Goal: Task Accomplishment & Management: Manage account settings

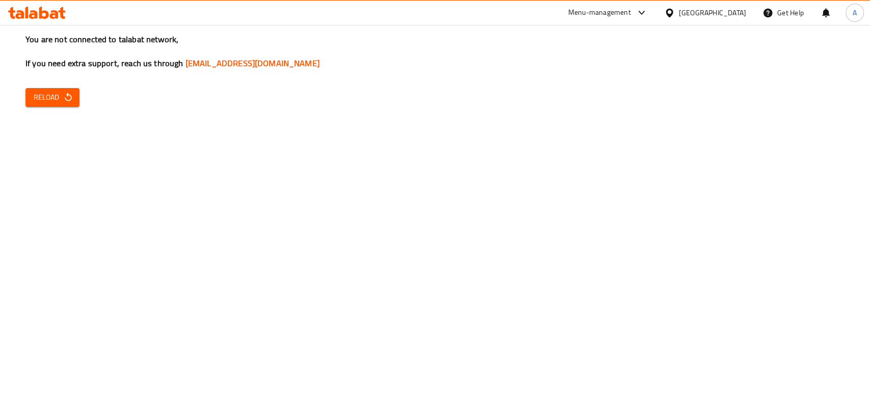
click at [539, 262] on div "You are not connected to talabat network, If you need extra support, reach us t…" at bounding box center [435, 198] width 870 height 397
click at [34, 101] on span "Reload" at bounding box center [53, 97] width 38 height 13
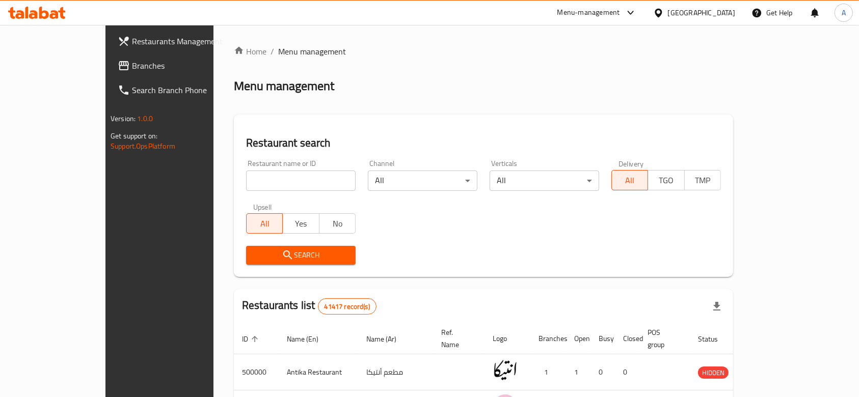
click at [257, 183] on input "search" at bounding box center [301, 181] width 110 height 20
type input "yummy box"
click button "Search" at bounding box center [301, 255] width 110 height 19
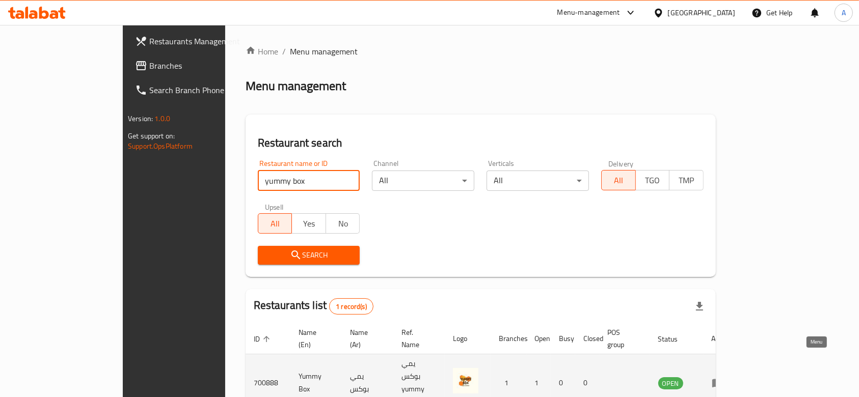
click at [724, 377] on icon "enhanced table" at bounding box center [718, 383] width 12 height 12
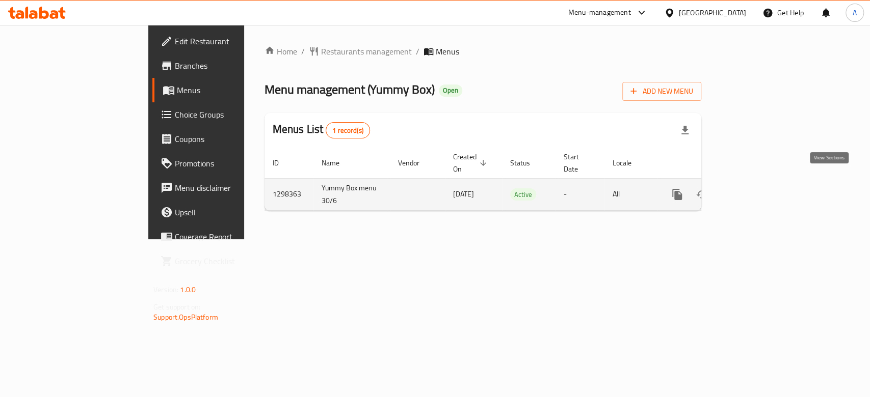
click at [763, 192] on link "enhanced table" at bounding box center [750, 194] width 24 height 24
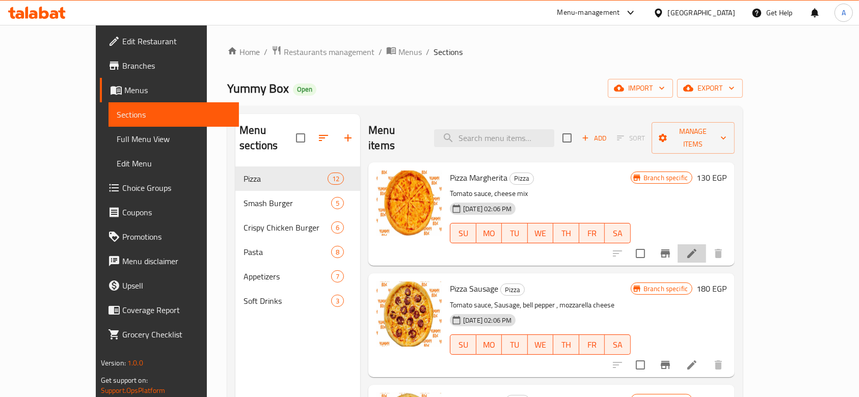
click at [706, 245] on li at bounding box center [692, 254] width 29 height 18
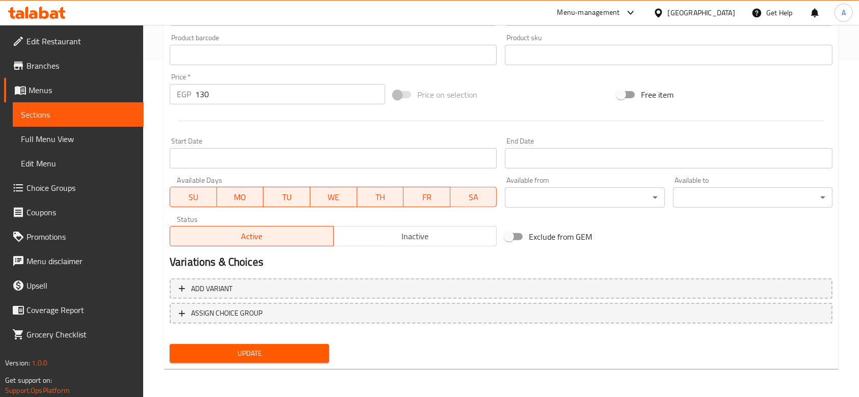
scroll to position [133, 0]
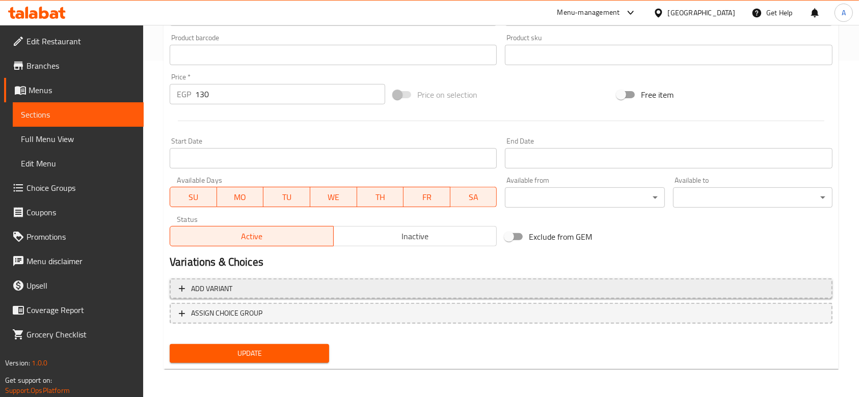
click at [336, 292] on span "Add variant" at bounding box center [501, 289] width 644 height 13
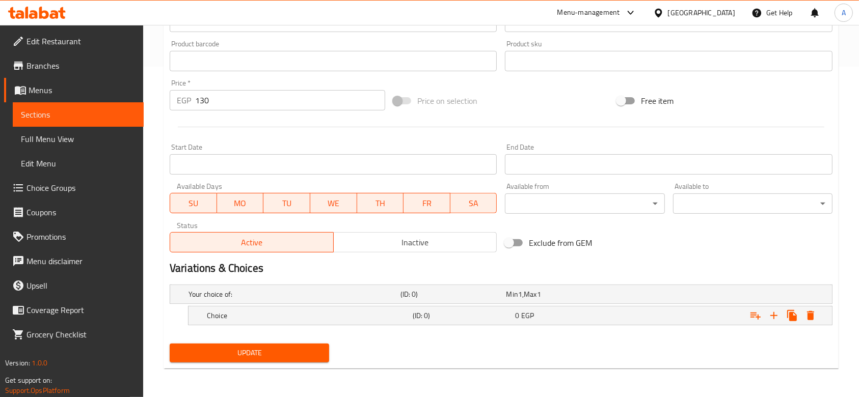
scroll to position [330, 0]
click at [773, 316] on icon "Expand" at bounding box center [774, 316] width 12 height 12
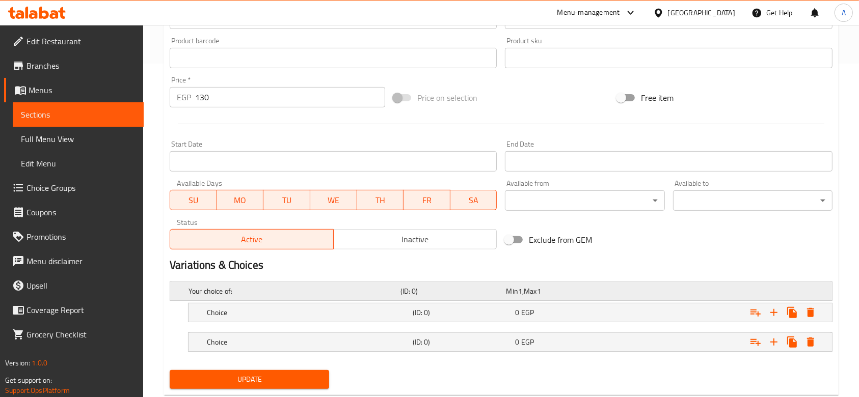
scroll to position [359, 0]
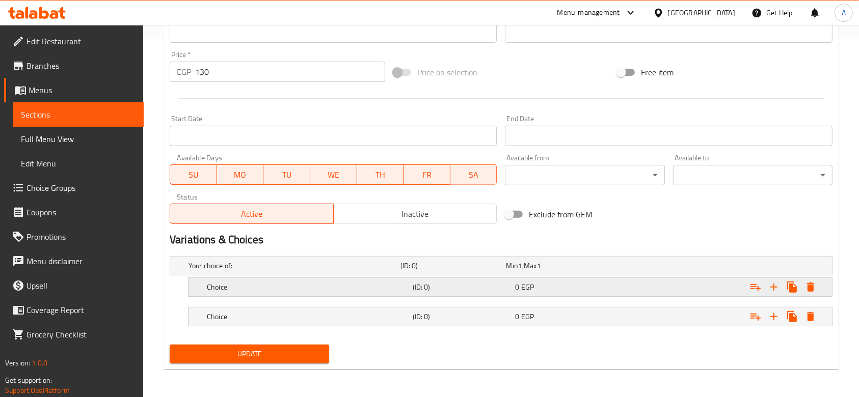
click at [289, 292] on div "Choice" at bounding box center [308, 287] width 206 height 14
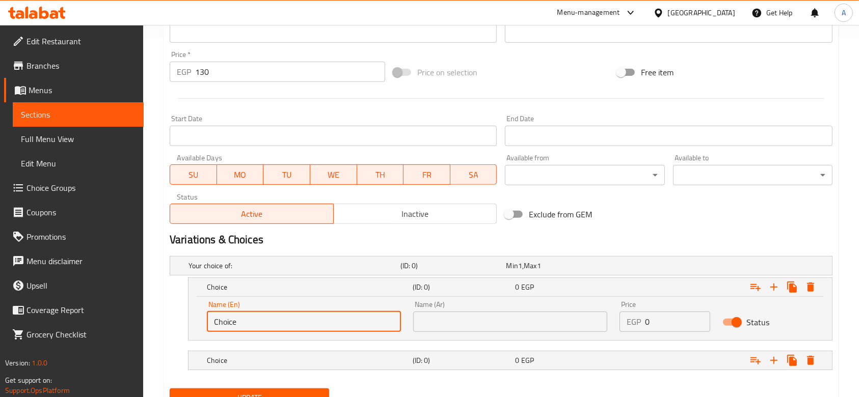
drag, startPoint x: 269, startPoint y: 316, endPoint x: 213, endPoint y: 308, distance: 56.1
click at [213, 308] on div "Name (En) Choice Name (En)" at bounding box center [304, 316] width 194 height 31
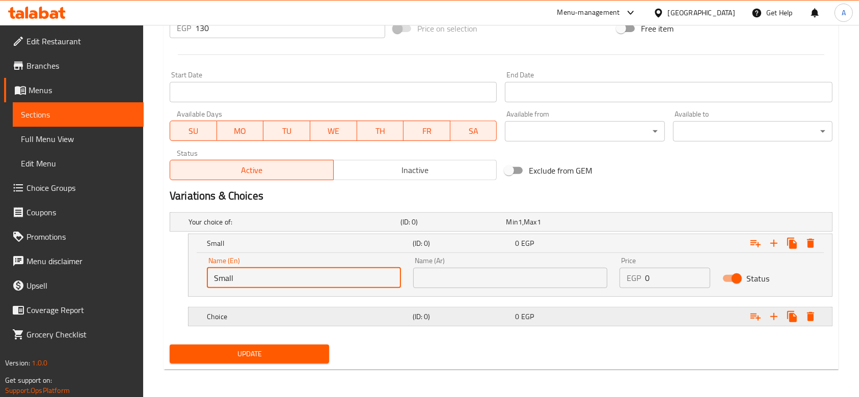
type input "Small"
click at [247, 318] on h5 "Choice" at bounding box center [308, 317] width 202 height 10
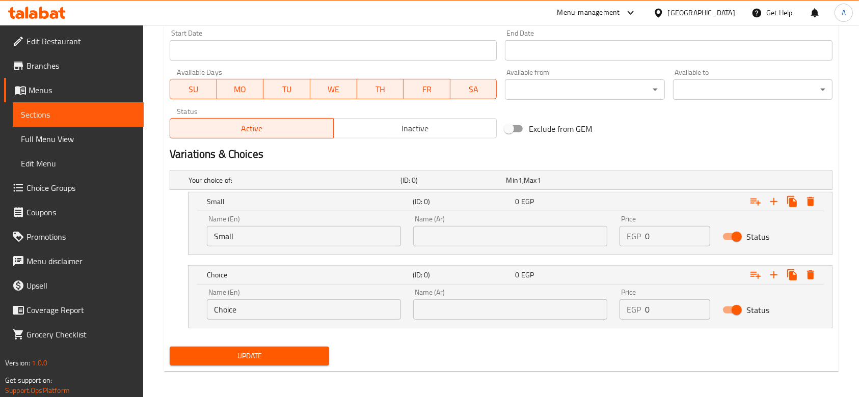
scroll to position [447, 0]
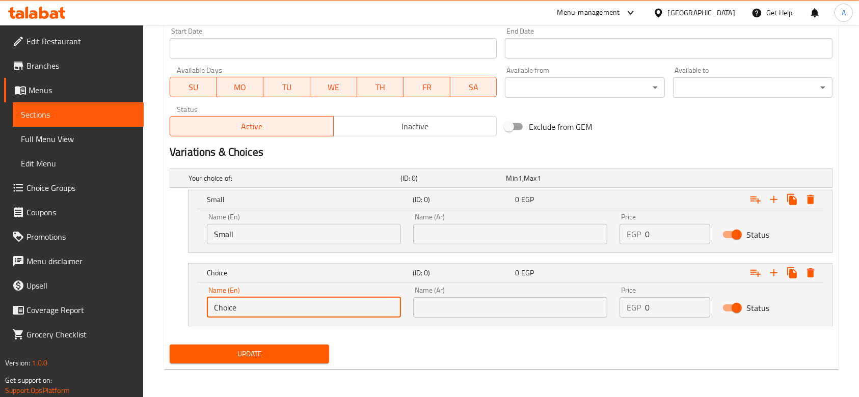
drag, startPoint x: 254, startPoint y: 303, endPoint x: 200, endPoint y: 308, distance: 54.7
click at [200, 308] on div "Name (En) Choice Name (En) Name (Ar) Name (Ar) Price EGP 0 Price Status" at bounding box center [510, 304] width 643 height 43
type input "Large"
click at [426, 238] on input "text" at bounding box center [510, 234] width 194 height 20
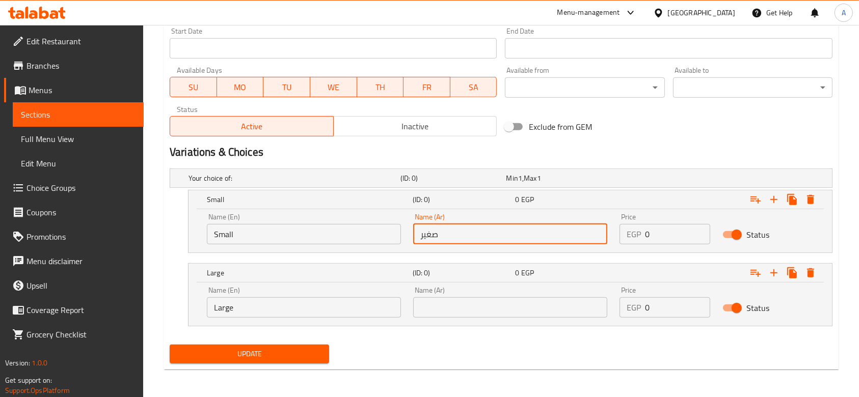
type input "صغير"
click at [500, 302] on input "text" at bounding box center [510, 308] width 194 height 20
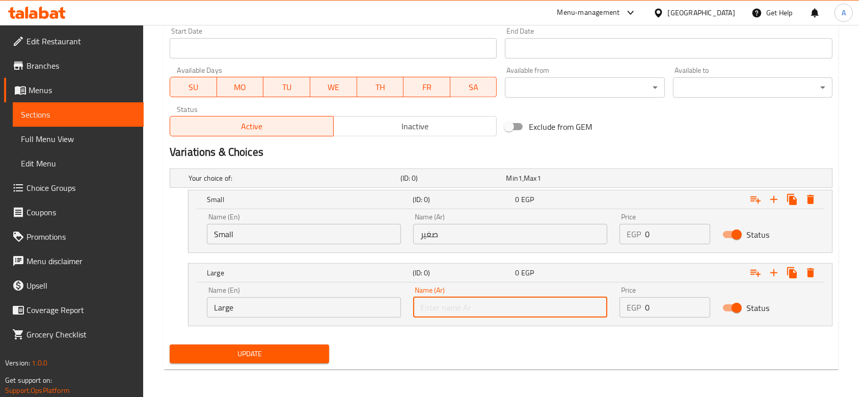
type input "لارج"
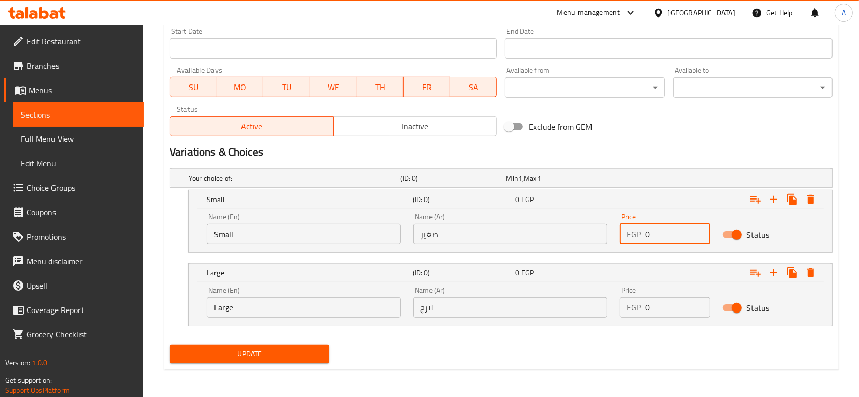
drag, startPoint x: 655, startPoint y: 236, endPoint x: 644, endPoint y: 237, distance: 11.2
click at [644, 237] on div "EGP 0 Price" at bounding box center [665, 234] width 91 height 20
type input "80"
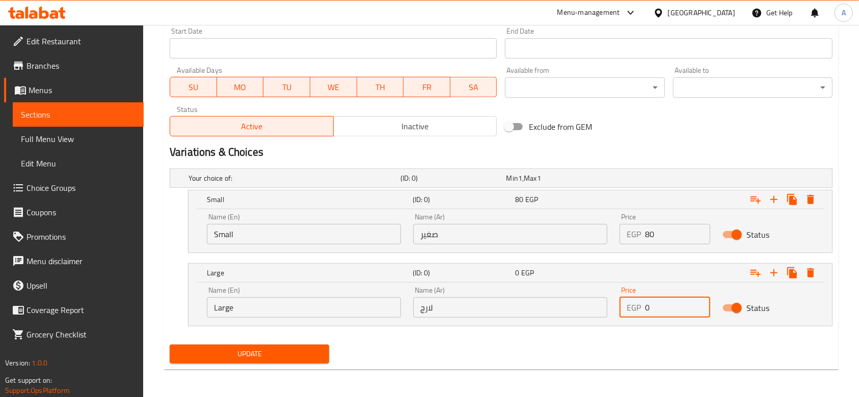
drag, startPoint x: 664, startPoint y: 301, endPoint x: 644, endPoint y: 308, distance: 20.6
click at [645, 308] on input "0" at bounding box center [677, 308] width 65 height 20
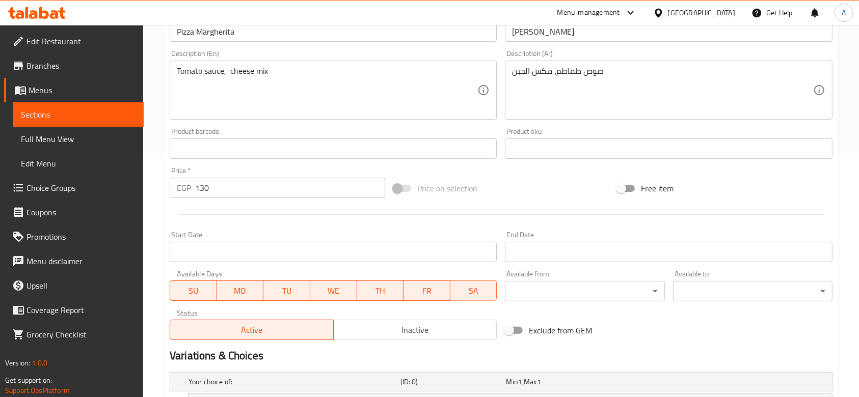
type input "130"
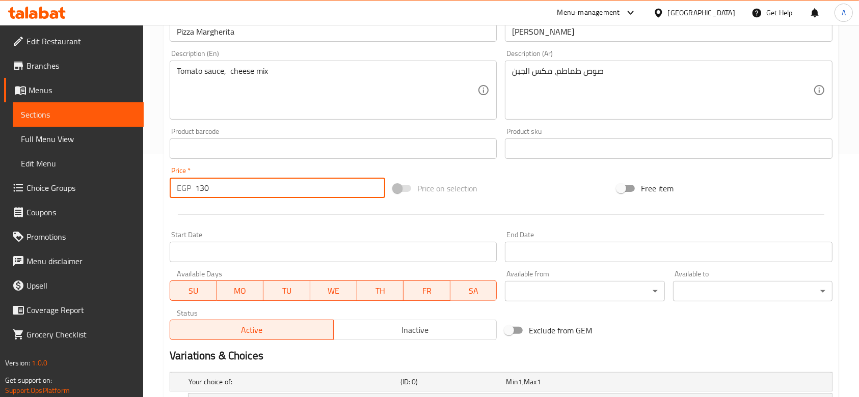
drag, startPoint x: 241, startPoint y: 186, endPoint x: 178, endPoint y: 190, distance: 63.2
click at [178, 190] on div "EGP 130 Price *" at bounding box center [278, 188] width 216 height 20
type input "0"
click at [156, 178] on div "Home / Restaurants management / Menus / Sections / item / update Pizza section …" at bounding box center [501, 192] width 716 height 820
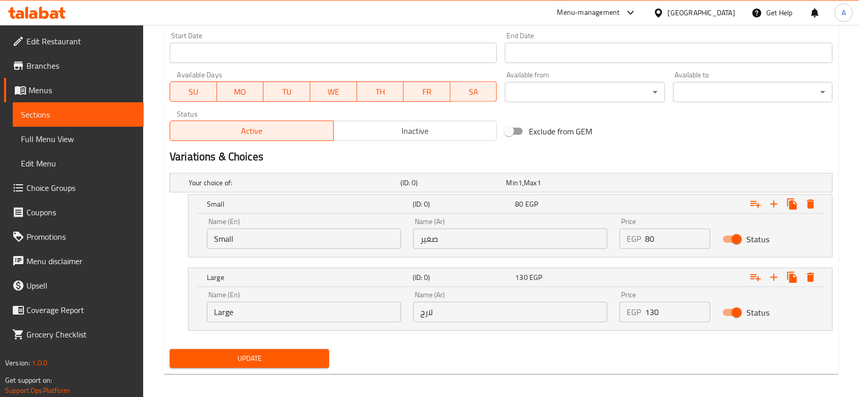
scroll to position [447, 0]
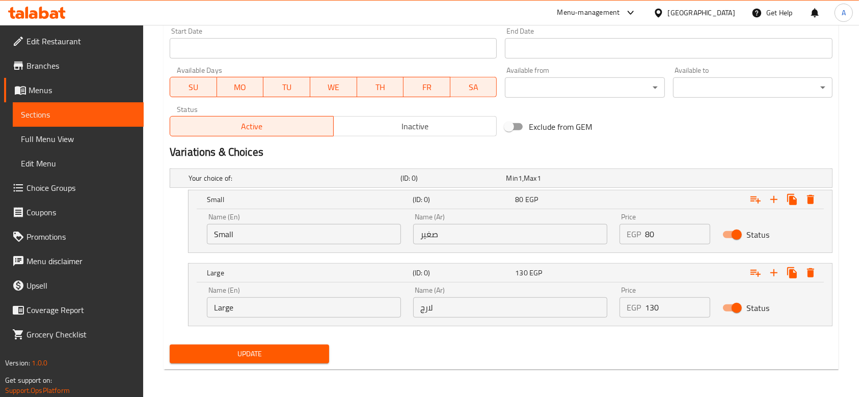
click at [280, 359] on span "Update" at bounding box center [249, 354] width 143 height 13
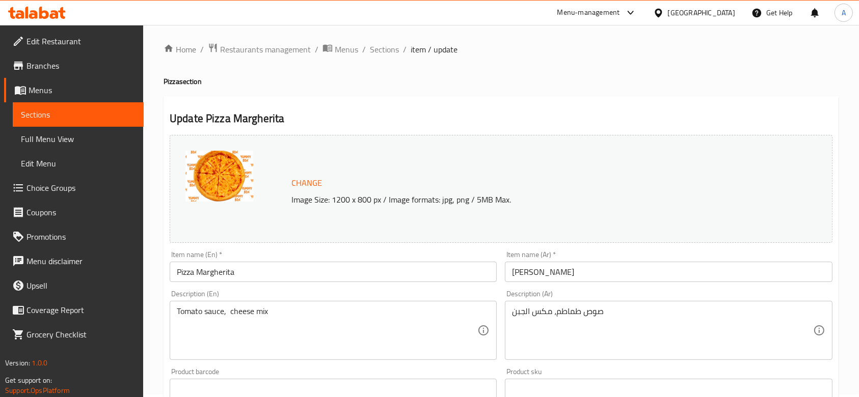
scroll to position [0, 0]
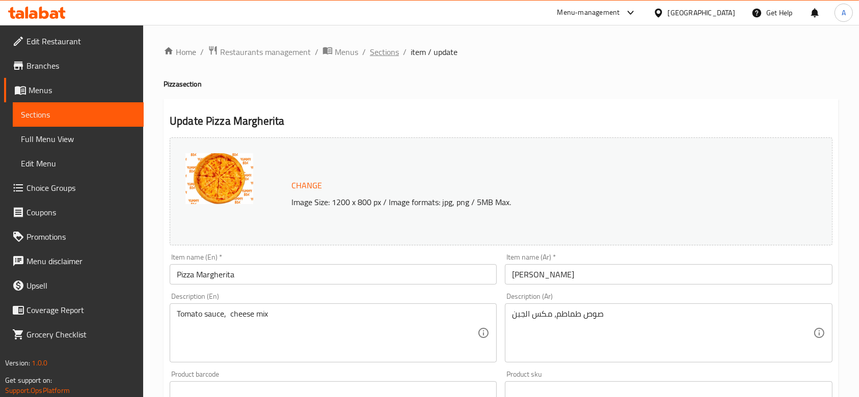
click at [370, 50] on span "Sections" at bounding box center [384, 52] width 29 height 12
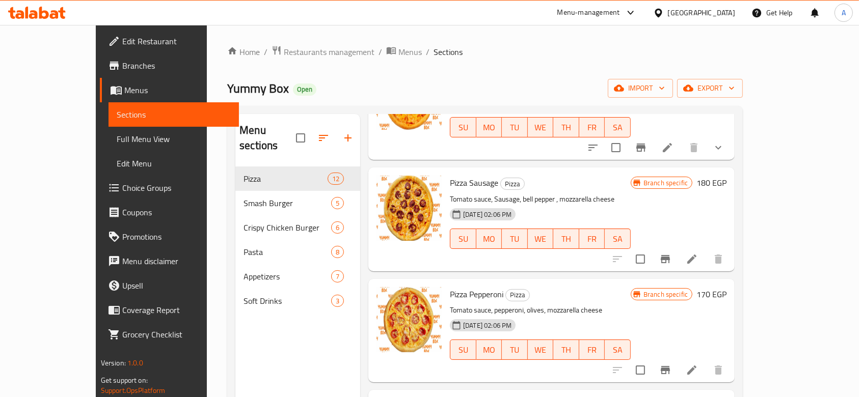
scroll to position [136, 0]
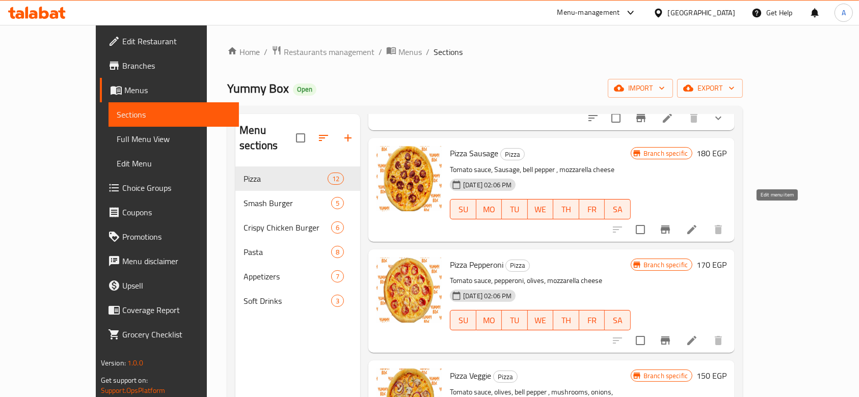
click at [696, 225] on icon at bounding box center [691, 229] width 9 height 9
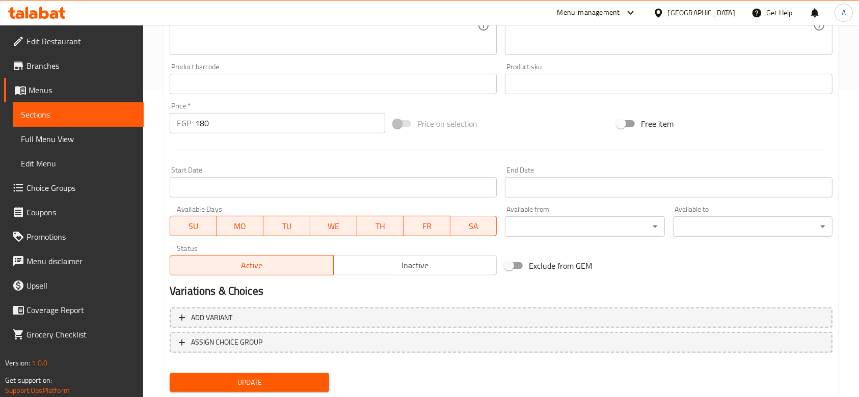
scroll to position [337, 0]
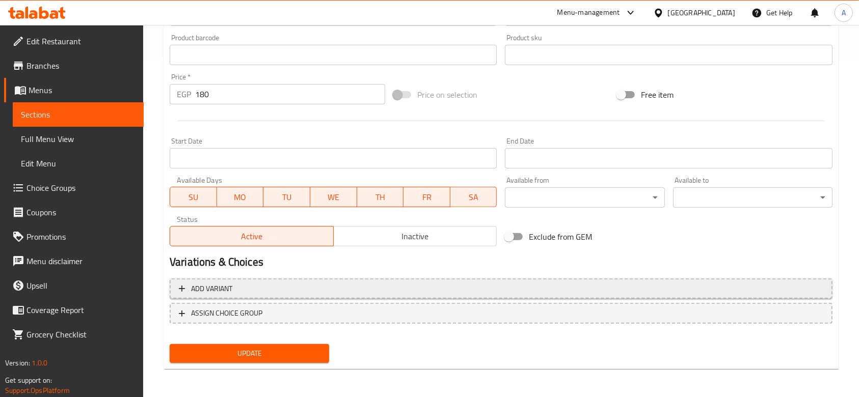
click at [375, 285] on span "Add variant" at bounding box center [501, 289] width 644 height 13
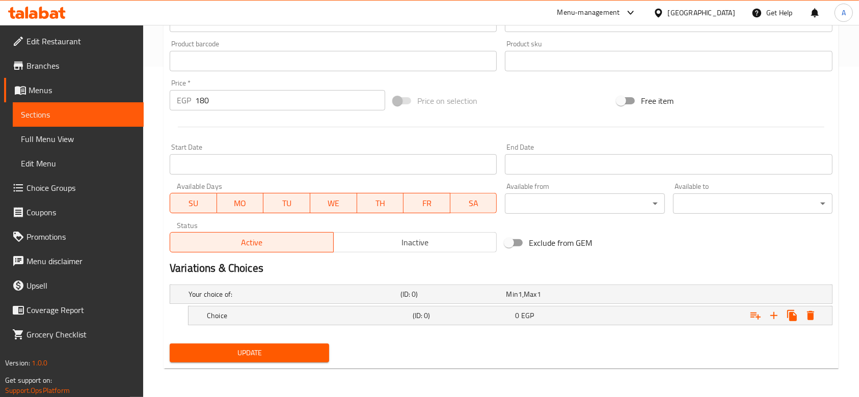
scroll to position [330, 0]
click at [771, 312] on icon "Expand" at bounding box center [774, 316] width 12 height 12
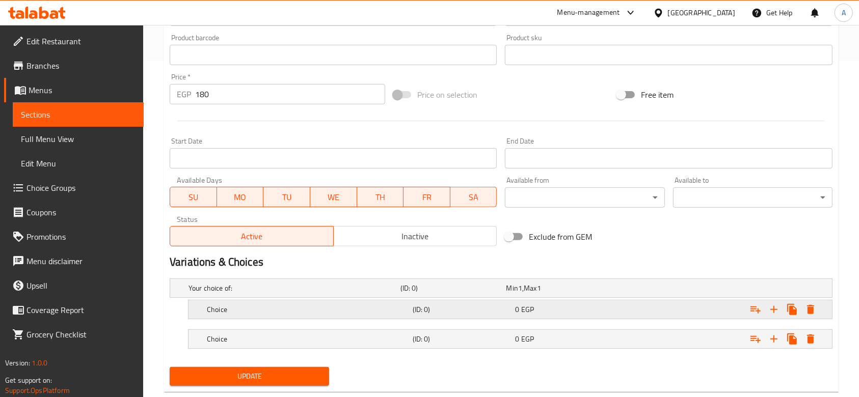
scroll to position [359, 0]
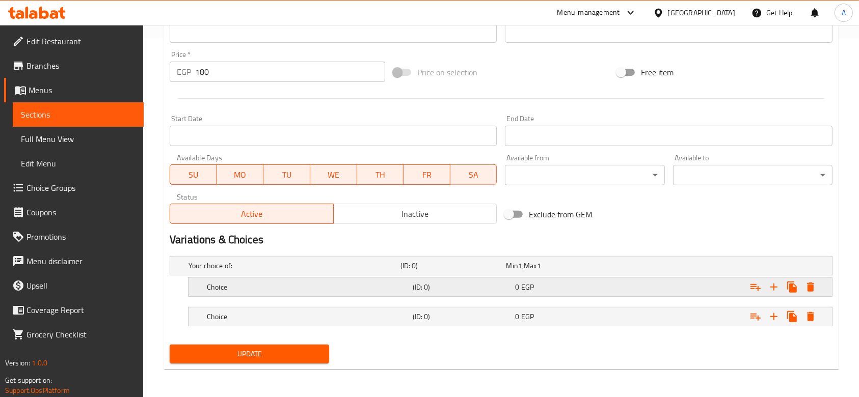
click at [400, 287] on h5 "Choice" at bounding box center [308, 287] width 202 height 10
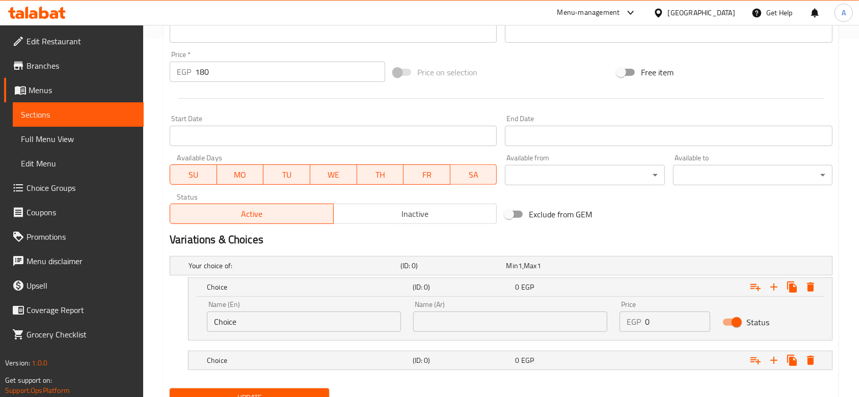
click at [458, 321] on input "text" at bounding box center [510, 322] width 194 height 20
type input "صغير"
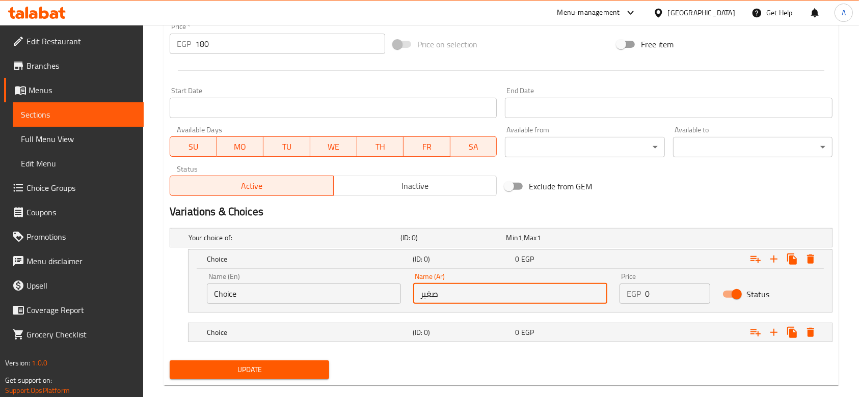
scroll to position [403, 0]
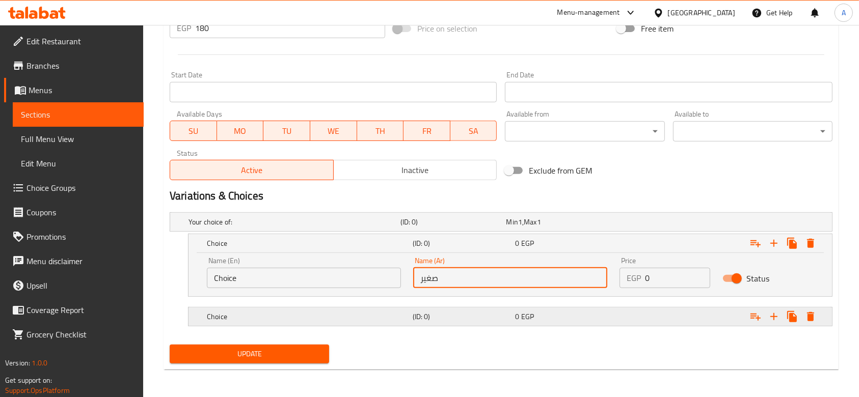
click at [500, 320] on h5 "(ID: 0)" at bounding box center [462, 317] width 99 height 10
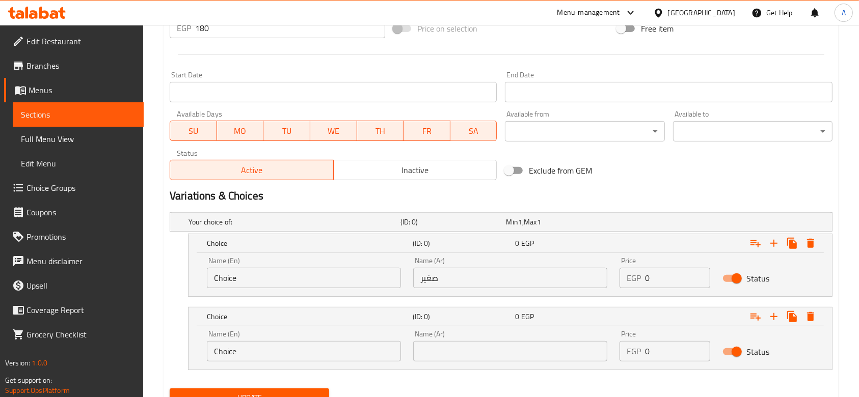
click at [480, 344] on input "text" at bounding box center [510, 351] width 194 height 20
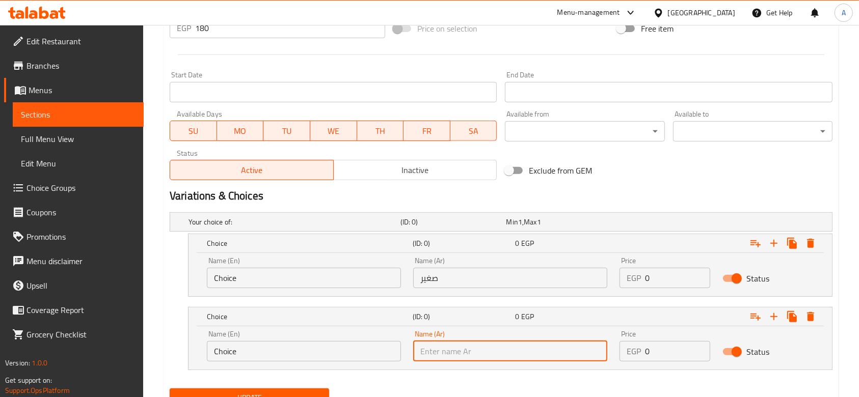
type input "لارج"
click at [356, 287] on input "Choice" at bounding box center [304, 278] width 194 height 20
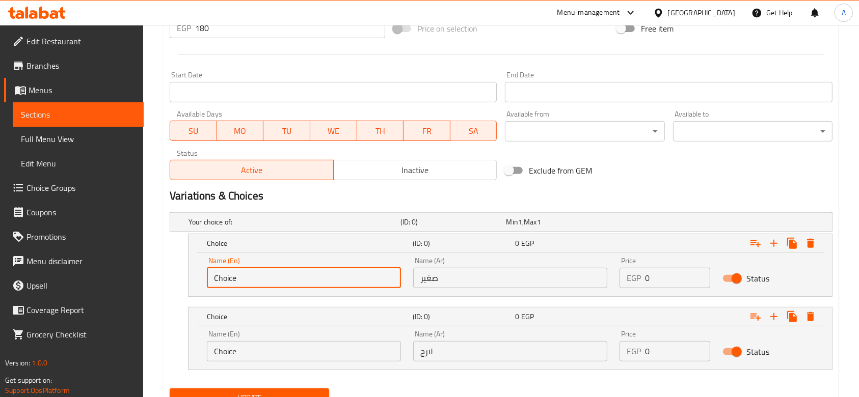
drag, startPoint x: 356, startPoint y: 287, endPoint x: 199, endPoint y: 280, distance: 157.1
click at [199, 280] on div "Name (En) Choice Name (En) Name (Ar) صغير Name (Ar) Price EGP 0 Price Status" at bounding box center [510, 274] width 643 height 43
click at [222, 271] on input "text" at bounding box center [304, 278] width 194 height 20
type input "ة"
type input "m"
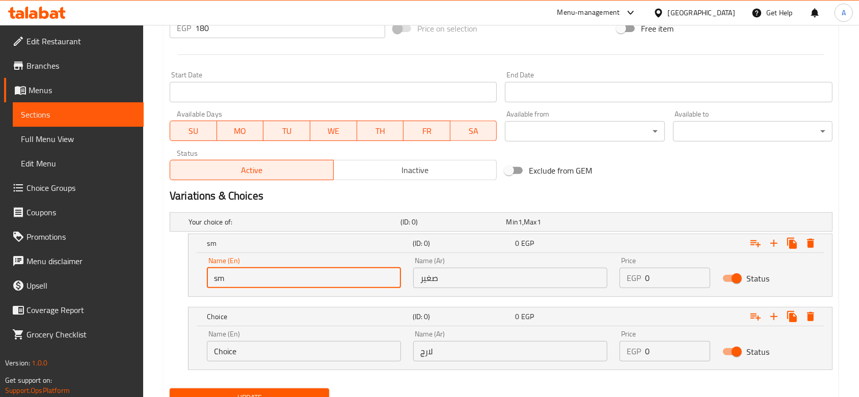
type input "Small"
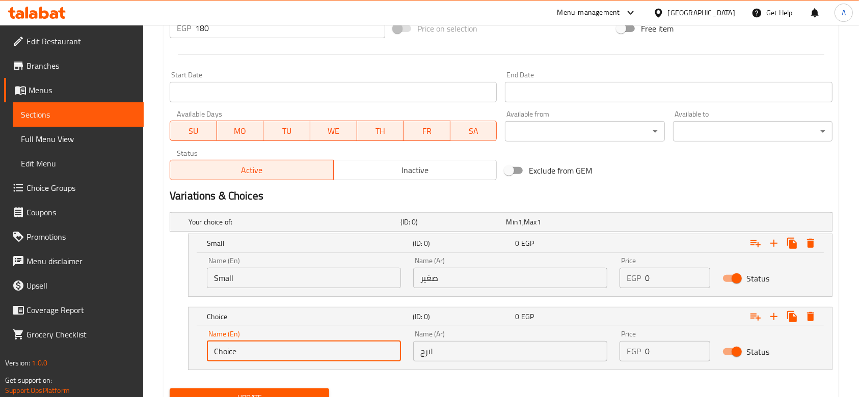
drag, startPoint x: 290, startPoint y: 352, endPoint x: 189, endPoint y: 356, distance: 101.5
click at [189, 356] on div "Name (En) Choice Name (En) Name (Ar) لارج Name (Ar) Price EGP 0 Price Status" at bounding box center [510, 348] width 643 height 43
type input "Large"
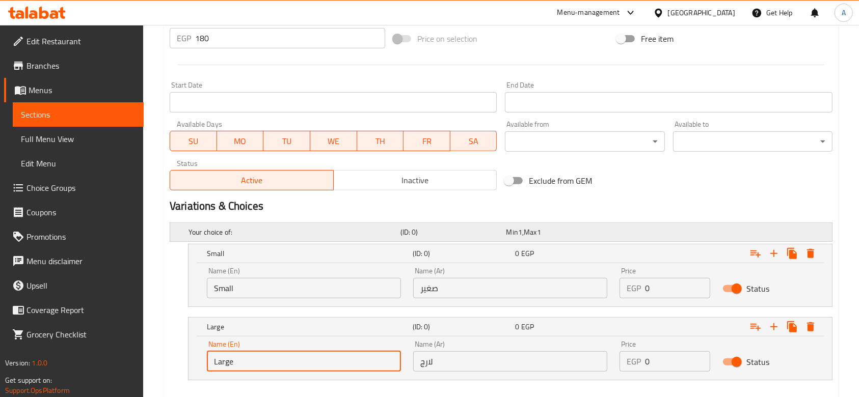
scroll to position [335, 0]
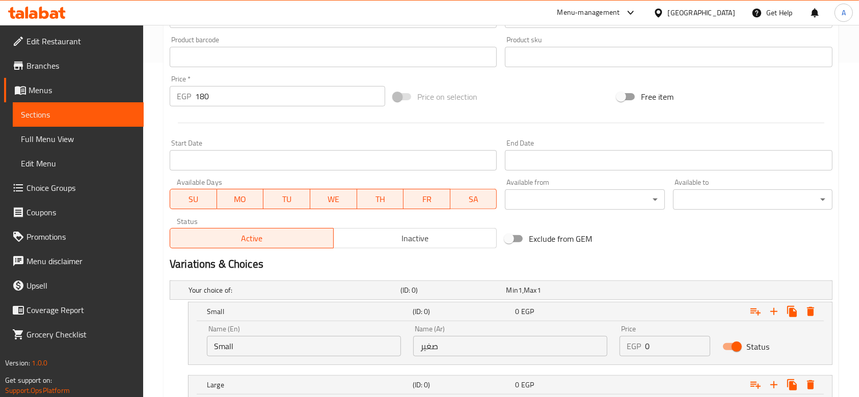
click at [632, 270] on h2 "Variations & Choices" at bounding box center [501, 264] width 663 height 15
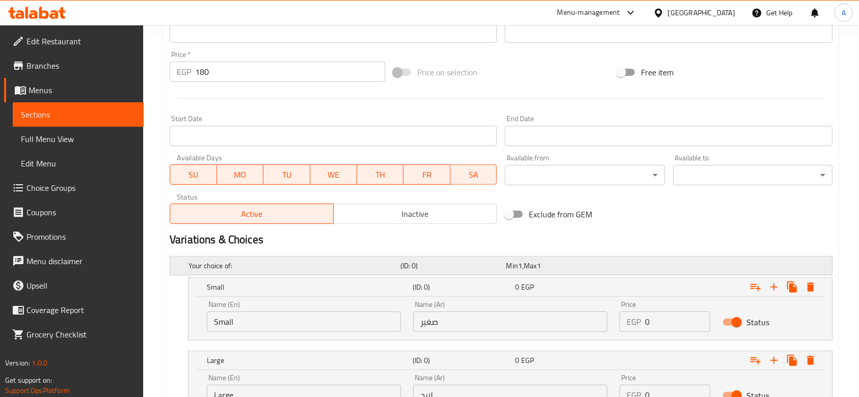
scroll to position [447, 0]
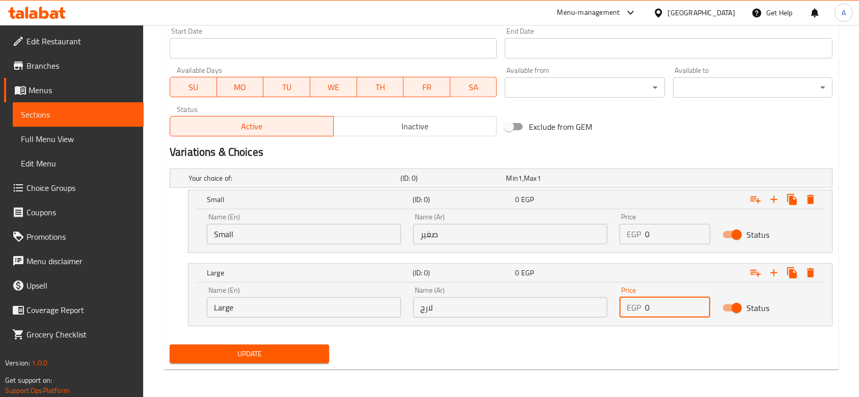
drag, startPoint x: 665, startPoint y: 304, endPoint x: 634, endPoint y: 306, distance: 30.6
click at [634, 306] on div "EGP 0 Price" at bounding box center [665, 308] width 91 height 20
type input "180"
click at [607, 151] on h2 "Variations & Choices" at bounding box center [501, 152] width 663 height 15
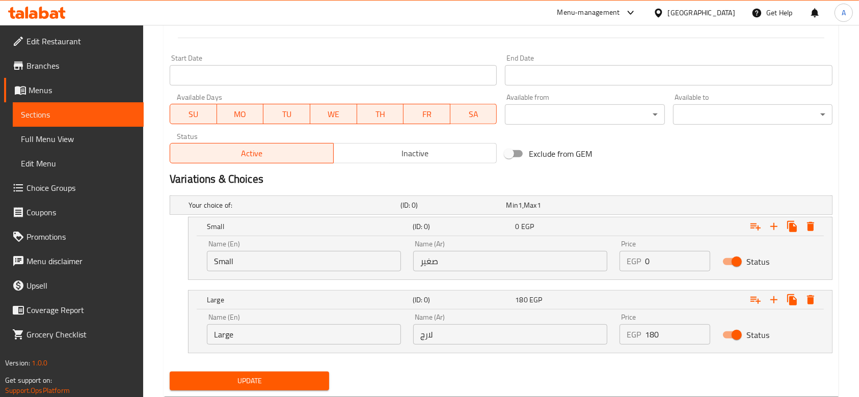
scroll to position [379, 0]
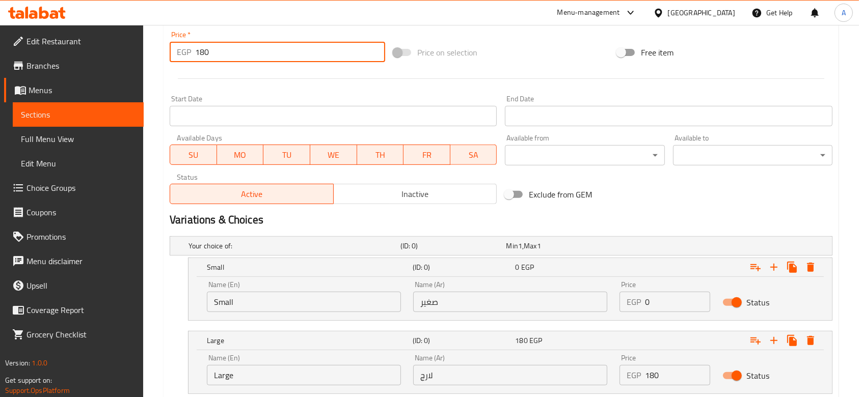
drag, startPoint x: 219, startPoint y: 55, endPoint x: 172, endPoint y: 55, distance: 46.9
click at [172, 55] on div "EGP 180 Price *" at bounding box center [278, 52] width 216 height 20
type input "0"
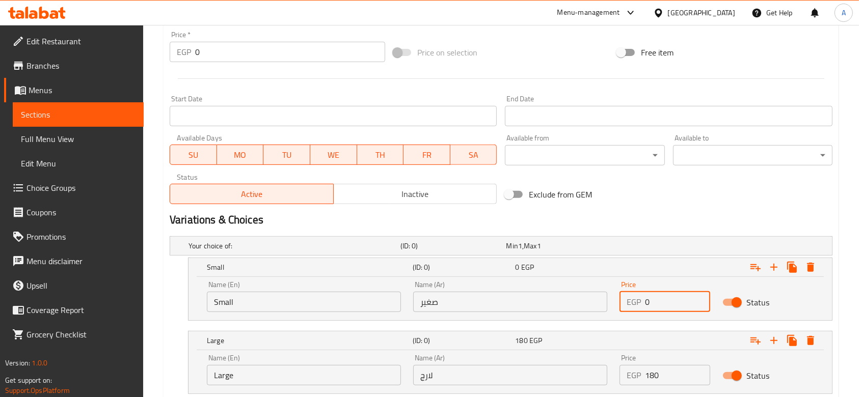
drag, startPoint x: 668, startPoint y: 302, endPoint x: 623, endPoint y: 308, distance: 45.8
click at [623, 308] on div "EGP 0 Price" at bounding box center [665, 302] width 91 height 20
type input "120"
click at [640, 225] on h2 "Variations & Choices" at bounding box center [501, 219] width 663 height 15
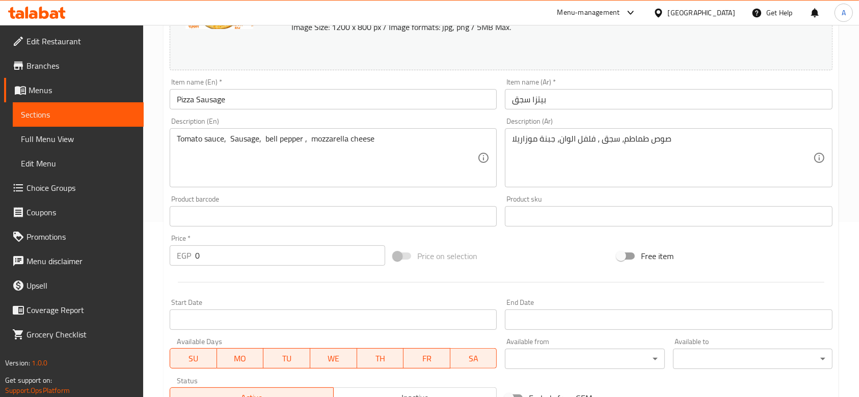
scroll to position [447, 0]
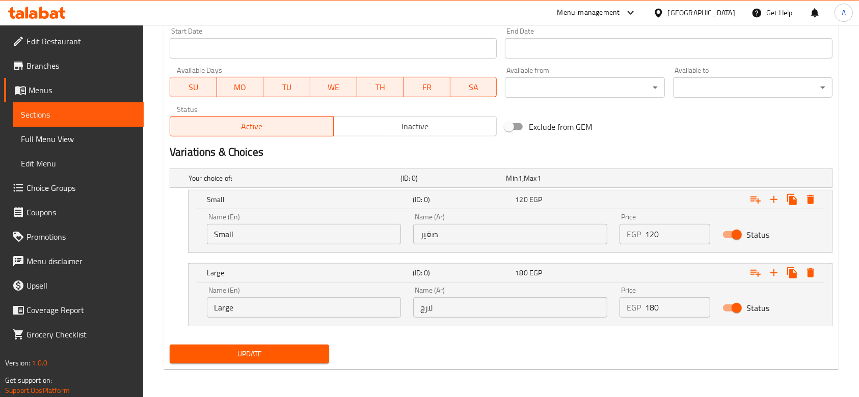
click at [236, 354] on span "Update" at bounding box center [249, 354] width 143 height 13
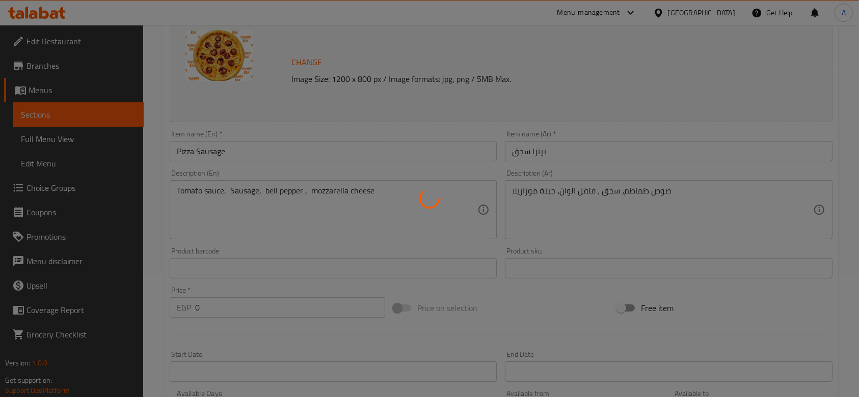
scroll to position [39, 0]
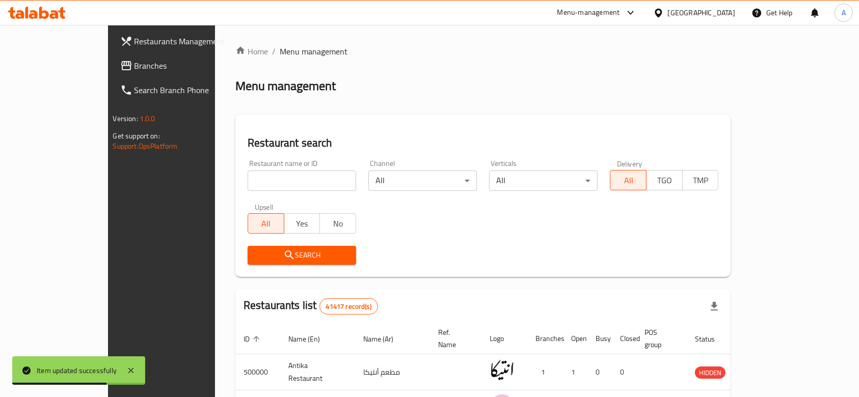
click at [275, 176] on input "search" at bounding box center [302, 181] width 109 height 20
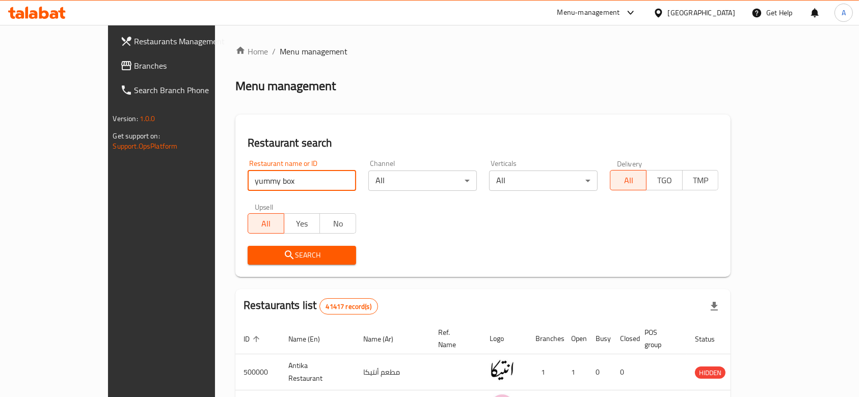
type input "yummy box"
click button "Search" at bounding box center [302, 255] width 109 height 19
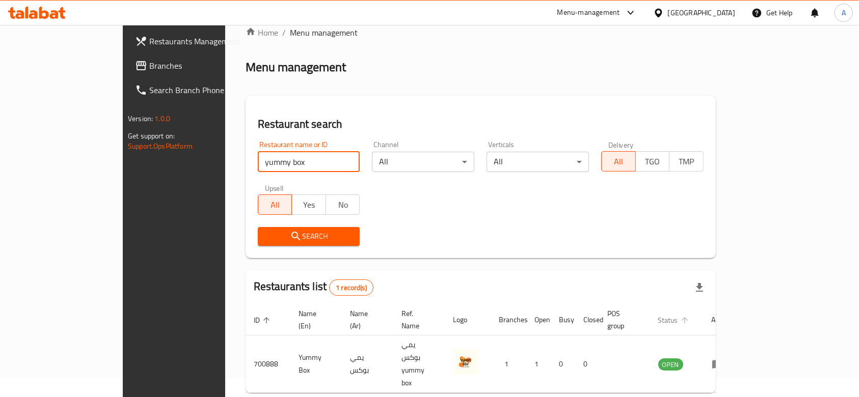
scroll to position [37, 0]
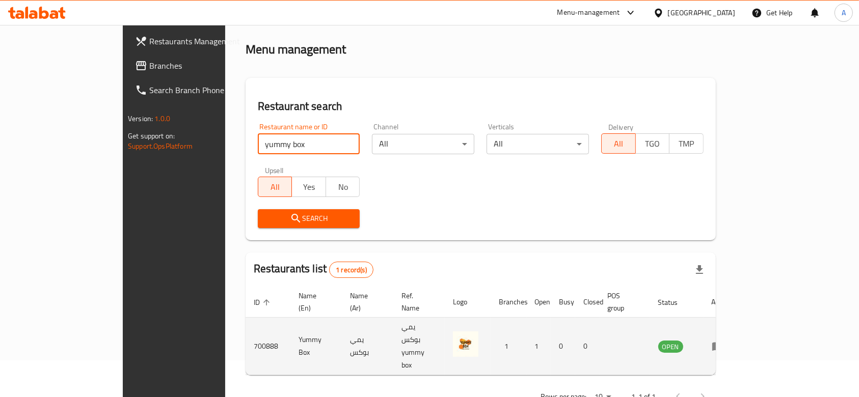
click at [723, 343] on icon "enhanced table" at bounding box center [717, 347] width 11 height 9
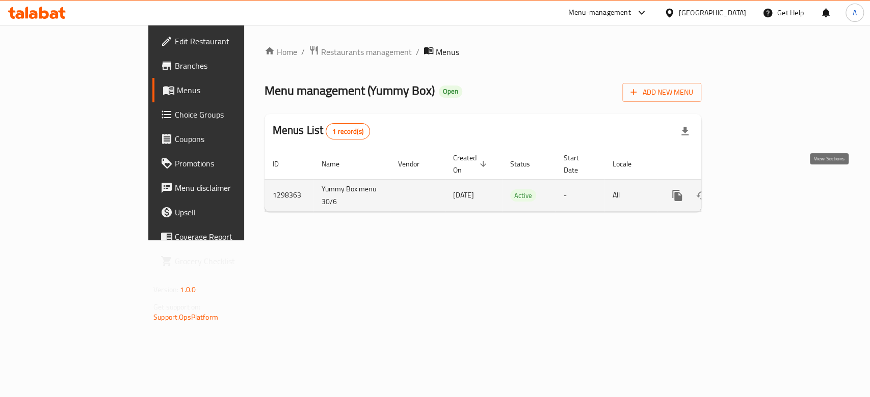
click at [763, 186] on link "enhanced table" at bounding box center [750, 195] width 24 height 24
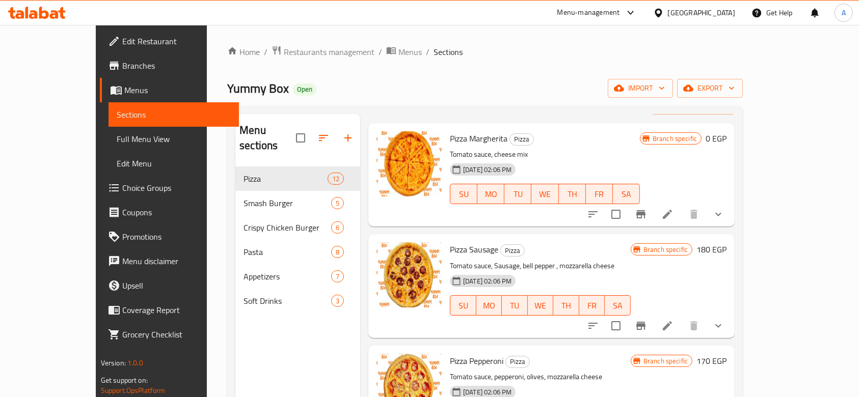
scroll to position [68, 0]
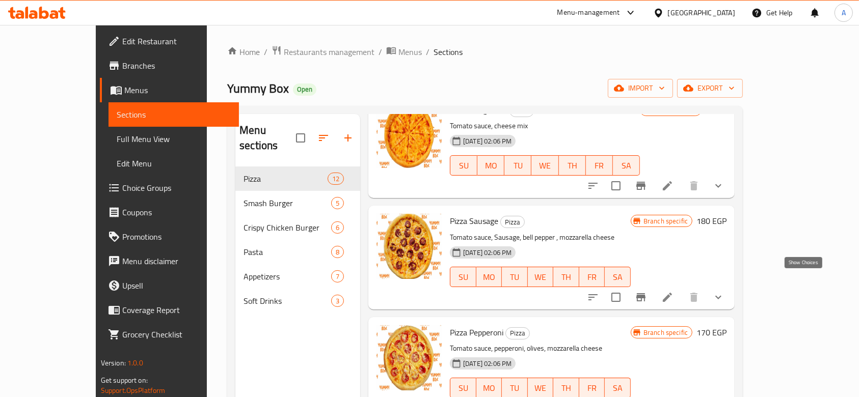
click at [724, 291] on icon "show more" at bounding box center [718, 297] width 12 height 12
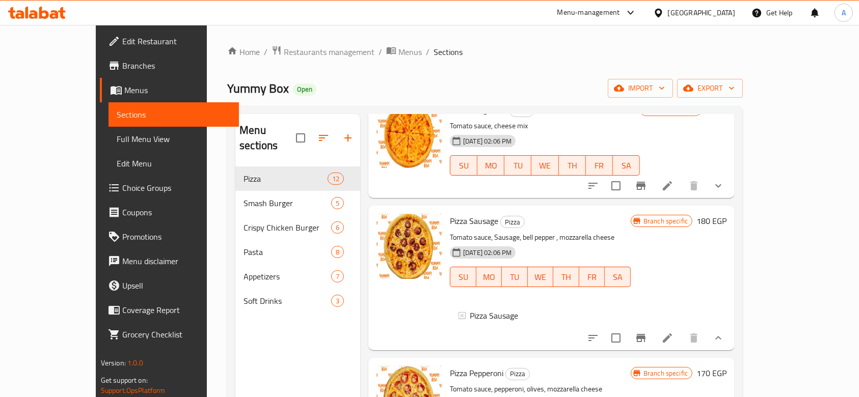
click at [672, 334] on icon at bounding box center [667, 338] width 9 height 9
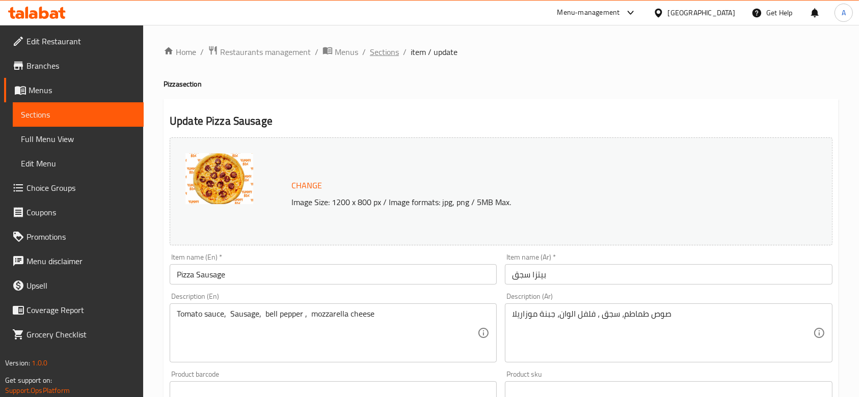
click at [390, 49] on span "Sections" at bounding box center [384, 52] width 29 height 12
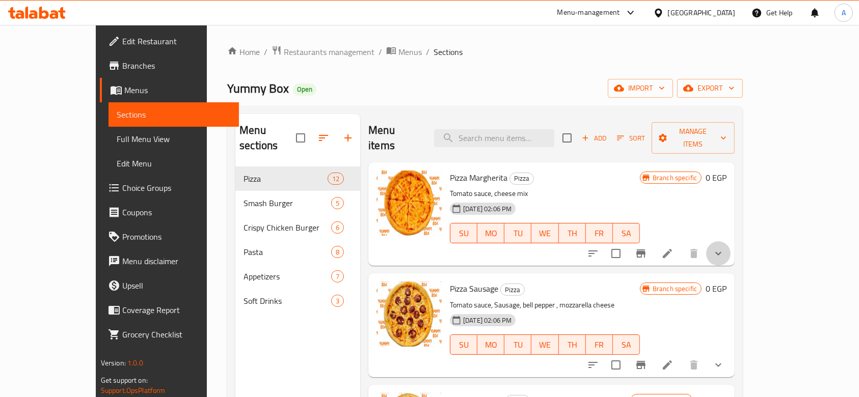
click at [731, 241] on button "show more" at bounding box center [718, 253] width 24 height 24
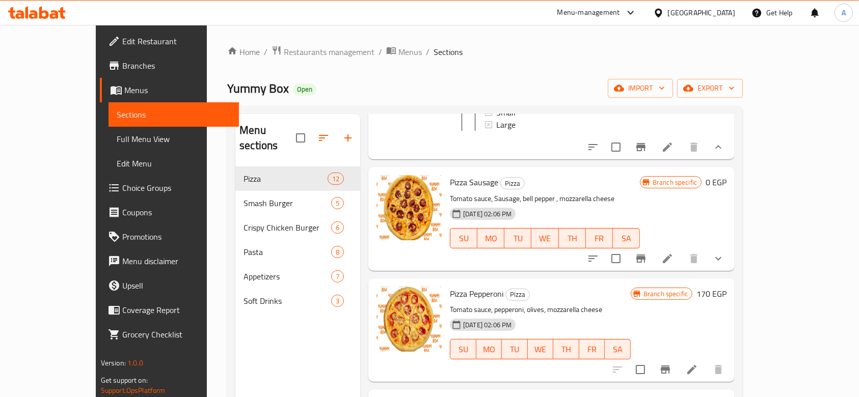
scroll to position [204, 0]
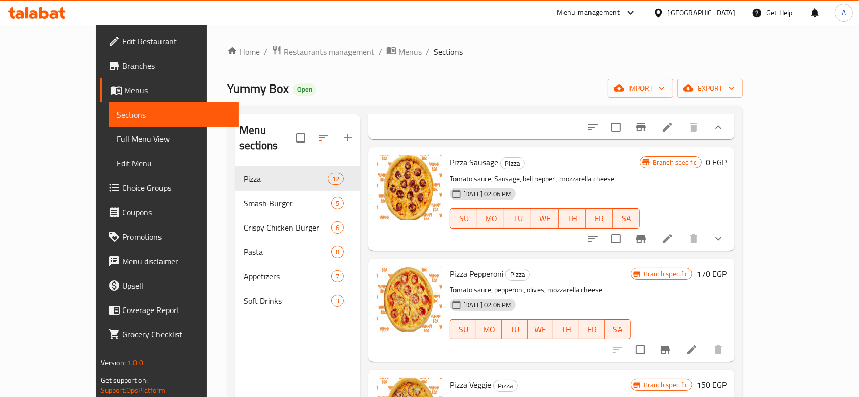
click at [731, 243] on button "show more" at bounding box center [718, 239] width 24 height 24
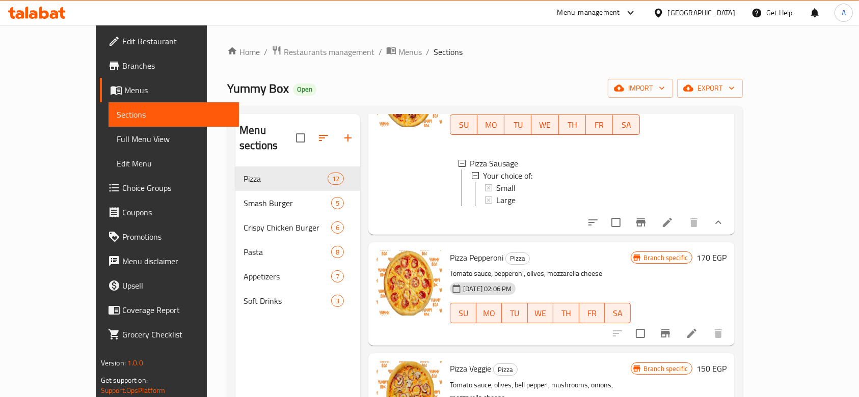
scroll to position [408, 0]
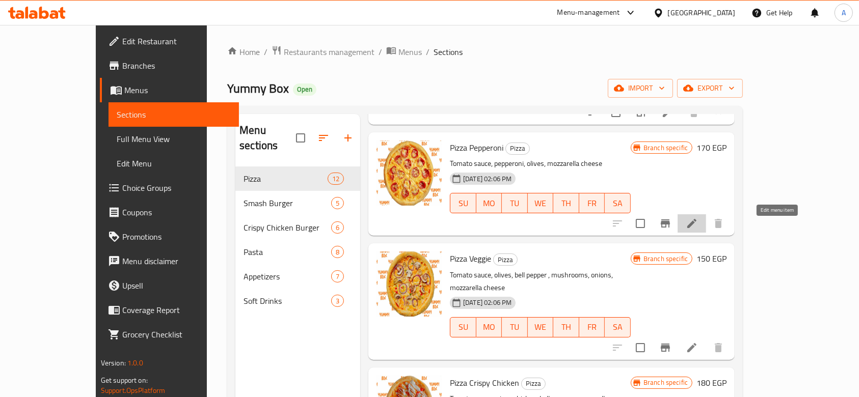
click at [696, 228] on icon at bounding box center [691, 223] width 9 height 9
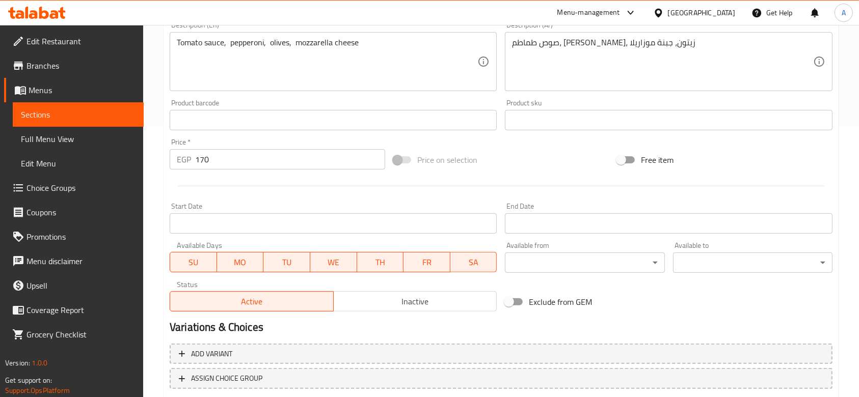
scroll to position [337, 0]
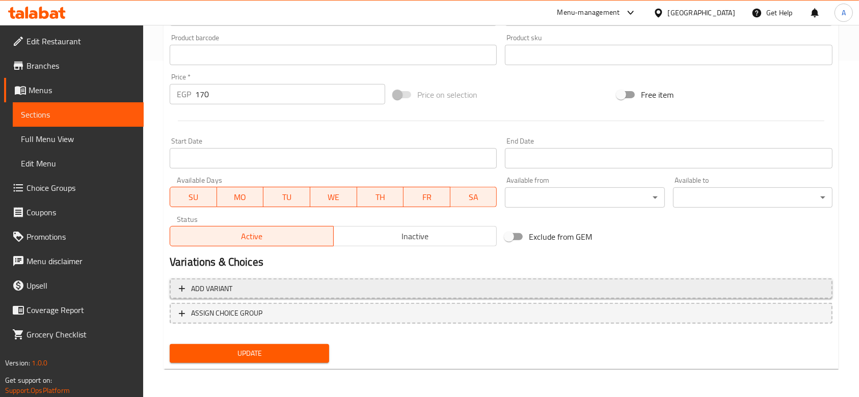
click at [320, 283] on span "Add variant" at bounding box center [501, 289] width 644 height 13
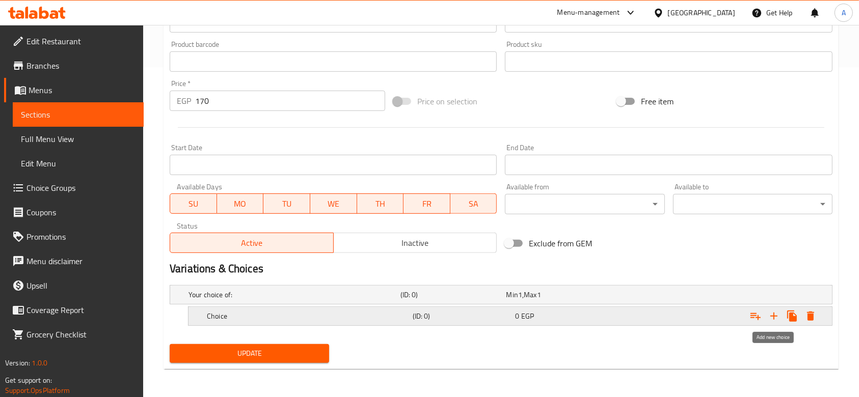
click at [773, 317] on icon "Expand" at bounding box center [774, 316] width 12 height 12
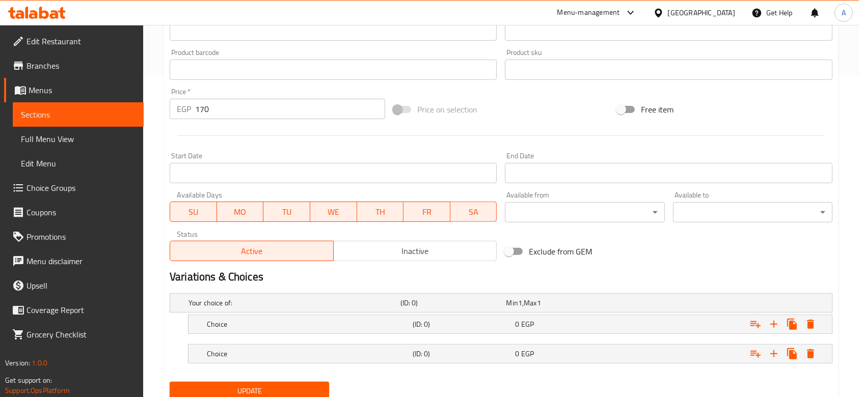
scroll to position [359, 0]
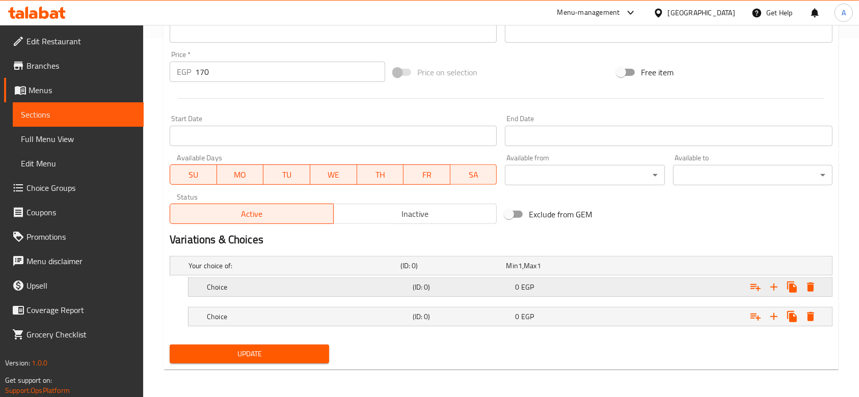
click at [624, 290] on div "Expand" at bounding box center [719, 287] width 206 height 22
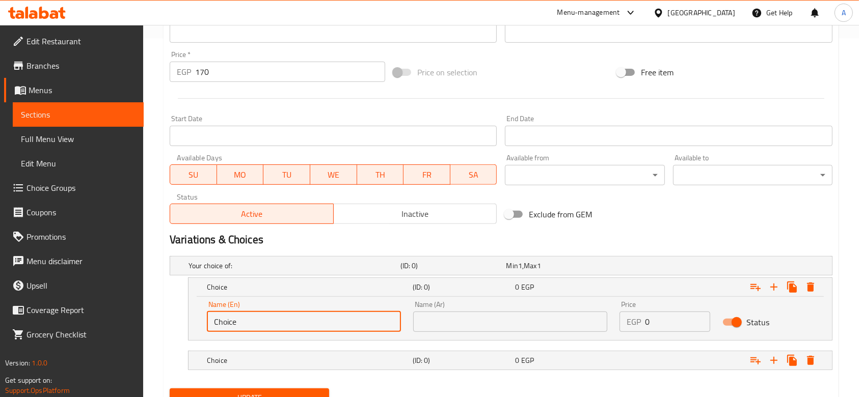
drag, startPoint x: 374, startPoint y: 320, endPoint x: 209, endPoint y: 303, distance: 165.5
click at [209, 303] on div "Name (En) Choice Name (En)" at bounding box center [304, 316] width 194 height 31
click at [476, 312] on input "text" at bounding box center [510, 322] width 194 height 20
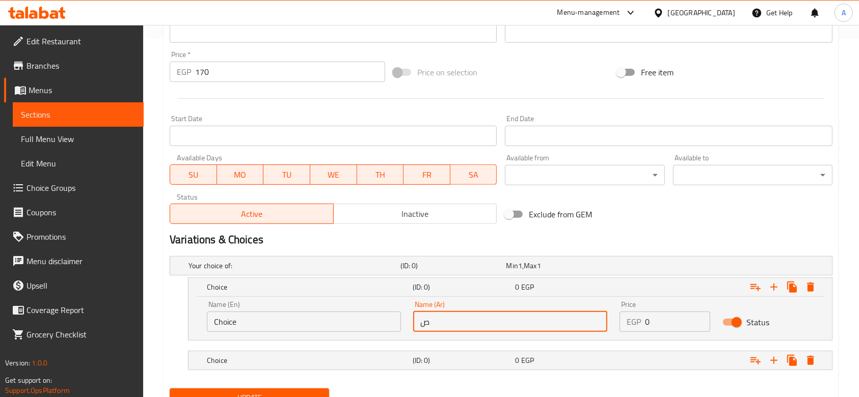
type input "صغير"
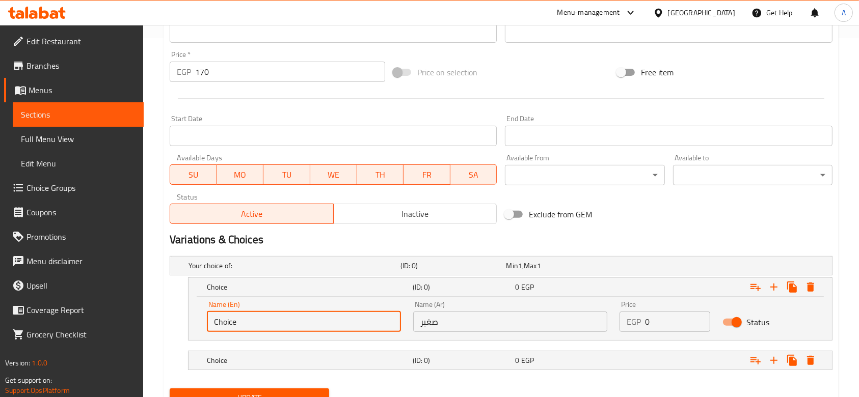
drag, startPoint x: 356, startPoint y: 326, endPoint x: 200, endPoint y: 338, distance: 156.9
click at [200, 338] on div "Name (En) Choice Name (En) Name (Ar) صغير Name (Ar) Price EGP 0 Price Status" at bounding box center [510, 318] width 643 height 43
click at [220, 328] on input "text" at bounding box center [304, 322] width 194 height 20
type input "Small"
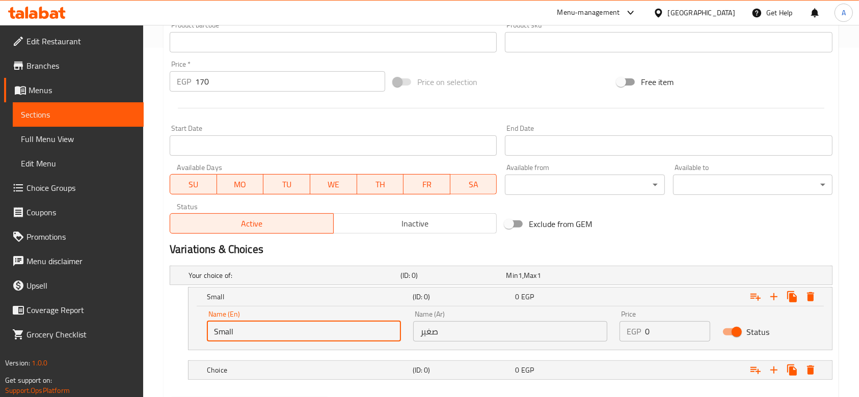
scroll to position [403, 0]
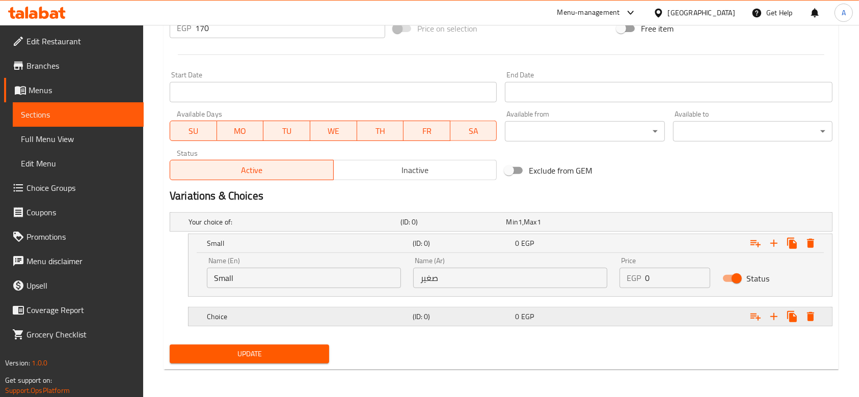
click at [374, 317] on h5 "Choice" at bounding box center [308, 317] width 202 height 10
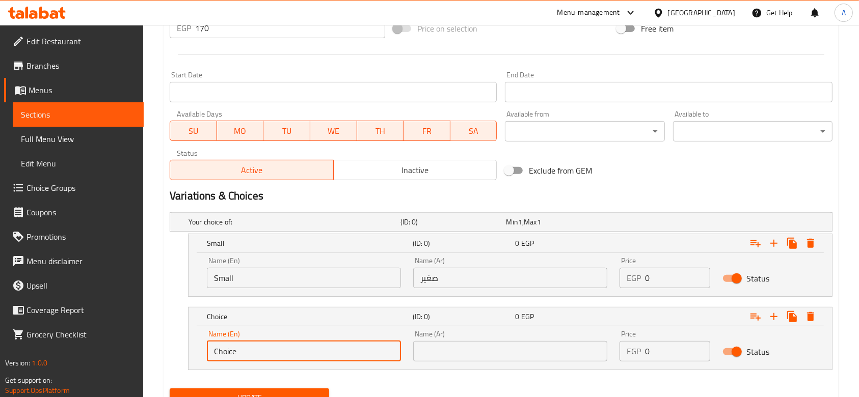
drag, startPoint x: 338, startPoint y: 356, endPoint x: 204, endPoint y: 356, distance: 134.5
click at [204, 356] on div "Name (En) Choice Name (En)" at bounding box center [304, 346] width 206 height 43
type input "Large"
click at [469, 355] on input "text" at bounding box center [510, 351] width 194 height 20
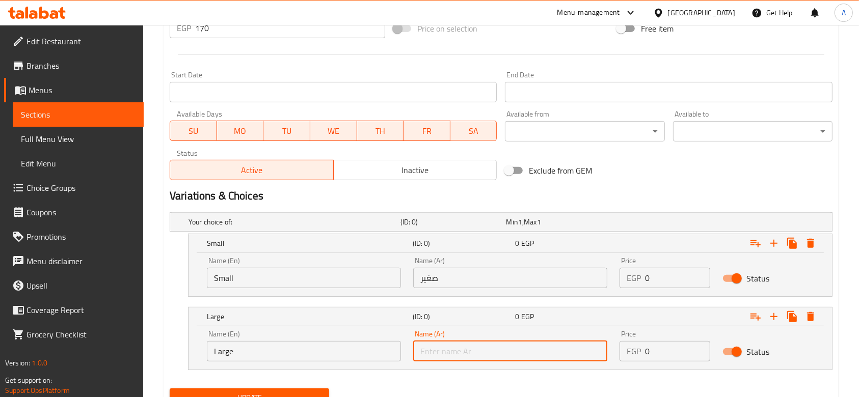
type input "كبير"
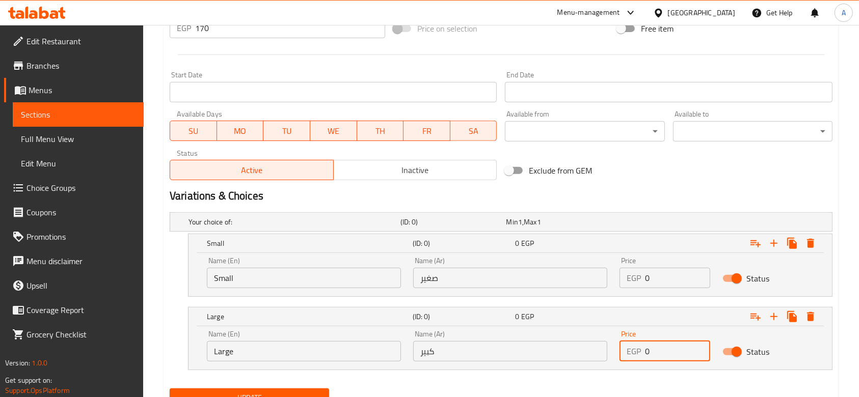
drag, startPoint x: 660, startPoint y: 344, endPoint x: 643, endPoint y: 355, distance: 20.1
click at [643, 355] on div "EGP 0 Price" at bounding box center [665, 351] width 91 height 20
type input "170"
drag, startPoint x: 661, startPoint y: 284, endPoint x: 644, endPoint y: 284, distance: 17.3
click at [644, 284] on div "EGP 0 Price" at bounding box center [665, 278] width 91 height 20
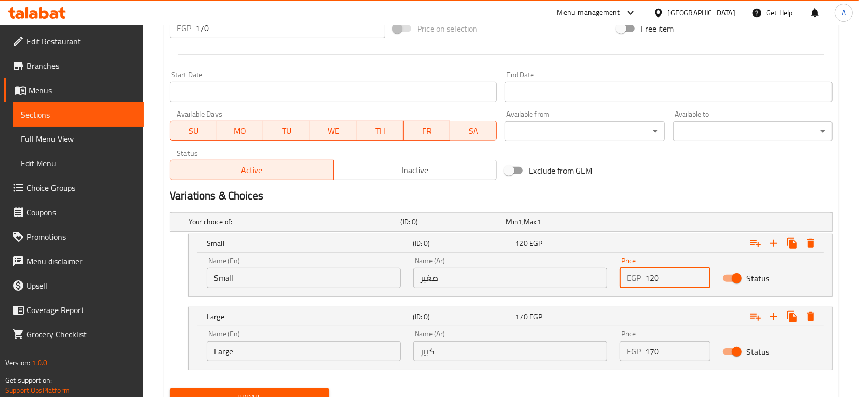
type input "120"
click at [617, 194] on h2 "Variations & Choices" at bounding box center [501, 196] width 663 height 15
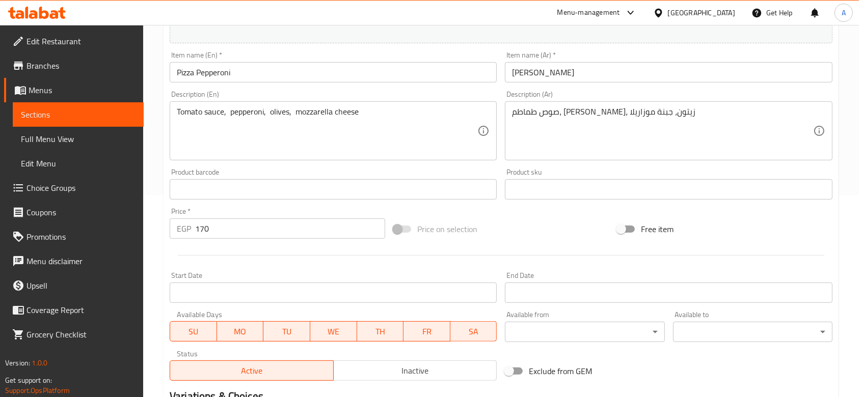
scroll to position [199, 0]
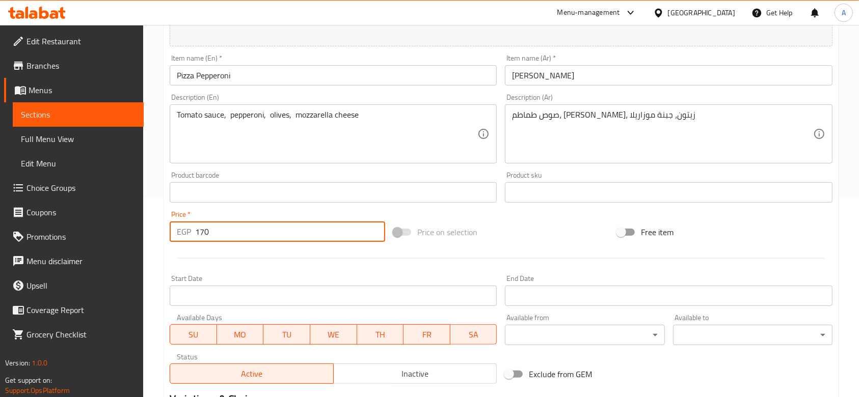
drag, startPoint x: 239, startPoint y: 238, endPoint x: 140, endPoint y: 231, distance: 99.6
click at [139, 231] on div "Edit Restaurant Branches Menus Sections Full Menu View Edit Menu Choice Groups …" at bounding box center [429, 236] width 859 height 820
type input "0"
click at [147, 241] on div "Home / Restaurants management / Menus / Sections / item / update Pizza section …" at bounding box center [501, 236] width 716 height 820
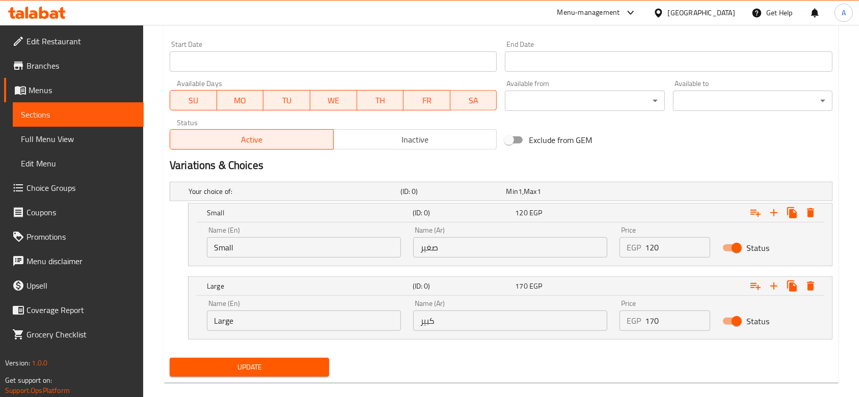
scroll to position [447, 0]
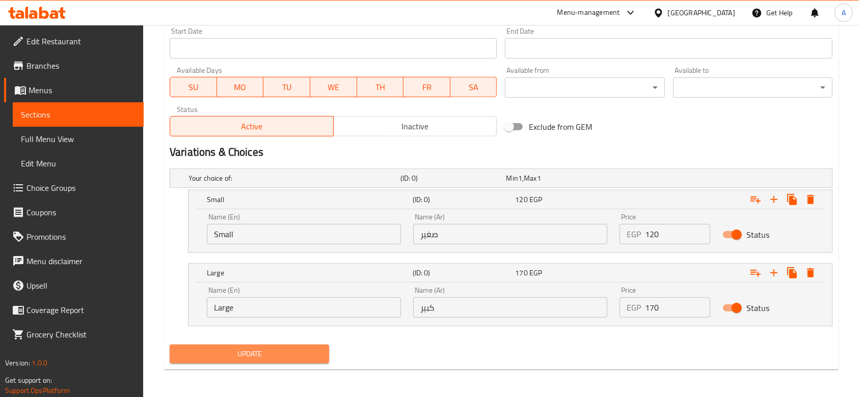
click at [240, 361] on button "Update" at bounding box center [249, 354] width 159 height 19
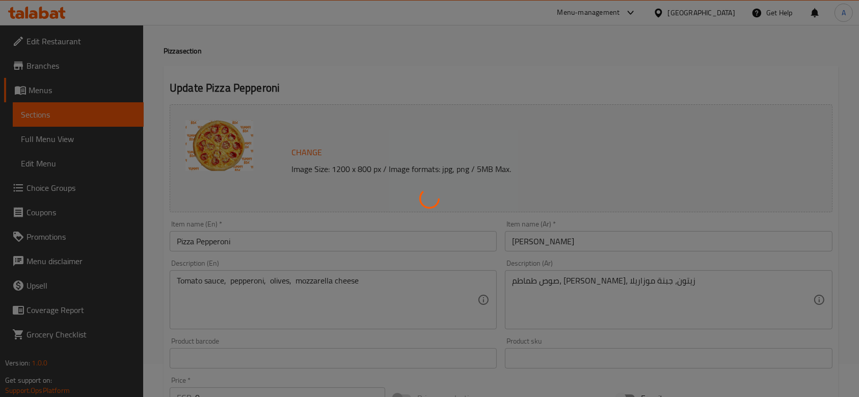
scroll to position [0, 0]
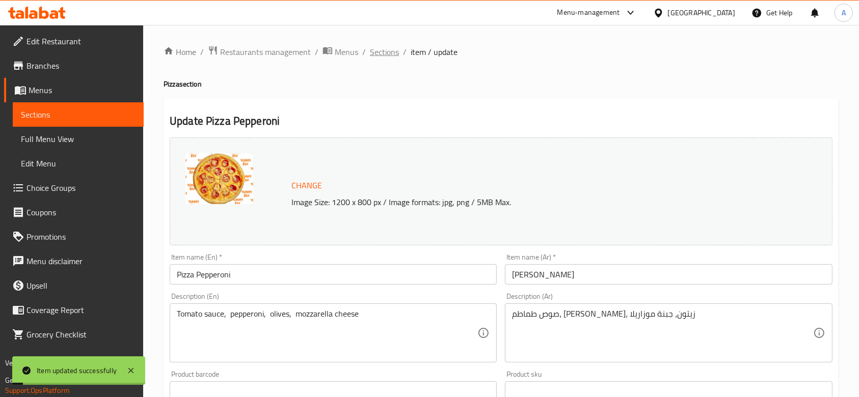
click at [386, 55] on span "Sections" at bounding box center [384, 52] width 29 height 12
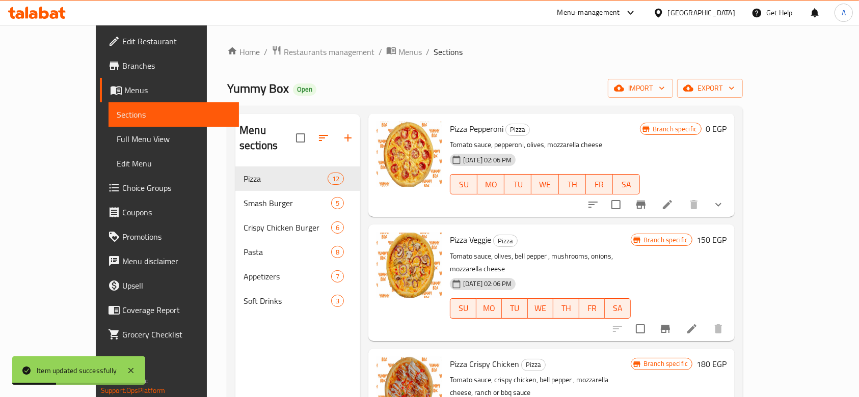
scroll to position [339, 0]
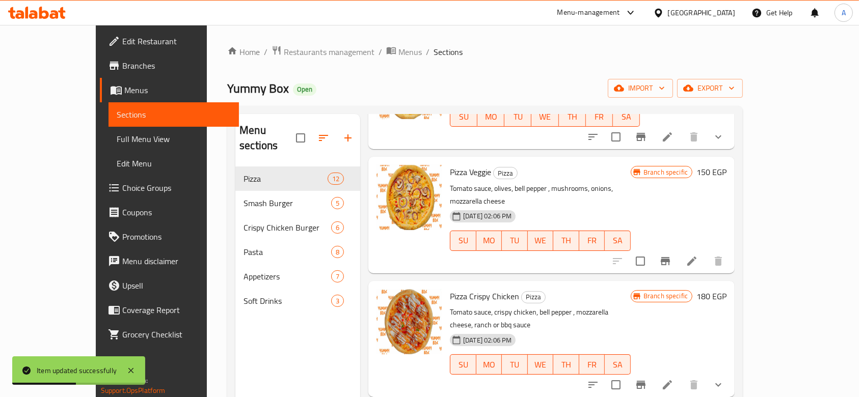
click at [698, 255] on icon at bounding box center [692, 261] width 12 height 12
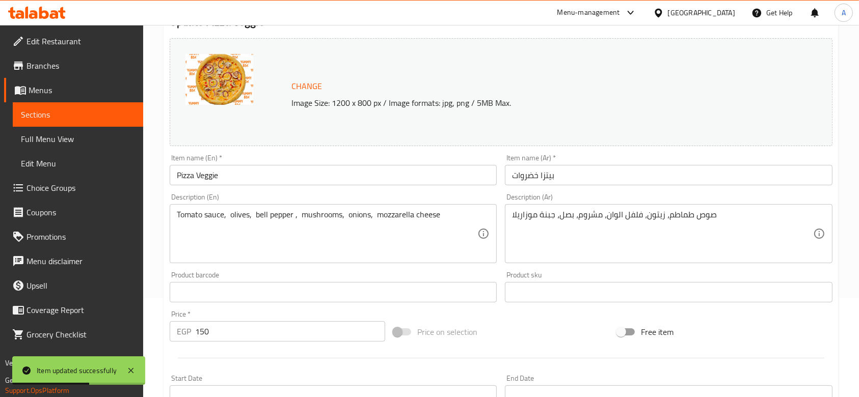
scroll to position [337, 0]
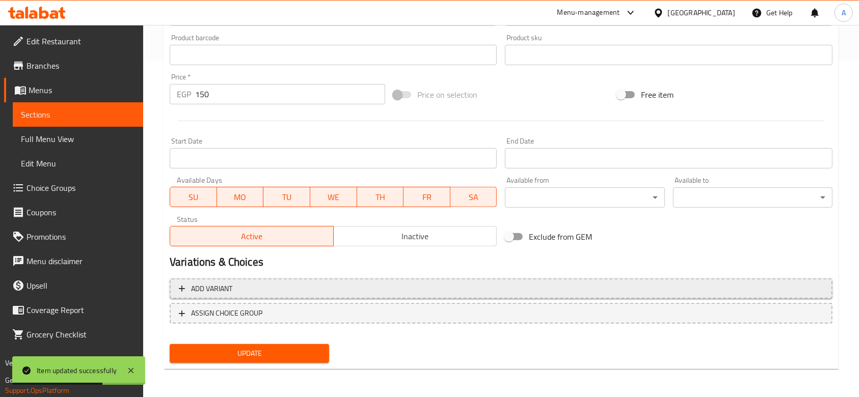
click at [268, 291] on span "Add variant" at bounding box center [501, 289] width 644 height 13
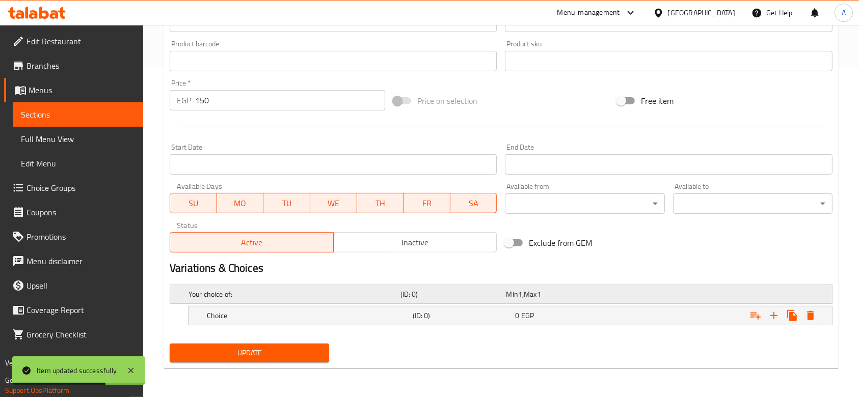
scroll to position [330, 0]
click at [778, 317] on icon "Expand" at bounding box center [774, 316] width 12 height 12
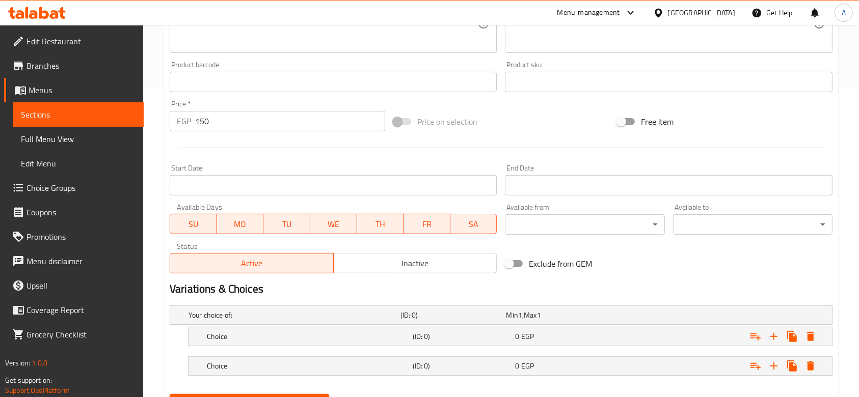
scroll to position [359, 0]
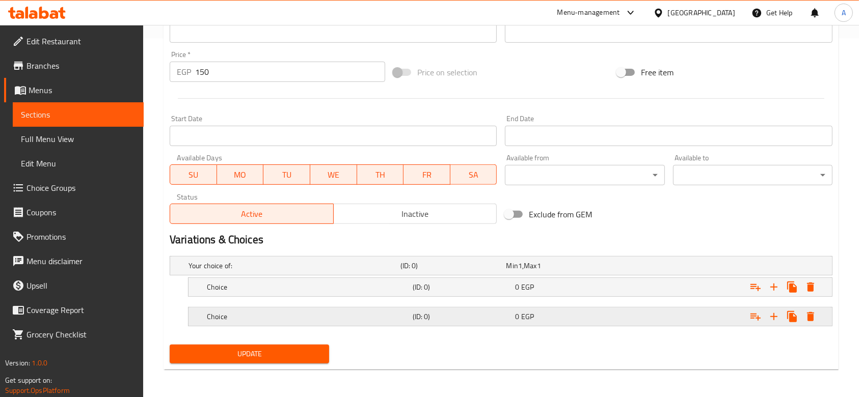
click at [315, 314] on h5 "Choice" at bounding box center [308, 317] width 202 height 10
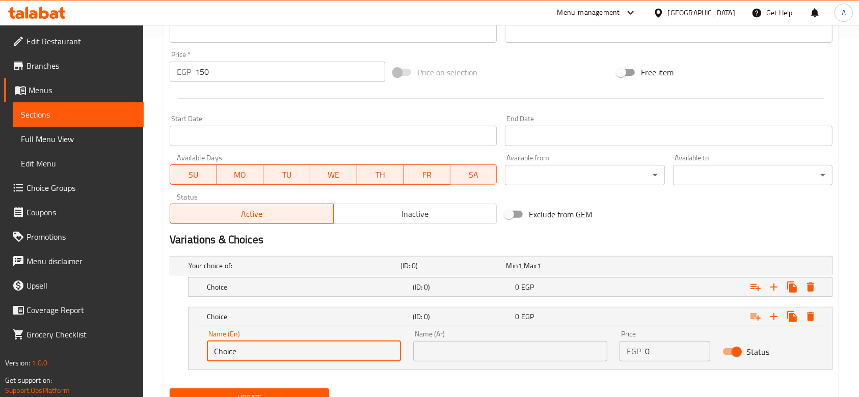
drag, startPoint x: 246, startPoint y: 348, endPoint x: 158, endPoint y: 331, distance: 89.9
click at [158, 331] on div "Home / Restaurants management / Menus / Sections / item / update Pizza section …" at bounding box center [501, 54] width 716 height 776
type input "Large"
click at [456, 348] on input "text" at bounding box center [510, 351] width 194 height 20
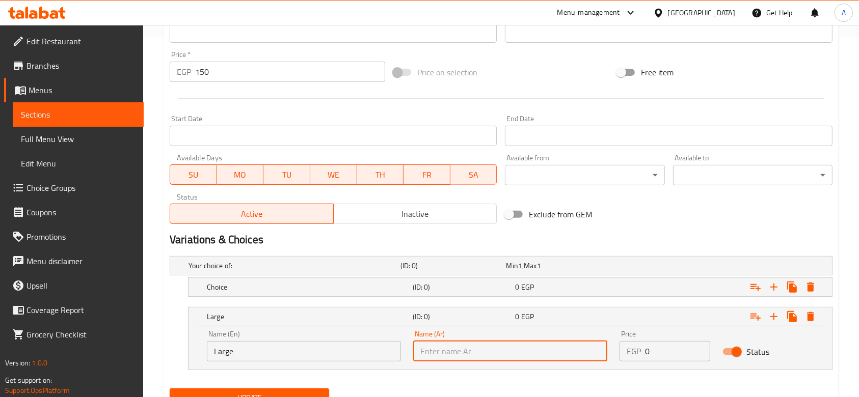
type input "لارج"
click at [490, 282] on h5 "(ID: 0)" at bounding box center [462, 287] width 99 height 10
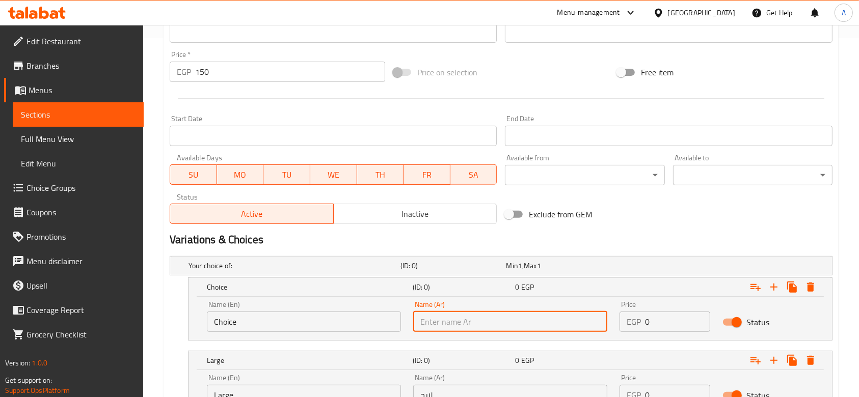
click at [492, 322] on input "text" at bounding box center [510, 322] width 194 height 20
type input "صغير"
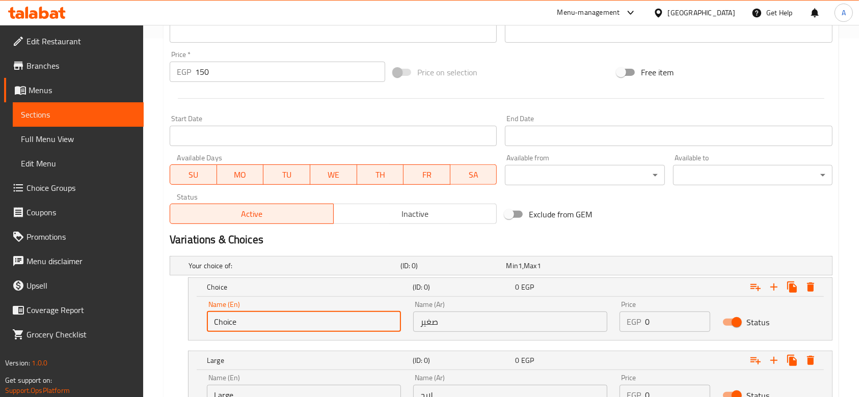
drag, startPoint x: 268, startPoint y: 325, endPoint x: 196, endPoint y: 320, distance: 72.5
click at [198, 320] on div "Name (En) Choice Name (En) Name (Ar) صغير Name (Ar) Price EGP 0 Price Status" at bounding box center [510, 318] width 643 height 43
type input "Small"
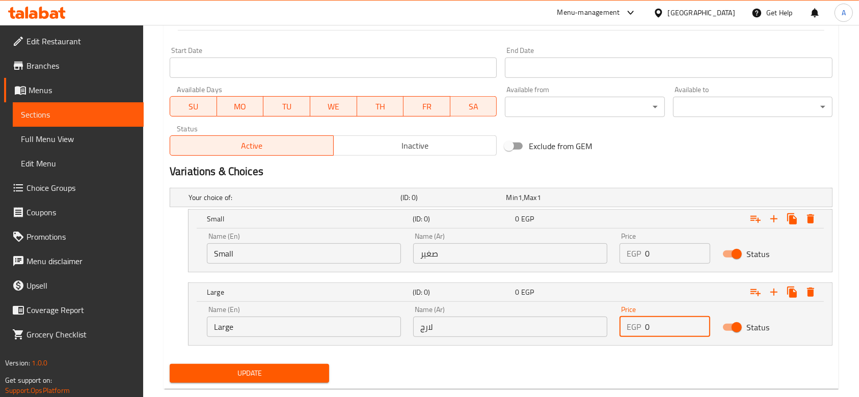
drag, startPoint x: 660, startPoint y: 334, endPoint x: 633, endPoint y: 339, distance: 28.1
click at [633, 340] on div "Price EGP 0 Price" at bounding box center [664, 321] width 103 height 43
type input "150"
click at [559, 166] on h2 "Variations & Choices" at bounding box center [501, 171] width 663 height 15
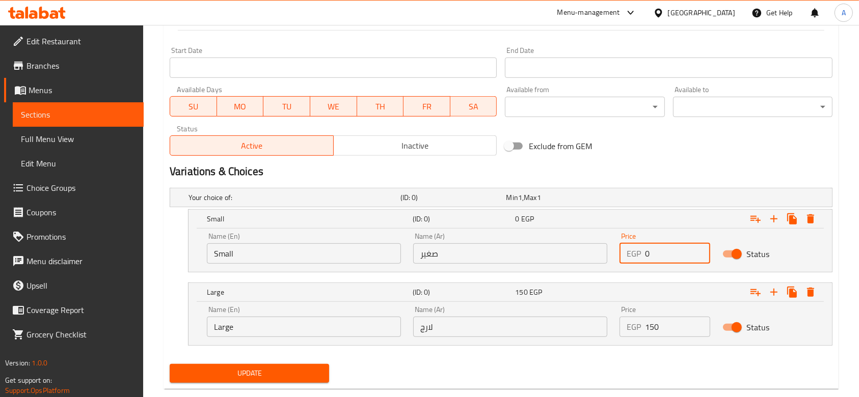
drag, startPoint x: 679, startPoint y: 255, endPoint x: 634, endPoint y: 248, distance: 45.8
click at [634, 248] on div "EGP 0 Price" at bounding box center [665, 254] width 91 height 20
type input "90"
click at [617, 173] on h2 "Variations & Choices" at bounding box center [501, 171] width 663 height 15
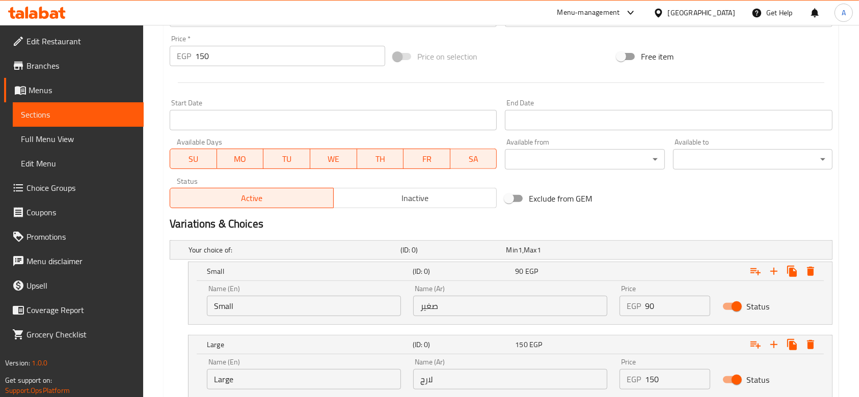
scroll to position [224, 0]
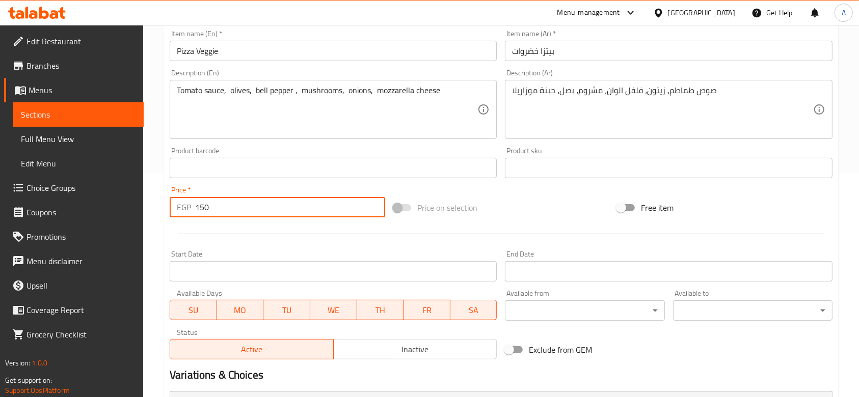
drag, startPoint x: 252, startPoint y: 201, endPoint x: 133, endPoint y: 204, distance: 118.7
click at [140, 206] on div "Edit Restaurant Branches Menus Sections Full Menu View Edit Menu Choice Groups …" at bounding box center [429, 211] width 859 height 820
type input "0"
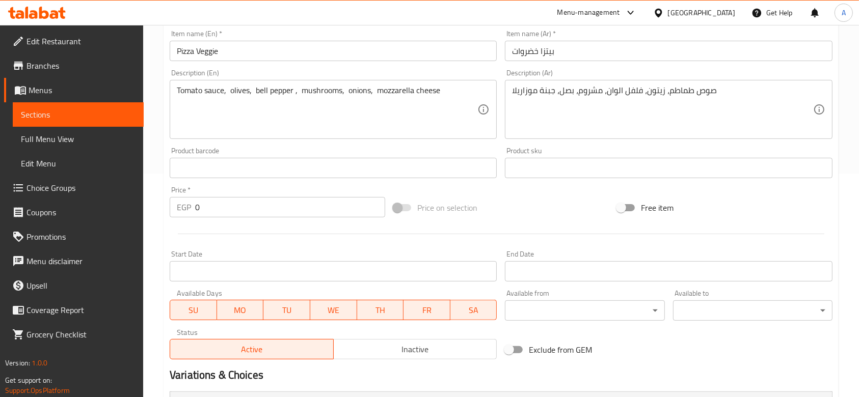
click at [151, 211] on div "Home / Restaurants management / Menus / Sections / item / update Pizza section …" at bounding box center [501, 211] width 716 height 820
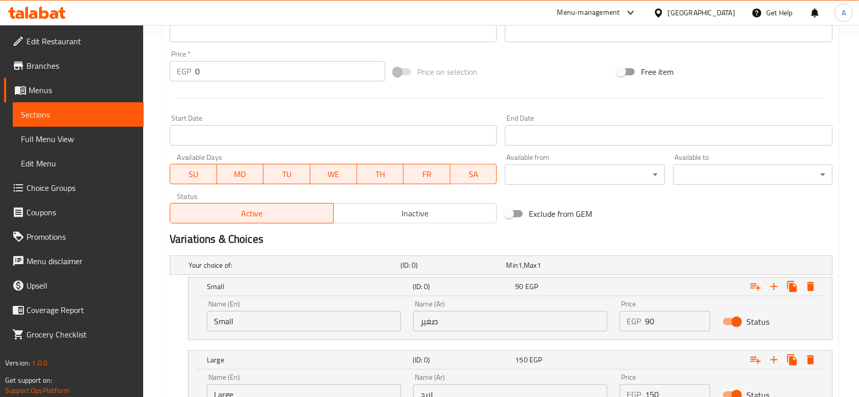
scroll to position [447, 0]
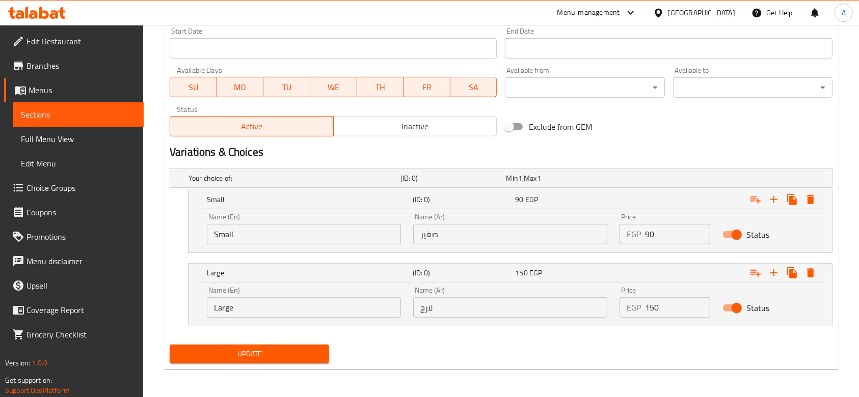
click at [256, 353] on span "Update" at bounding box center [249, 354] width 143 height 13
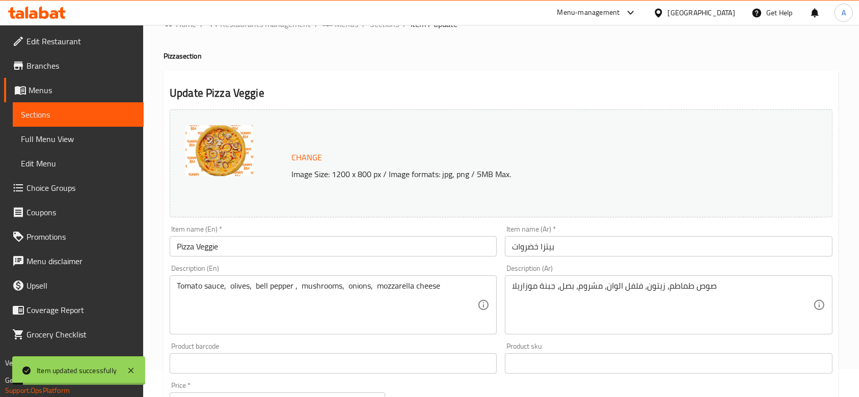
scroll to position [0, 0]
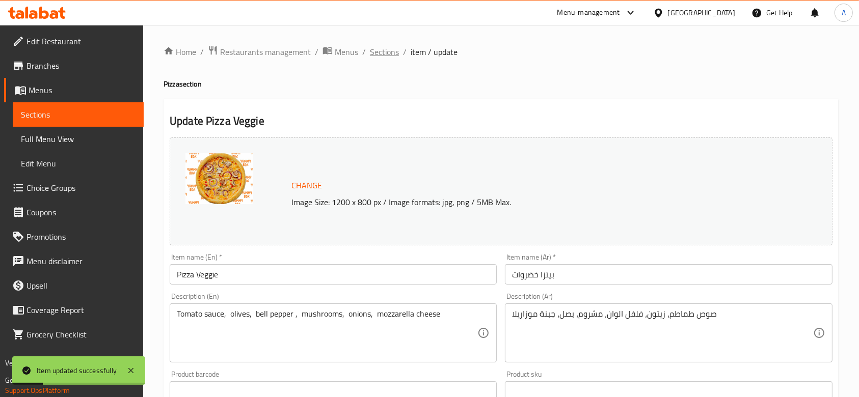
click at [382, 56] on span "Sections" at bounding box center [384, 52] width 29 height 12
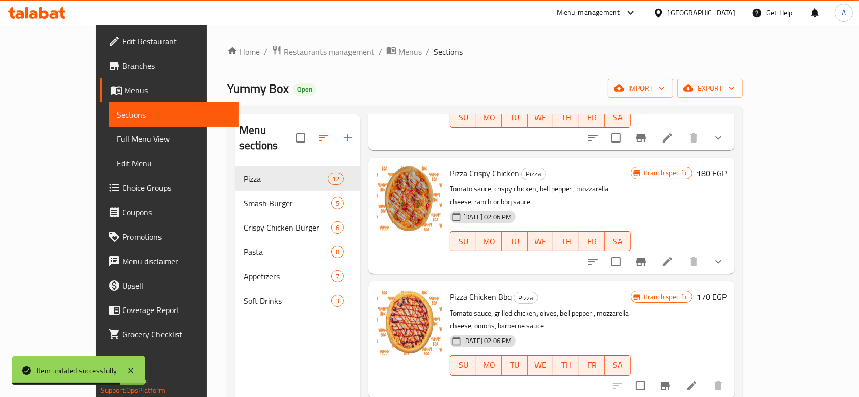
scroll to position [475, 0]
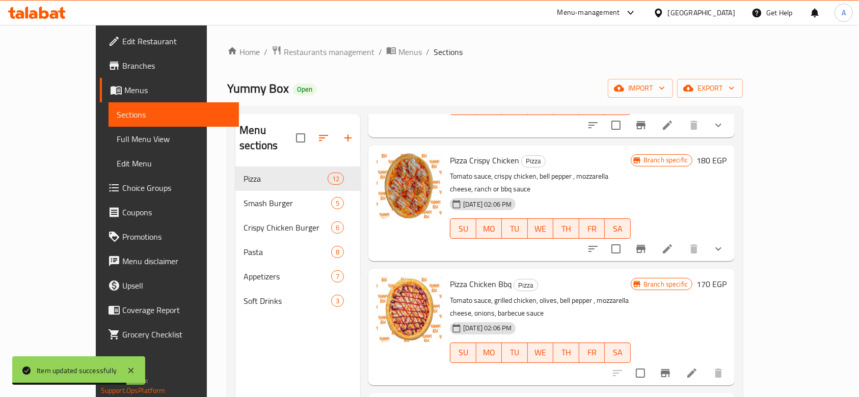
click at [724, 243] on icon "show more" at bounding box center [718, 249] width 12 height 12
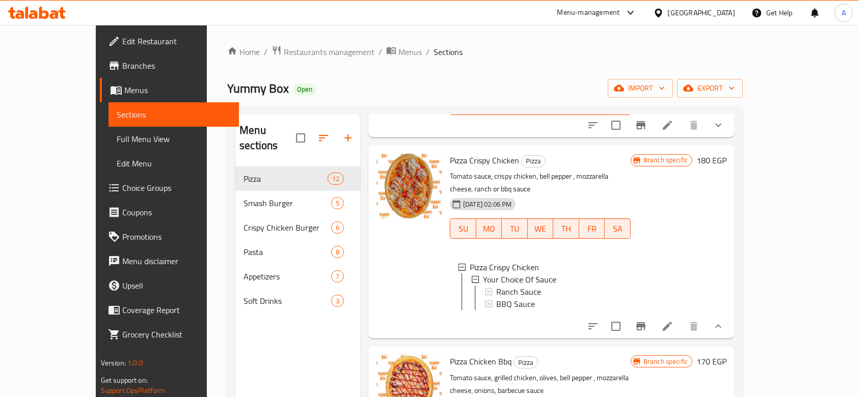
click at [674, 320] on icon at bounding box center [667, 326] width 12 height 12
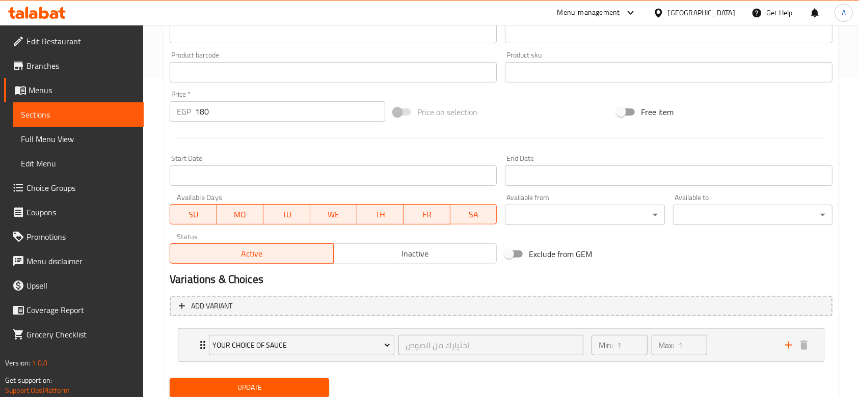
scroll to position [354, 0]
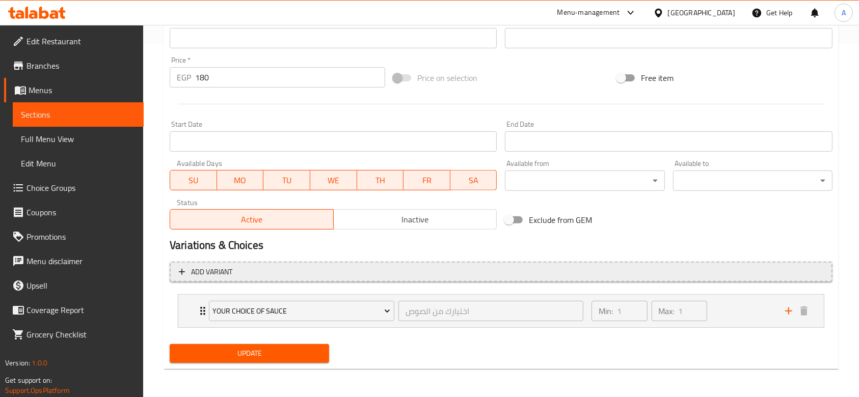
click at [377, 275] on span "Add variant" at bounding box center [501, 272] width 644 height 13
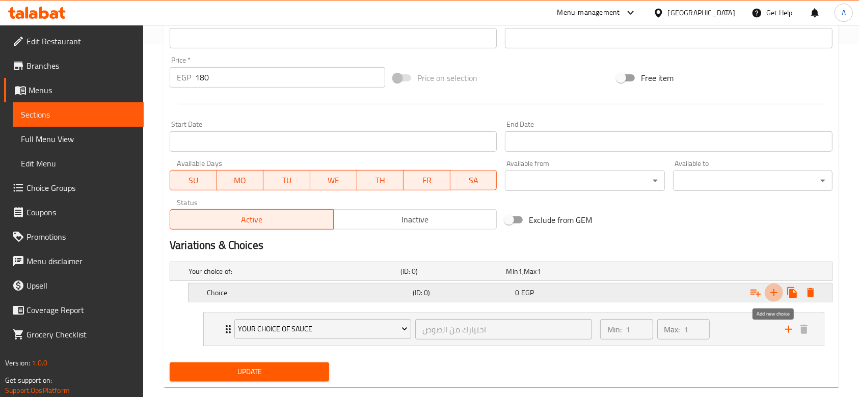
click at [773, 292] on icon "Expand" at bounding box center [773, 292] width 7 height 7
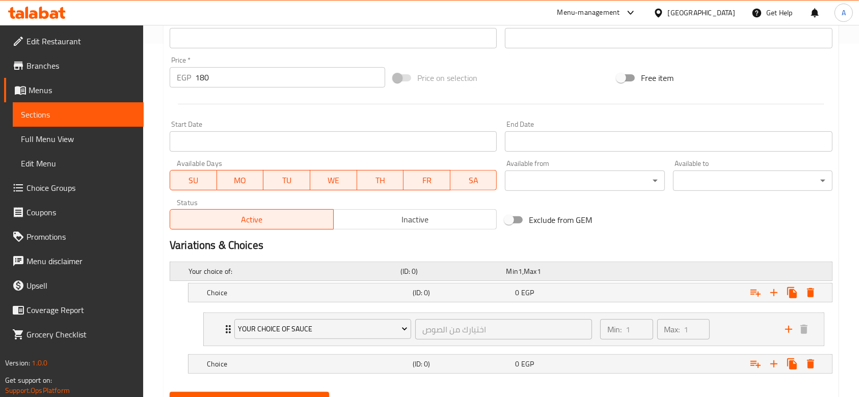
click at [436, 265] on div "(ID: 0)" at bounding box center [451, 271] width 106 height 14
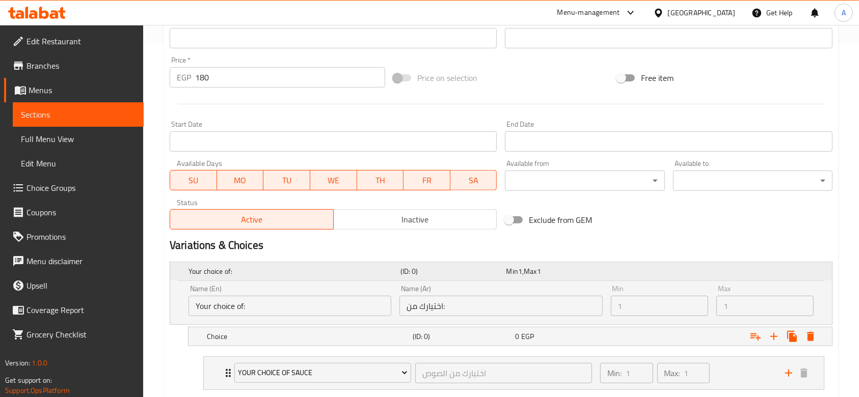
click at [436, 265] on div "(ID: 0)" at bounding box center [451, 271] width 106 height 14
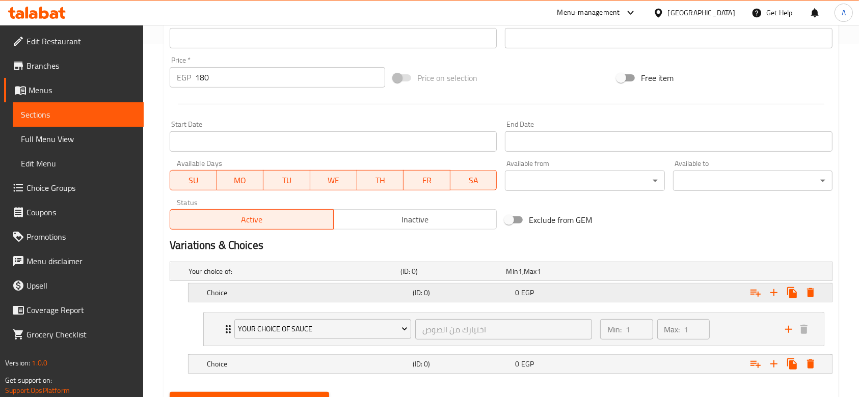
click at [363, 295] on h5 "Choice" at bounding box center [308, 293] width 202 height 10
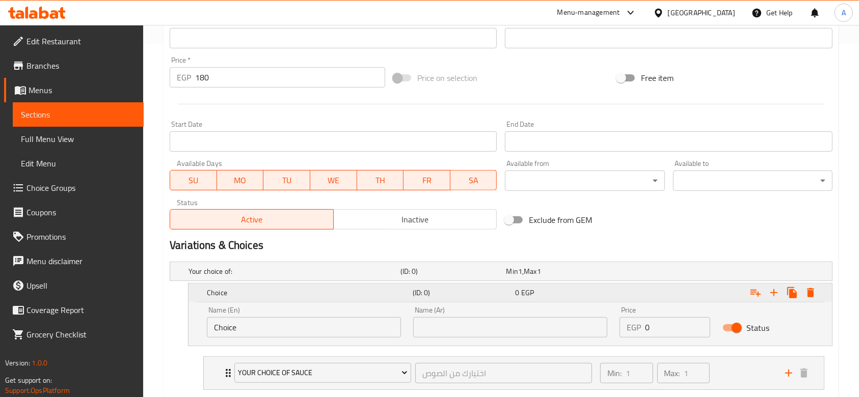
click at [363, 295] on h5 "Choice" at bounding box center [308, 293] width 202 height 10
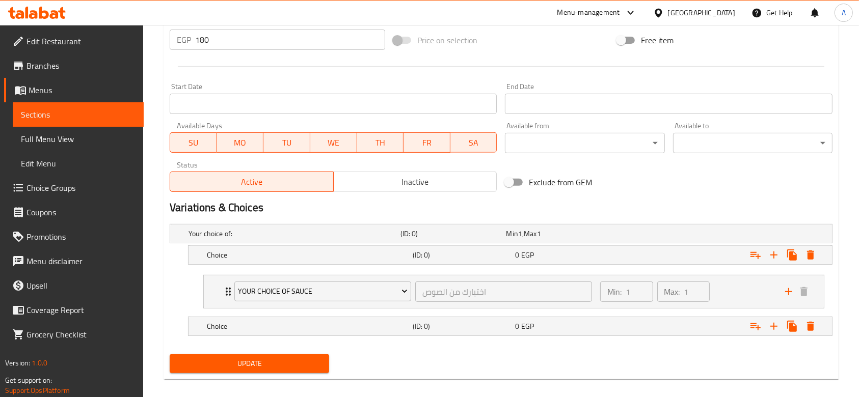
scroll to position [401, 0]
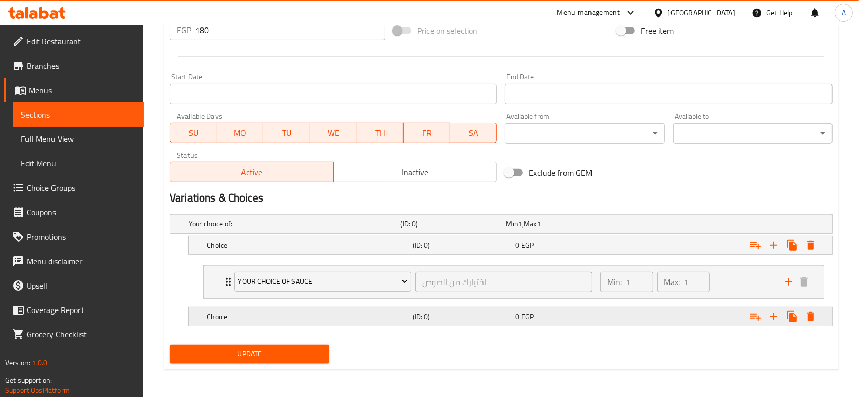
click at [362, 320] on h5 "Choice" at bounding box center [308, 317] width 202 height 10
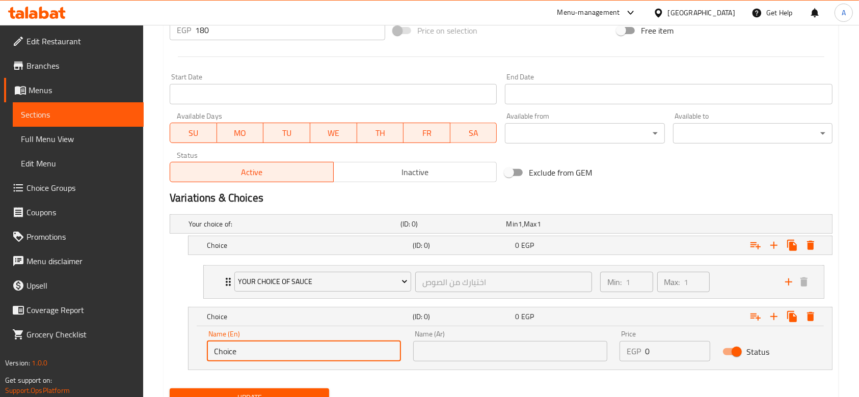
drag, startPoint x: 326, startPoint y: 352, endPoint x: 188, endPoint y: 350, distance: 137.6
click at [189, 350] on div "Name (En) Choice Name (En) Name (Ar) Name (Ar) Price EGP 0 Price Status" at bounding box center [510, 348] width 643 height 43
type input "Large"
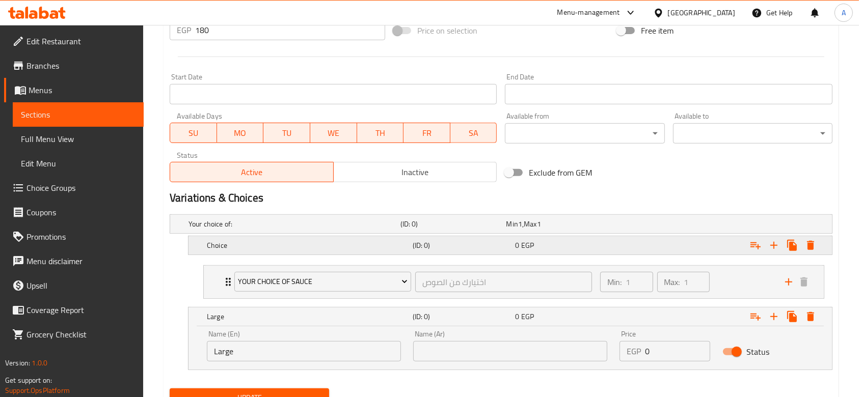
click at [322, 250] on h5 "Choice" at bounding box center [308, 245] width 202 height 10
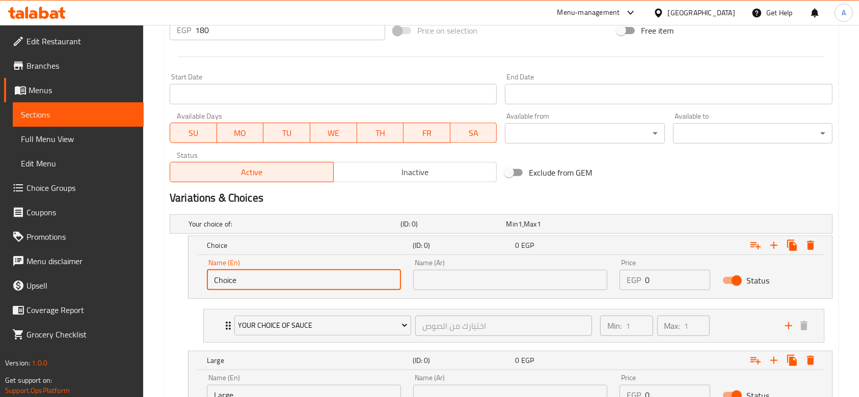
drag, startPoint x: 314, startPoint y: 276, endPoint x: 170, endPoint y: 272, distance: 144.3
click at [172, 272] on div "Choice (ID: 0) 0 EGP Name (En) Choice Name (En) Name (Ar) Name (Ar) Price EGP 0…" at bounding box center [501, 267] width 663 height 63
type input "Small"
click at [426, 280] on input "text" at bounding box center [510, 280] width 194 height 20
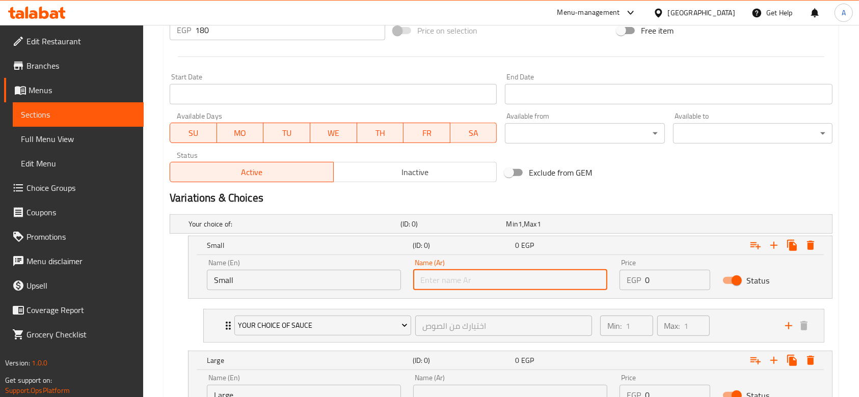
type input "صغير"
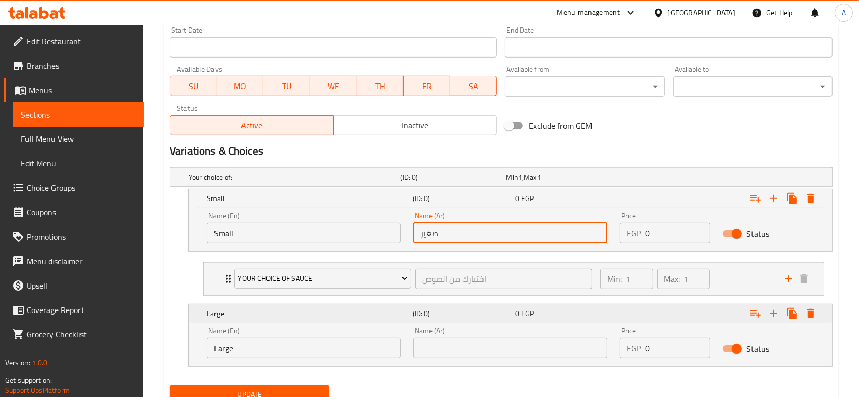
scroll to position [469, 0]
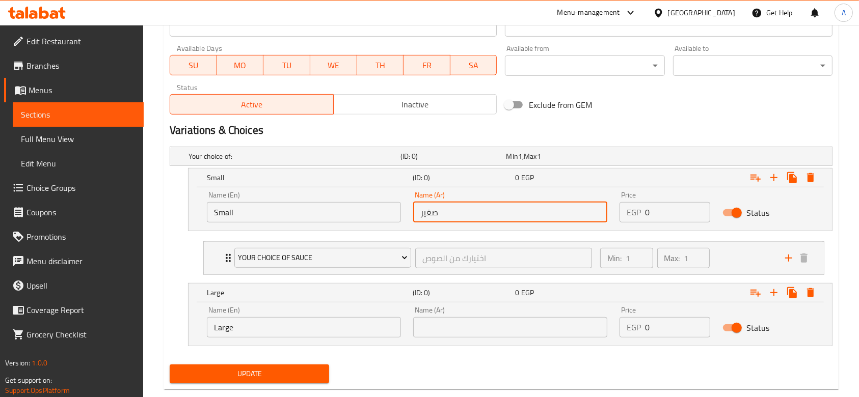
click at [513, 327] on input "text" at bounding box center [510, 327] width 194 height 20
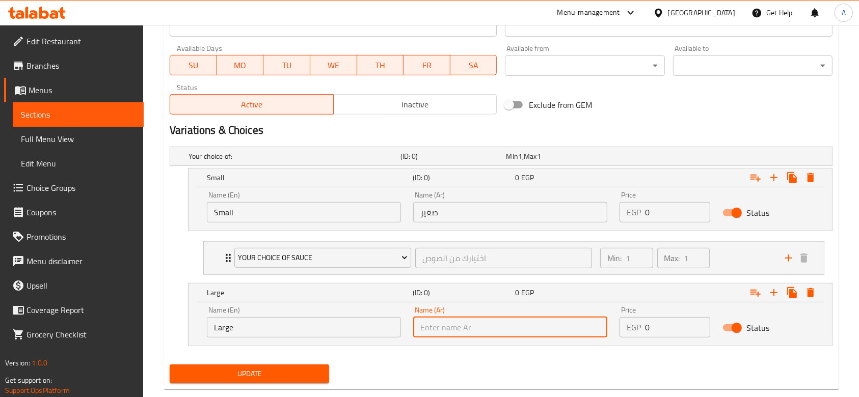
type input "لارج"
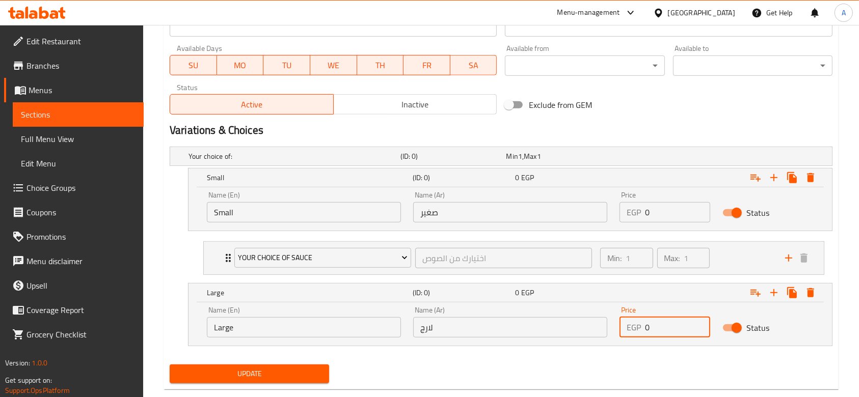
drag, startPoint x: 660, startPoint y: 329, endPoint x: 638, endPoint y: 325, distance: 22.9
click at [638, 327] on div "EGP 0 Price" at bounding box center [665, 327] width 91 height 20
type input "180"
drag, startPoint x: 657, startPoint y: 207, endPoint x: 642, endPoint y: 209, distance: 15.4
click at [642, 209] on div "EGP 0 Price" at bounding box center [665, 212] width 91 height 20
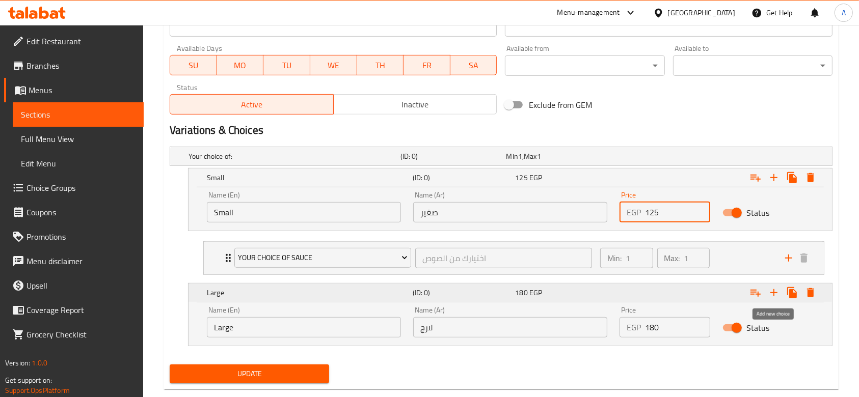
type input "125"
click at [773, 294] on icon "Expand" at bounding box center [774, 293] width 12 height 12
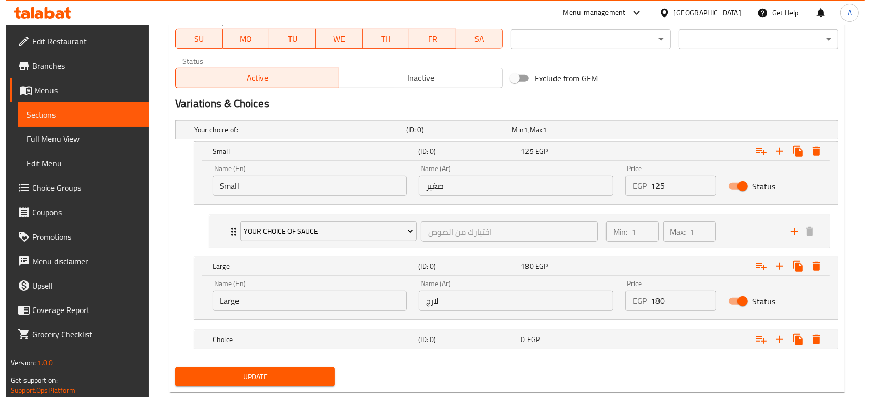
scroll to position [518, 0]
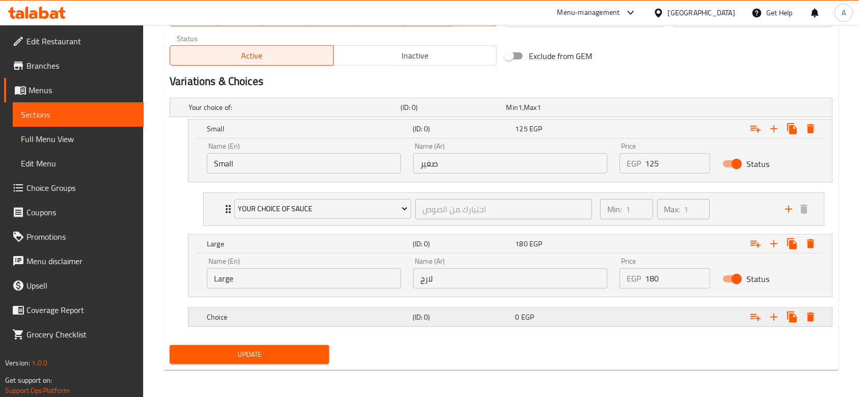
click at [435, 313] on h5 "(ID: 0)" at bounding box center [462, 317] width 99 height 10
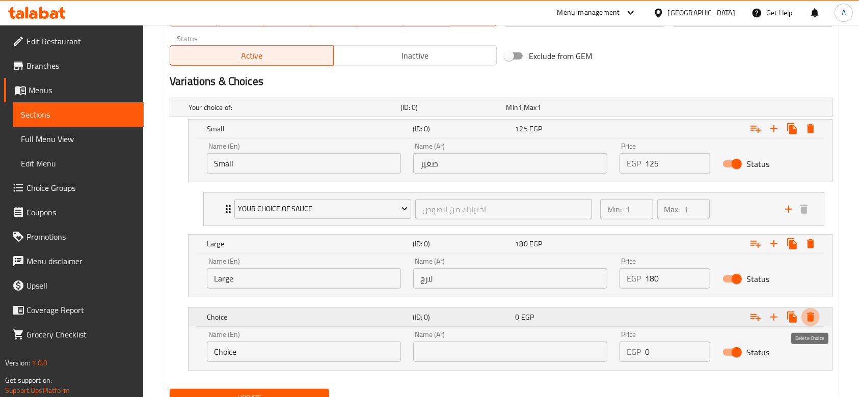
click at [815, 318] on icon "Expand" at bounding box center [810, 317] width 12 height 12
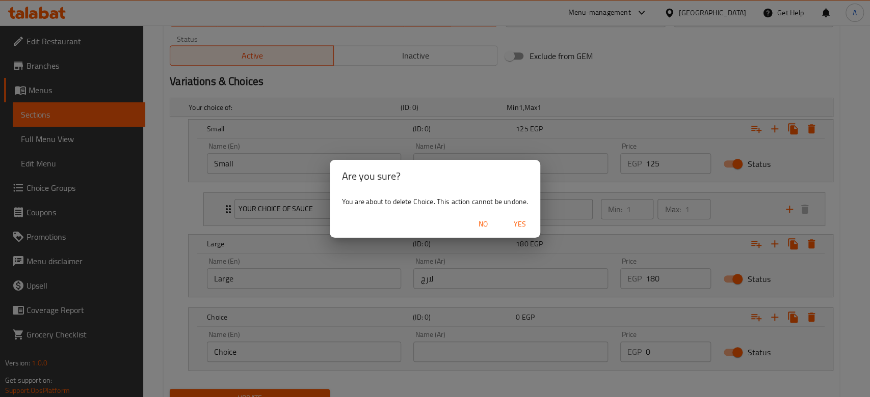
click at [522, 222] on span "Yes" at bounding box center [519, 224] width 24 height 13
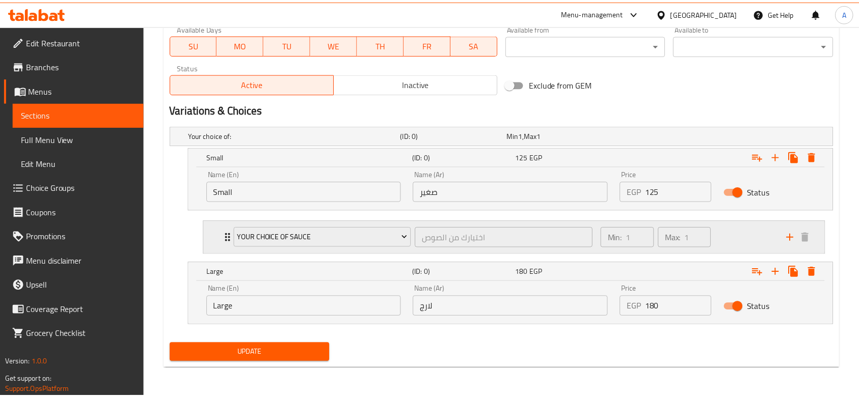
scroll to position [489, 0]
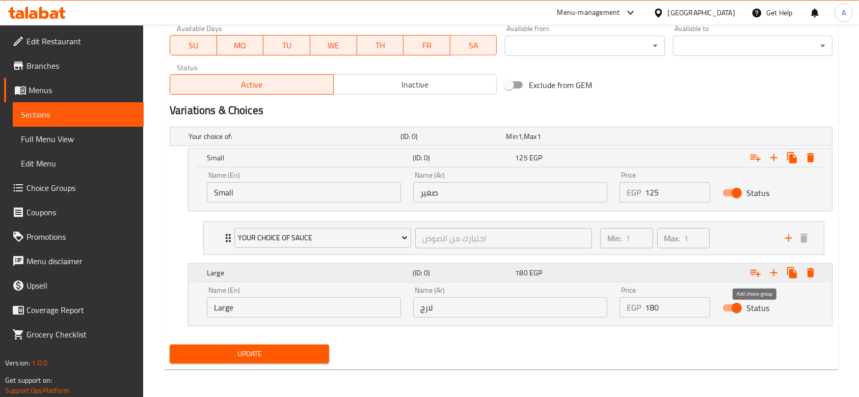
click at [757, 267] on icon "Expand" at bounding box center [755, 273] width 12 height 12
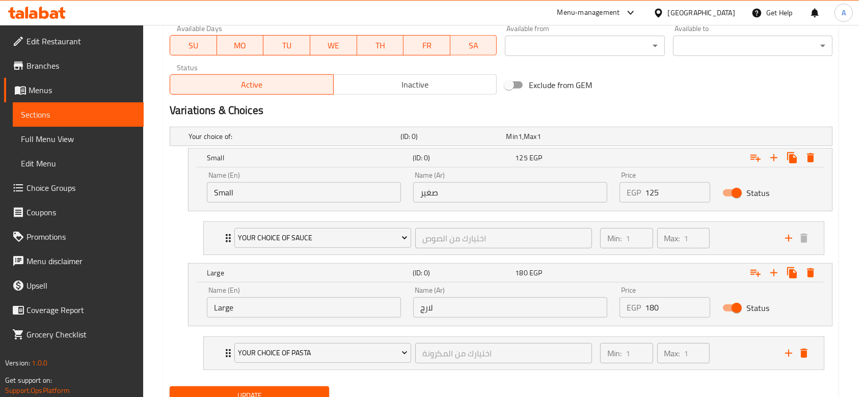
scroll to position [530, 0]
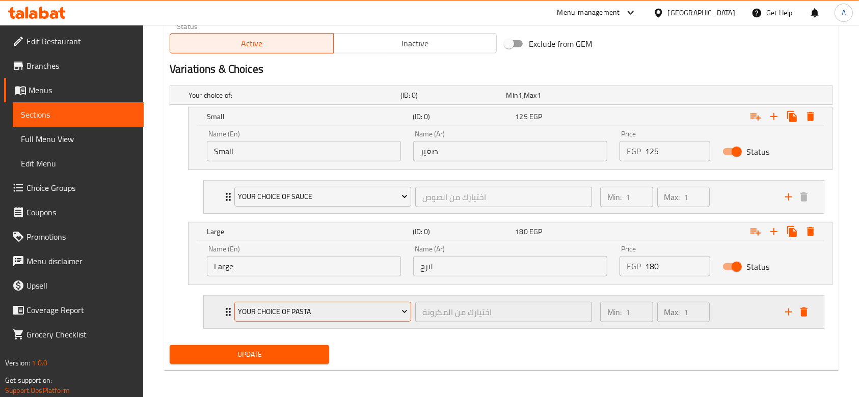
click at [285, 313] on span "Your Choice Of Pasta" at bounding box center [322, 312] width 169 height 13
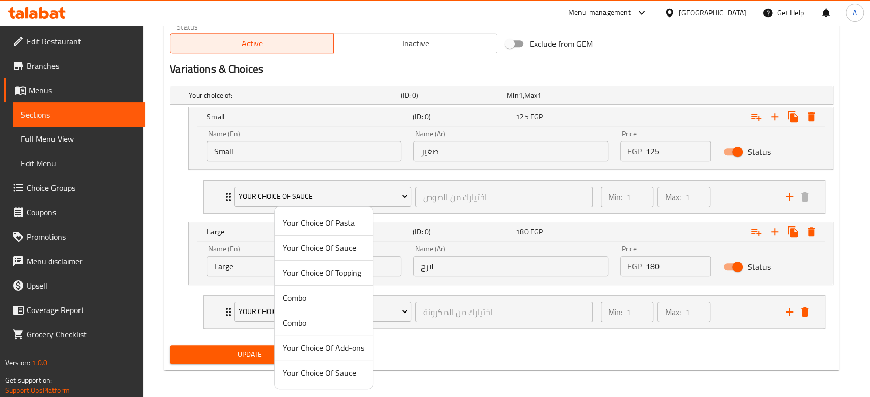
click at [316, 248] on span "Your Choice Of Sauce" at bounding box center [324, 248] width 82 height 12
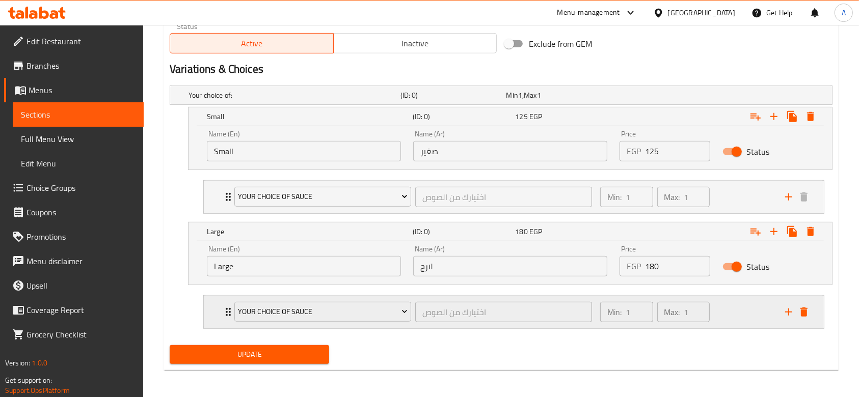
click at [722, 314] on div "Min: 1 ​ Max: 1 ​" at bounding box center [686, 312] width 185 height 33
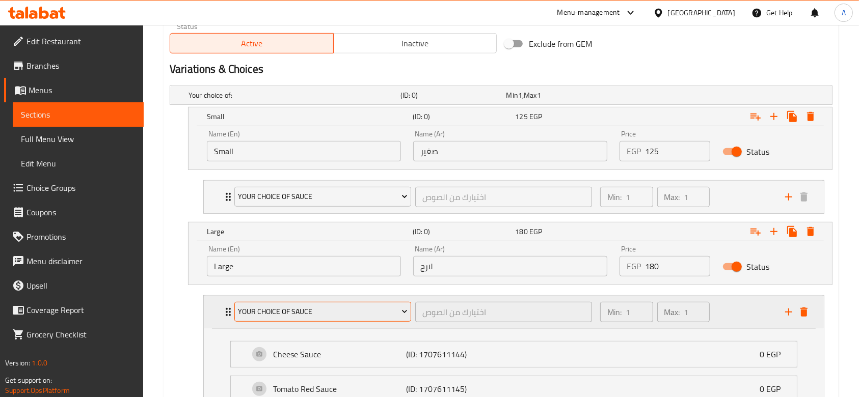
click at [381, 310] on span "Your Choice Of Sauce" at bounding box center [322, 312] width 169 height 13
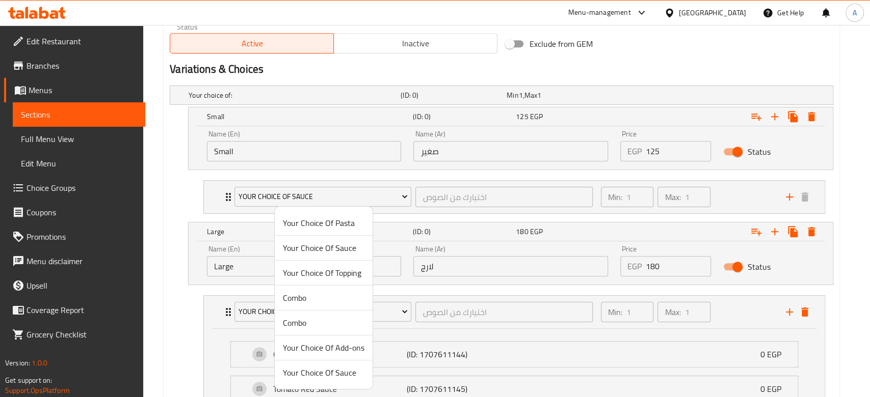
click at [330, 377] on span "Your Choice Of Sauce" at bounding box center [324, 373] width 82 height 12
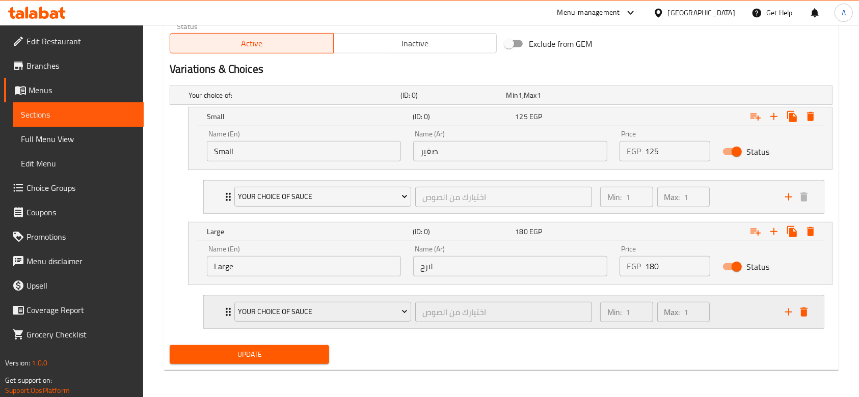
click at [761, 308] on div "Min: 1 ​ Max: 1 ​" at bounding box center [686, 312] width 185 height 33
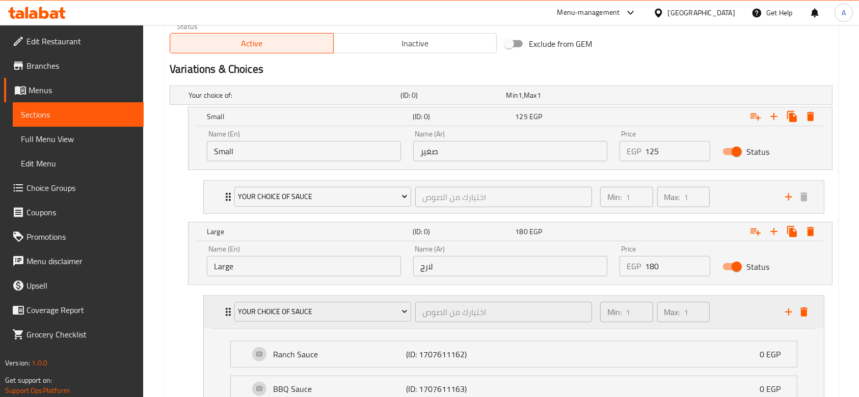
click at [758, 312] on div "Min: 1 ​ Max: 1 ​" at bounding box center [686, 312] width 185 height 33
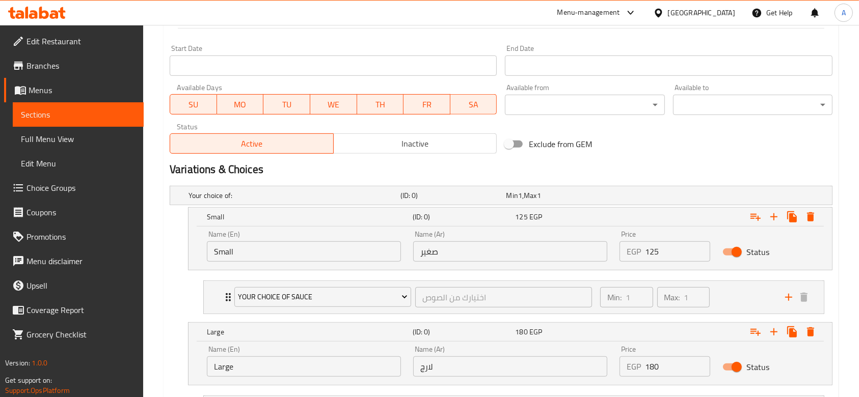
scroll to position [394, 0]
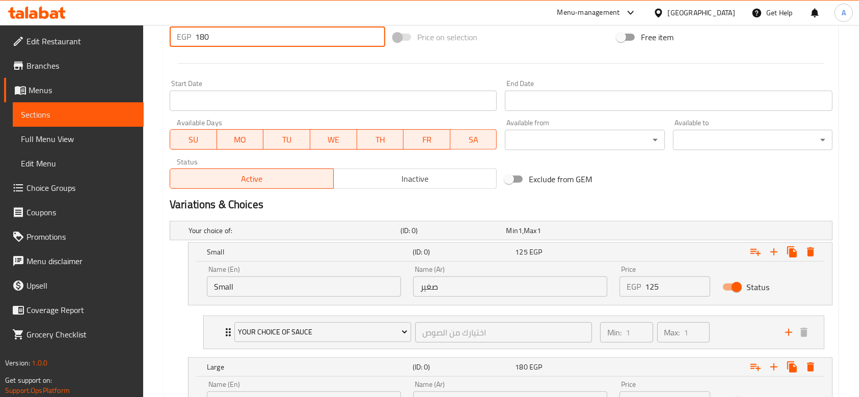
drag, startPoint x: 215, startPoint y: 43, endPoint x: 196, endPoint y: 41, distance: 19.5
click at [196, 41] on input "180" at bounding box center [290, 36] width 190 height 20
type input "0"
click at [213, 50] on div "Price   * EGP 0 Price *" at bounding box center [278, 31] width 224 height 39
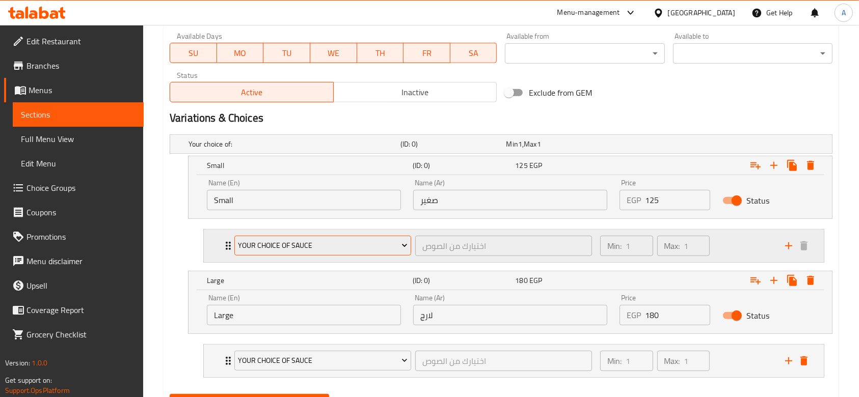
scroll to position [530, 0]
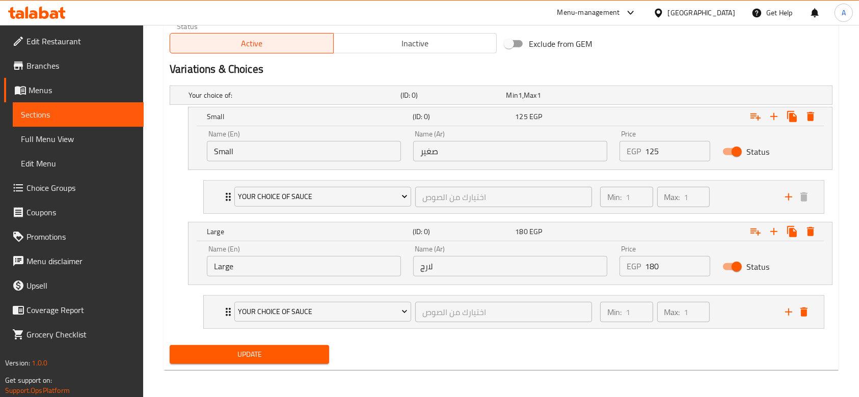
click at [288, 348] on span "Update" at bounding box center [249, 354] width 143 height 13
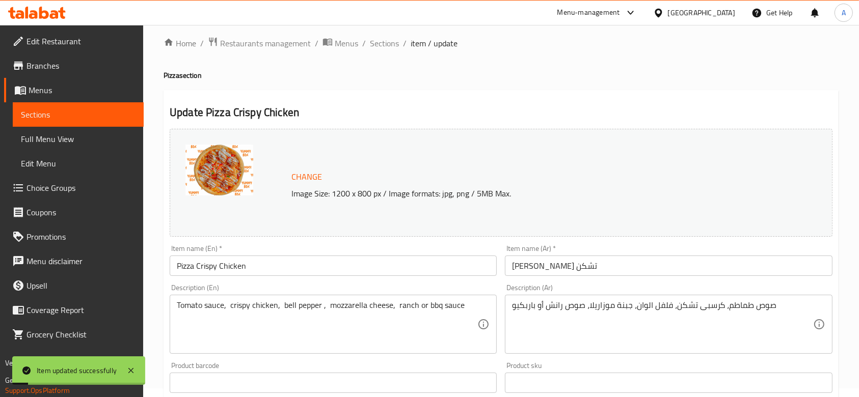
scroll to position [0, 0]
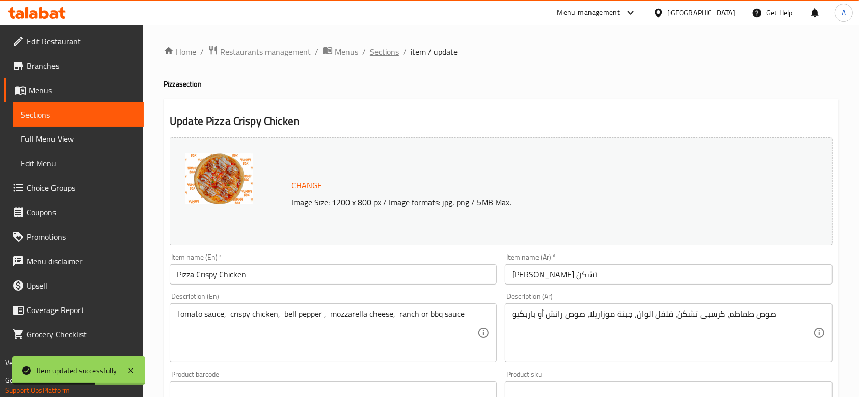
click at [391, 50] on span "Sections" at bounding box center [384, 52] width 29 height 12
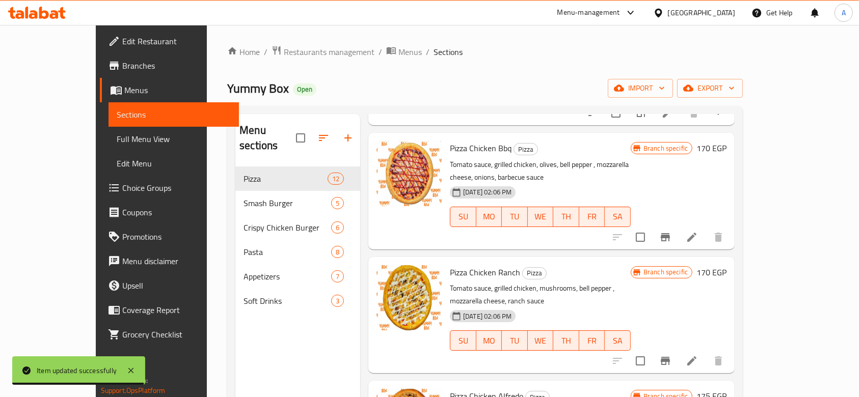
scroll to position [543, 0]
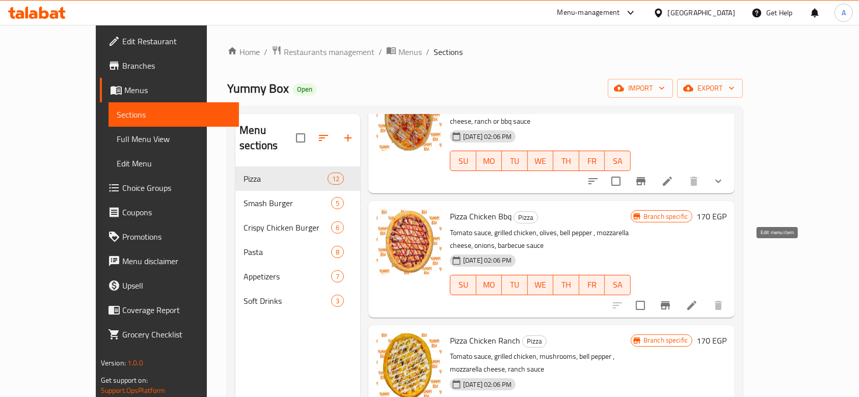
click at [698, 300] on icon at bounding box center [692, 306] width 12 height 12
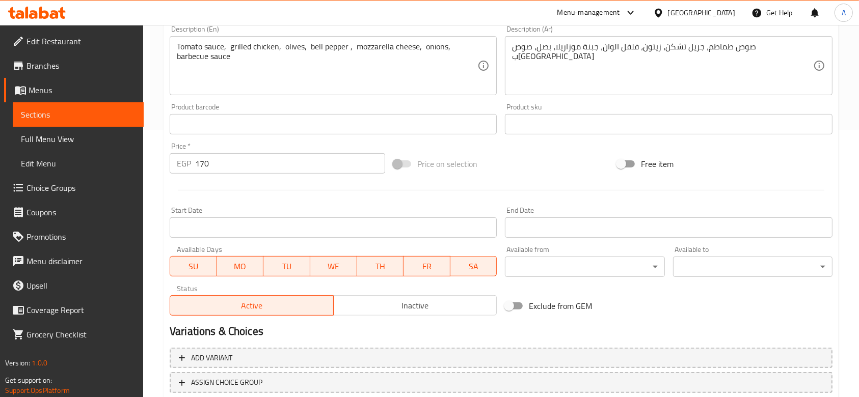
scroll to position [337, 0]
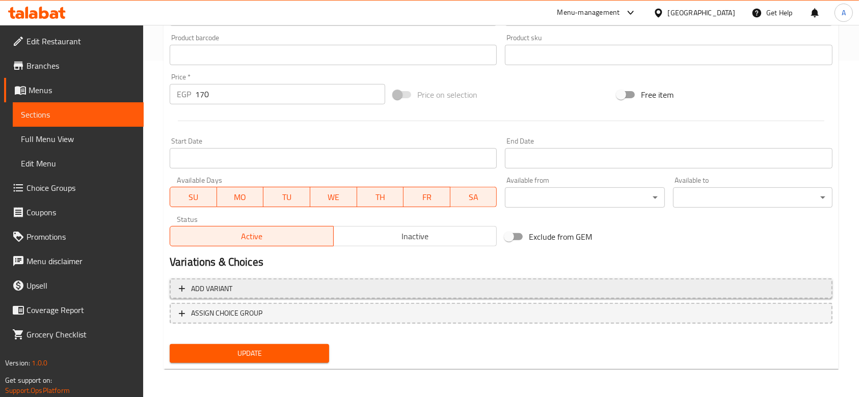
click at [341, 283] on span "Add variant" at bounding box center [501, 289] width 644 height 13
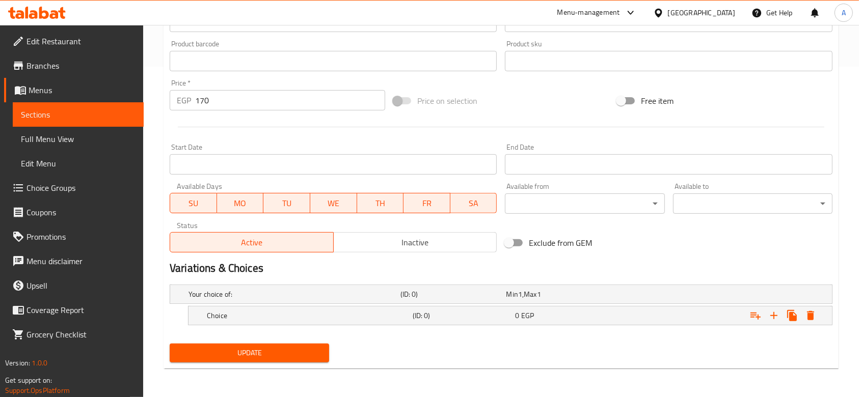
scroll to position [330, 0]
click at [768, 318] on icon "Expand" at bounding box center [774, 316] width 12 height 12
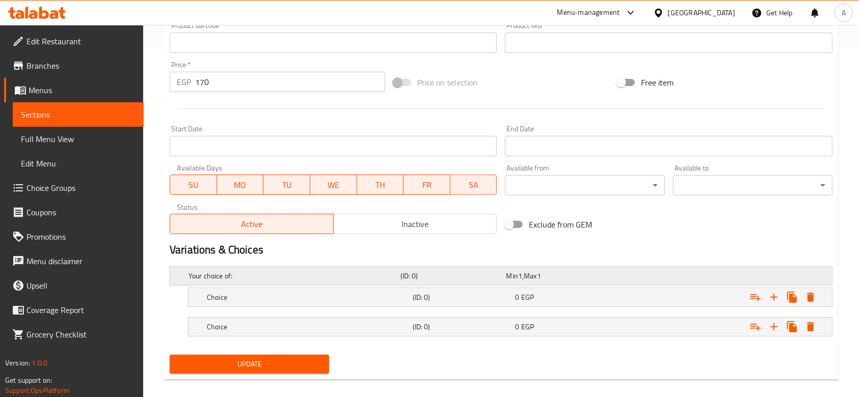
scroll to position [359, 0]
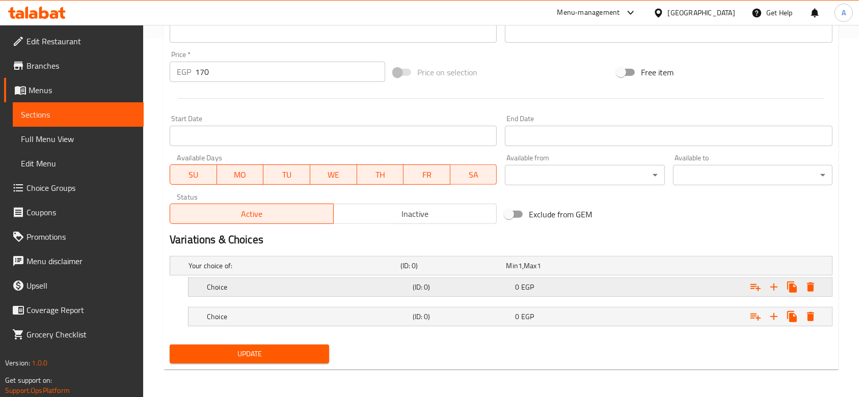
click at [351, 292] on div "Choice" at bounding box center [308, 287] width 206 height 14
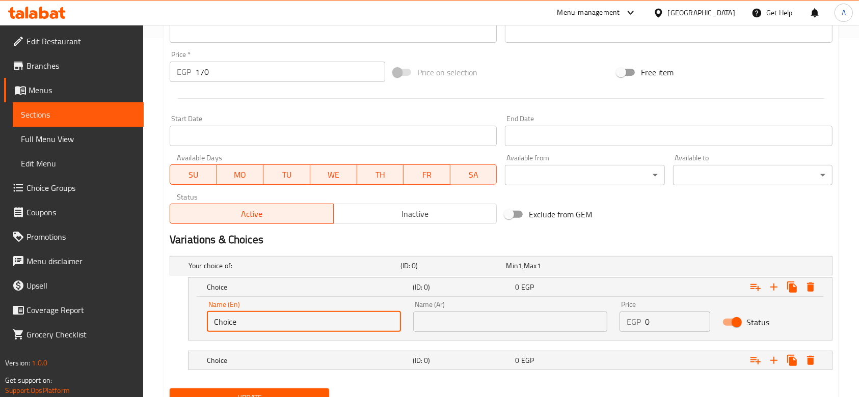
drag, startPoint x: 348, startPoint y: 318, endPoint x: 169, endPoint y: 300, distance: 180.3
click at [170, 300] on div "Choice (ID: 0) 0 EGP Name (En) Choice Name (En) Name (Ar) Name (Ar) Price EGP 0…" at bounding box center [501, 309] width 663 height 63
type input "Large"
click at [305, 365] on div "Choice" at bounding box center [308, 361] width 206 height 14
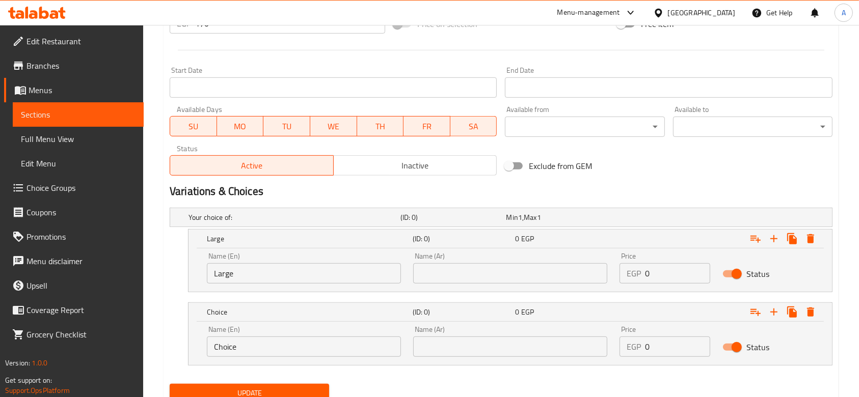
scroll to position [447, 0]
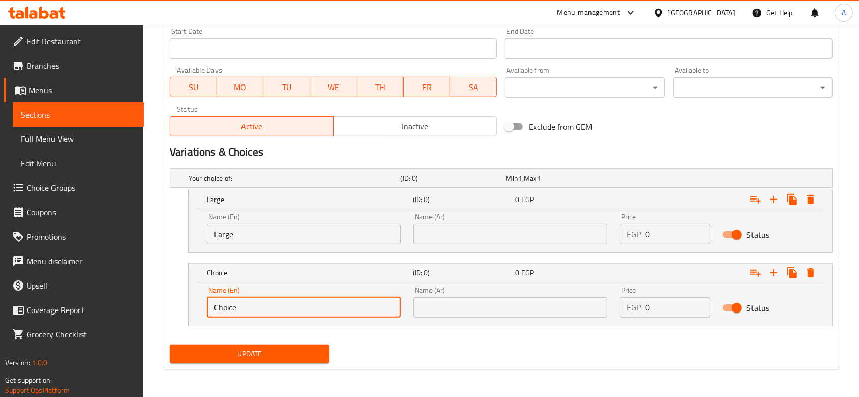
drag, startPoint x: 244, startPoint y: 316, endPoint x: 183, endPoint y: 320, distance: 60.8
click at [183, 320] on div "Choice (ID: 0) 0 EGP Name (En) Choice Name (En) Name (Ar) Name (Ar) Price EGP 0…" at bounding box center [501, 294] width 663 height 63
type input "s"
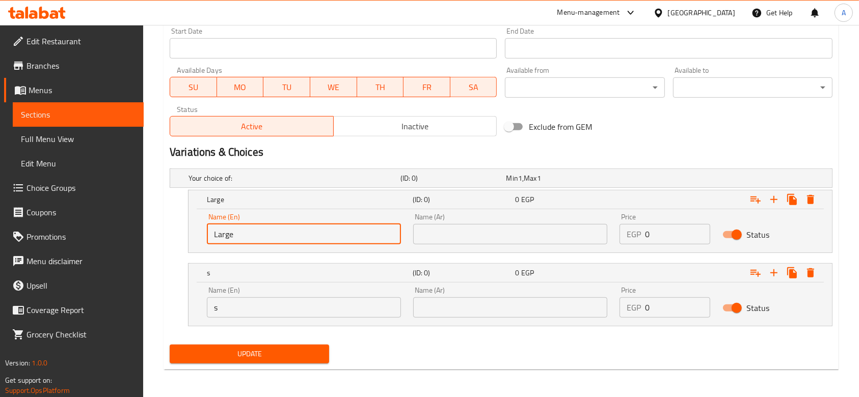
drag, startPoint x: 249, startPoint y: 240, endPoint x: 196, endPoint y: 234, distance: 53.4
click at [196, 234] on div "Name (En) Large Name (En) Name (Ar) Name (Ar) Price EGP 0 Price Status" at bounding box center [510, 230] width 643 height 43
type input "Small"
drag, startPoint x: 287, startPoint y: 313, endPoint x: 112, endPoint y: 291, distance: 176.6
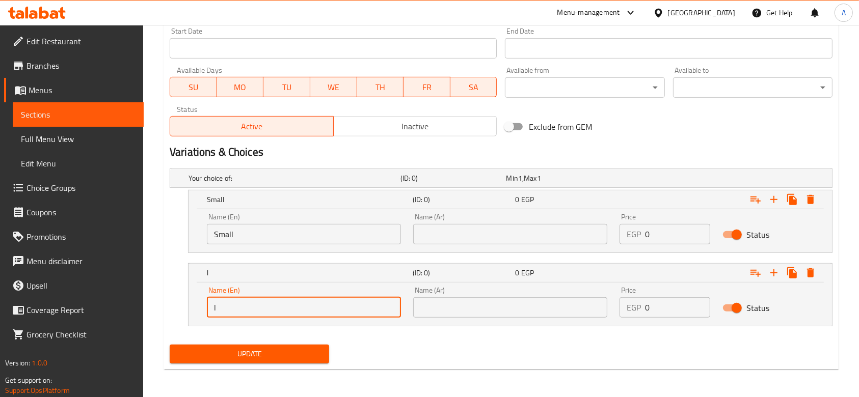
type input "Large"
click at [483, 238] on input "text" at bounding box center [510, 234] width 194 height 20
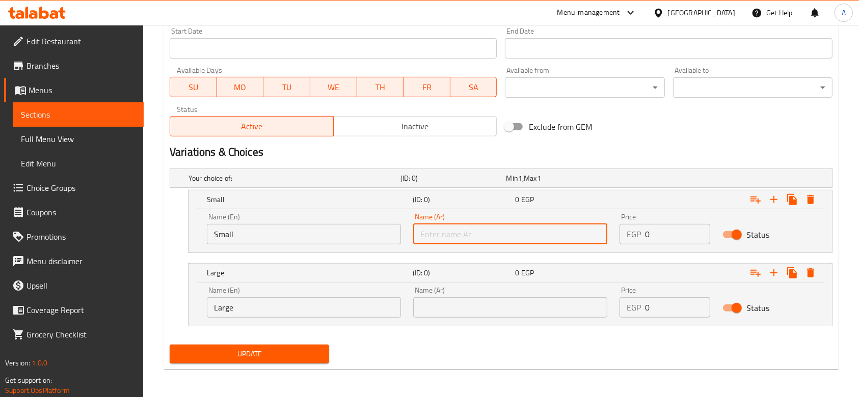
type input "صغير"
click at [520, 307] on input "text" at bounding box center [510, 308] width 194 height 20
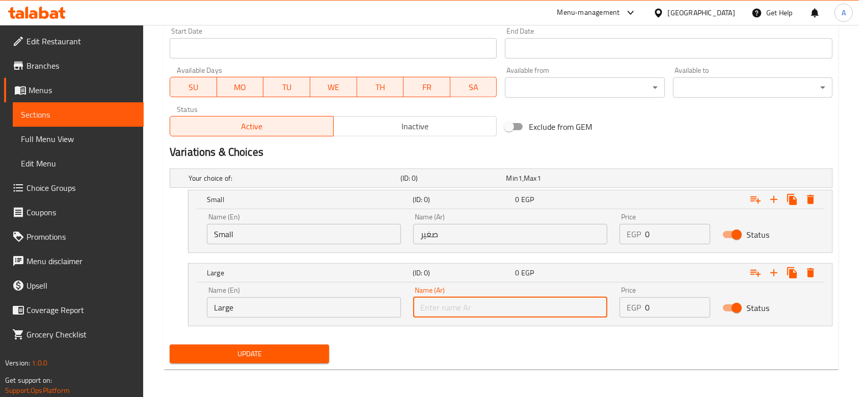
type input "لارج"
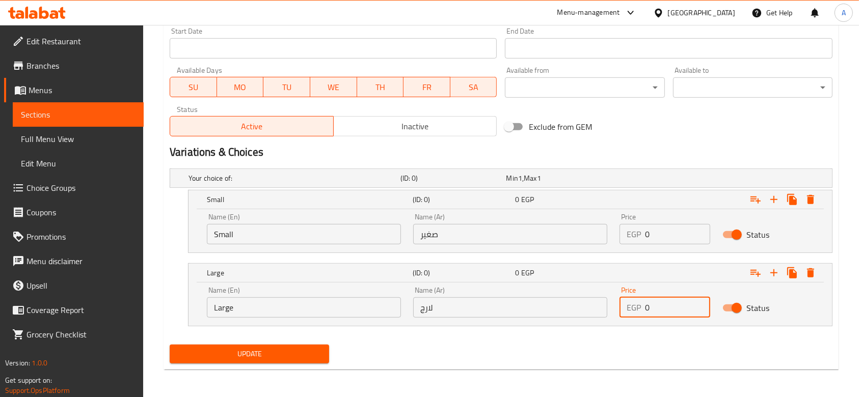
drag, startPoint x: 654, startPoint y: 311, endPoint x: 640, endPoint y: 312, distance: 14.3
click at [640, 312] on div "EGP 0 Price" at bounding box center [665, 308] width 91 height 20
type input "170"
click at [646, 255] on nav at bounding box center [501, 259] width 663 height 8
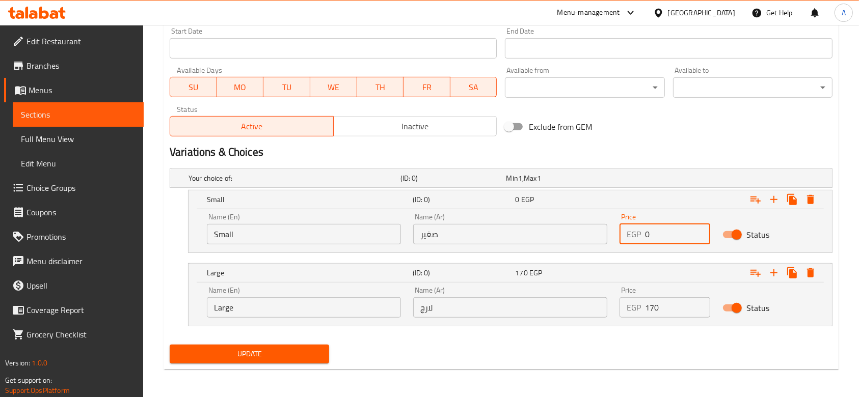
drag, startPoint x: 674, startPoint y: 235, endPoint x: 626, endPoint y: 234, distance: 47.9
click at [626, 234] on div "EGP 0 Price" at bounding box center [665, 234] width 91 height 20
type input "120"
click at [655, 154] on h2 "Variations & Choices" at bounding box center [501, 152] width 663 height 15
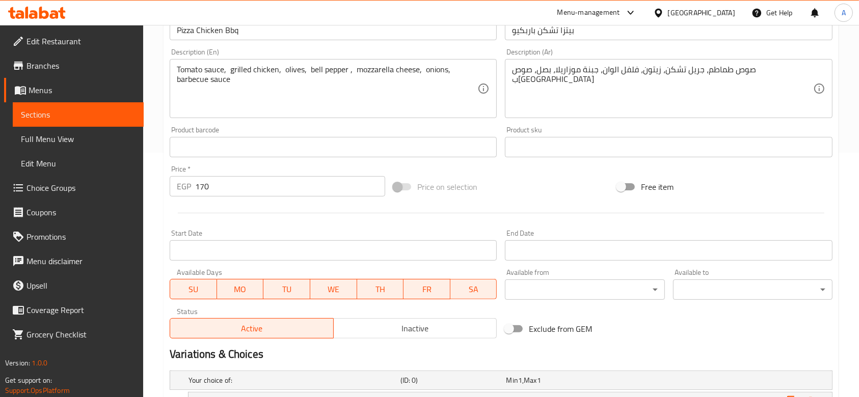
scroll to position [243, 0]
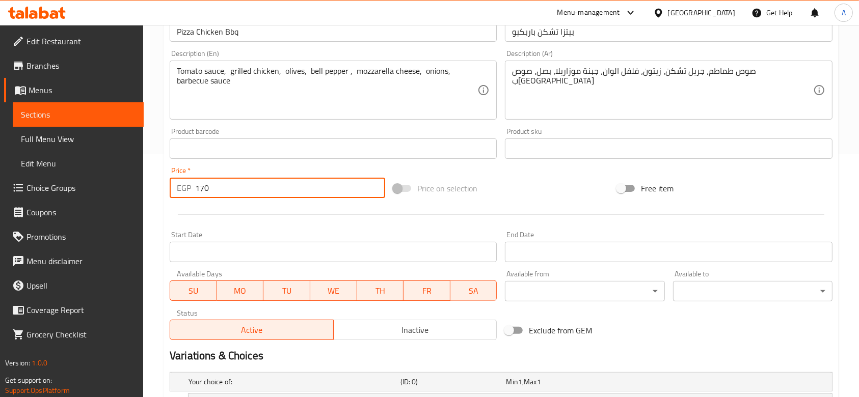
drag, startPoint x: 234, startPoint y: 192, endPoint x: 166, endPoint y: 173, distance: 70.3
click at [168, 173] on div "Price   * EGP 170 Price *" at bounding box center [278, 182] width 224 height 39
type input "0"
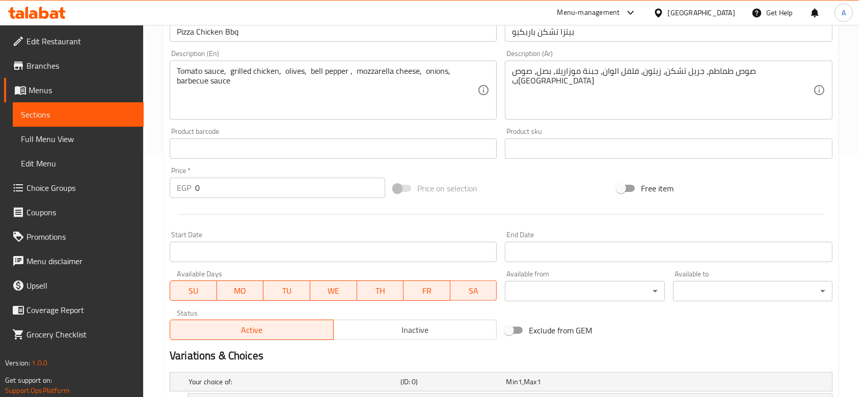
click at [166, 173] on div "Price   * EGP 0 Price *" at bounding box center [278, 182] width 224 height 39
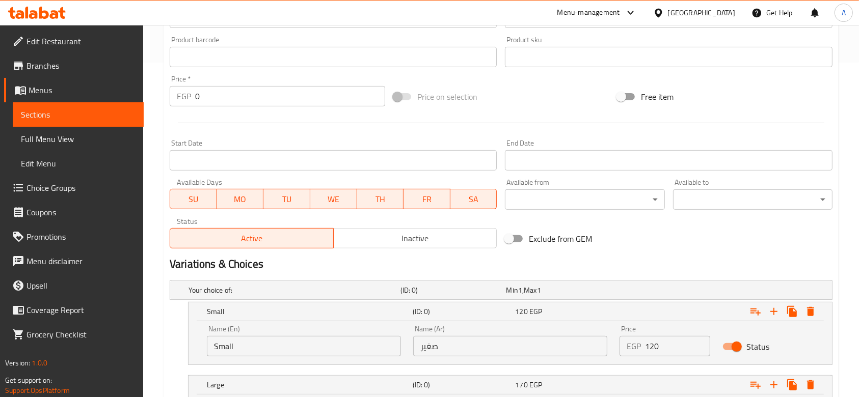
scroll to position [447, 0]
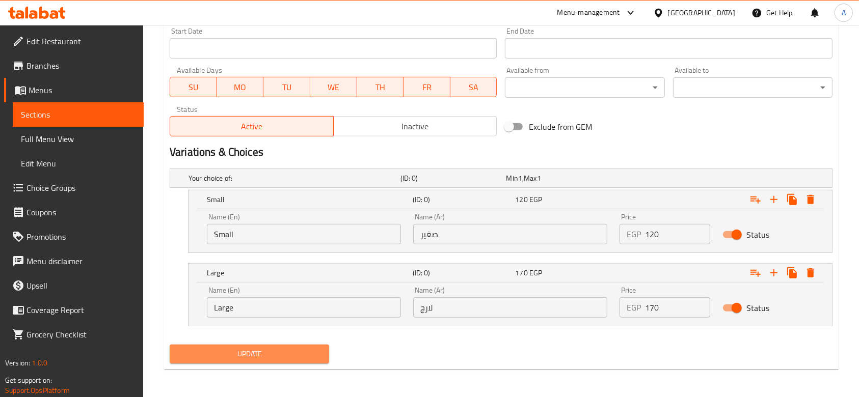
click at [290, 352] on span "Update" at bounding box center [249, 354] width 143 height 13
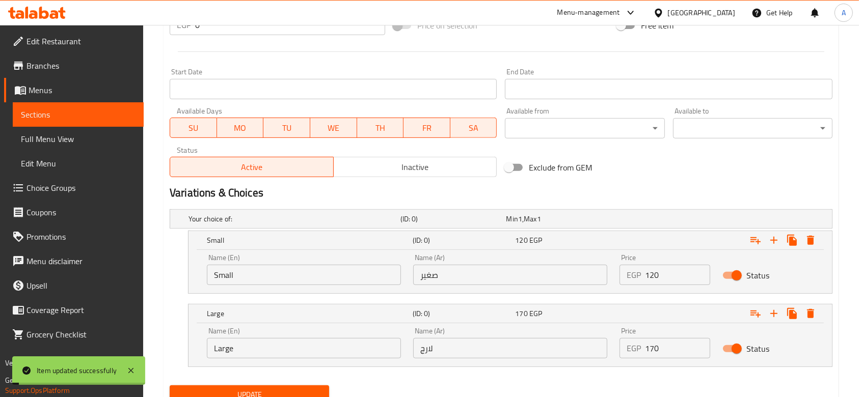
scroll to position [0, 0]
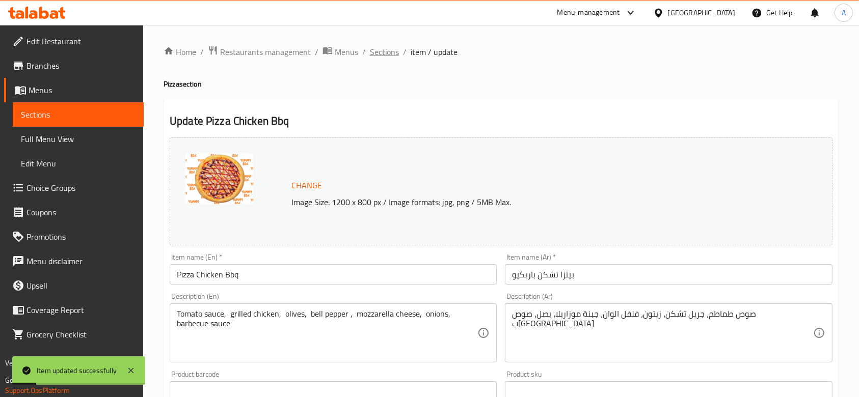
click at [374, 57] on span "Sections" at bounding box center [384, 52] width 29 height 12
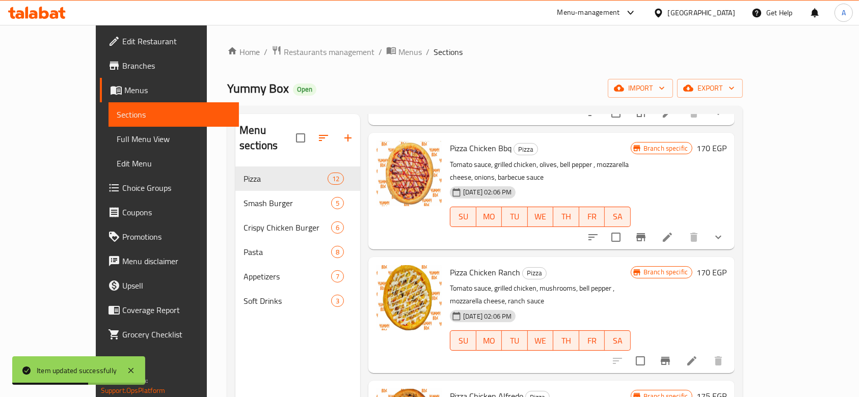
scroll to position [679, 0]
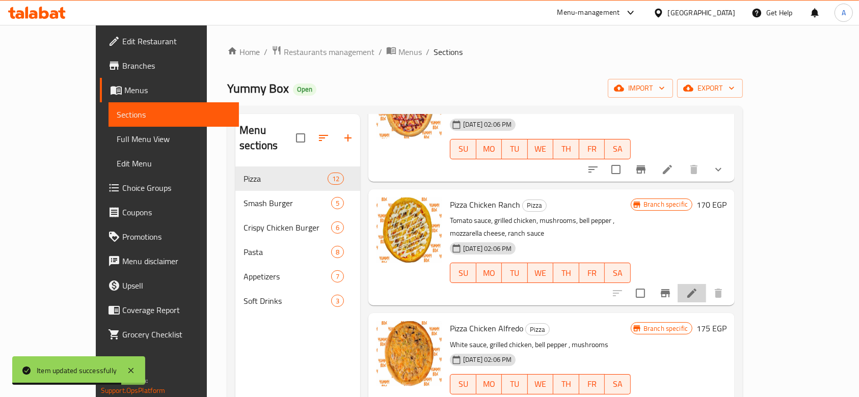
click at [706, 284] on li at bounding box center [692, 293] width 29 height 18
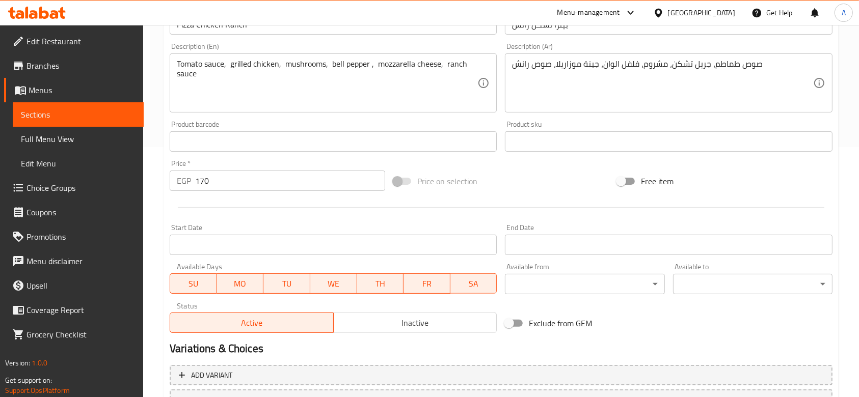
scroll to position [272, 0]
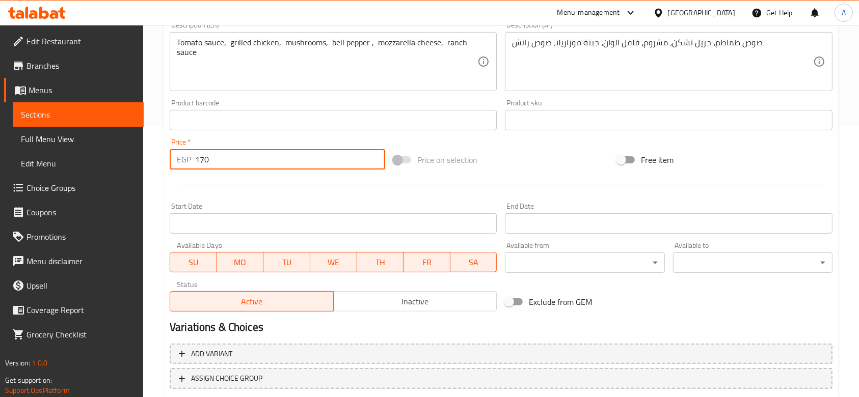
drag, startPoint x: 259, startPoint y: 154, endPoint x: 170, endPoint y: 154, distance: 89.7
click at [170, 154] on div "EGP 170 Price *" at bounding box center [278, 159] width 216 height 20
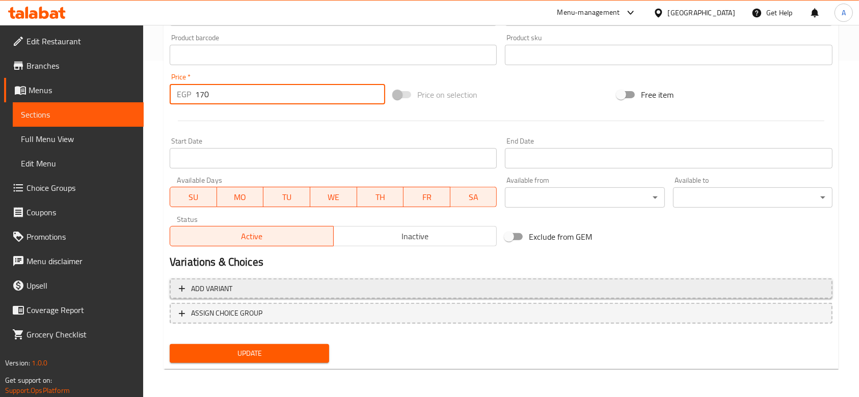
click at [282, 291] on span "Add variant" at bounding box center [501, 289] width 644 height 13
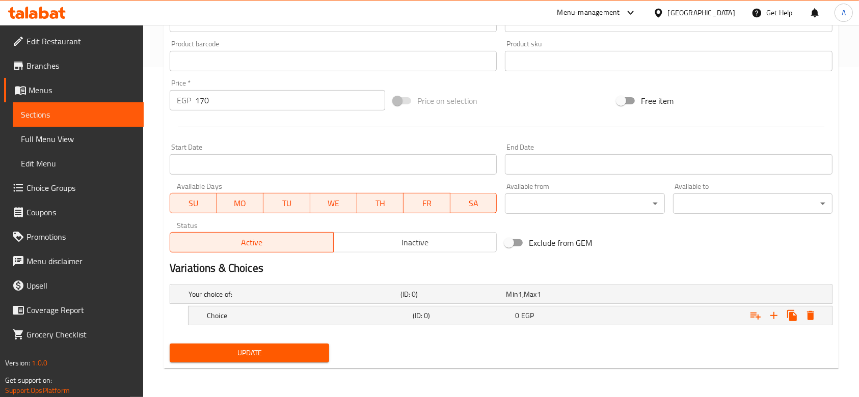
scroll to position [330, 0]
click at [772, 320] on icon "Expand" at bounding box center [774, 316] width 12 height 12
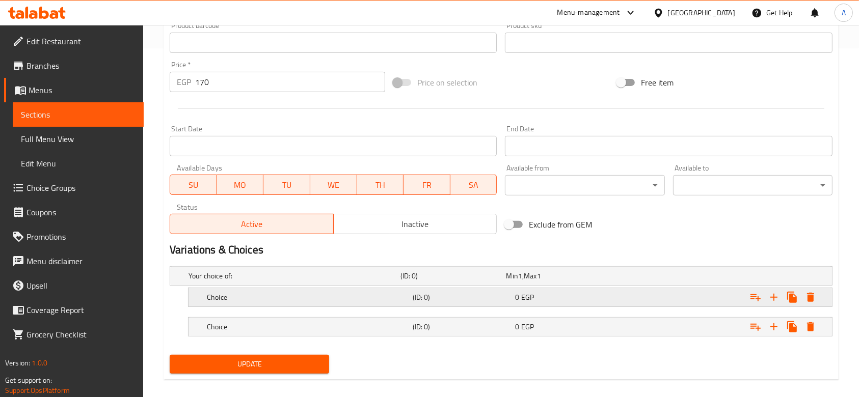
scroll to position [359, 0]
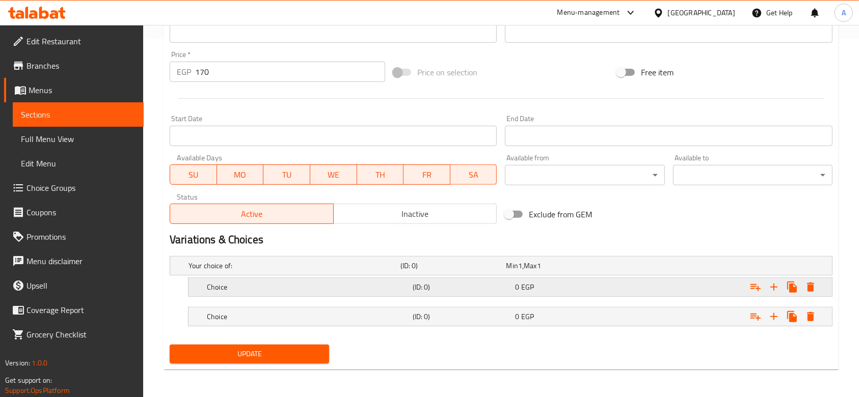
click at [311, 286] on h5 "Choice" at bounding box center [308, 287] width 202 height 10
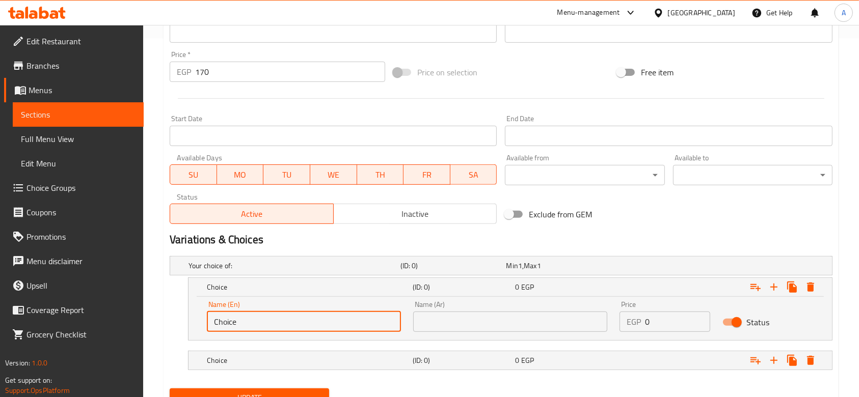
drag, startPoint x: 284, startPoint y: 324, endPoint x: 156, endPoint y: 316, distance: 128.6
click at [156, 316] on div "Home / Restaurants management / Menus / Sections / item / update Pizza section …" at bounding box center [501, 54] width 716 height 776
type input "Small"
click at [475, 327] on input "text" at bounding box center [510, 322] width 194 height 20
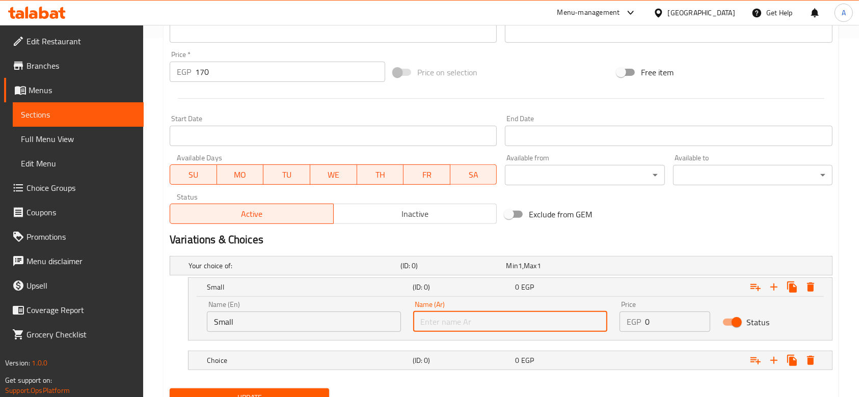
type input "صغير"
click at [424, 356] on h5 "(ID: 0)" at bounding box center [462, 361] width 99 height 10
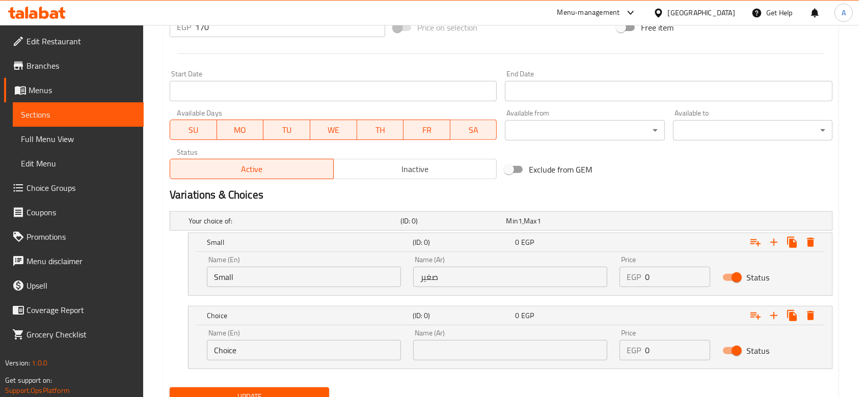
scroll to position [447, 0]
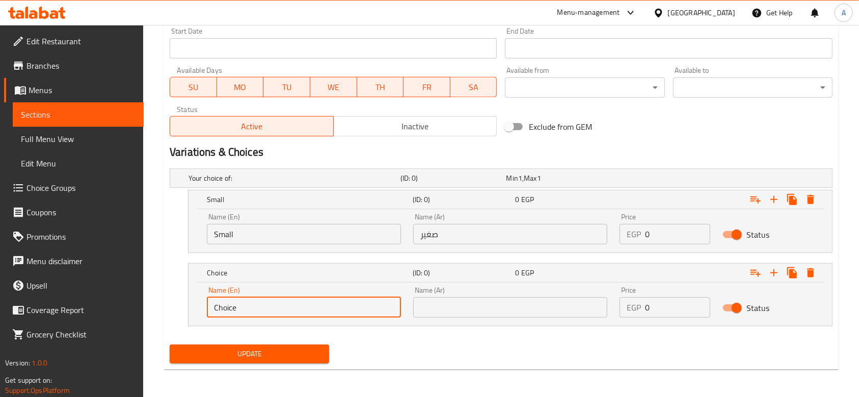
drag, startPoint x: 257, startPoint y: 311, endPoint x: 187, endPoint y: 308, distance: 70.4
click at [192, 308] on div "Name (En) Choice Name (En) Name (Ar) Name (Ar) Price EGP 0 Price Status" at bounding box center [510, 304] width 643 height 43
type input "Large"
click at [462, 312] on input "text" at bounding box center [510, 308] width 194 height 20
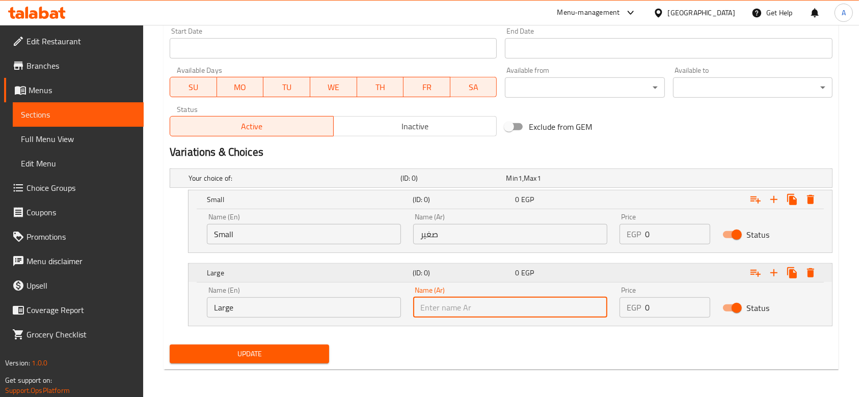
type input "لارج"
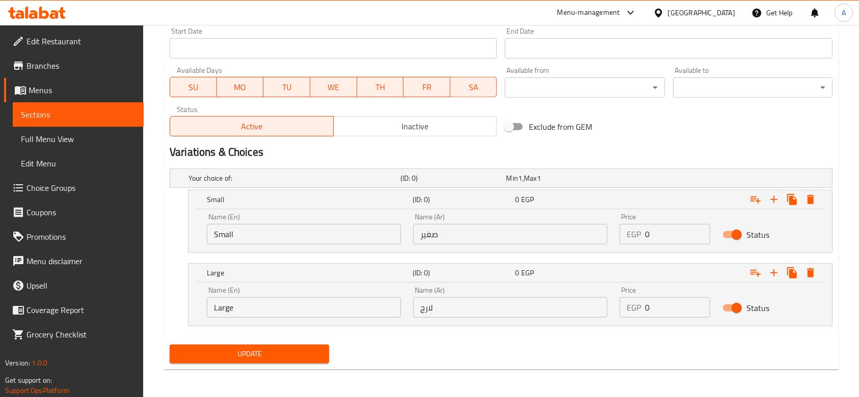
click at [638, 160] on div "Variations & Choices" at bounding box center [501, 152] width 671 height 23
drag, startPoint x: 662, startPoint y: 303, endPoint x: 639, endPoint y: 313, distance: 25.1
click at [639, 313] on div "EGP 0 Price" at bounding box center [665, 308] width 91 height 20
type input "170"
drag, startPoint x: 652, startPoint y: 235, endPoint x: 645, endPoint y: 235, distance: 7.1
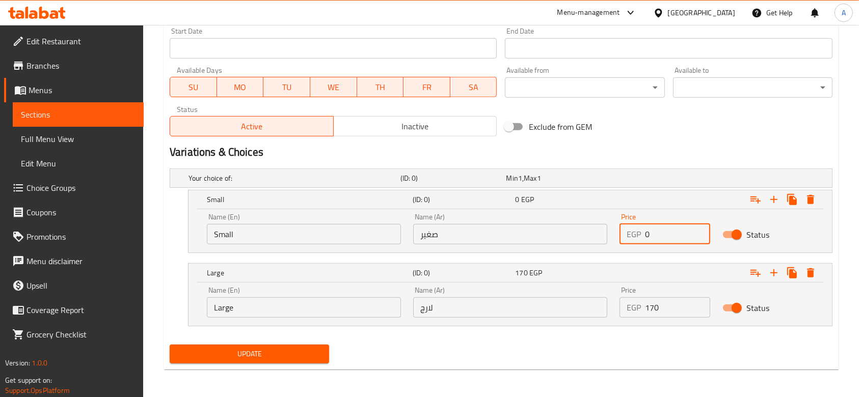
click at [645, 235] on input "0" at bounding box center [677, 234] width 65 height 20
type input "120"
click at [537, 361] on div "Update" at bounding box center [501, 354] width 671 height 27
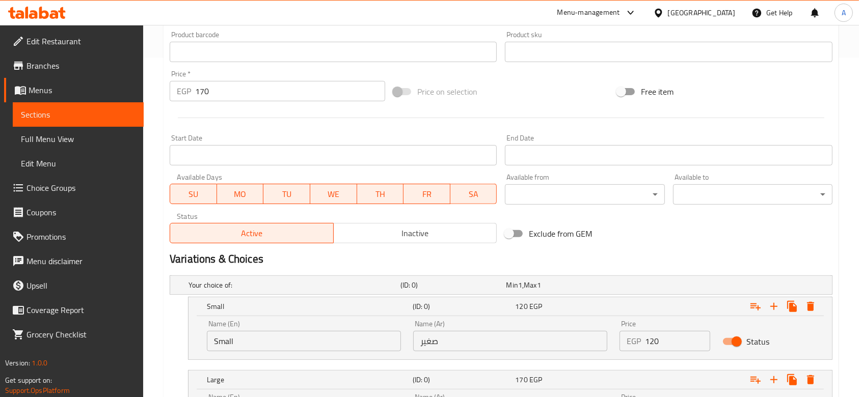
scroll to position [311, 0]
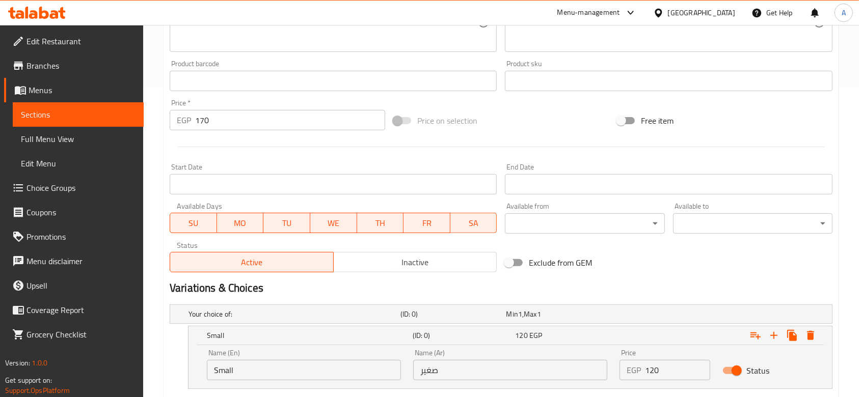
drag, startPoint x: 222, startPoint y: 126, endPoint x: 195, endPoint y: 126, distance: 26.5
click at [197, 127] on input "170" at bounding box center [290, 120] width 190 height 20
click at [192, 125] on div "EGP 170 Price *" at bounding box center [278, 120] width 216 height 20
click at [198, 128] on input "0" at bounding box center [290, 120] width 190 height 20
type input "0"
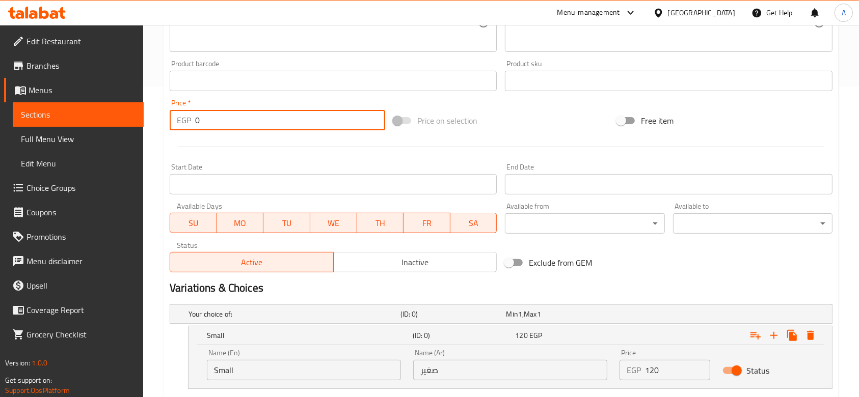
click at [200, 132] on div "Price   * EGP 0 Price *" at bounding box center [278, 114] width 224 height 39
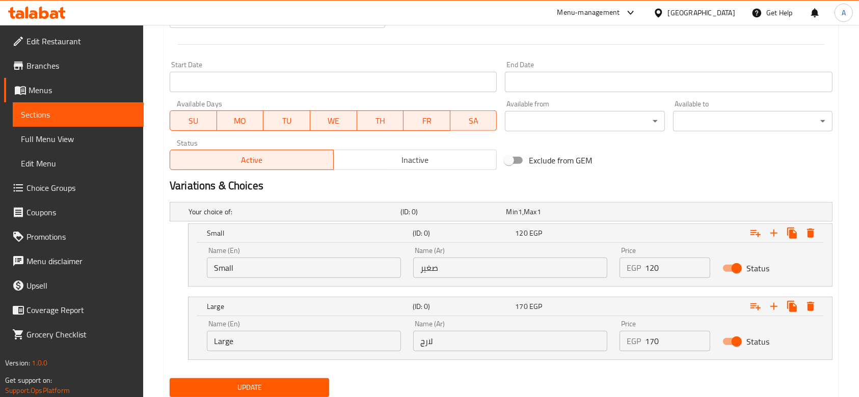
scroll to position [447, 0]
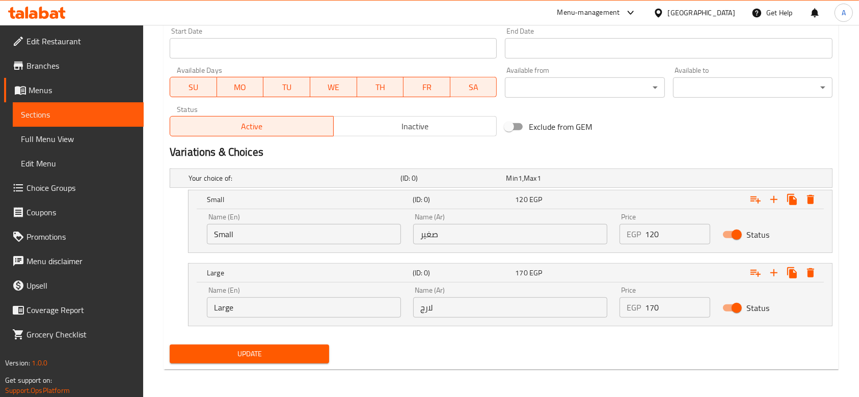
click at [282, 355] on span "Update" at bounding box center [249, 354] width 143 height 13
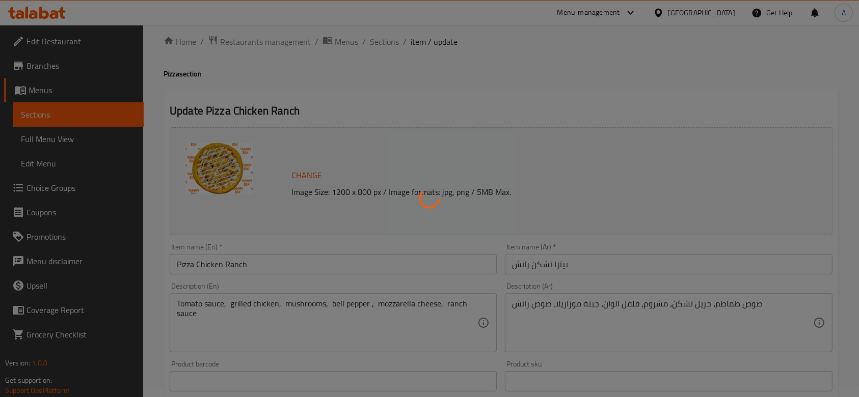
scroll to position [0, 0]
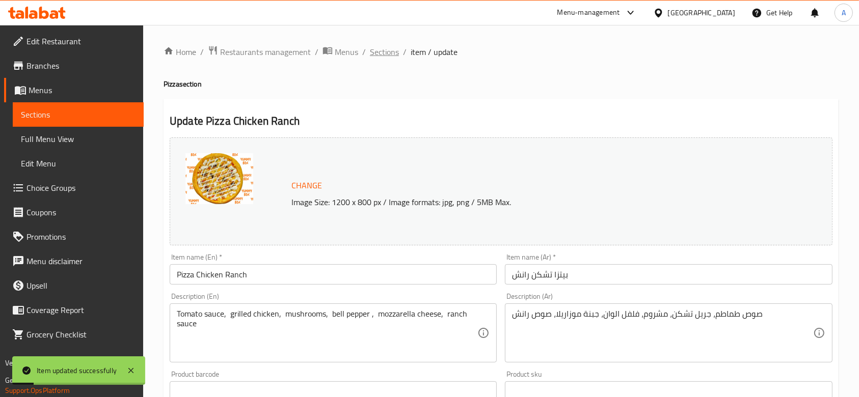
click at [386, 51] on span "Sections" at bounding box center [384, 52] width 29 height 12
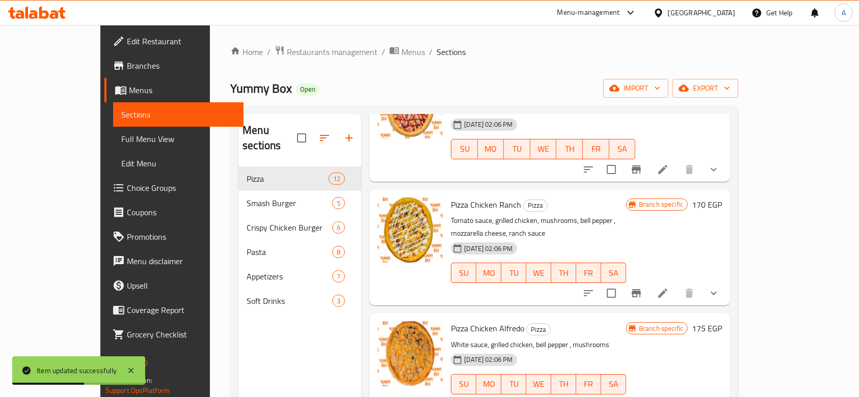
scroll to position [815, 0]
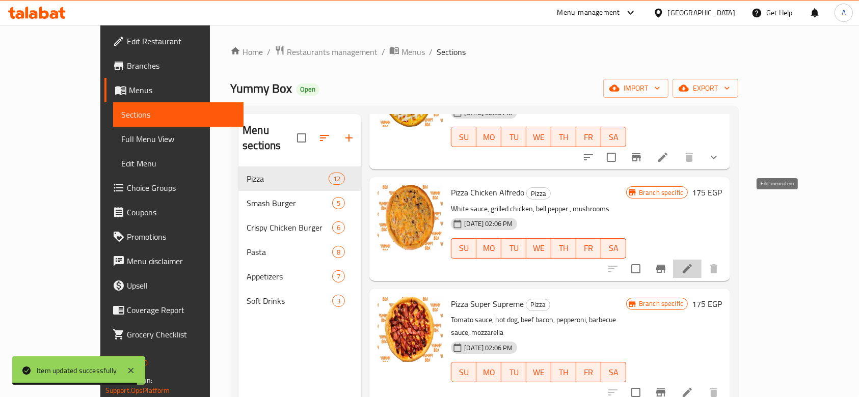
click at [693, 263] on icon at bounding box center [687, 269] width 12 height 12
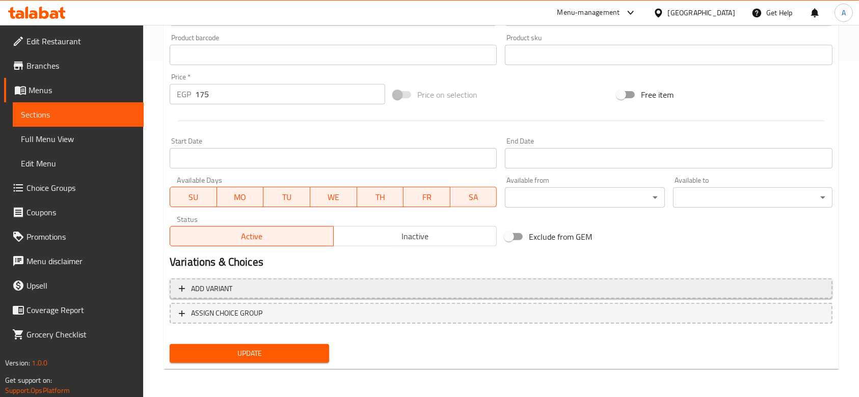
click at [332, 285] on span "Add variant" at bounding box center [501, 289] width 644 height 13
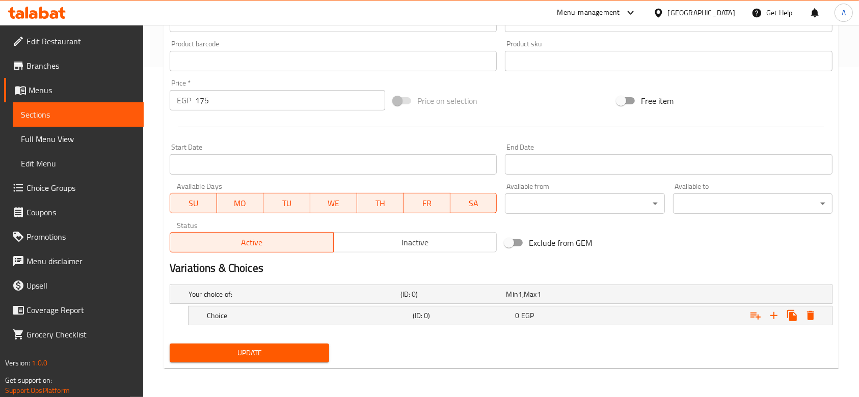
scroll to position [330, 0]
click at [774, 319] on icon "Expand" at bounding box center [773, 316] width 7 height 7
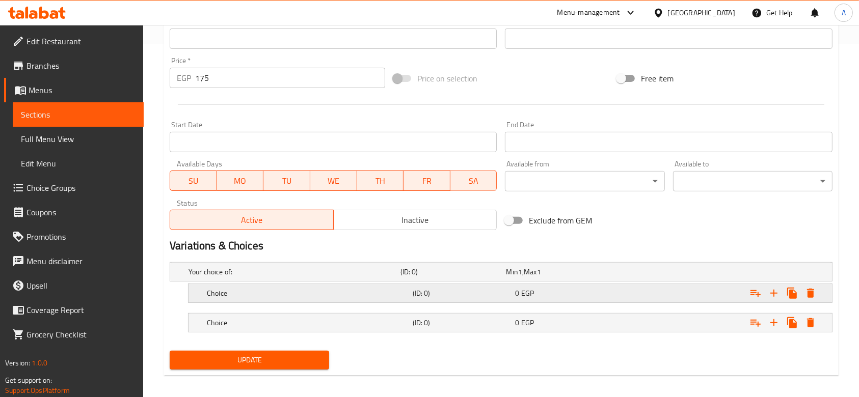
scroll to position [359, 0]
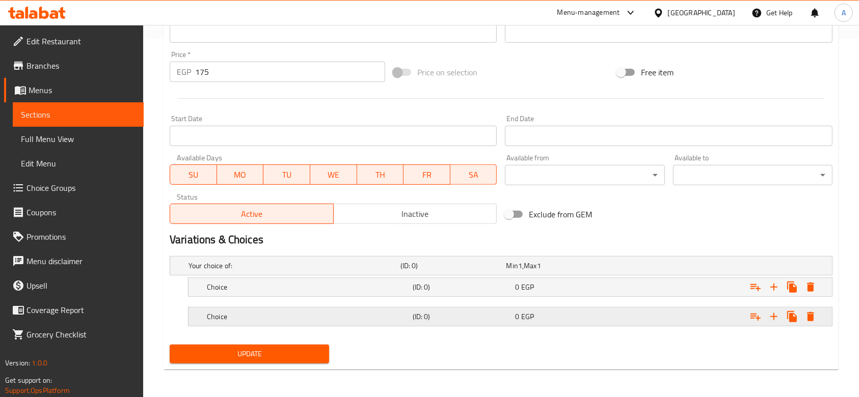
click at [364, 316] on h5 "Choice" at bounding box center [308, 317] width 202 height 10
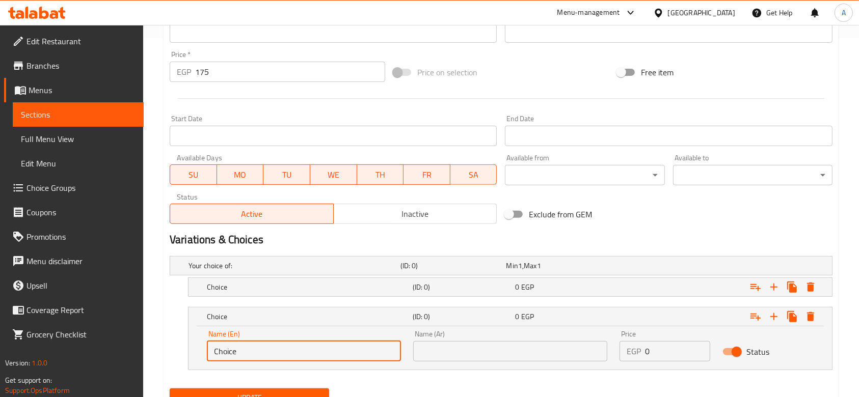
drag, startPoint x: 251, startPoint y: 343, endPoint x: 181, endPoint y: 339, distance: 69.9
click at [181, 339] on div "Choice (ID: 0) 0 EGP Name (En) Choice Name (En) Name (Ar) Name (Ar) Price EGP 0…" at bounding box center [501, 338] width 663 height 63
type input "Large"
click at [466, 351] on input "text" at bounding box center [510, 351] width 194 height 20
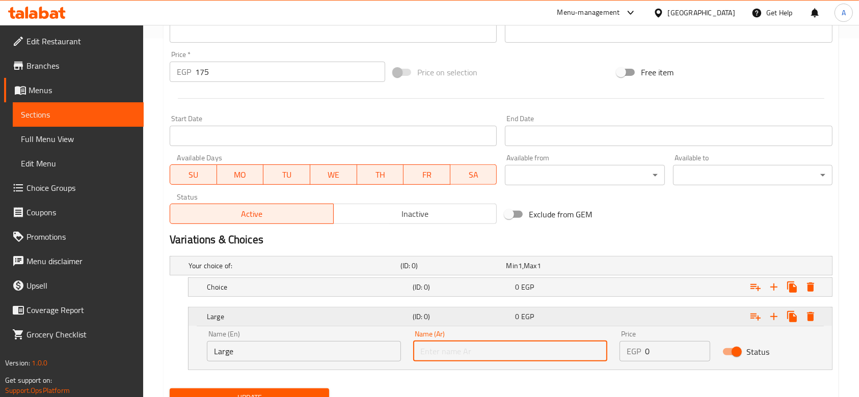
type input "لارج"
click at [505, 282] on h5 "(ID: 0)" at bounding box center [462, 287] width 99 height 10
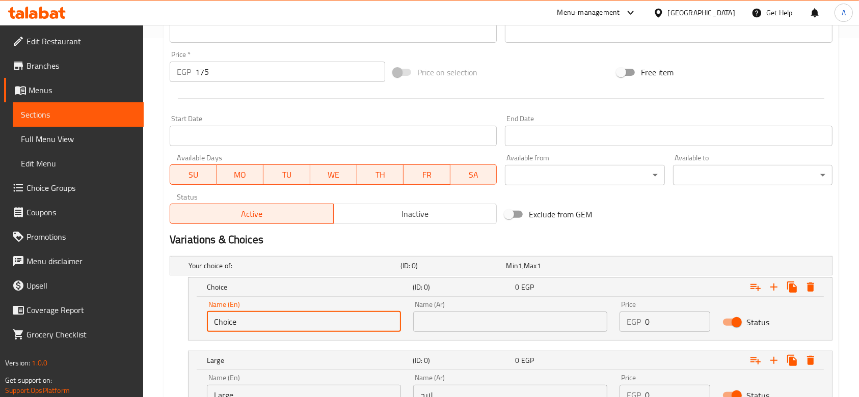
drag, startPoint x: 294, startPoint y: 324, endPoint x: 129, endPoint y: 313, distance: 164.9
click at [129, 313] on div "Edit Restaurant Branches Menus Sections Full Menu View Edit Menu Choice Groups …" at bounding box center [429, 76] width 859 height 820
type input "Small"
click at [443, 312] on input "text" at bounding box center [510, 322] width 194 height 20
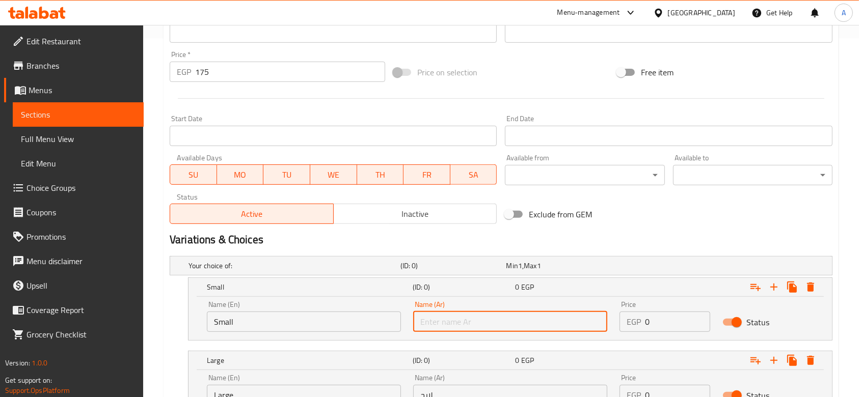
type input "صغير"
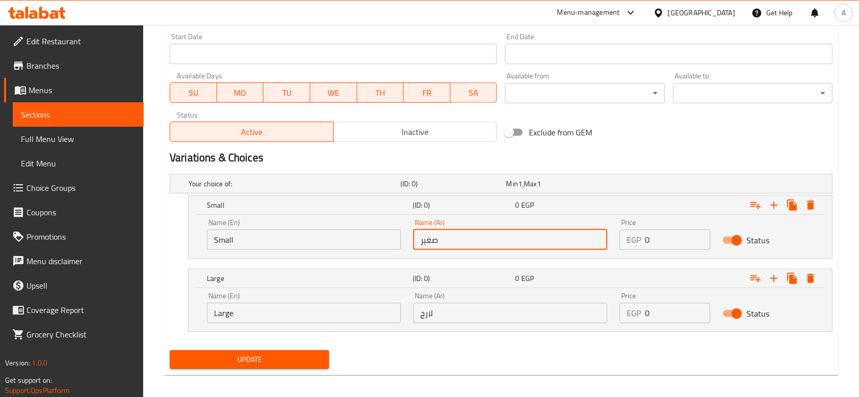
scroll to position [447, 0]
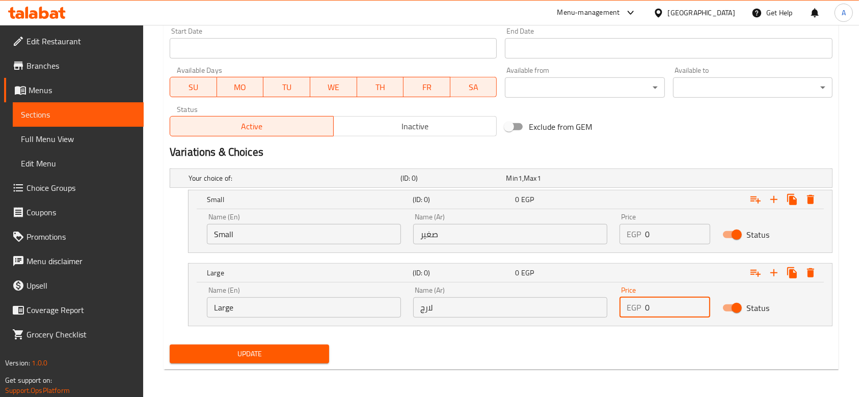
drag, startPoint x: 649, startPoint y: 316, endPoint x: 642, endPoint y: 314, distance: 7.4
click at [642, 314] on div "EGP 0 Price" at bounding box center [665, 308] width 91 height 20
type input "175"
click at [642, 255] on nav at bounding box center [501, 259] width 663 height 8
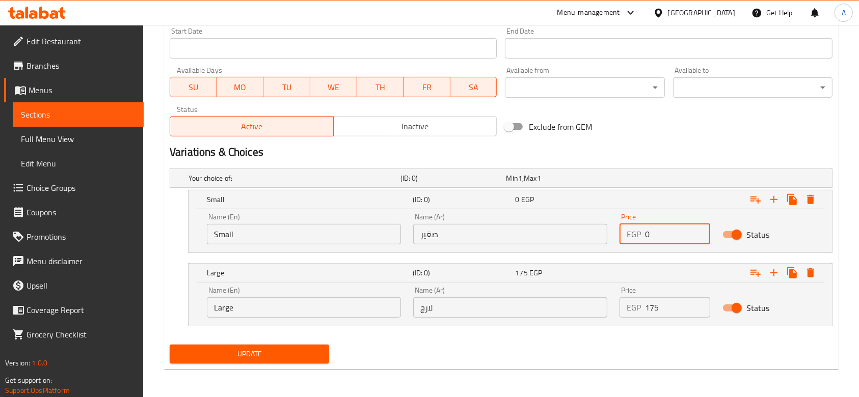
drag, startPoint x: 657, startPoint y: 238, endPoint x: 637, endPoint y: 241, distance: 20.0
click at [637, 241] on div "EGP 0 Price" at bounding box center [665, 234] width 91 height 20
type input "120"
click at [486, 343] on div "Update" at bounding box center [501, 354] width 671 height 27
click at [287, 354] on span "Update" at bounding box center [249, 354] width 143 height 13
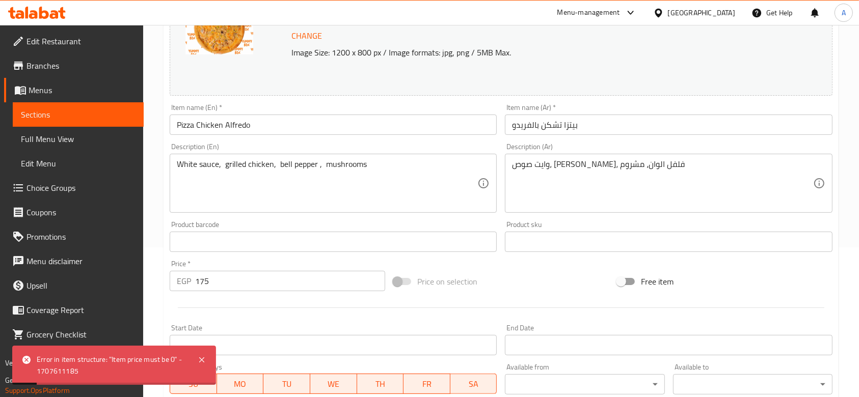
scroll to position [204, 0]
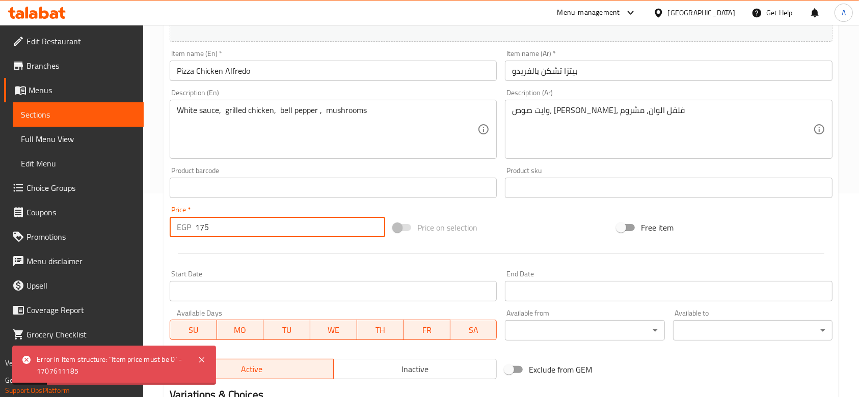
drag, startPoint x: 220, startPoint y: 230, endPoint x: 169, endPoint y: 222, distance: 51.6
click at [171, 222] on div "EGP 175 Price *" at bounding box center [278, 227] width 216 height 20
type input "0"
click at [159, 221] on div "Home / Restaurants management / Menus / Sections / item / update Pizza section …" at bounding box center [501, 231] width 716 height 820
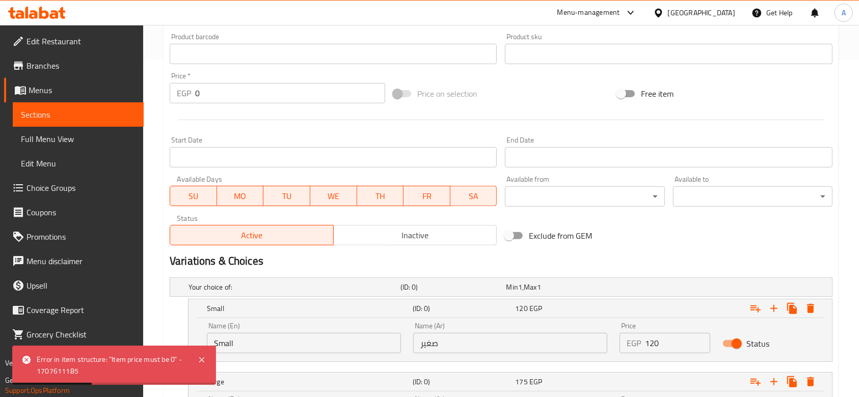
scroll to position [447, 0]
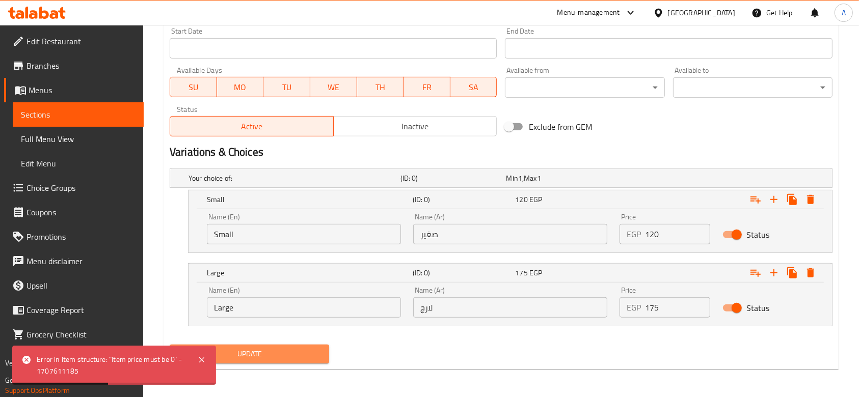
click at [312, 360] on span "Update" at bounding box center [249, 354] width 143 height 13
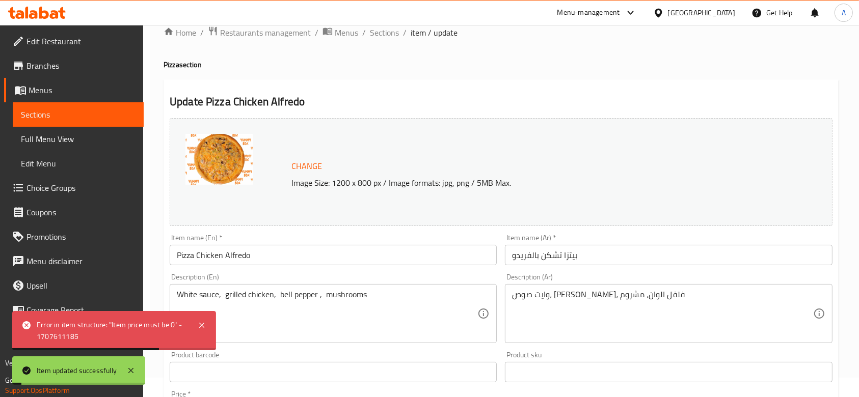
scroll to position [0, 0]
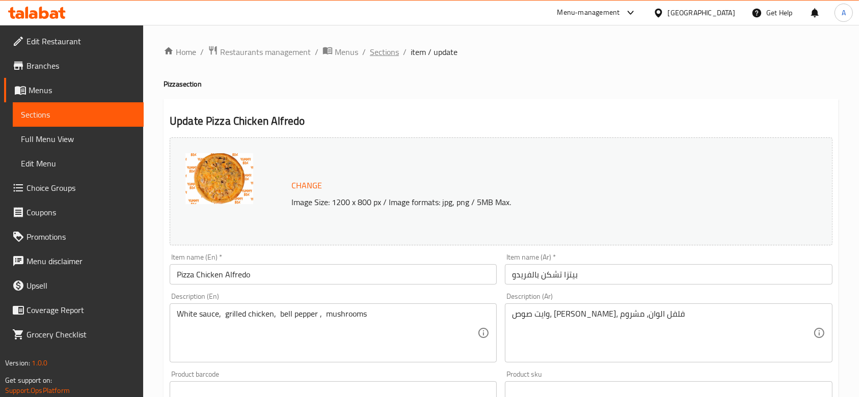
click at [386, 54] on span "Sections" at bounding box center [384, 52] width 29 height 12
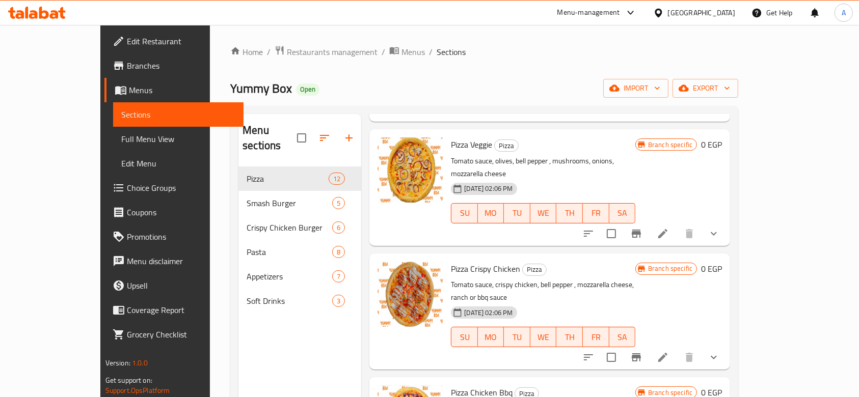
scroll to position [408, 0]
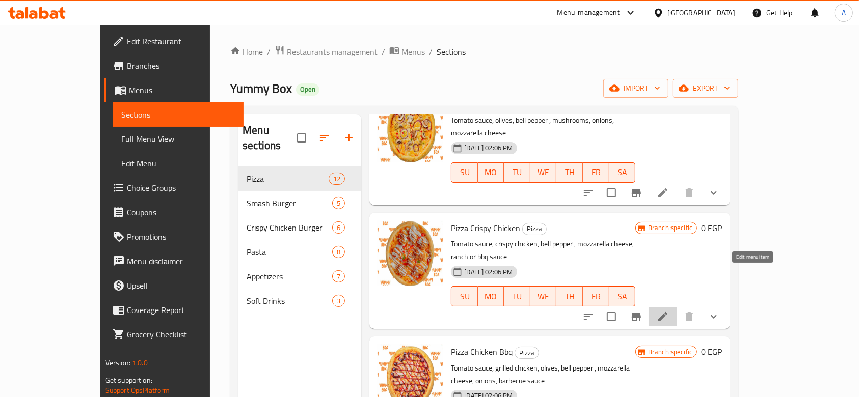
click at [669, 311] on icon at bounding box center [663, 317] width 12 height 12
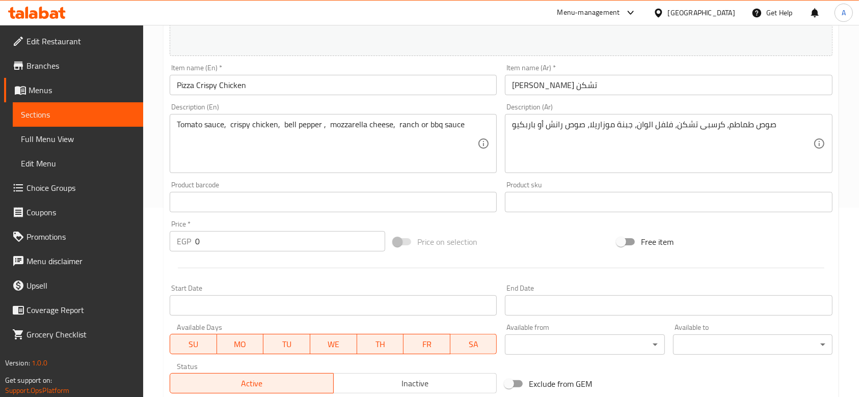
scroll to position [443, 0]
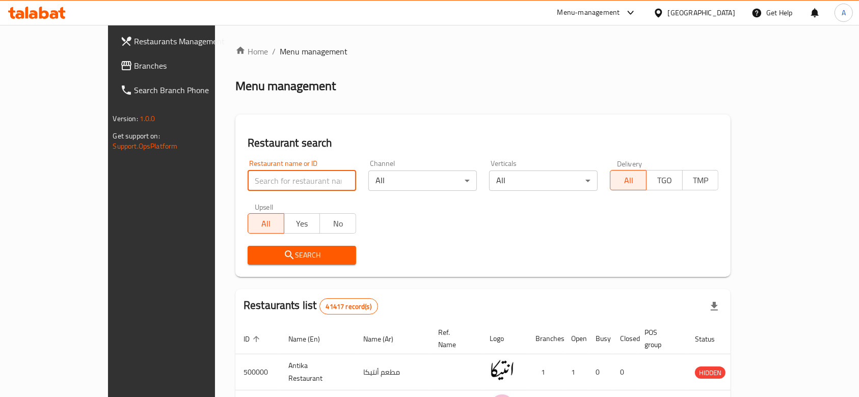
click at [270, 171] on input "search" at bounding box center [302, 181] width 109 height 20
type input "yummy box"
click at [279, 250] on span "Search" at bounding box center [302, 255] width 92 height 13
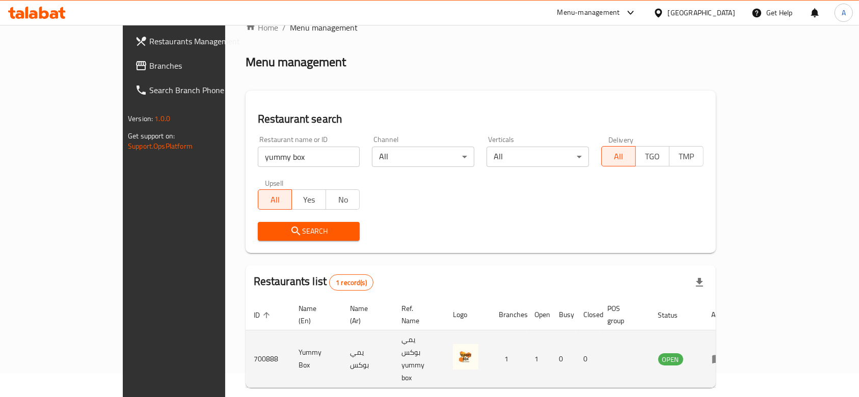
scroll to position [37, 0]
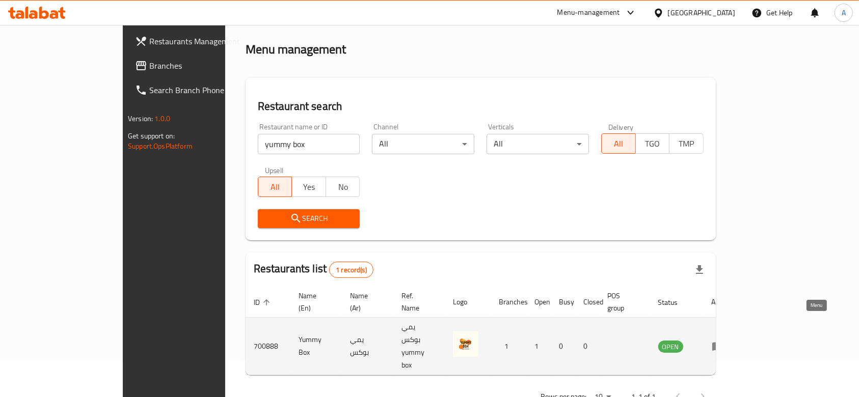
click at [723, 343] on icon "enhanced table" at bounding box center [717, 347] width 11 height 9
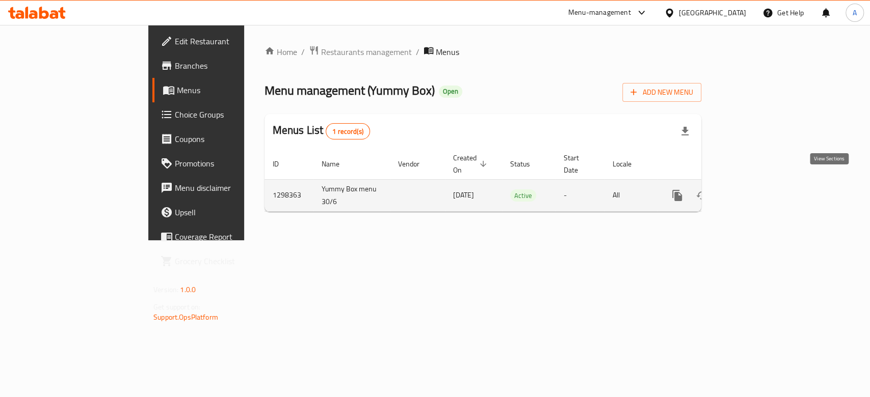
click at [755, 191] on icon "enhanced table" at bounding box center [750, 195] width 9 height 9
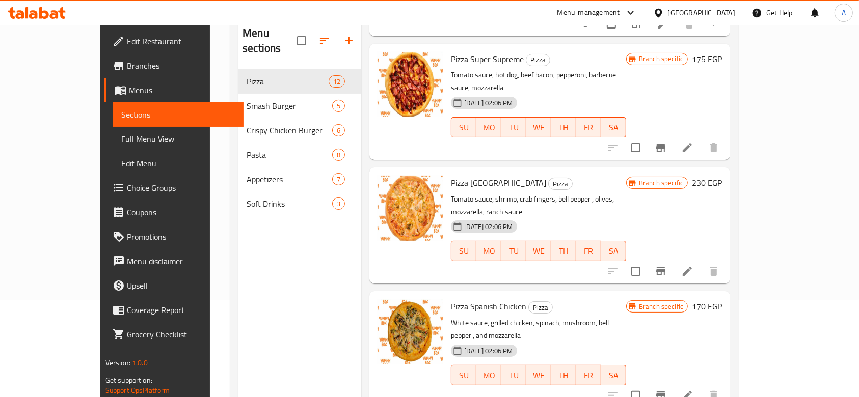
scroll to position [143, 0]
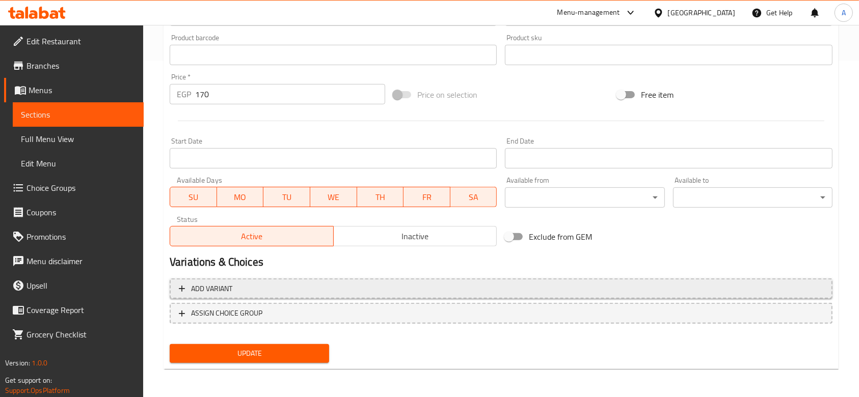
click at [341, 291] on span "Add variant" at bounding box center [501, 289] width 644 height 13
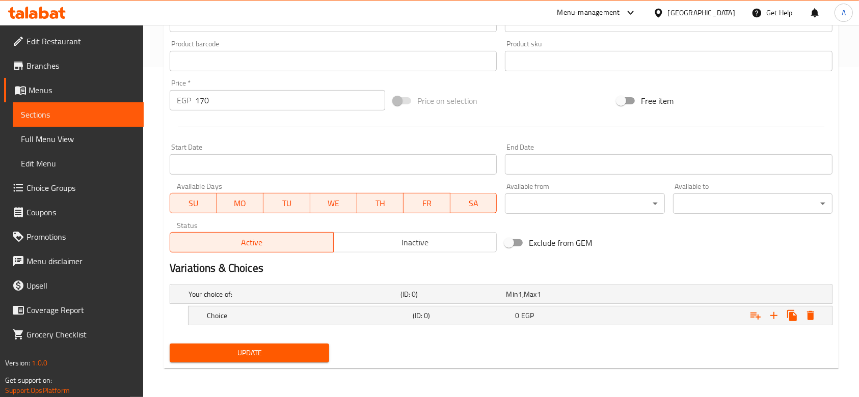
scroll to position [330, 0]
click at [770, 315] on icon "Expand" at bounding box center [774, 316] width 12 height 12
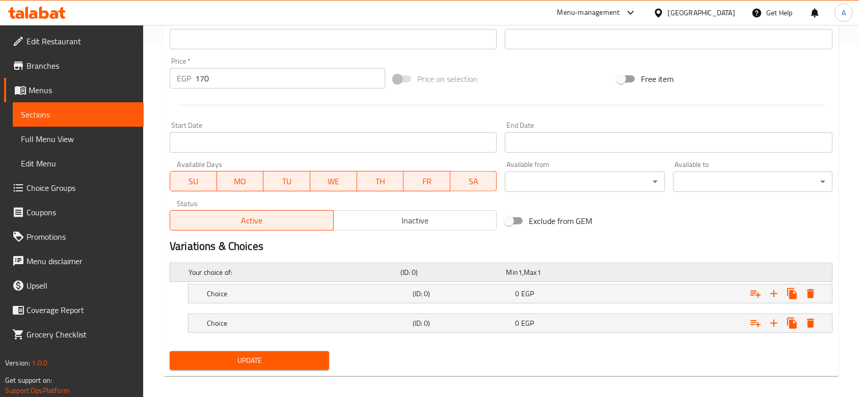
scroll to position [359, 0]
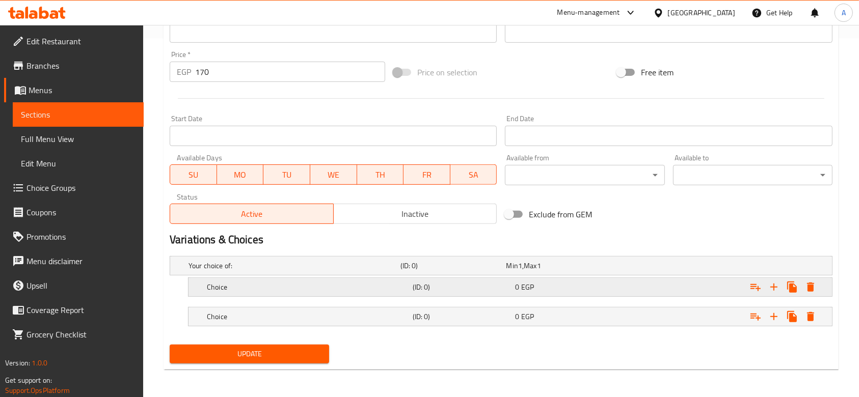
click at [291, 280] on div "Choice" at bounding box center [308, 287] width 206 height 14
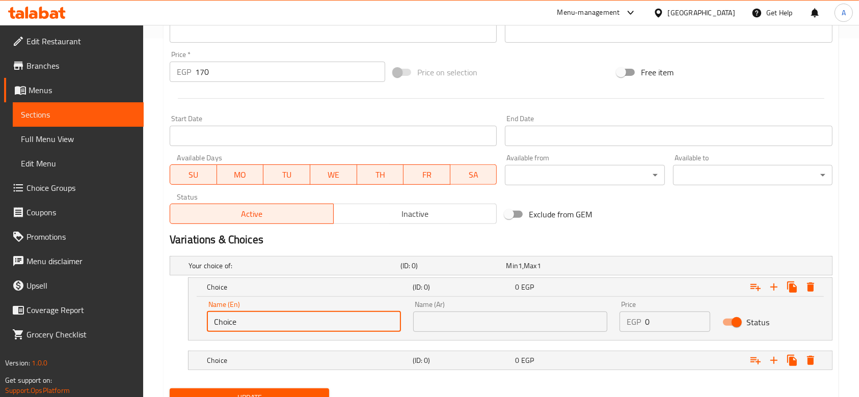
drag, startPoint x: 280, startPoint y: 315, endPoint x: 208, endPoint y: 315, distance: 71.8
click at [208, 315] on input "Choice" at bounding box center [304, 322] width 194 height 20
type input "Small"
click at [354, 352] on div "Choice (ID: 0) 0 EGP" at bounding box center [513, 360] width 617 height 22
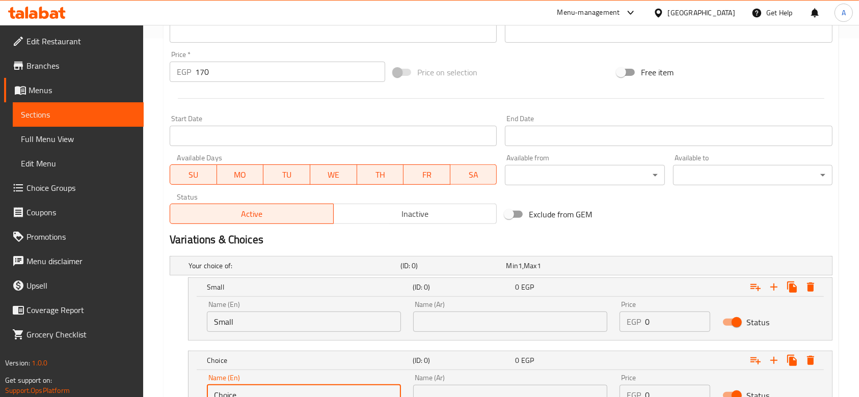
drag, startPoint x: 316, startPoint y: 384, endPoint x: 193, endPoint y: 385, distance: 123.3
click at [193, 385] on div "Name (En) Choice Name (En) Name (Ar) Name (Ar) Price EGP 0 Price Status" at bounding box center [510, 391] width 643 height 43
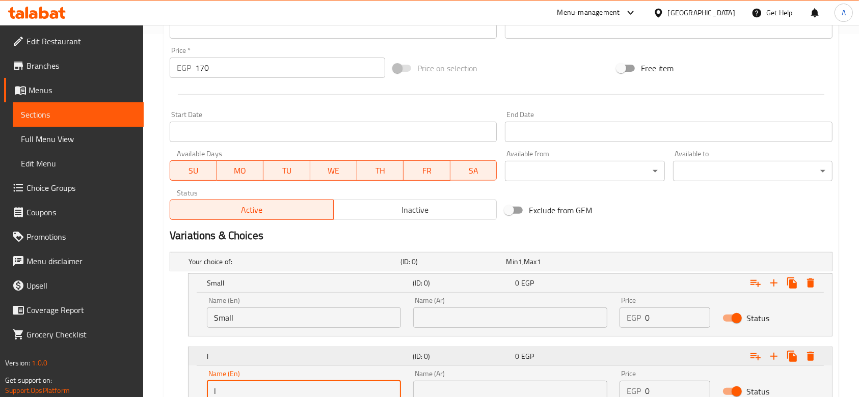
type input "Large"
click at [436, 328] on div "Name (Ar) Name (Ar)" at bounding box center [510, 312] width 206 height 43
click at [433, 324] on input "text" at bounding box center [510, 318] width 194 height 20
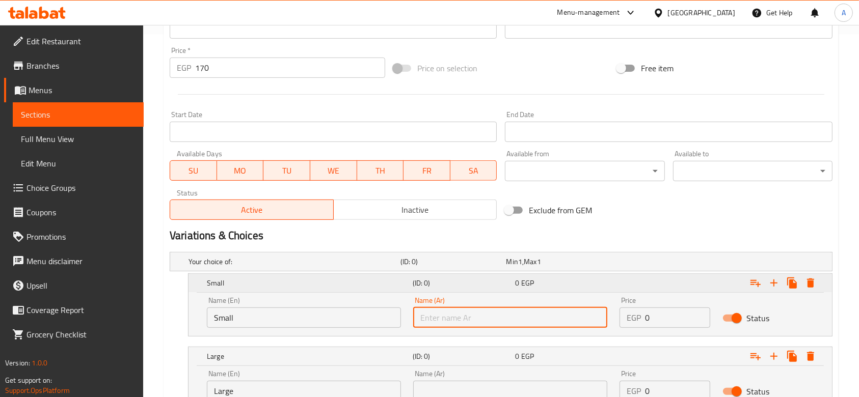
type input "صغير"
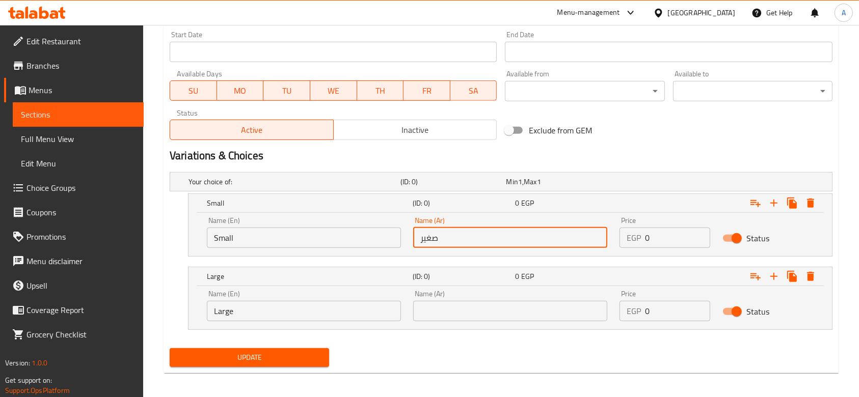
scroll to position [447, 0]
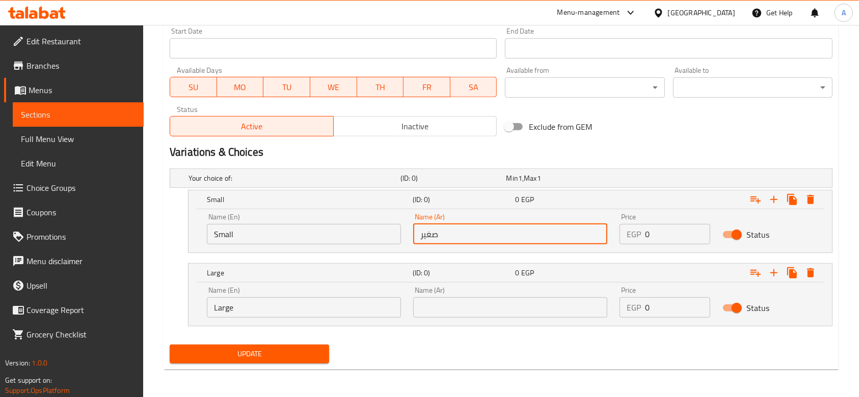
click at [483, 304] on input "text" at bounding box center [510, 308] width 194 height 20
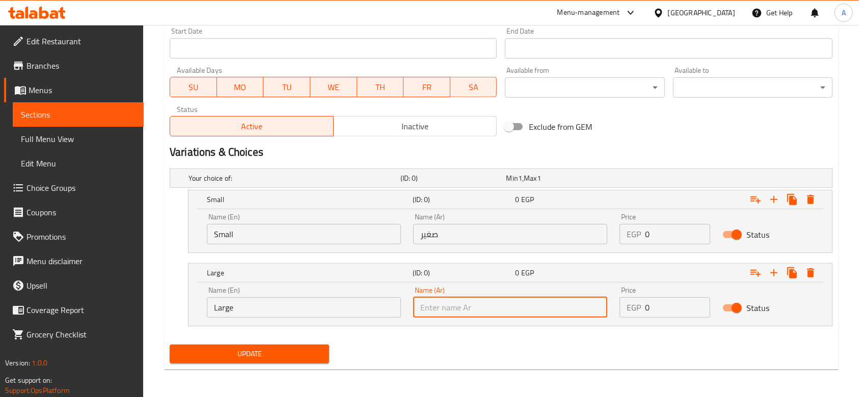
type input "كبير"
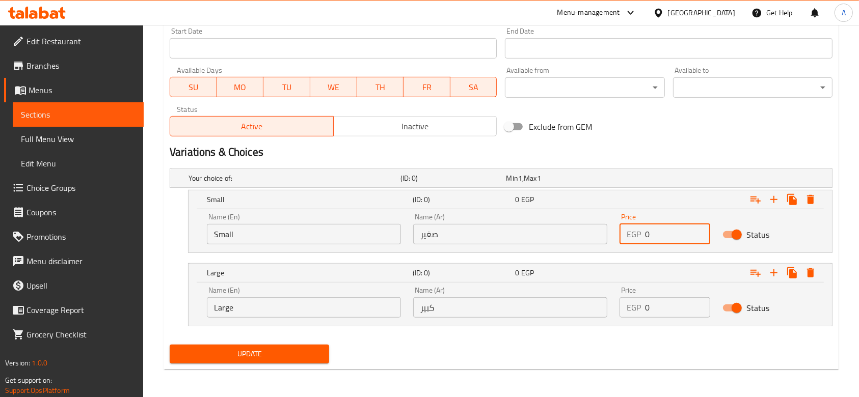
drag, startPoint x: 660, startPoint y: 236, endPoint x: 638, endPoint y: 236, distance: 21.4
click at [638, 236] on div "EGP 0 Price" at bounding box center [665, 234] width 91 height 20
type input "120"
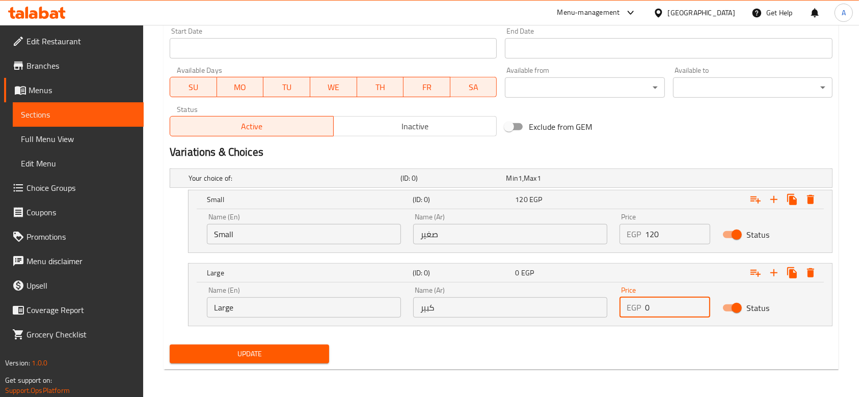
drag, startPoint x: 677, startPoint y: 305, endPoint x: 644, endPoint y: 305, distance: 32.6
click at [644, 305] on div "EGP 0 Price" at bounding box center [665, 308] width 91 height 20
type input "170"
drag, startPoint x: 640, startPoint y: 332, endPoint x: 628, endPoint y: 340, distance: 14.7
click at [640, 333] on nav at bounding box center [501, 333] width 663 height 8
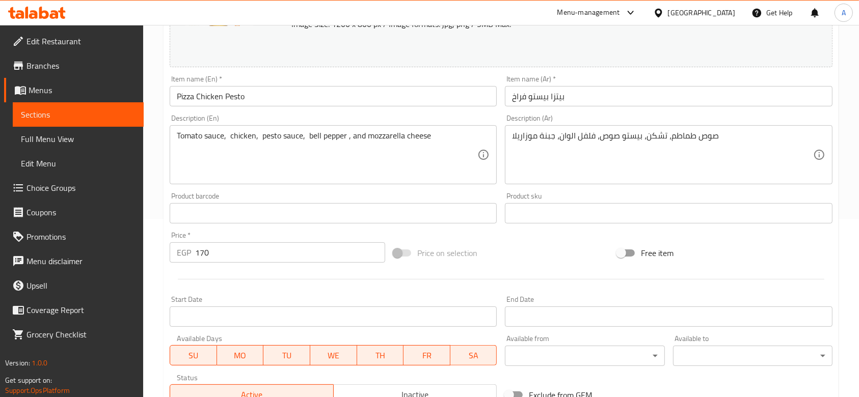
scroll to position [175, 0]
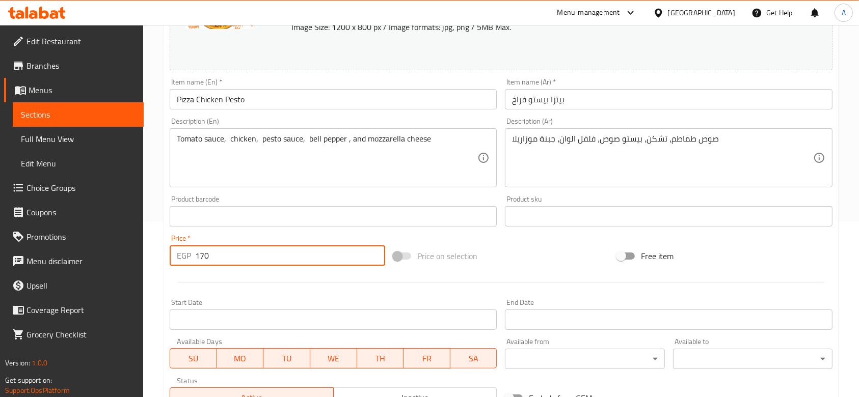
drag, startPoint x: 274, startPoint y: 261, endPoint x: 149, endPoint y: 249, distance: 124.9
click at [149, 249] on div "Home / Restaurants management / Menus / Sections / item / update Pizza section …" at bounding box center [501, 260] width 716 height 820
type input "0"
click at [244, 291] on div at bounding box center [501, 282] width 671 height 25
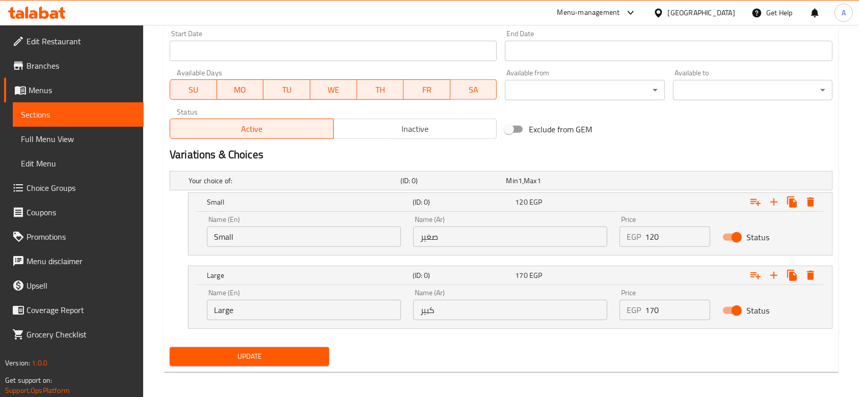
scroll to position [447, 0]
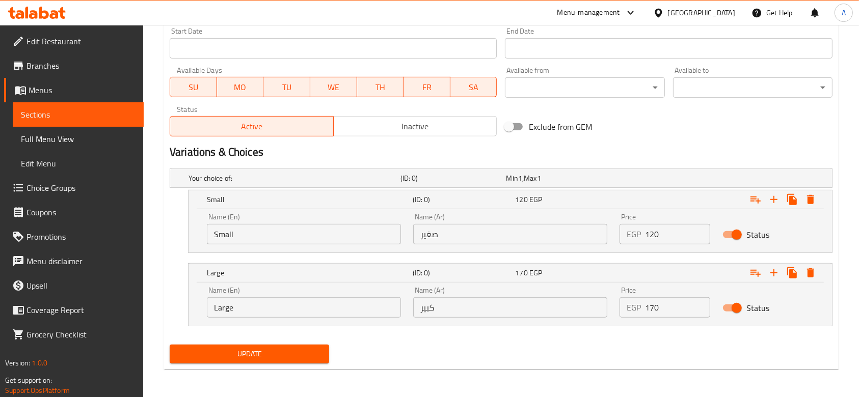
click at [264, 343] on div "Update" at bounding box center [250, 354] width 168 height 27
click at [267, 348] on span "Update" at bounding box center [249, 354] width 143 height 13
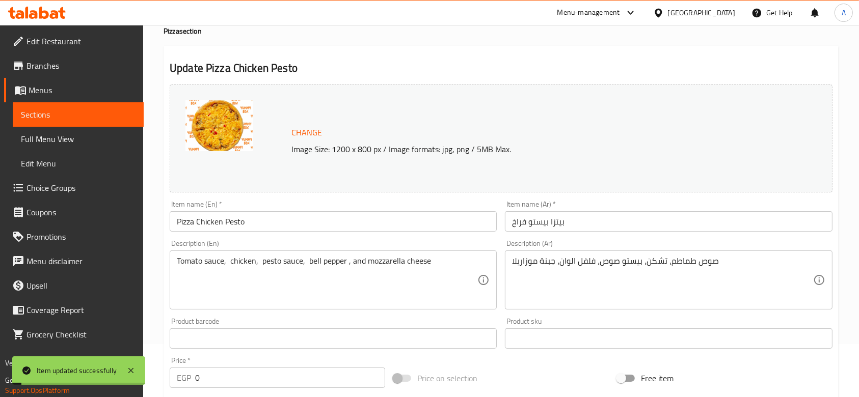
scroll to position [0, 0]
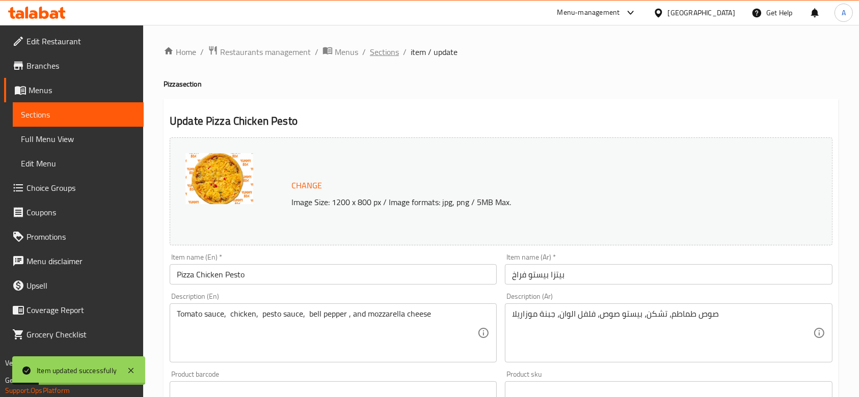
click at [372, 53] on span "Sections" at bounding box center [384, 52] width 29 height 12
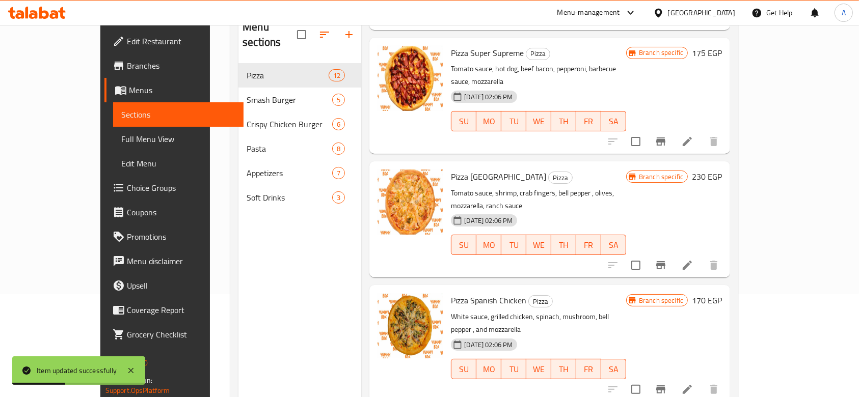
scroll to position [143, 0]
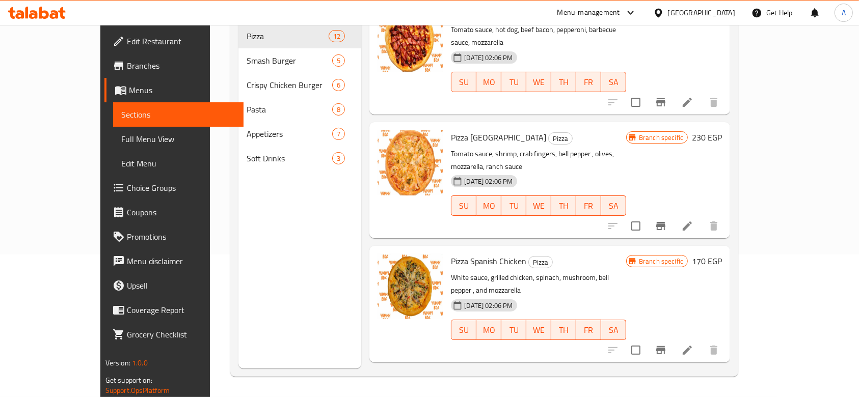
click at [702, 341] on li at bounding box center [687, 350] width 29 height 18
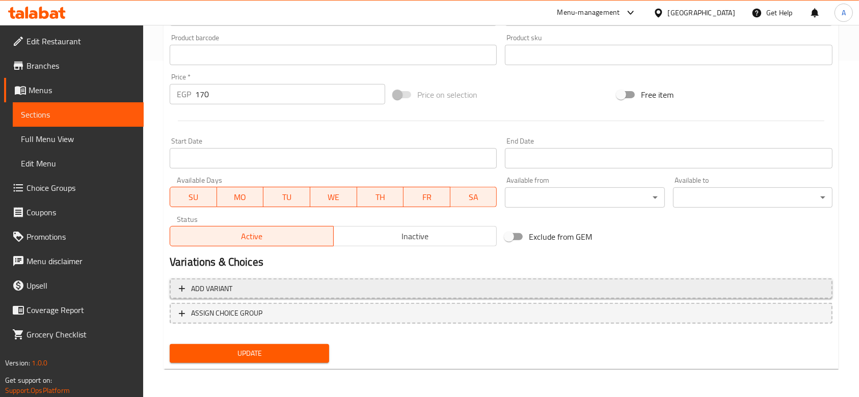
click at [249, 281] on button "Add variant" at bounding box center [501, 289] width 663 height 21
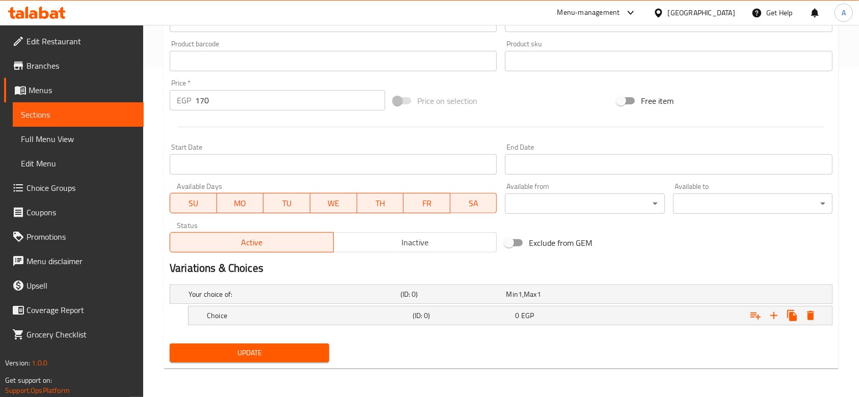
scroll to position [330, 0]
click at [777, 315] on icon "Expand" at bounding box center [774, 316] width 12 height 12
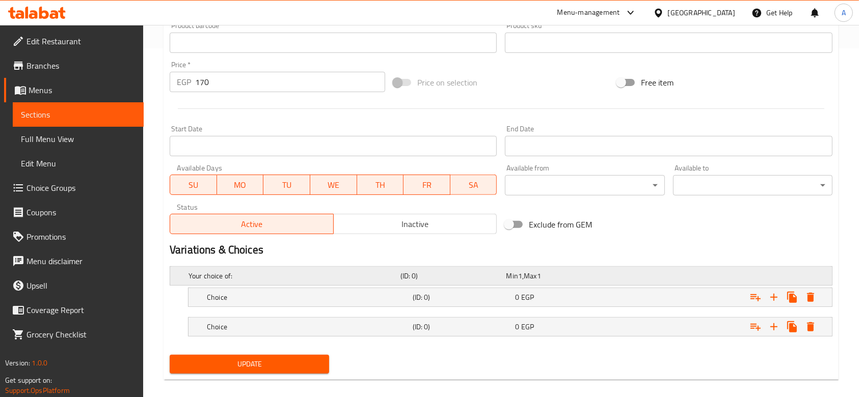
scroll to position [359, 0]
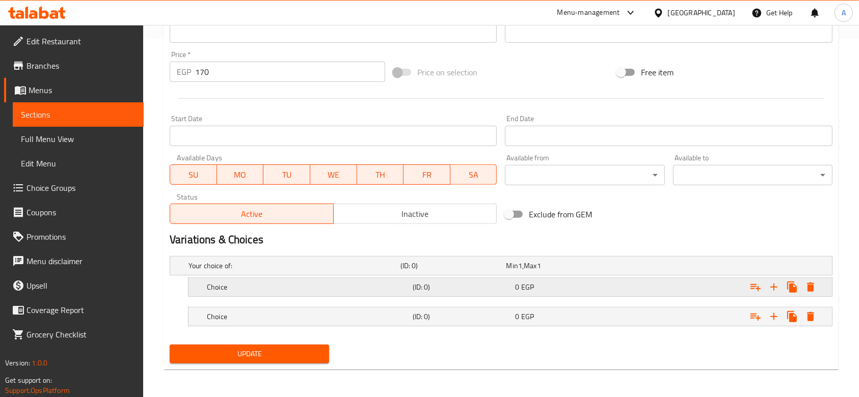
click at [221, 282] on h5 "Choice" at bounding box center [308, 287] width 202 height 10
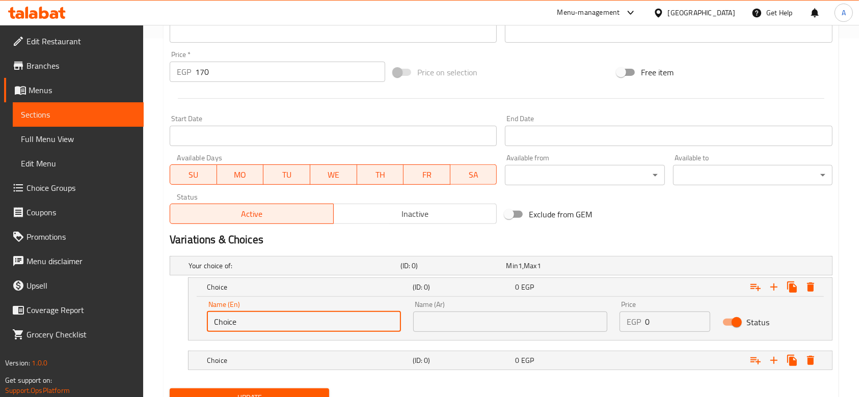
drag, startPoint x: 259, startPoint y: 316, endPoint x: 208, endPoint y: 312, distance: 51.1
click at [208, 312] on input "Choice" at bounding box center [304, 322] width 194 height 20
type input "Small"
click at [319, 358] on h5 "Choice" at bounding box center [308, 361] width 202 height 10
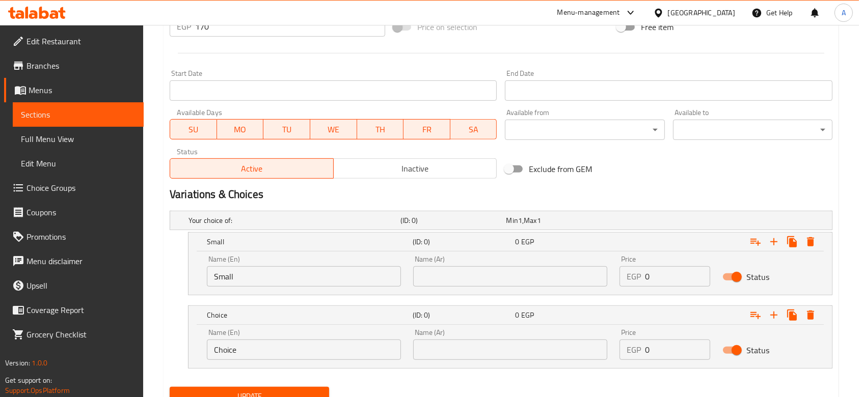
scroll to position [444, 0]
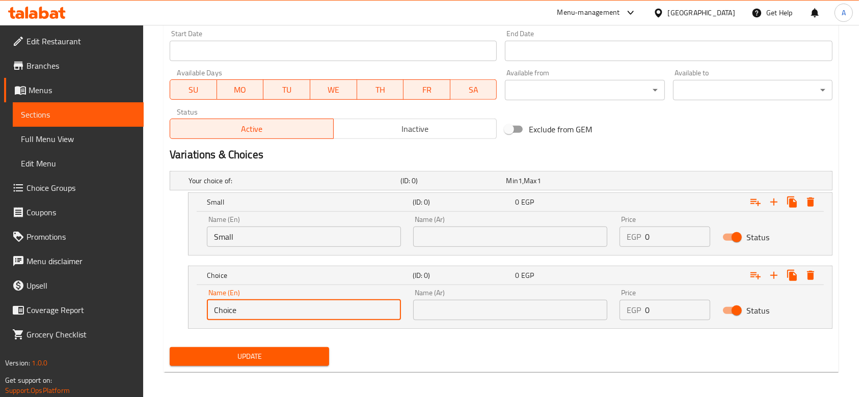
drag, startPoint x: 275, startPoint y: 315, endPoint x: 204, endPoint y: 307, distance: 71.3
click at [207, 309] on input "Choice" at bounding box center [304, 310] width 194 height 20
type input "Large"
click at [456, 228] on input "text" at bounding box center [510, 237] width 194 height 20
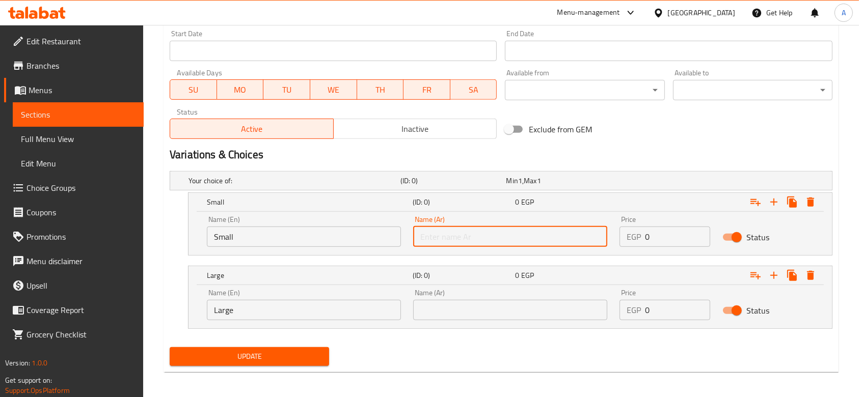
type input "صغير"
click at [510, 307] on input "text" at bounding box center [510, 310] width 194 height 20
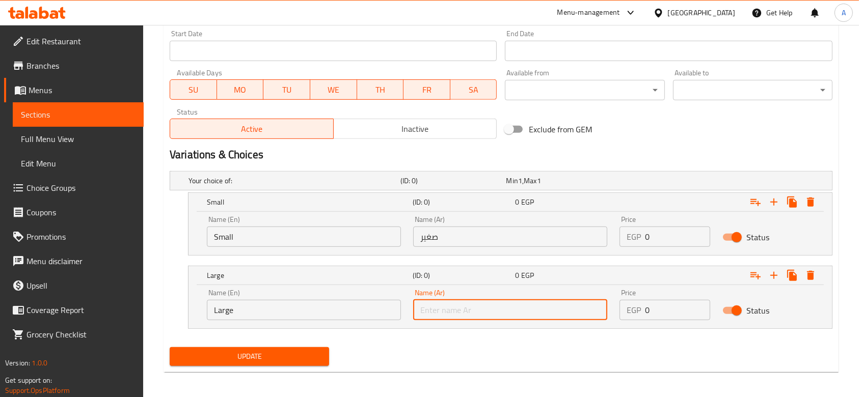
type input "لارج"
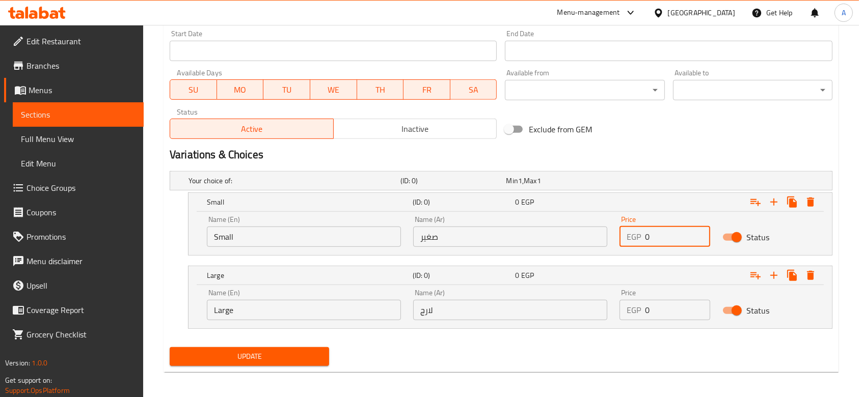
drag, startPoint x: 667, startPoint y: 245, endPoint x: 638, endPoint y: 239, distance: 29.5
click at [638, 239] on div "EGP 0 Price" at bounding box center [665, 237] width 91 height 20
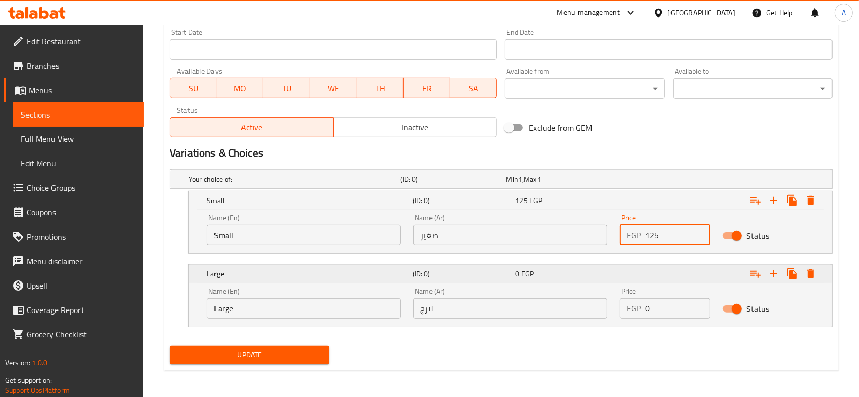
scroll to position [447, 0]
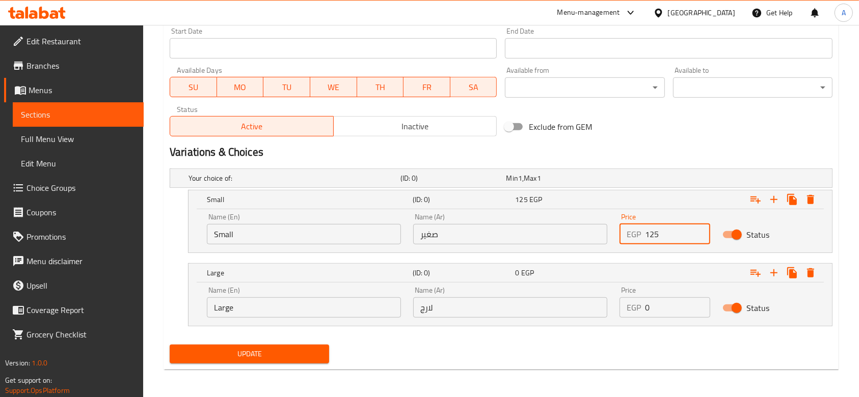
type input "125"
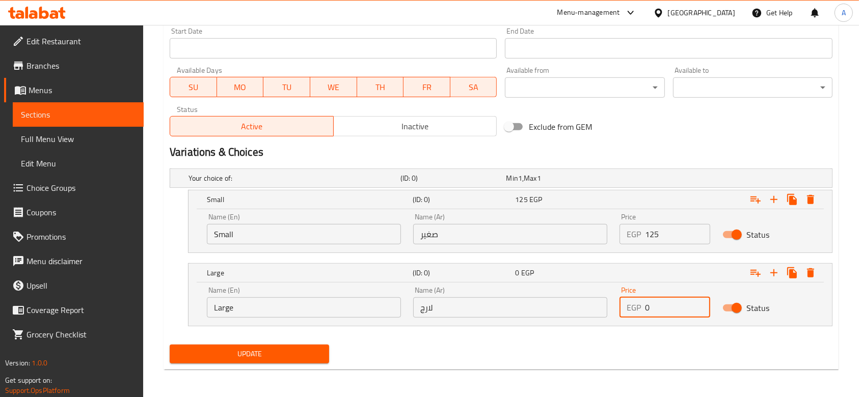
drag, startPoint x: 662, startPoint y: 308, endPoint x: 635, endPoint y: 314, distance: 28.2
click at [635, 314] on div "EGP 0 Price" at bounding box center [665, 308] width 91 height 20
type input "170"
click at [563, 323] on div "Name (Ar) لارج Name (Ar)" at bounding box center [510, 302] width 206 height 43
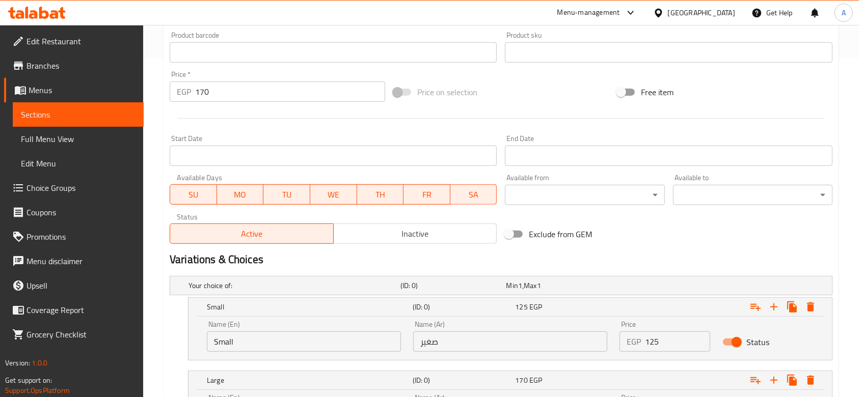
scroll to position [311, 0]
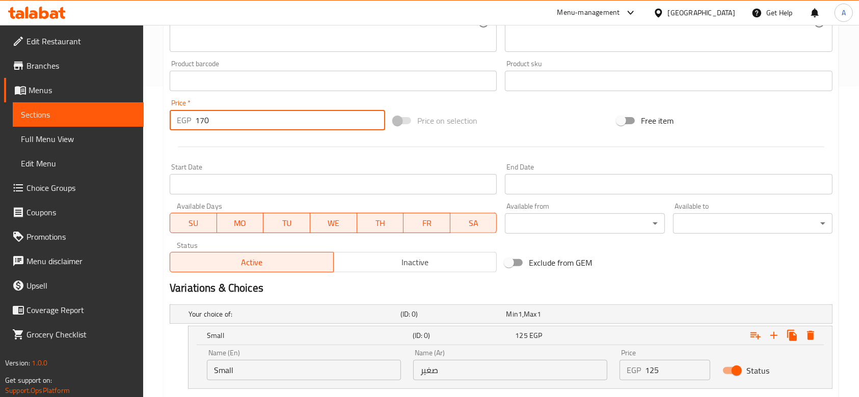
drag, startPoint x: 238, startPoint y: 123, endPoint x: 156, endPoint y: 112, distance: 82.3
click at [156, 112] on div "Home / Restaurants management / Menus / Sections / item / update Pizza section …" at bounding box center [501, 124] width 716 height 820
type input "0"
click at [176, 140] on div at bounding box center [501, 147] width 671 height 25
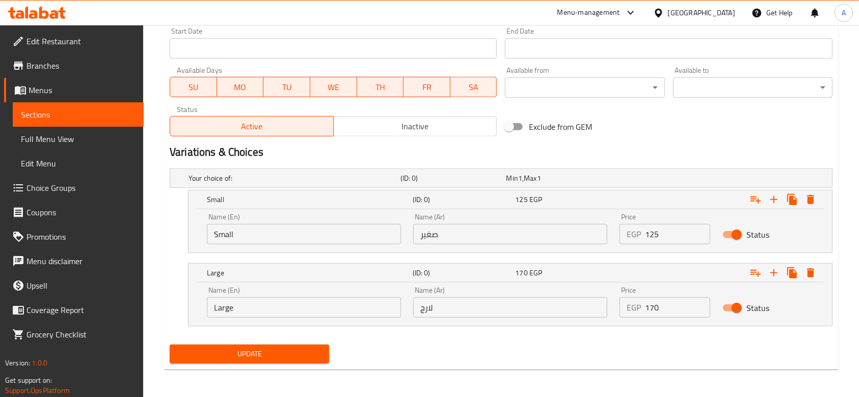
click at [298, 356] on span "Update" at bounding box center [249, 354] width 143 height 13
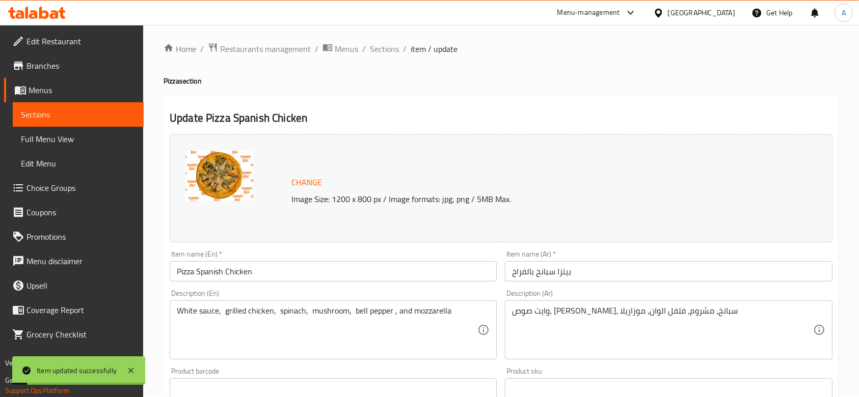
scroll to position [0, 0]
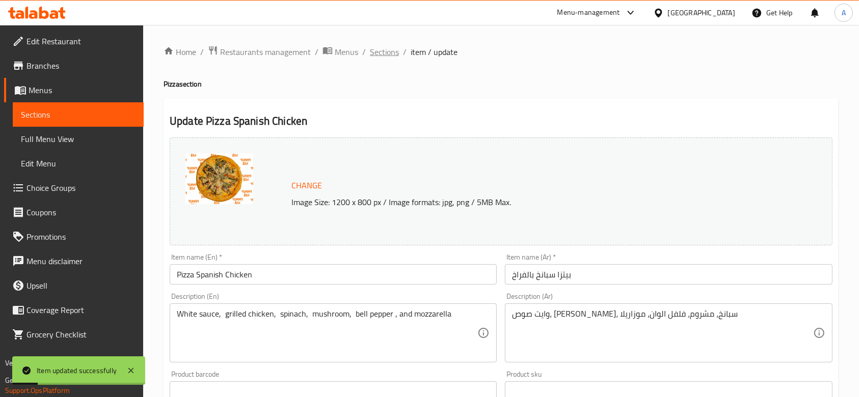
click at [380, 55] on span "Sections" at bounding box center [384, 52] width 29 height 12
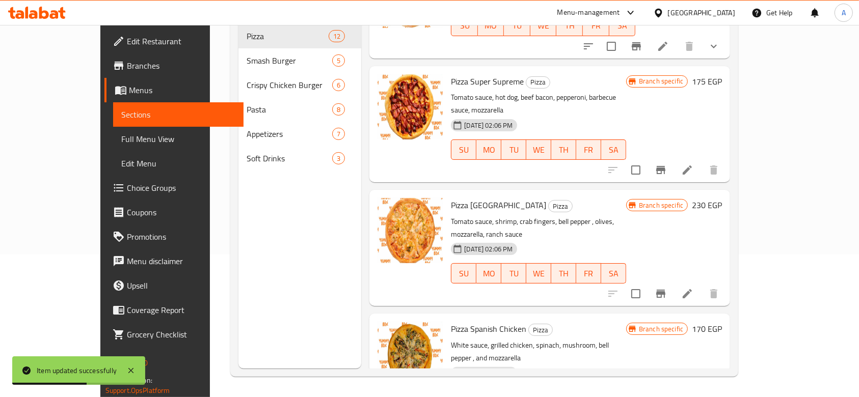
scroll to position [759, 0]
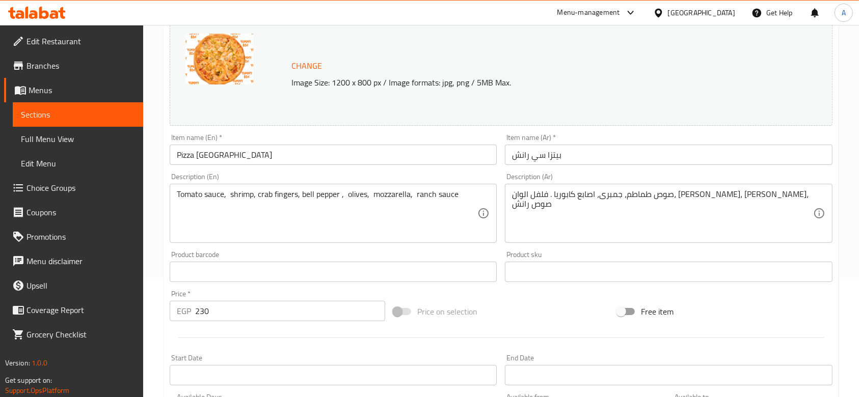
scroll to position [337, 0]
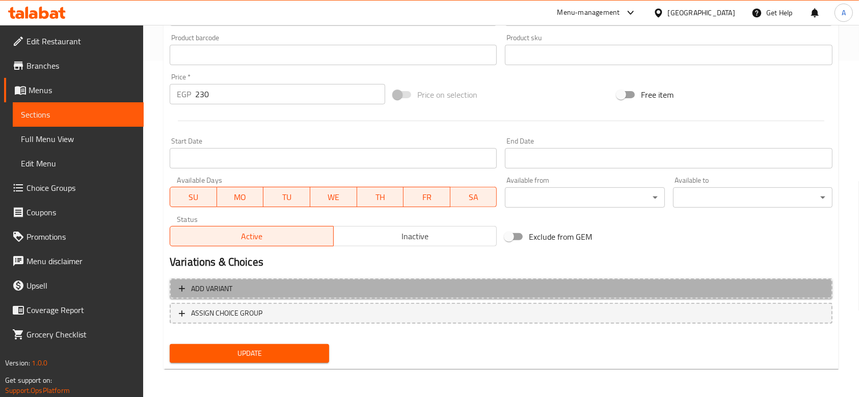
click at [284, 288] on span "Add variant" at bounding box center [501, 289] width 644 height 13
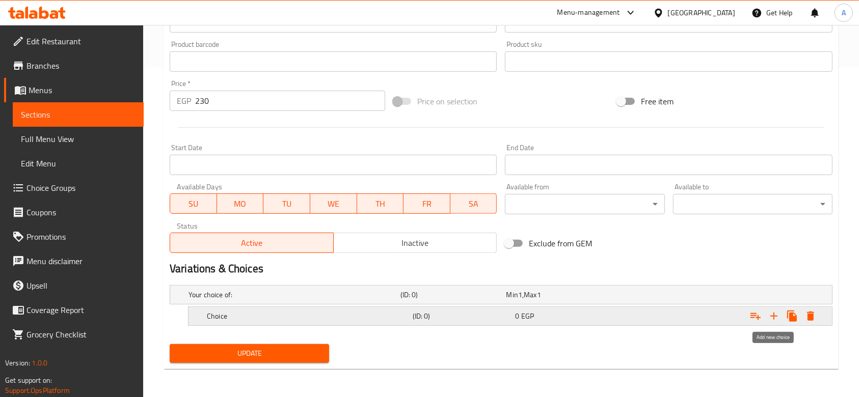
click at [774, 311] on icon "Expand" at bounding box center [774, 316] width 12 height 12
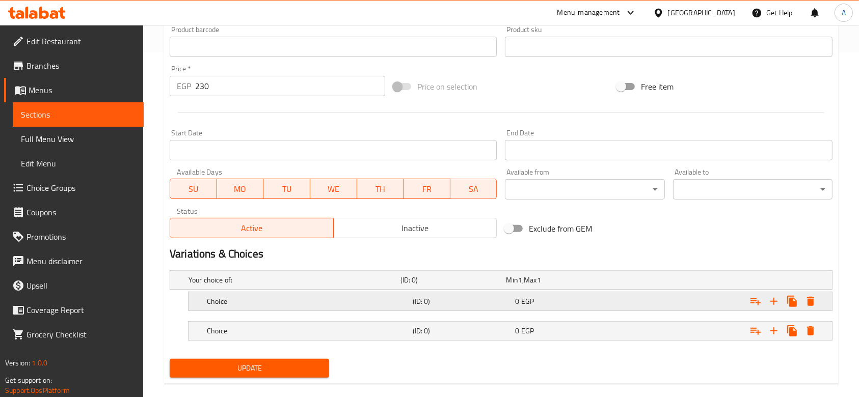
scroll to position [359, 0]
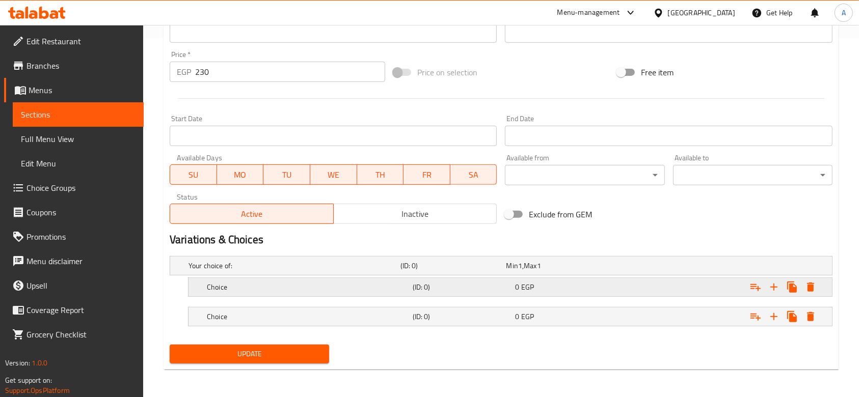
click at [325, 285] on h5 "Choice" at bounding box center [308, 287] width 202 height 10
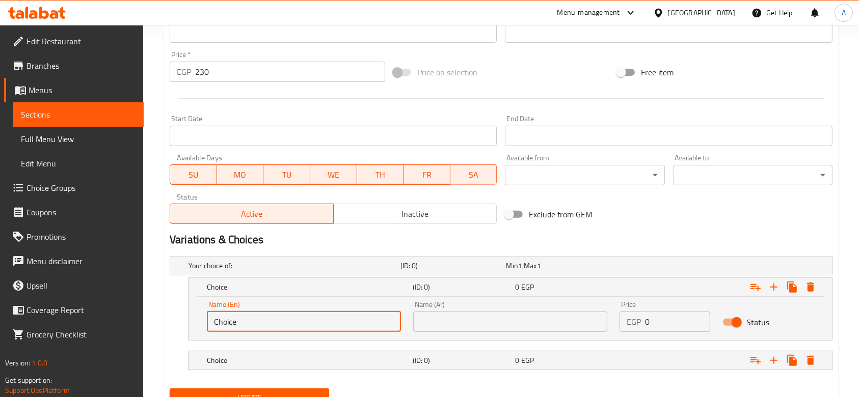
drag, startPoint x: 257, startPoint y: 331, endPoint x: 188, endPoint y: 322, distance: 69.3
click at [189, 322] on div "Name (En) Choice Name (En) Name (Ar) Name (Ar) Price EGP 0 Price Status" at bounding box center [510, 318] width 643 height 43
type input "Small"
click at [316, 357] on h5 "Choice" at bounding box center [308, 361] width 202 height 10
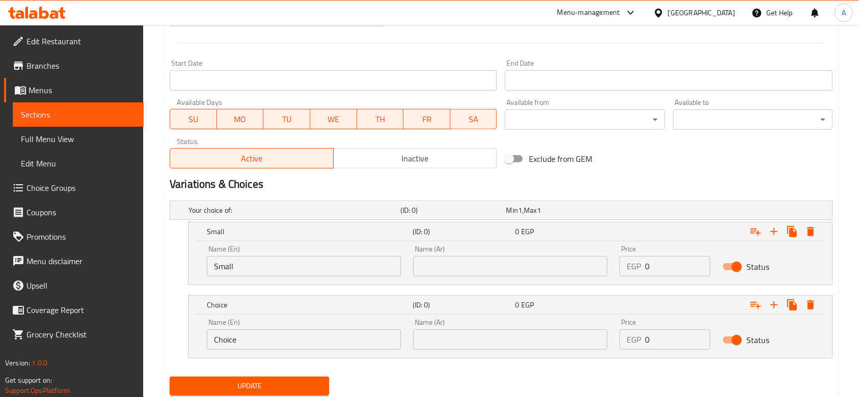
scroll to position [427, 0]
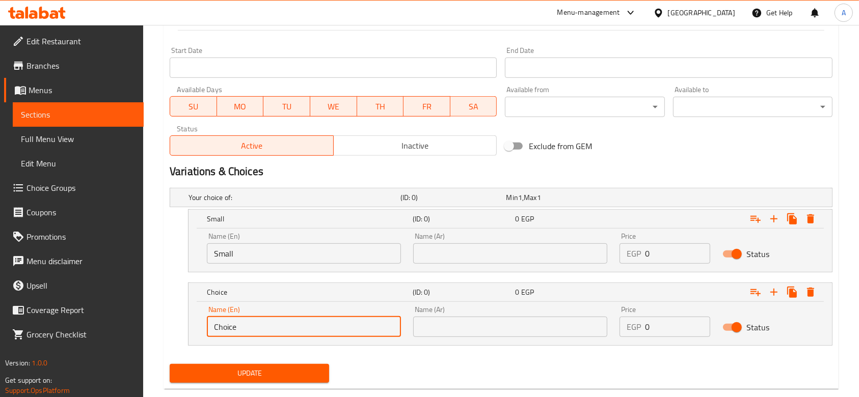
drag, startPoint x: 279, startPoint y: 328, endPoint x: 160, endPoint y: 303, distance: 120.8
click at [160, 303] on div "Home / Restaurants management / Menus / Sections / item / update Pizza section …" at bounding box center [501, 8] width 716 height 820
type input "Large"
click at [439, 251] on input "text" at bounding box center [510, 254] width 194 height 20
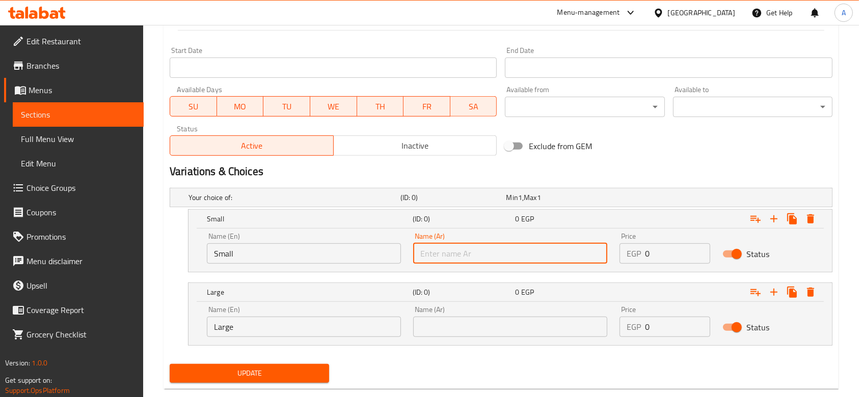
type input "صغير"
click at [501, 327] on input "text" at bounding box center [510, 327] width 194 height 20
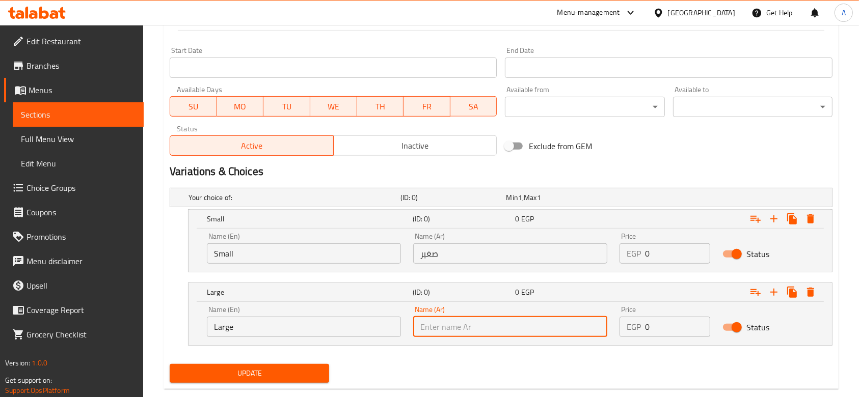
type input "لارج"
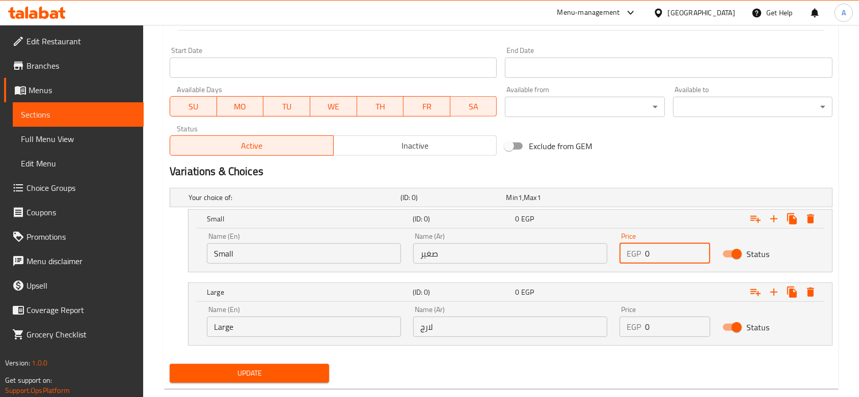
drag, startPoint x: 658, startPoint y: 257, endPoint x: 631, endPoint y: 247, distance: 29.0
click at [631, 247] on div "EGP 0 Price" at bounding box center [665, 254] width 91 height 20
type input "150"
click at [629, 163] on div "Variations & Choices" at bounding box center [501, 171] width 671 height 23
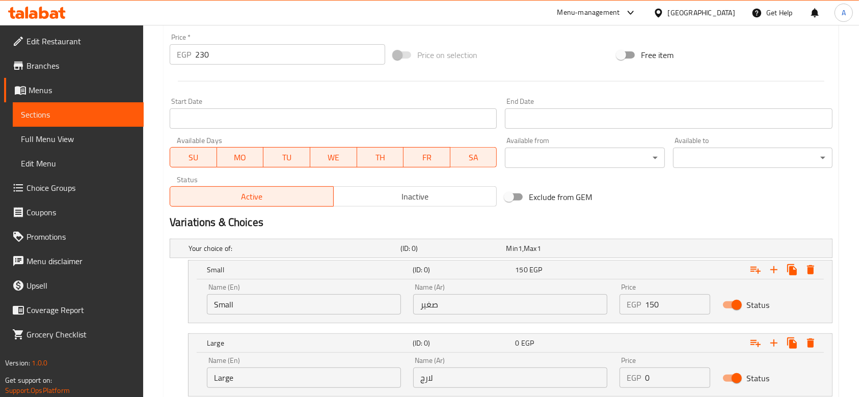
scroll to position [447, 0]
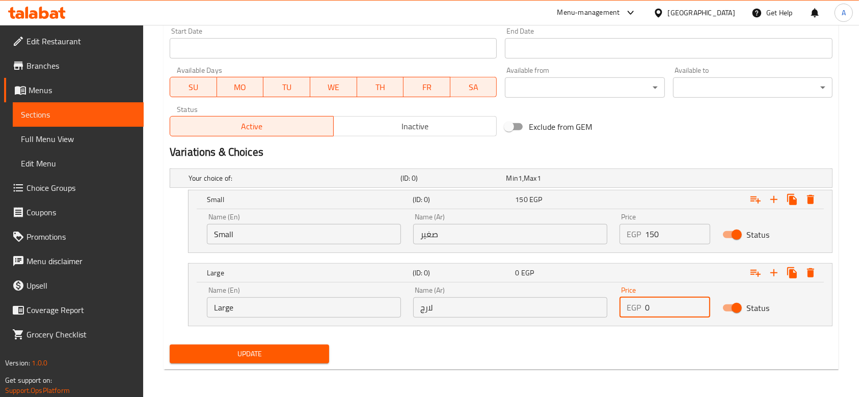
drag, startPoint x: 660, startPoint y: 301, endPoint x: 640, endPoint y: 300, distance: 19.4
click at [640, 300] on div "EGP 0 Price" at bounding box center [665, 308] width 91 height 20
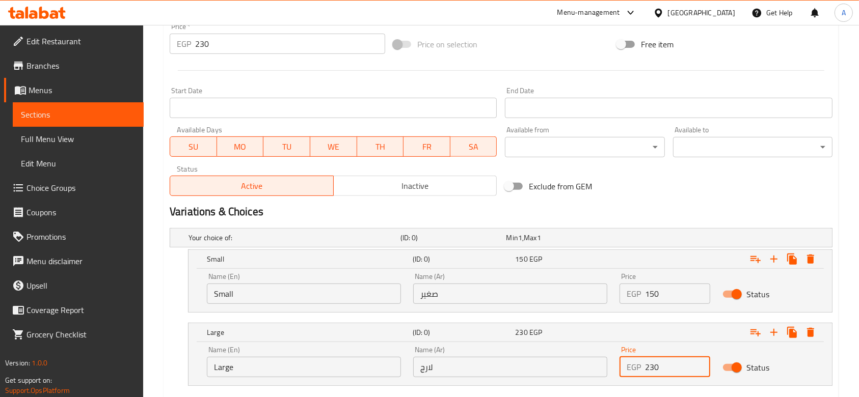
scroll to position [311, 0]
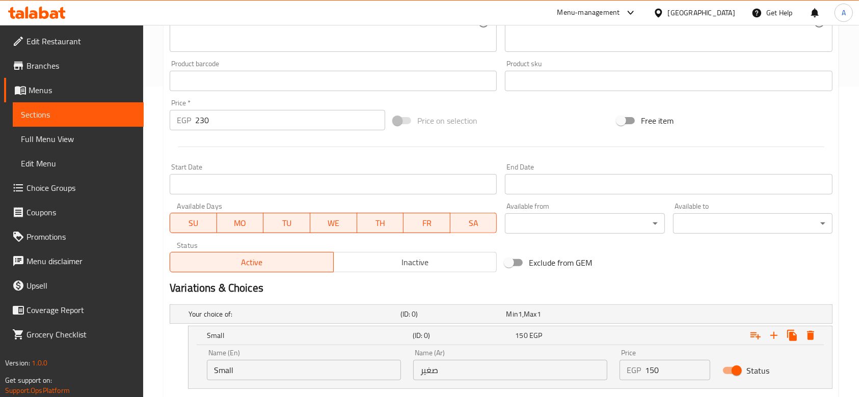
type input "230"
drag, startPoint x: 240, startPoint y: 116, endPoint x: 158, endPoint y: 120, distance: 81.6
click at [158, 120] on div "Home / Restaurants management / Menus / Sections / item / update Pizza section …" at bounding box center [501, 124] width 716 height 820
type input "0"
click at [158, 120] on div "Home / Restaurants management / Menus / Sections / item / update Pizza section …" at bounding box center [501, 124] width 716 height 820
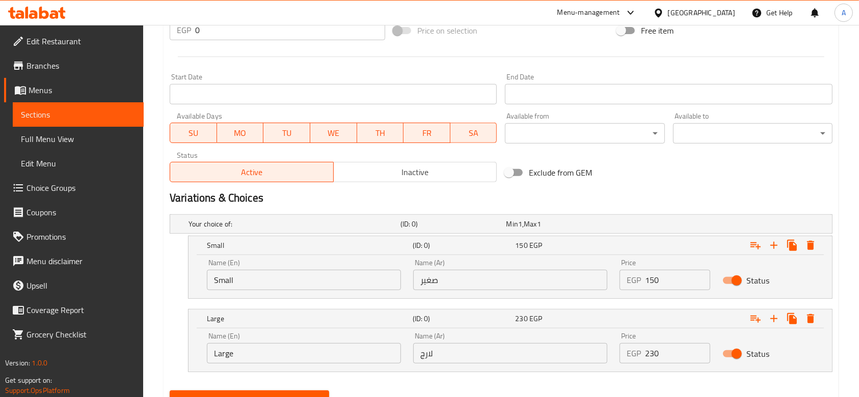
scroll to position [447, 0]
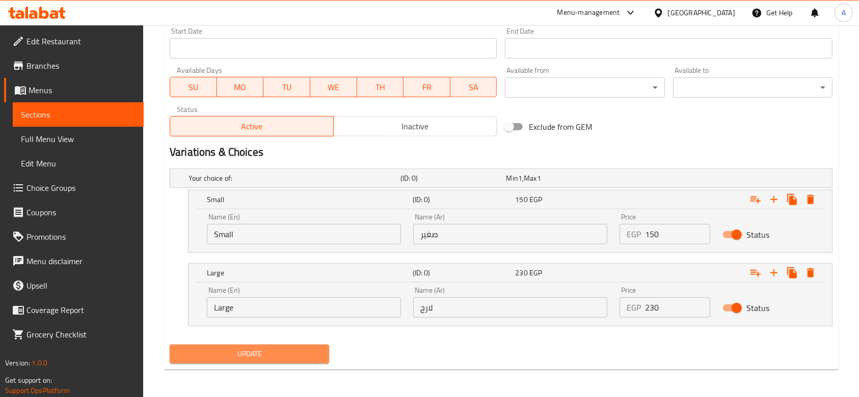
click at [310, 353] on span "Update" at bounding box center [249, 354] width 143 height 13
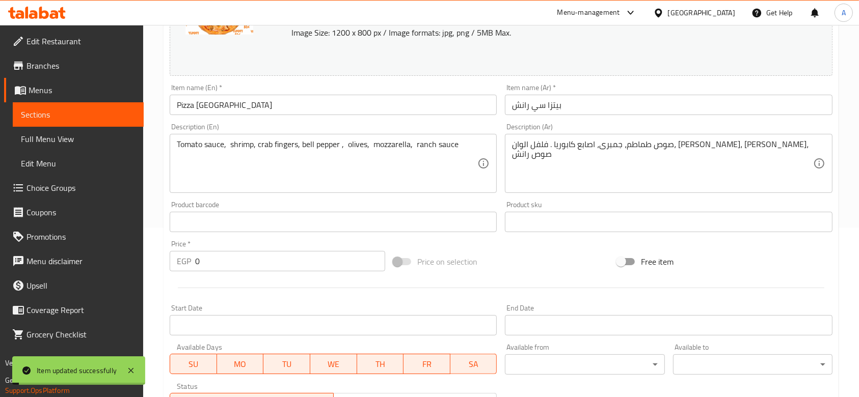
scroll to position [0, 0]
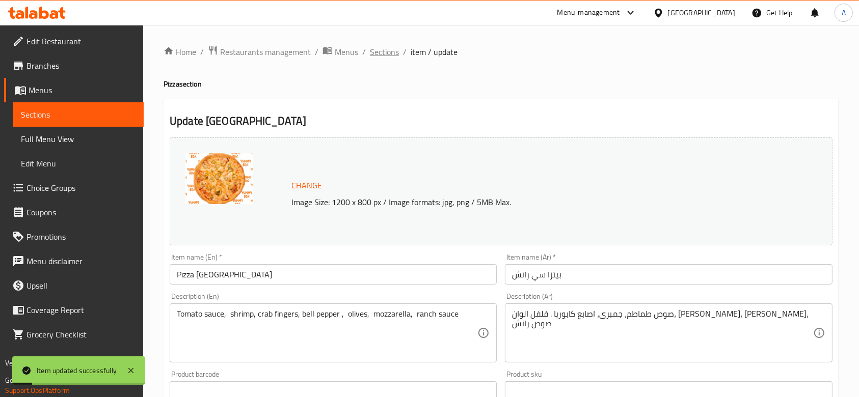
click at [383, 55] on span "Sections" at bounding box center [384, 52] width 29 height 12
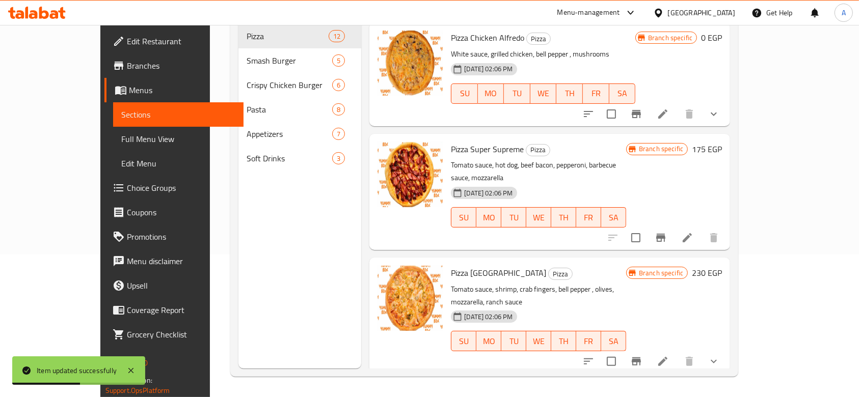
scroll to position [691, 0]
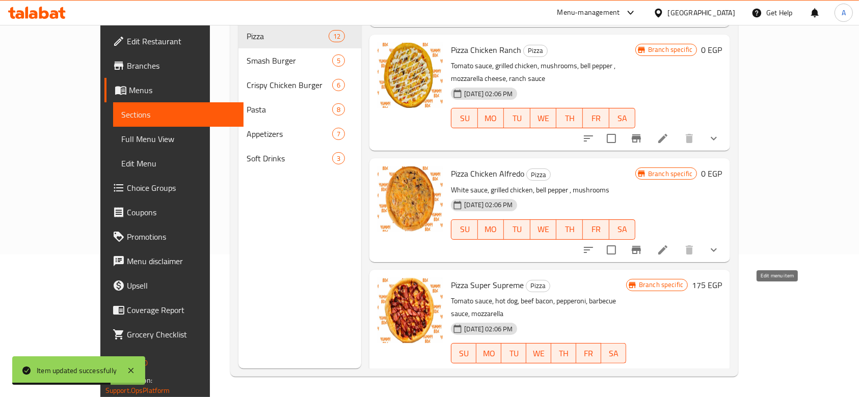
click at [693, 368] on icon at bounding box center [687, 374] width 12 height 12
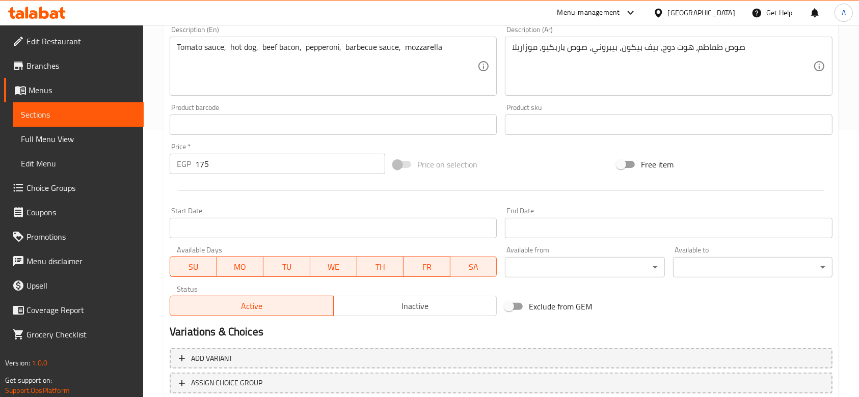
scroll to position [337, 0]
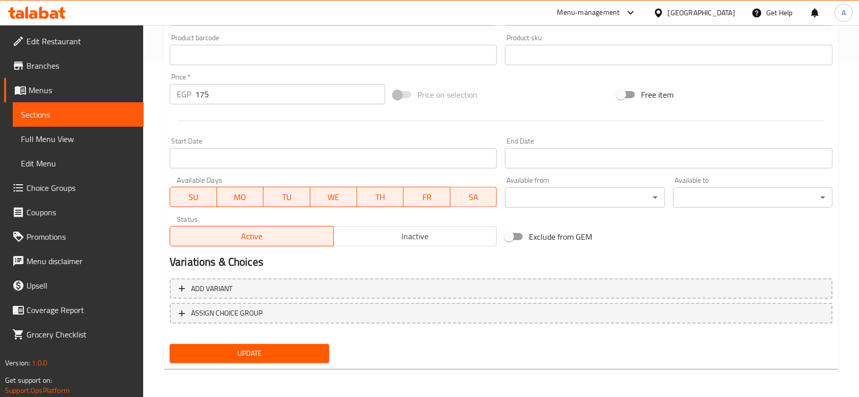
click at [261, 300] on div "Add variant ASSIGN CHOICE GROUP" at bounding box center [501, 308] width 671 height 66
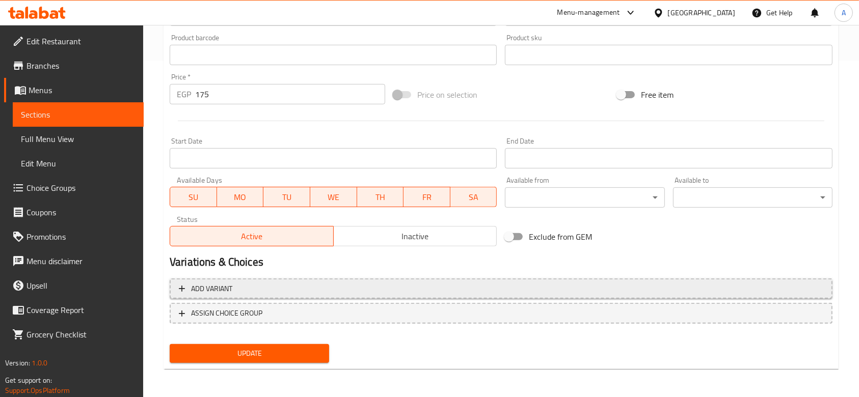
click at [256, 291] on span "Add variant" at bounding box center [501, 289] width 644 height 13
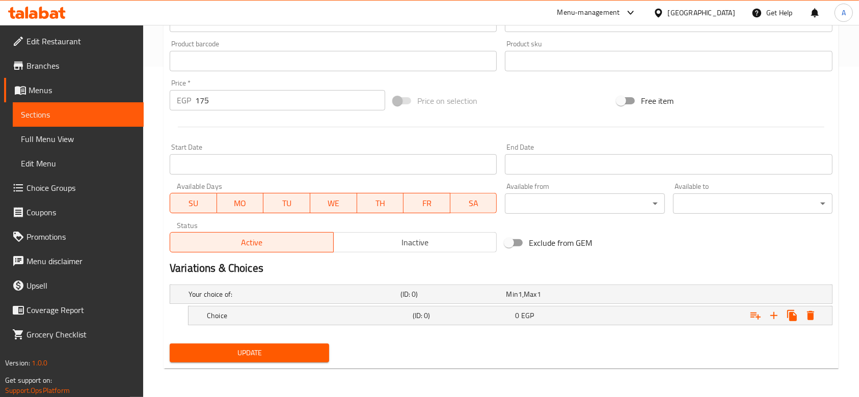
scroll to position [330, 0]
click at [770, 318] on icon "Expand" at bounding box center [774, 316] width 12 height 12
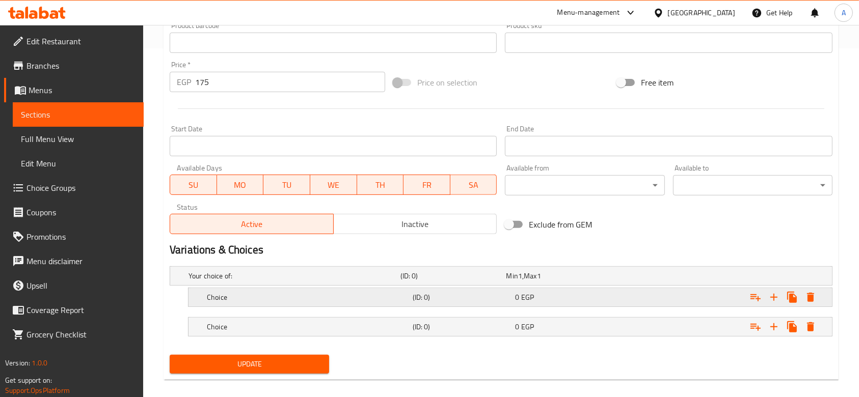
scroll to position [359, 0]
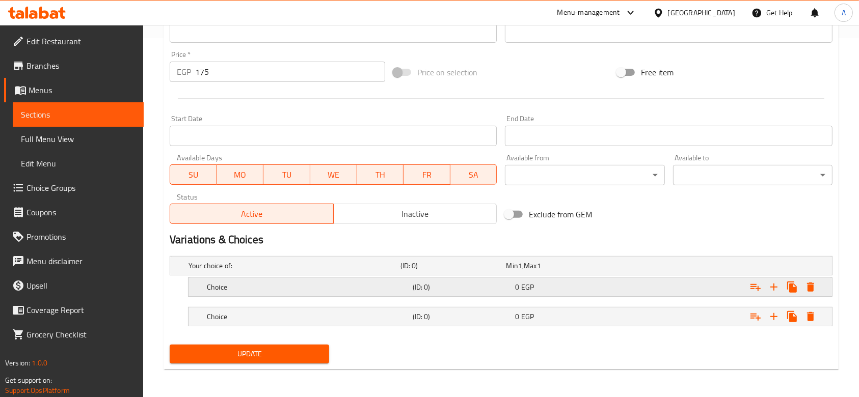
click at [285, 282] on h5 "Choice" at bounding box center [308, 287] width 202 height 10
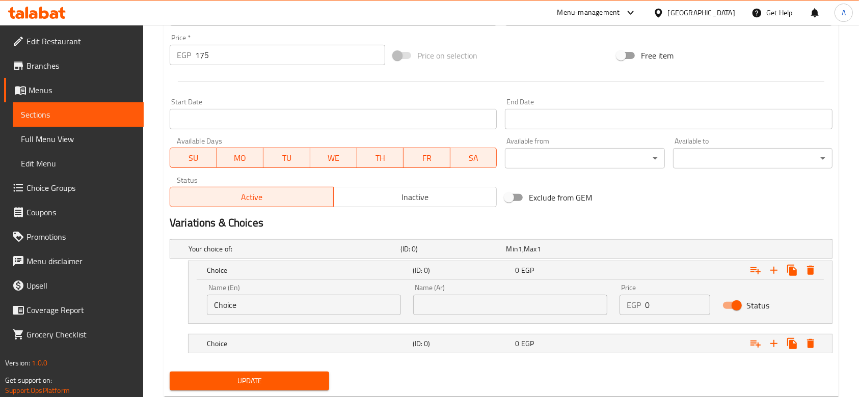
scroll to position [403, 0]
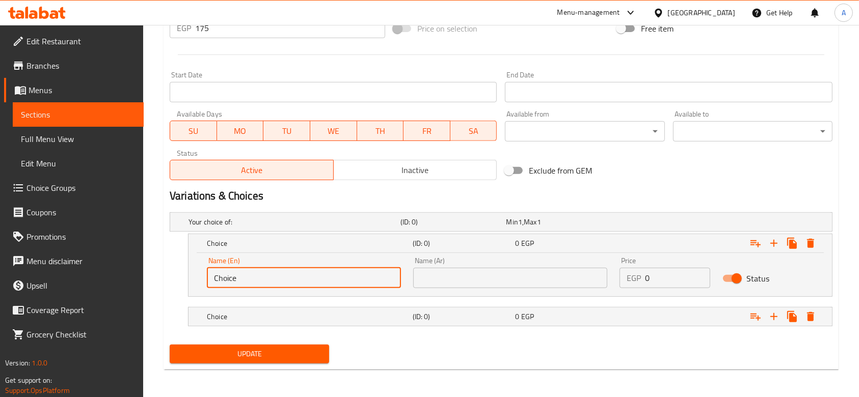
drag, startPoint x: 257, startPoint y: 281, endPoint x: 203, endPoint y: 267, distance: 56.1
click at [203, 267] on div "Name (En) Choice Name (En)" at bounding box center [304, 272] width 206 height 43
type input "Small"
click at [285, 317] on h5 "Choice" at bounding box center [308, 317] width 202 height 10
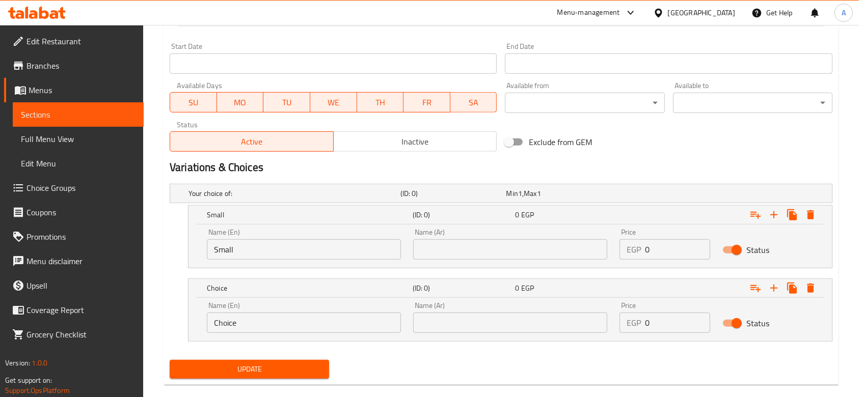
scroll to position [447, 0]
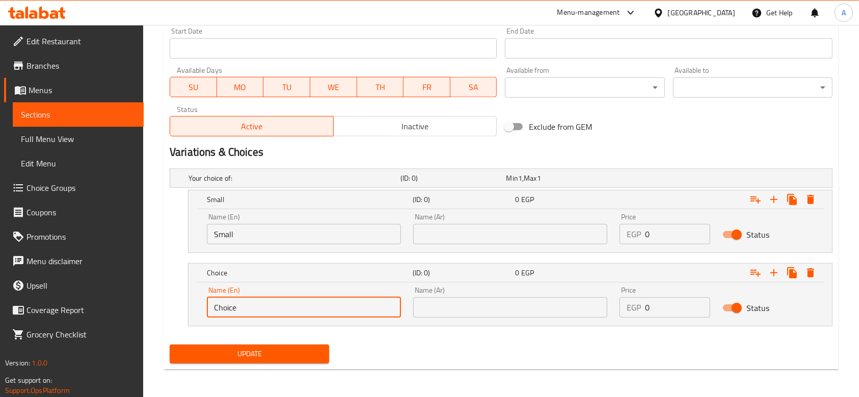
drag, startPoint x: 268, startPoint y: 313, endPoint x: 183, endPoint y: 300, distance: 86.6
click at [183, 300] on div "Choice (ID: 0) 0 EGP Name (En) Choice Name (En) Name (Ar) Name (Ar) Price EGP 0…" at bounding box center [501, 294] width 663 height 63
type input "Large"
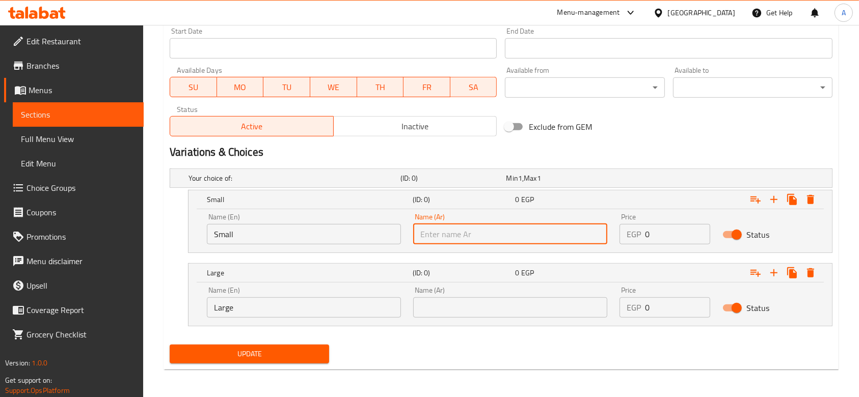
click at [468, 228] on input "text" at bounding box center [510, 234] width 194 height 20
type input "صغير"
drag, startPoint x: 489, startPoint y: 305, endPoint x: 485, endPoint y: 298, distance: 8.2
click at [489, 305] on input "text" at bounding box center [510, 308] width 194 height 20
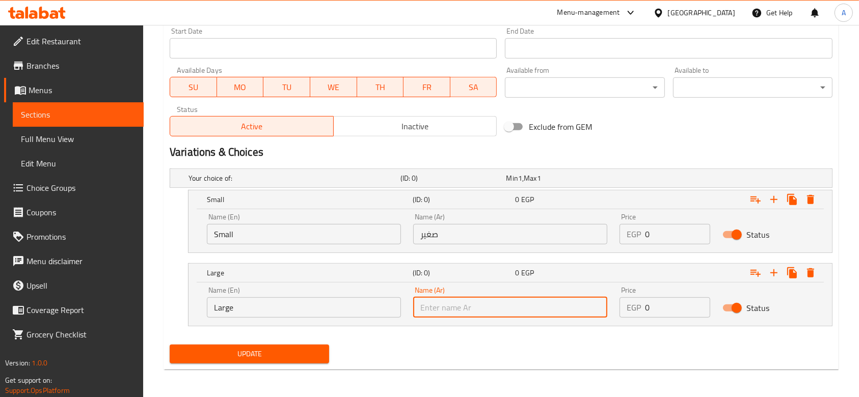
type input "لارج"
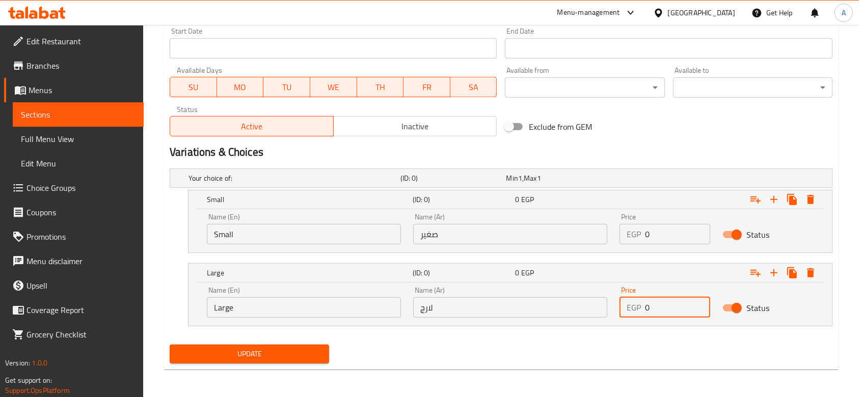
drag, startPoint x: 656, startPoint y: 308, endPoint x: 635, endPoint y: 307, distance: 20.9
click at [635, 307] on div "EGP 0 Price" at bounding box center [665, 308] width 91 height 20
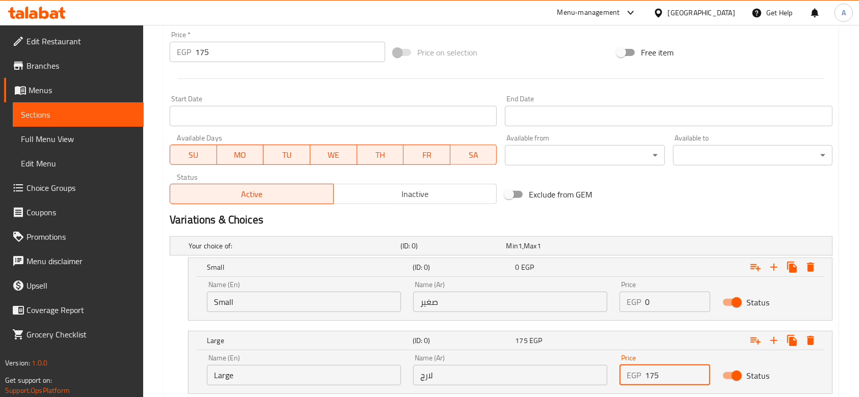
type input "175"
drag, startPoint x: 661, startPoint y: 295, endPoint x: 642, endPoint y: 294, distance: 19.4
click at [642, 294] on div "EGP 0 Price" at bounding box center [665, 302] width 91 height 20
type input "125"
click at [560, 226] on h2 "Variations & Choices" at bounding box center [501, 219] width 663 height 15
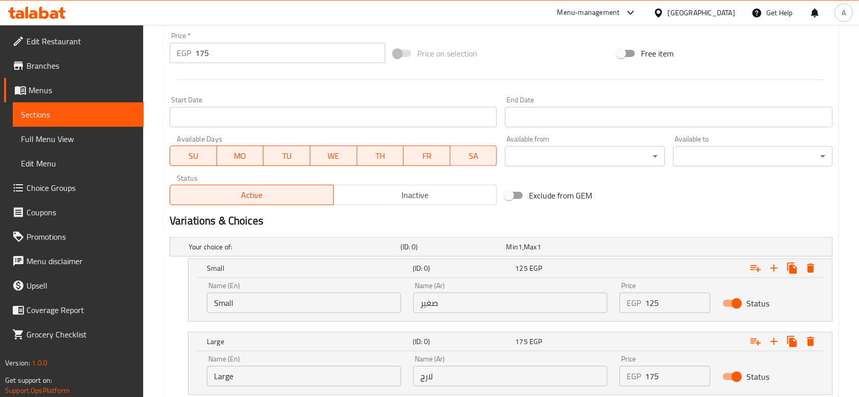
scroll to position [311, 0]
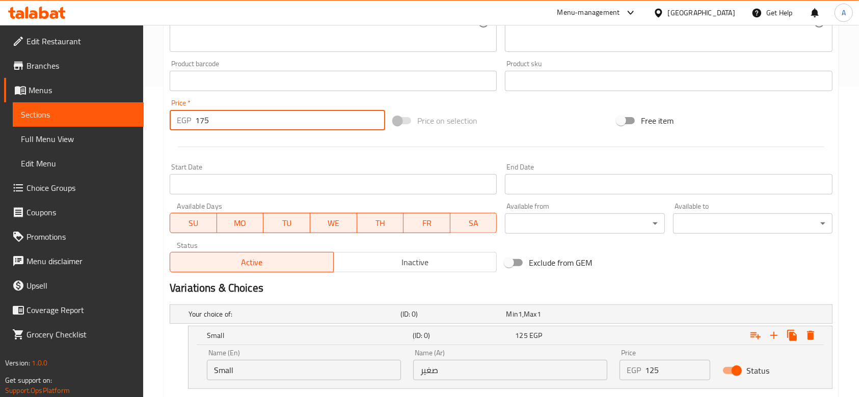
drag, startPoint x: 247, startPoint y: 123, endPoint x: 174, endPoint y: 108, distance: 73.8
click at [174, 108] on div "Price   * EGP 175 Price *" at bounding box center [278, 114] width 216 height 31
type input "0"
click at [147, 200] on div "Home / Restaurants management / Menus / Sections / item / update Pizza section …" at bounding box center [501, 124] width 716 height 820
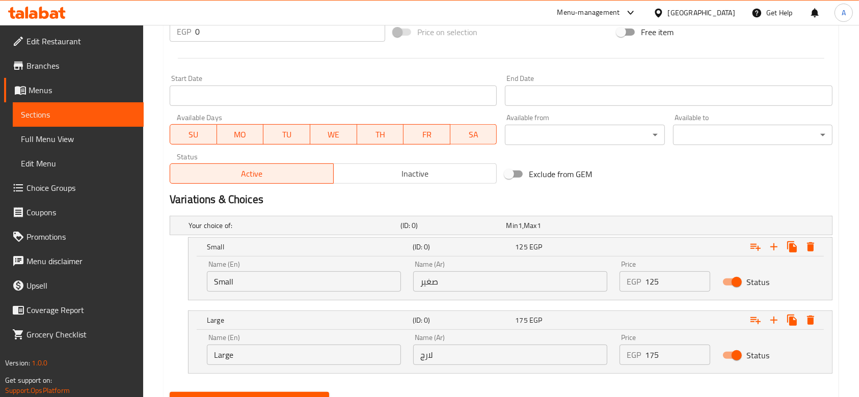
scroll to position [447, 0]
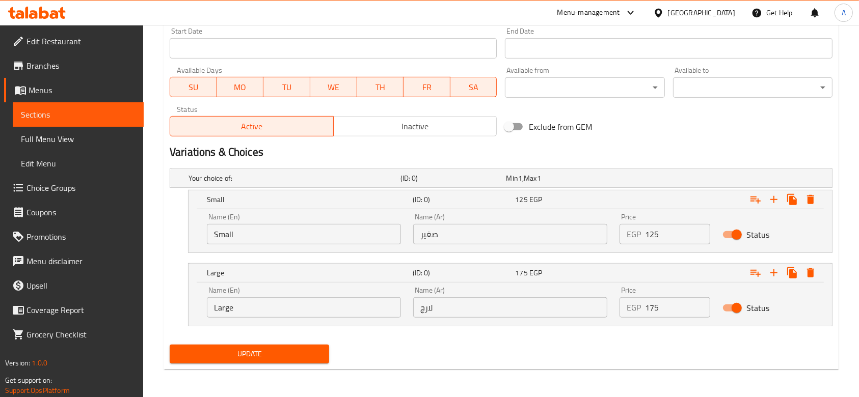
click at [269, 353] on span "Update" at bounding box center [249, 354] width 143 height 13
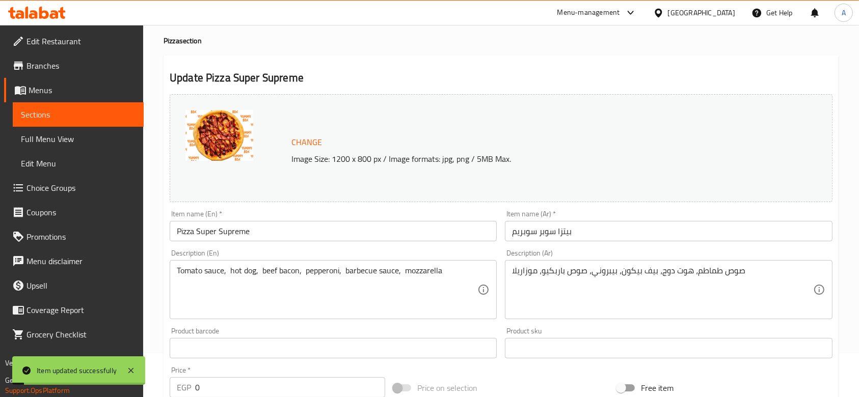
scroll to position [0, 0]
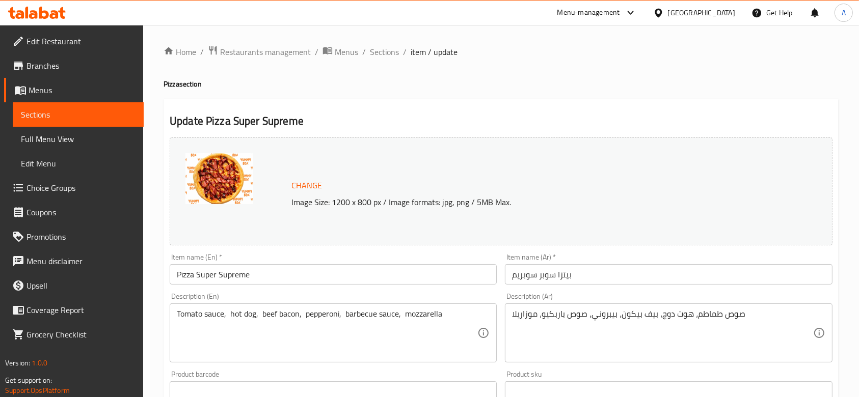
click at [83, 193] on span "Choice Groups" at bounding box center [80, 188] width 109 height 12
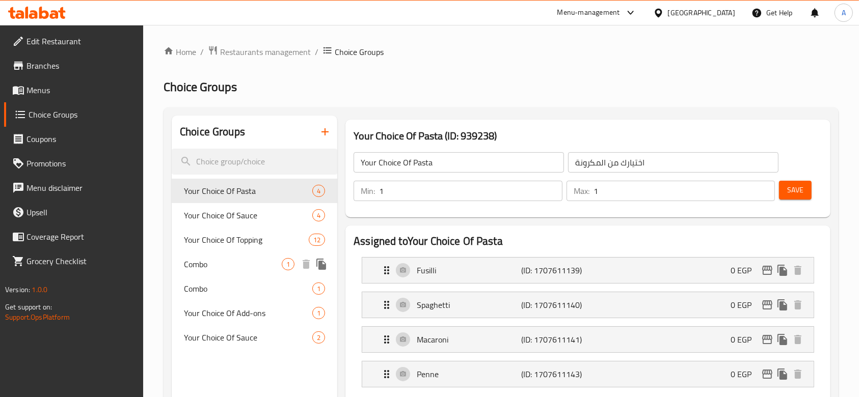
click at [247, 262] on span "Combo" at bounding box center [233, 264] width 98 height 12
type input "Combo"
type input "كومبو"
type input "0"
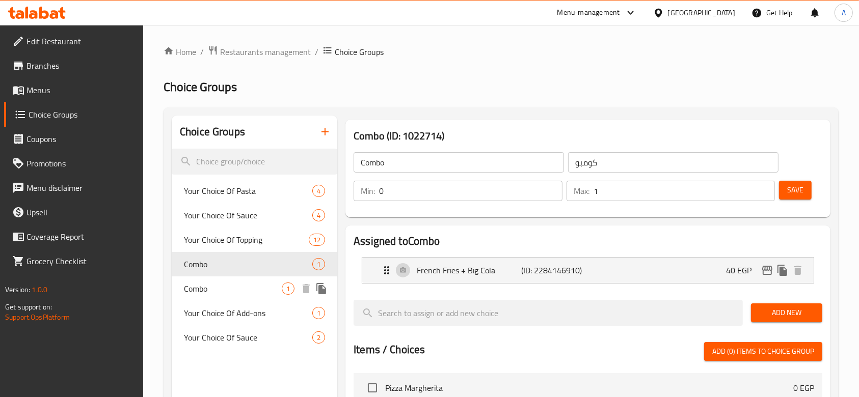
click at [245, 283] on span "Combo" at bounding box center [233, 289] width 98 height 12
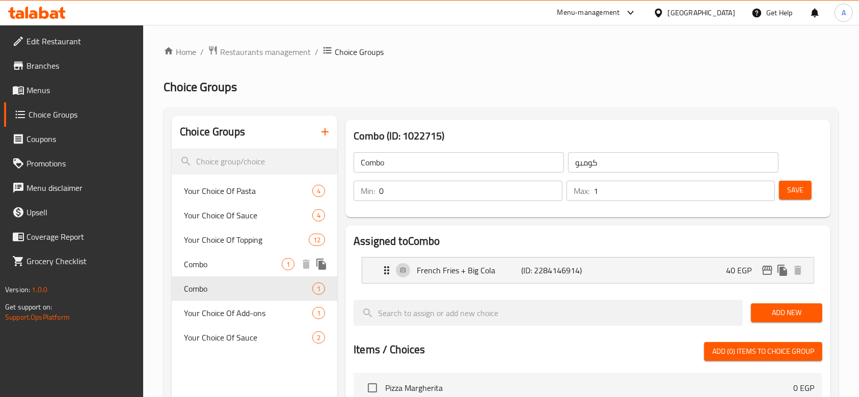
click at [234, 263] on span "Combo" at bounding box center [233, 264] width 98 height 12
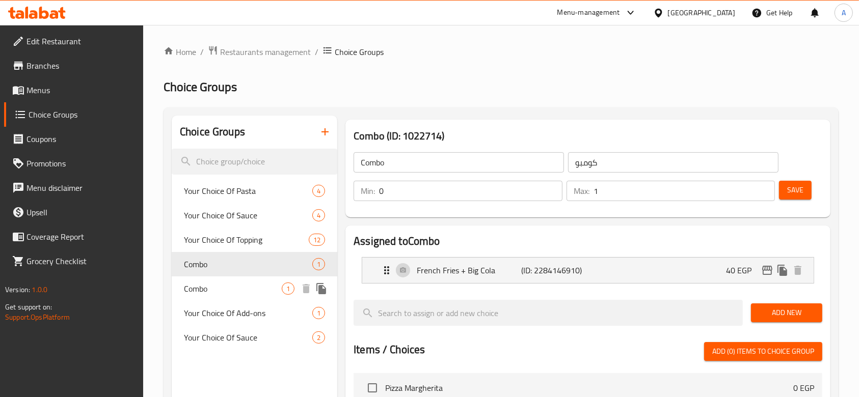
click at [231, 280] on div "Combo 1" at bounding box center [255, 289] width 166 height 24
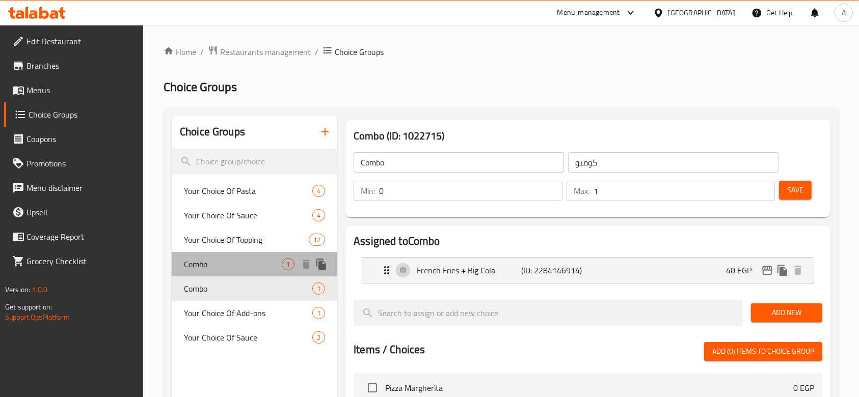
click at [209, 256] on div "Combo 1" at bounding box center [255, 264] width 166 height 24
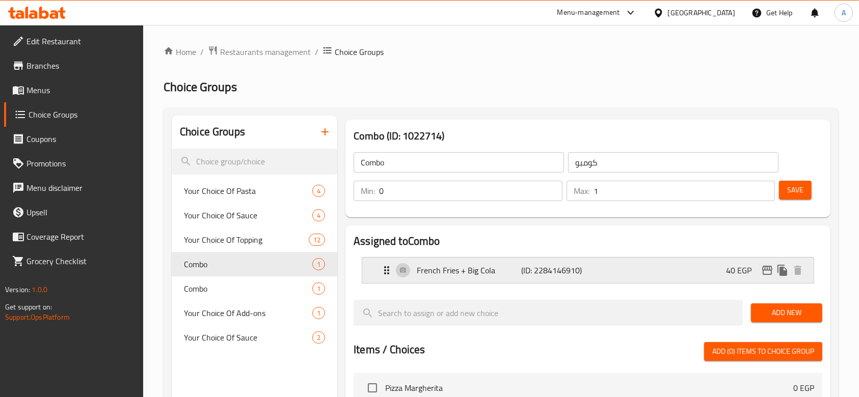
click at [492, 270] on p "French Fries + Big Cola" at bounding box center [469, 270] width 104 height 12
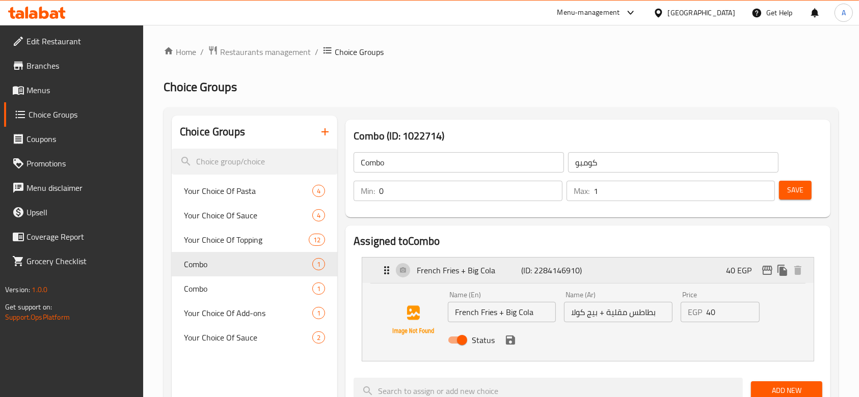
click at [492, 270] on p "French Fries + Big Cola" at bounding box center [469, 270] width 104 height 12
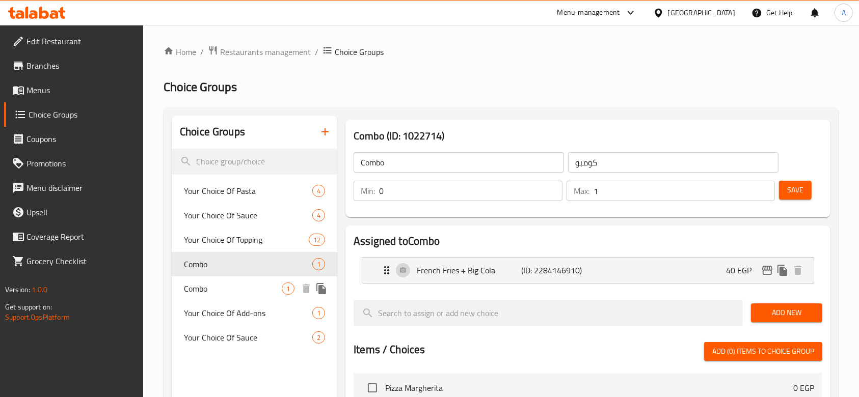
click at [263, 283] on span "Combo" at bounding box center [233, 289] width 98 height 12
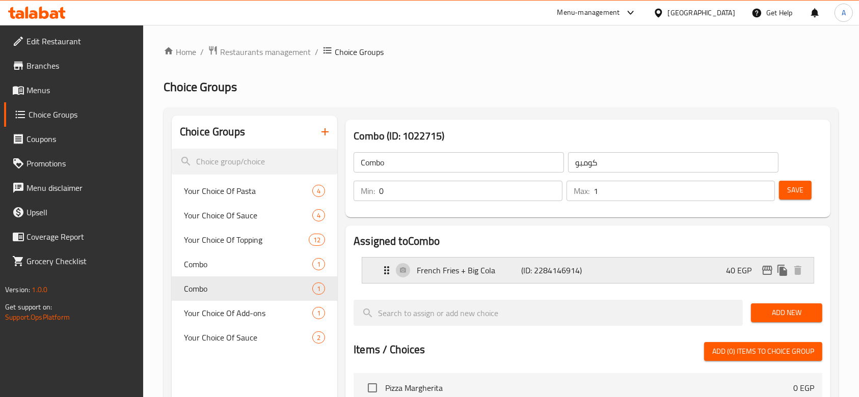
click at [469, 267] on p "French Fries + Big Cola" at bounding box center [469, 270] width 104 height 12
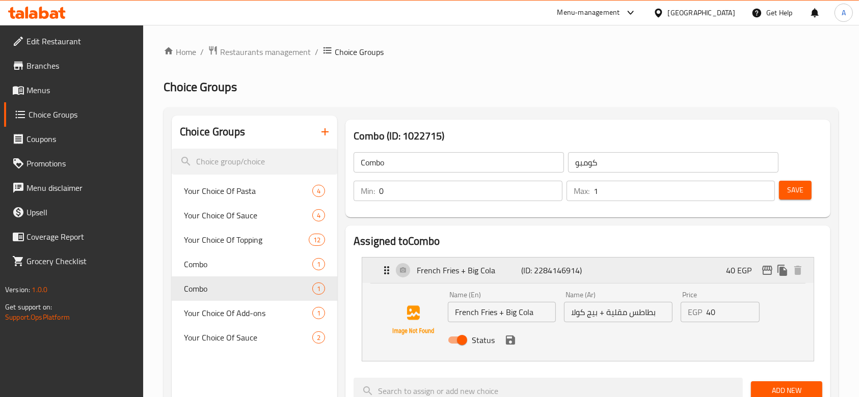
click at [470, 267] on p "French Fries + Big Cola" at bounding box center [469, 270] width 104 height 12
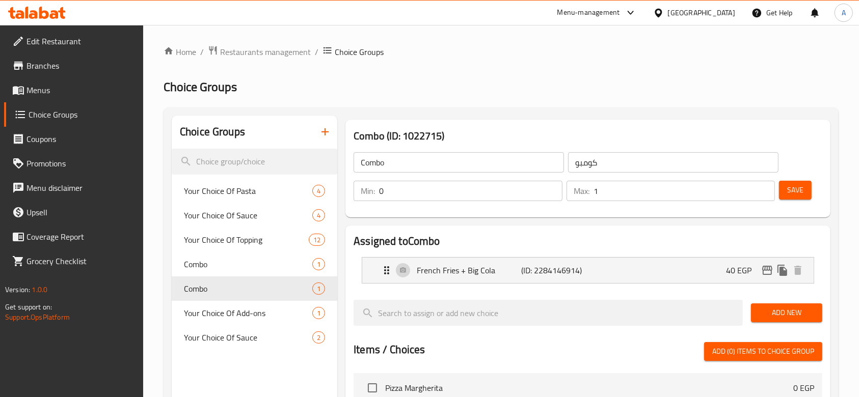
click at [55, 89] on span "Menus" at bounding box center [80, 90] width 109 height 12
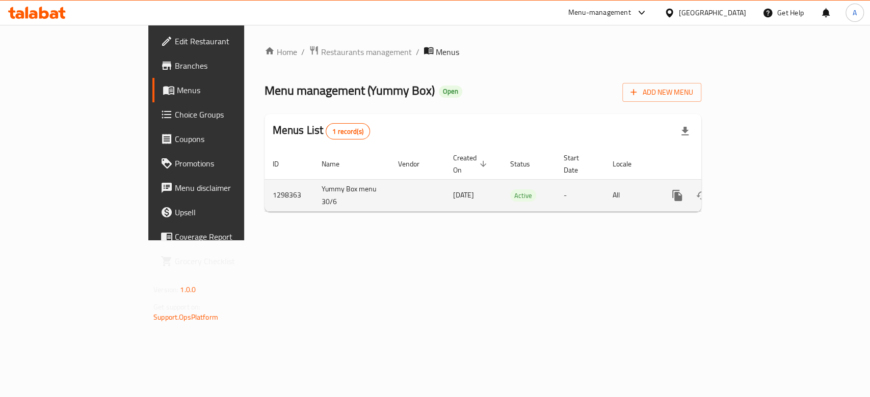
click at [763, 183] on link "enhanced table" at bounding box center [750, 195] width 24 height 24
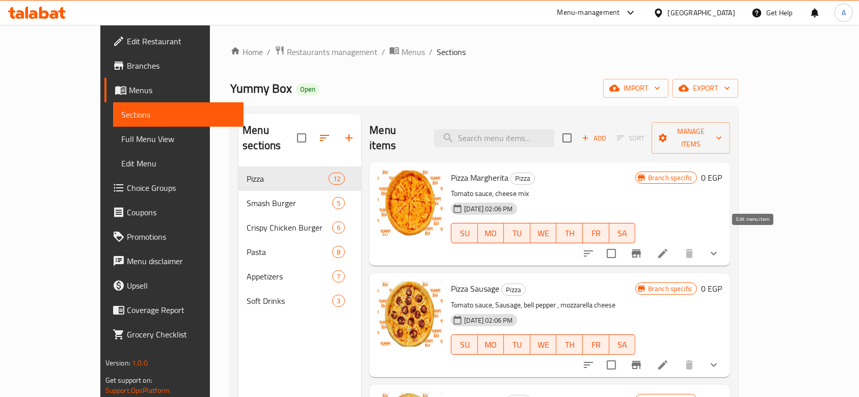
click at [667, 249] on icon at bounding box center [662, 253] width 9 height 9
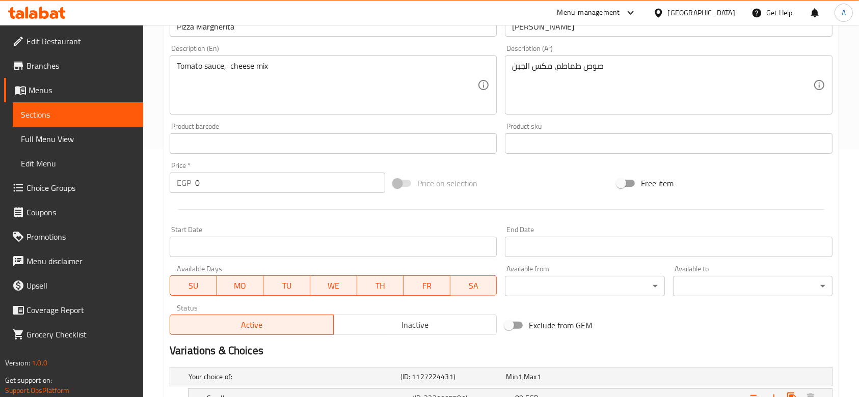
scroll to position [359, 0]
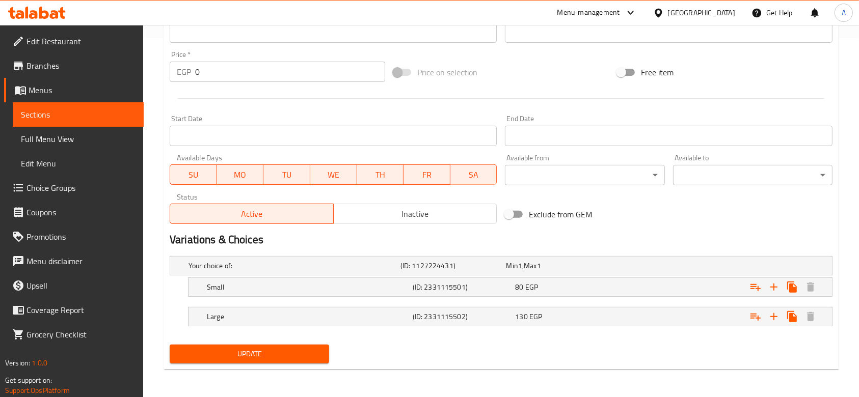
click at [92, 180] on link "Choice Groups" at bounding box center [74, 188] width 140 height 24
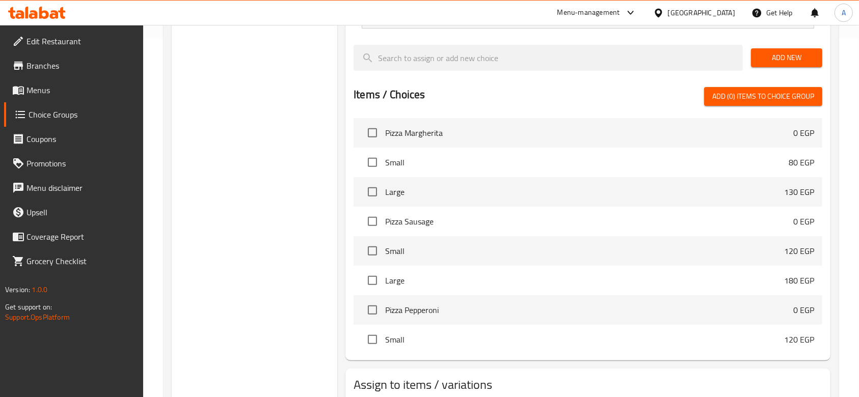
scroll to position [144, 0]
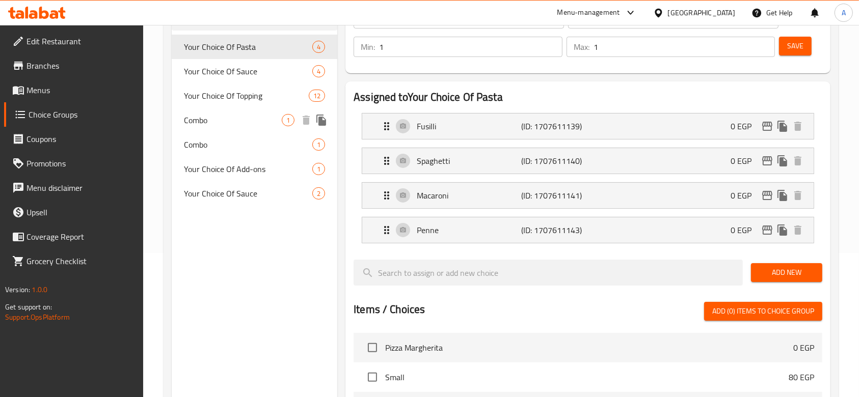
click at [199, 115] on span "Combo" at bounding box center [233, 120] width 98 height 12
type input "Combo"
type input "كومبو"
type input "0"
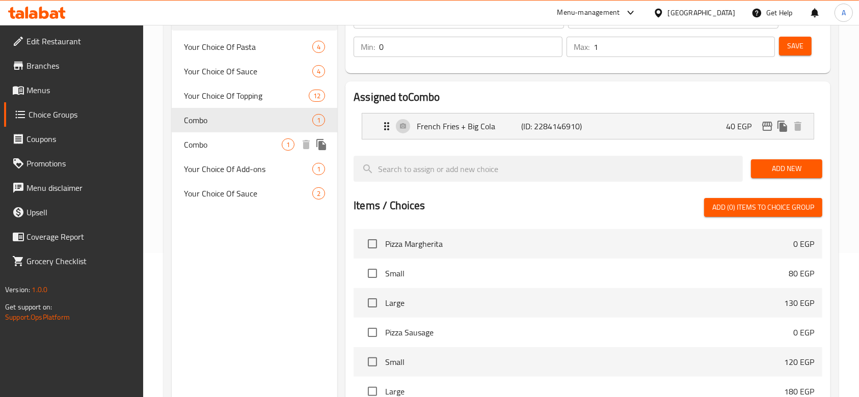
click at [212, 141] on span "Combo" at bounding box center [233, 145] width 98 height 12
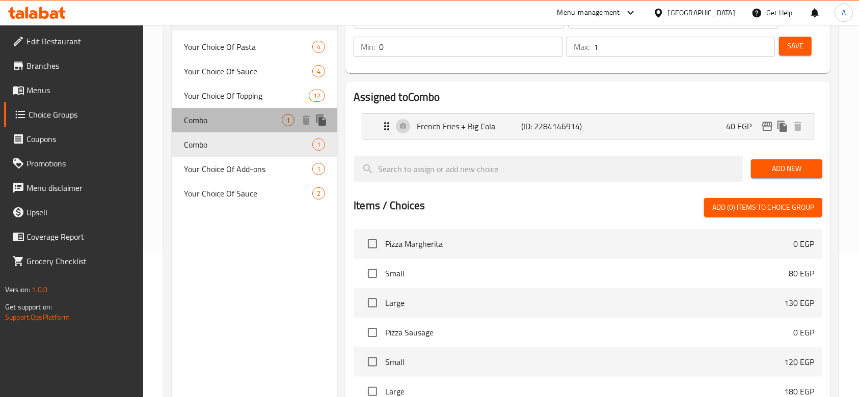
click at [209, 122] on span "Combo" at bounding box center [233, 120] width 98 height 12
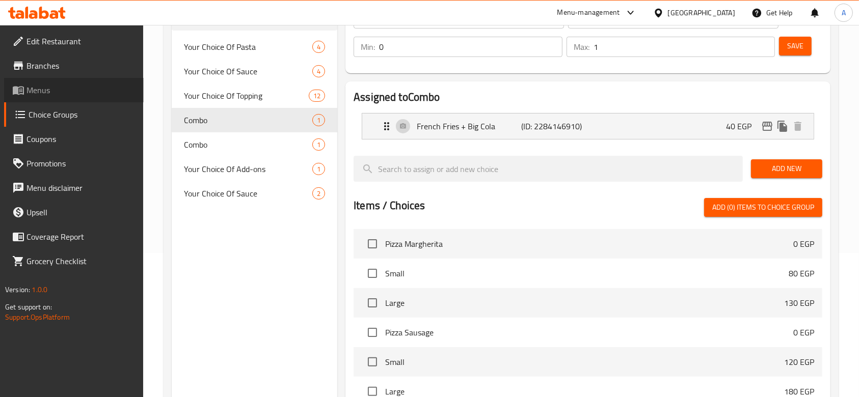
click at [78, 96] on span "Menus" at bounding box center [80, 90] width 109 height 12
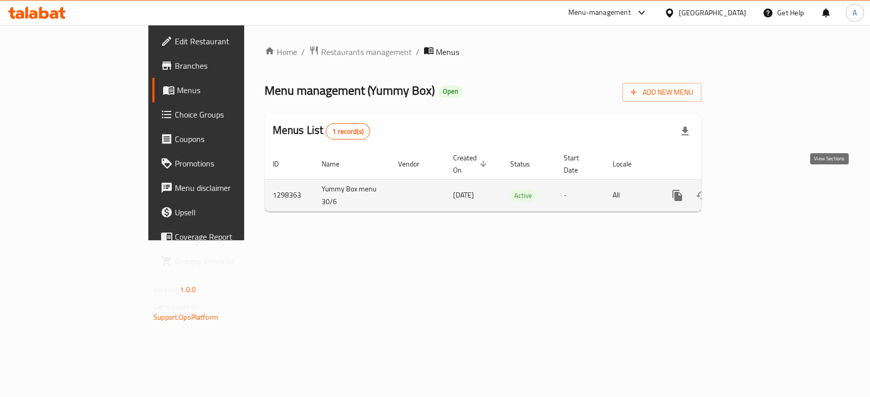
click at [757, 190] on icon "enhanced table" at bounding box center [750, 196] width 12 height 12
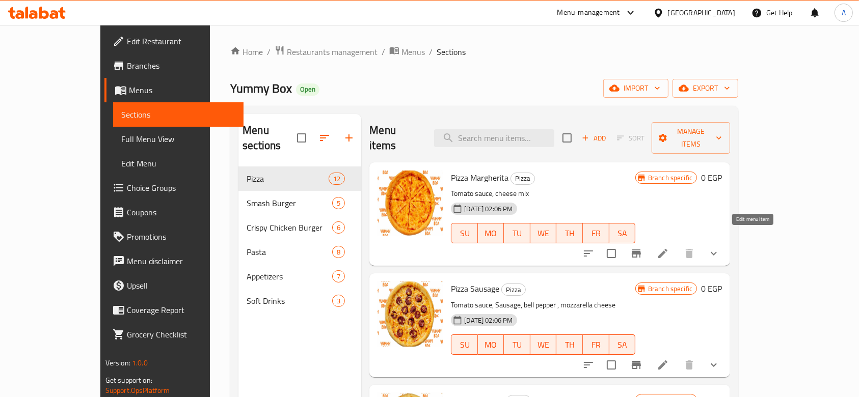
click at [667, 249] on icon at bounding box center [662, 253] width 9 height 9
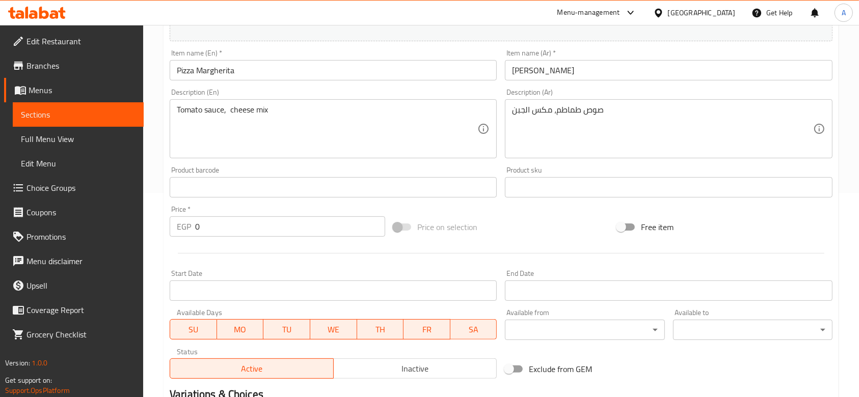
scroll to position [359, 0]
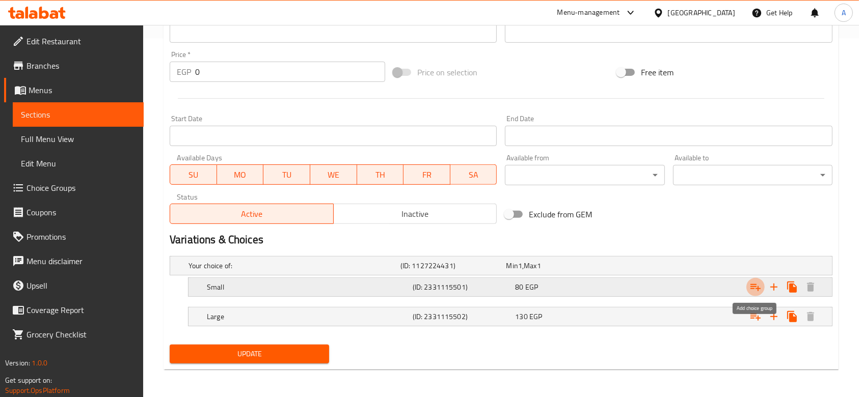
click at [758, 290] on icon "Expand" at bounding box center [755, 287] width 10 height 7
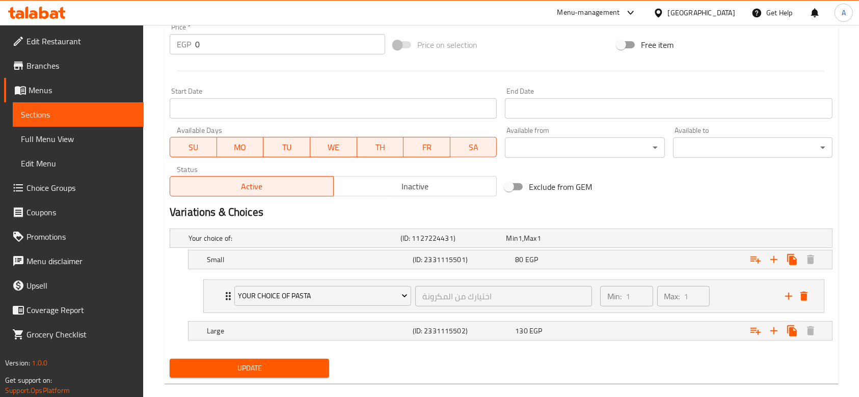
scroll to position [401, 0]
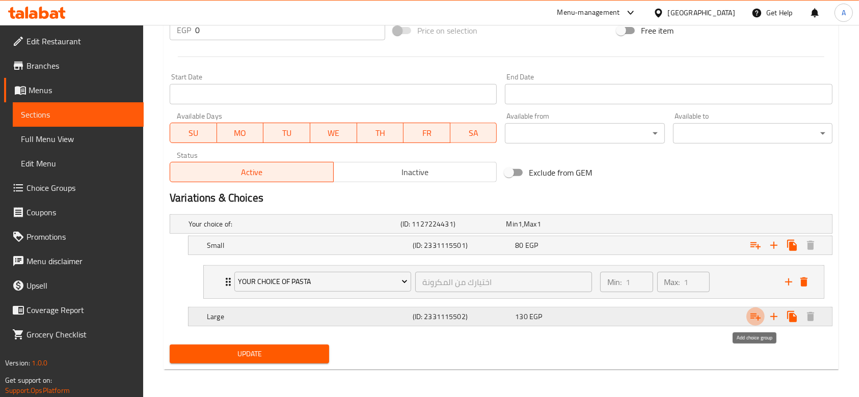
click at [754, 315] on icon "Expand" at bounding box center [755, 317] width 12 height 12
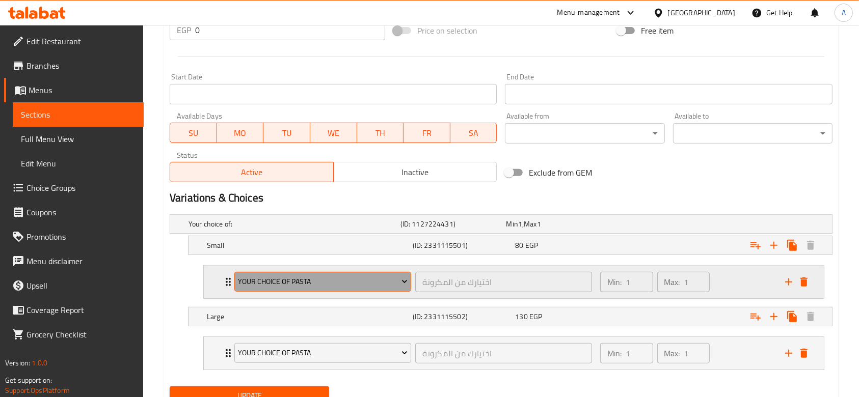
click at [399, 277] on icon "Expand" at bounding box center [404, 282] width 10 height 10
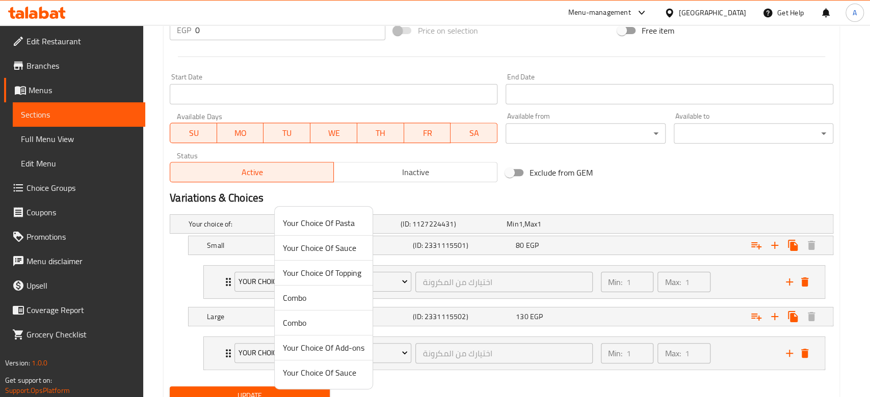
click at [338, 294] on span "Combo" at bounding box center [324, 298] width 82 height 12
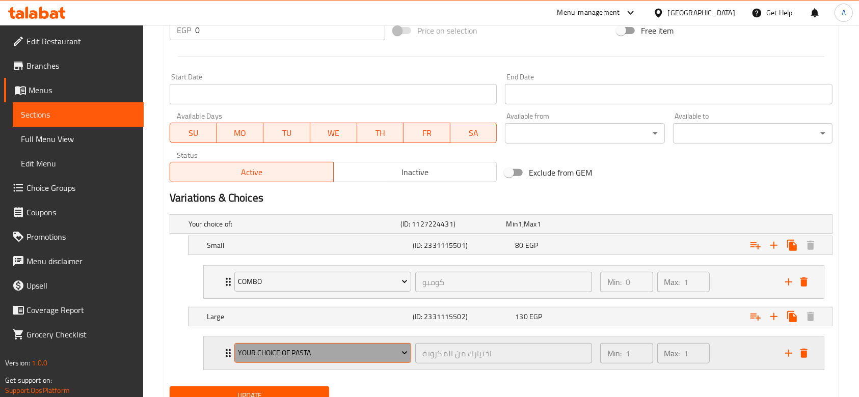
click at [369, 350] on span "Your Choice Of Pasta" at bounding box center [322, 353] width 169 height 13
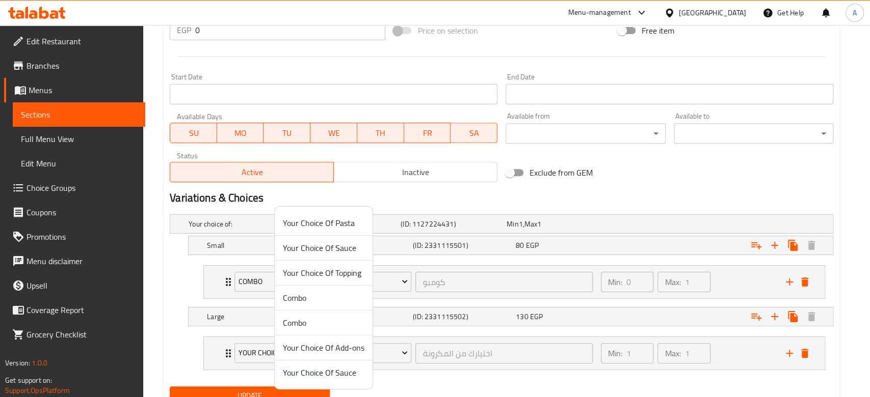
click at [321, 303] on span "Combo" at bounding box center [324, 298] width 82 height 12
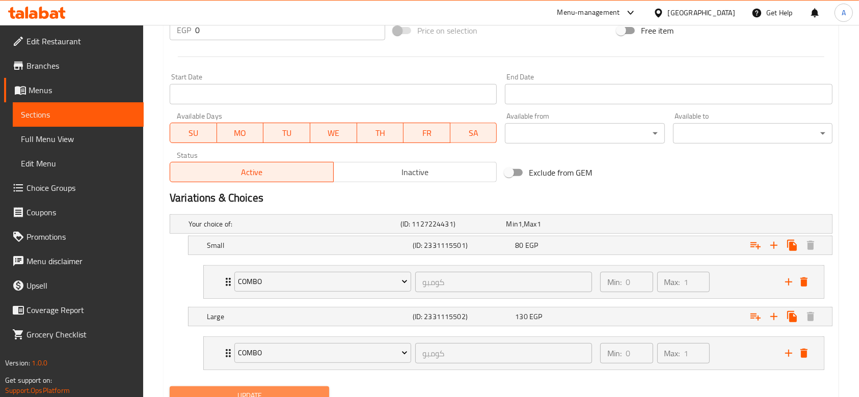
click at [322, 388] on button "Update" at bounding box center [249, 396] width 159 height 19
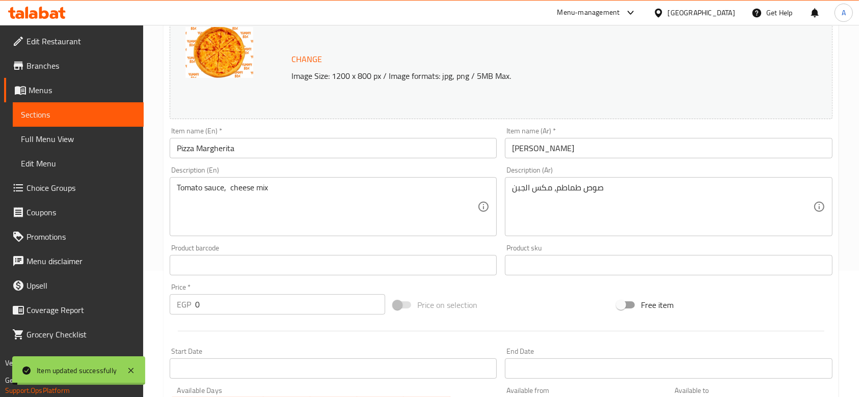
scroll to position [0, 0]
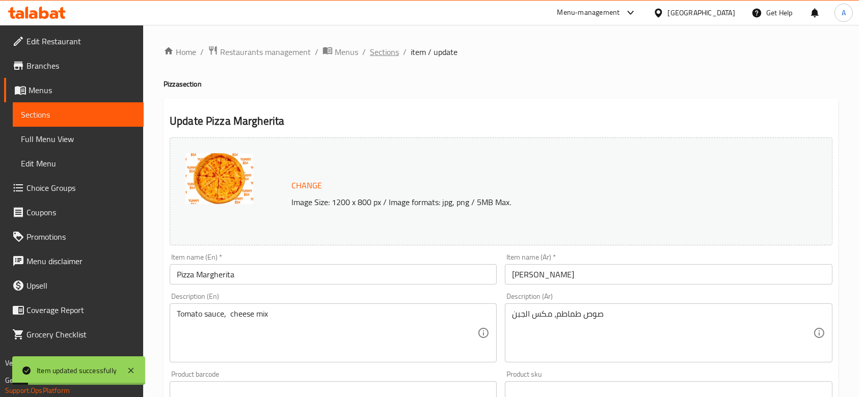
click at [378, 51] on span "Sections" at bounding box center [384, 52] width 29 height 12
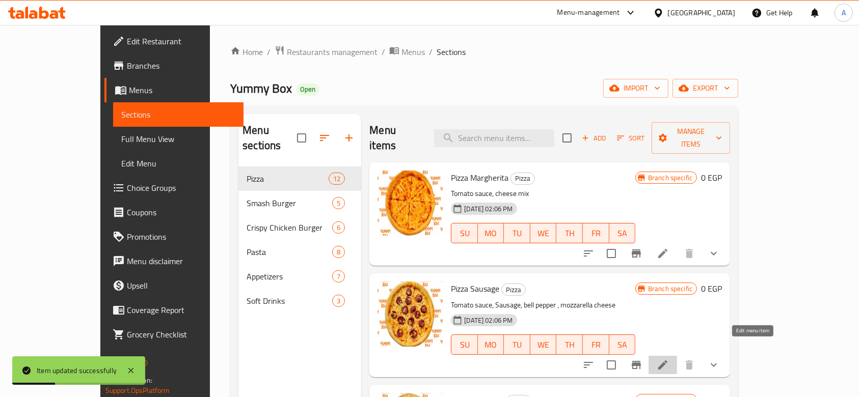
click at [669, 359] on icon at bounding box center [663, 365] width 12 height 12
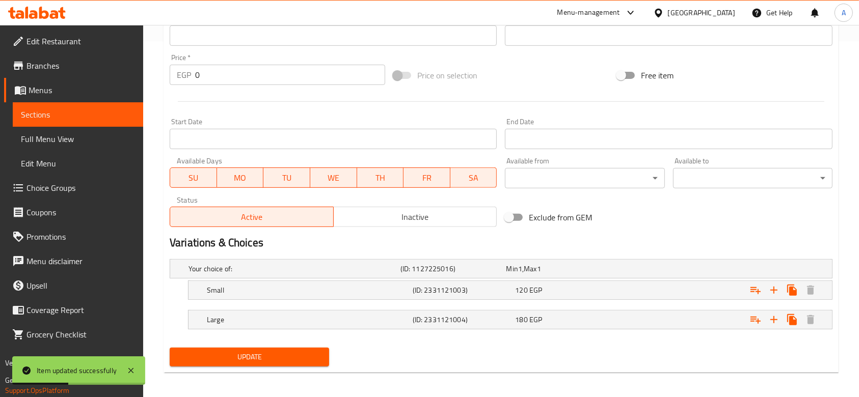
scroll to position [359, 0]
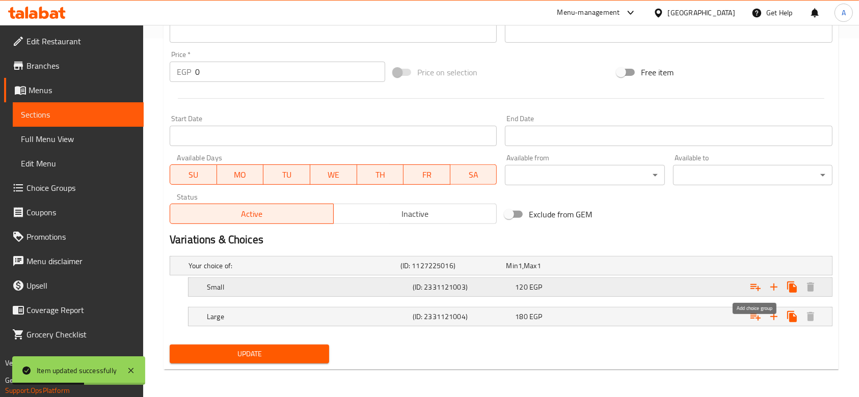
click at [749, 287] on icon "Expand" at bounding box center [755, 287] width 12 height 12
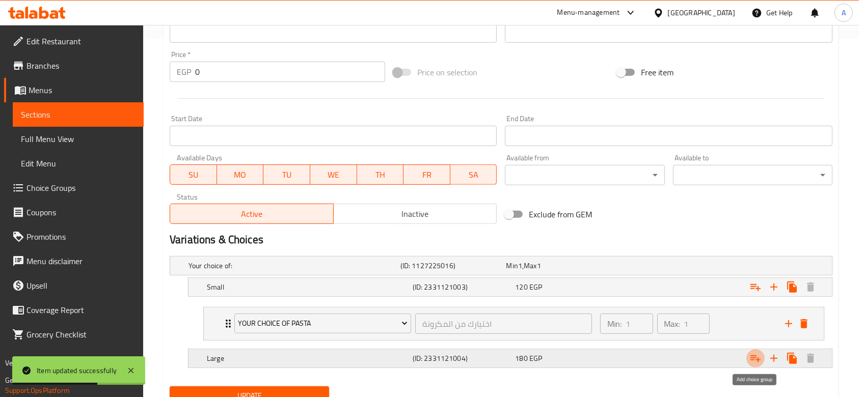
click at [757, 355] on icon "Expand" at bounding box center [755, 359] width 12 height 12
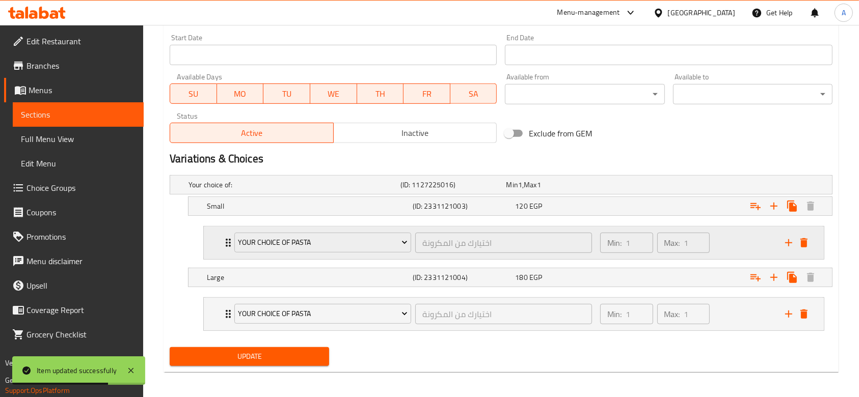
scroll to position [443, 0]
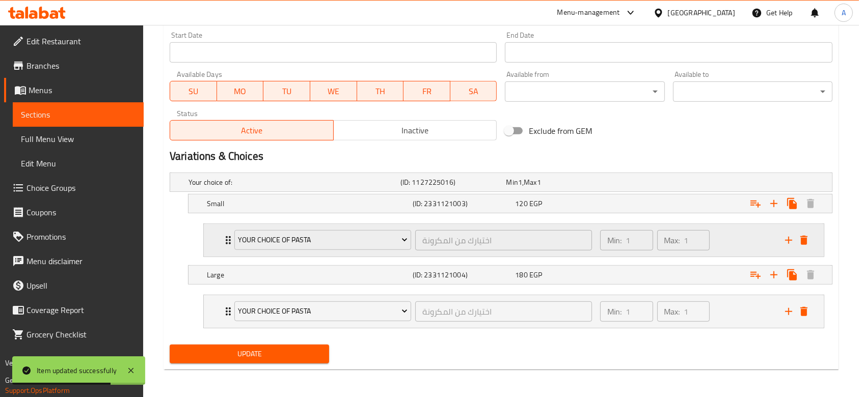
click at [348, 229] on div "Your Choice Of Pasta" at bounding box center [322, 240] width 181 height 24
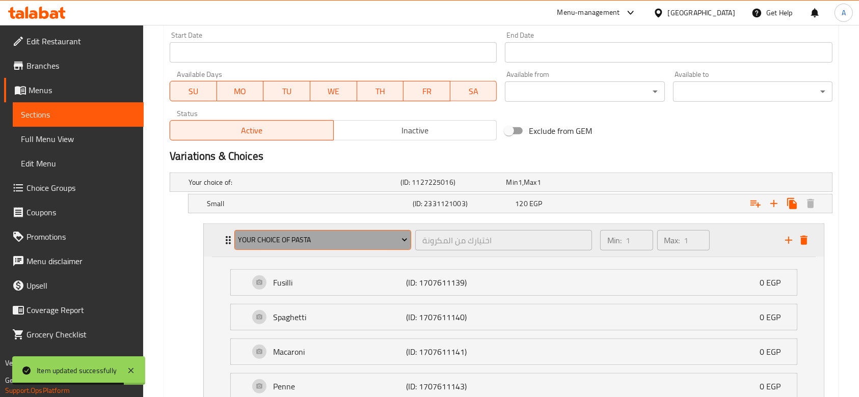
click at [323, 242] on span "Your Choice Of Pasta" at bounding box center [322, 240] width 169 height 13
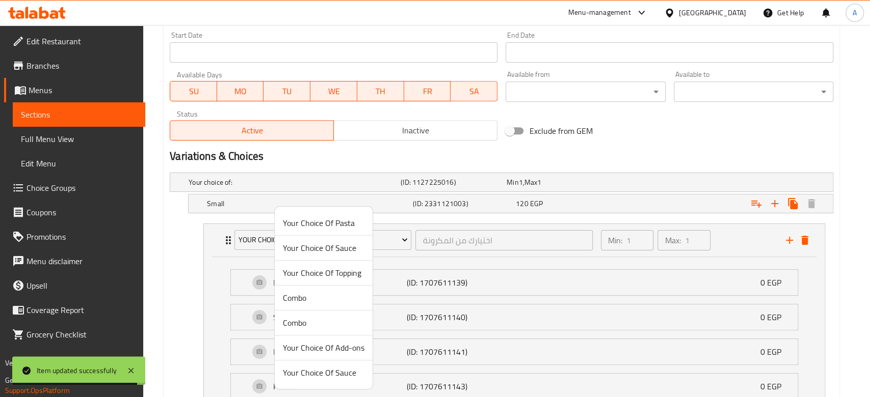
click at [320, 293] on span "Combo" at bounding box center [324, 298] width 82 height 12
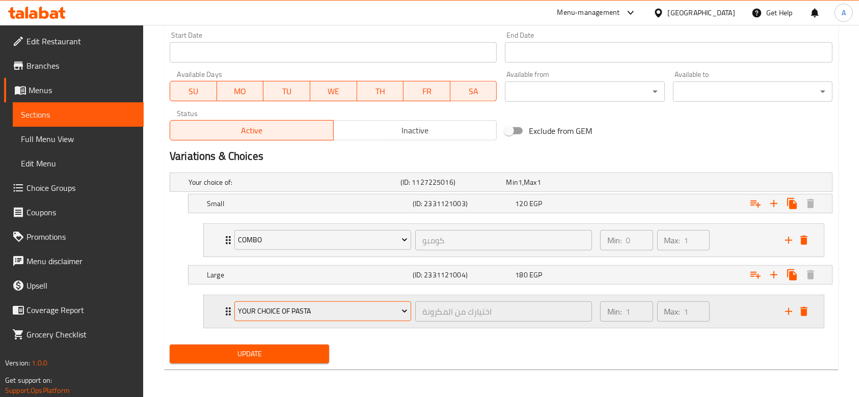
click at [252, 309] on span "Your Choice Of Pasta" at bounding box center [322, 311] width 169 height 13
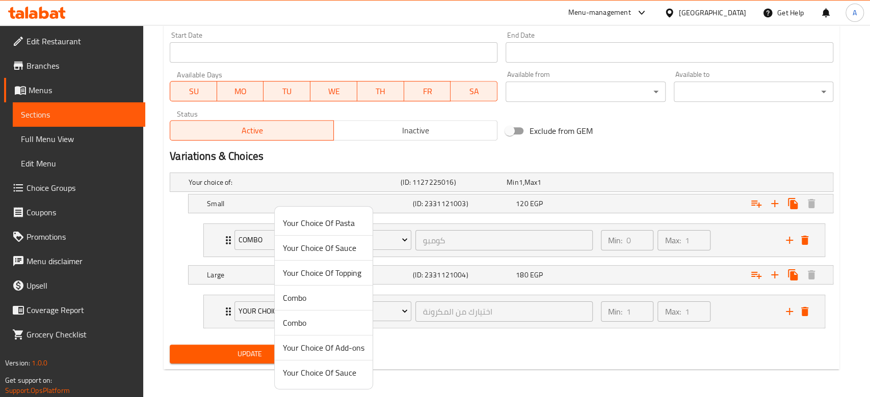
click at [307, 304] on li "Combo" at bounding box center [324, 298] width 98 height 25
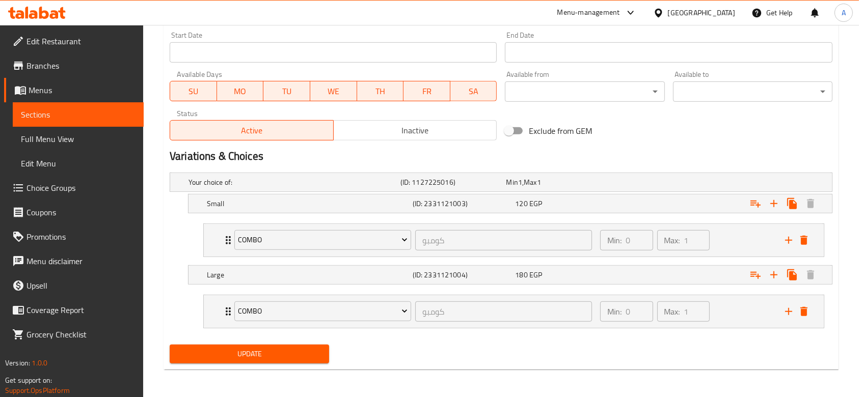
click at [302, 348] on span "Update" at bounding box center [249, 354] width 143 height 13
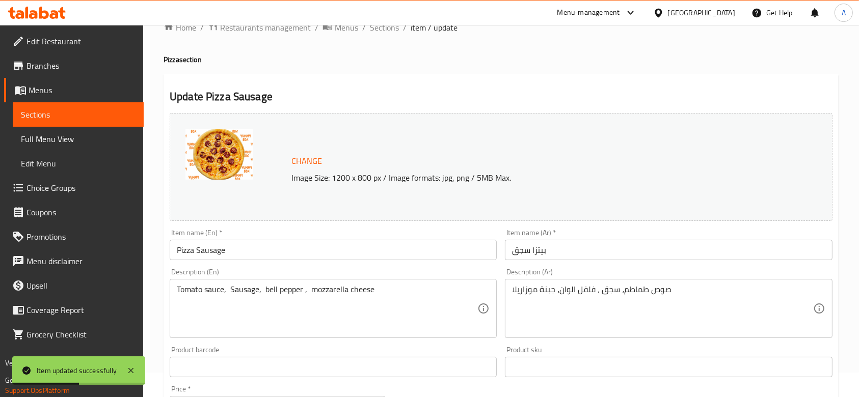
scroll to position [0, 0]
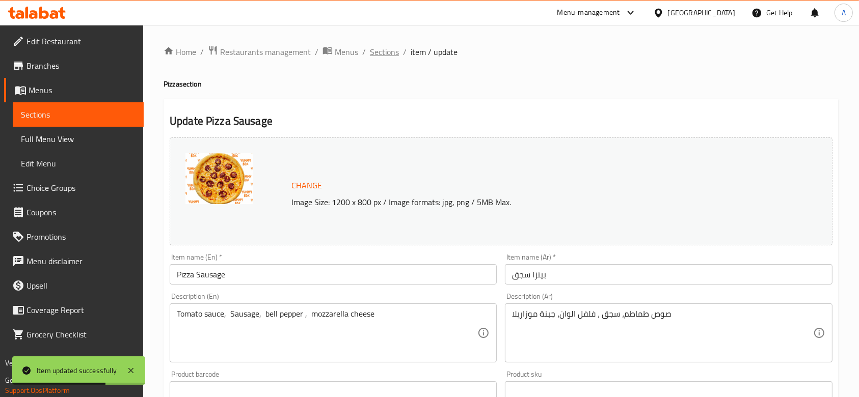
click at [370, 55] on span "Sections" at bounding box center [384, 52] width 29 height 12
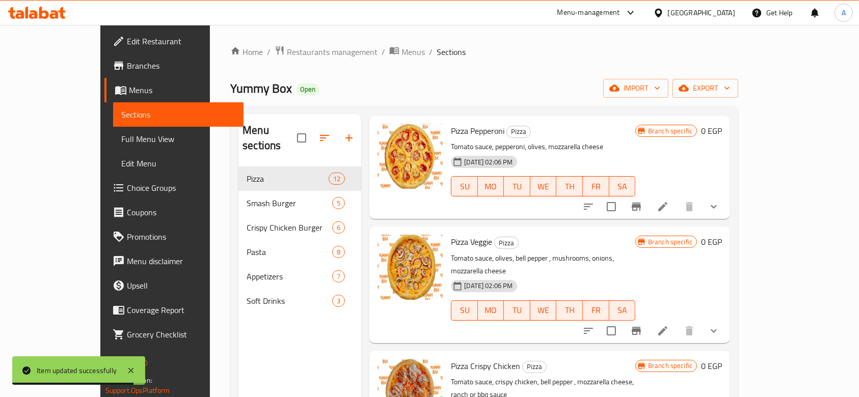
scroll to position [272, 0]
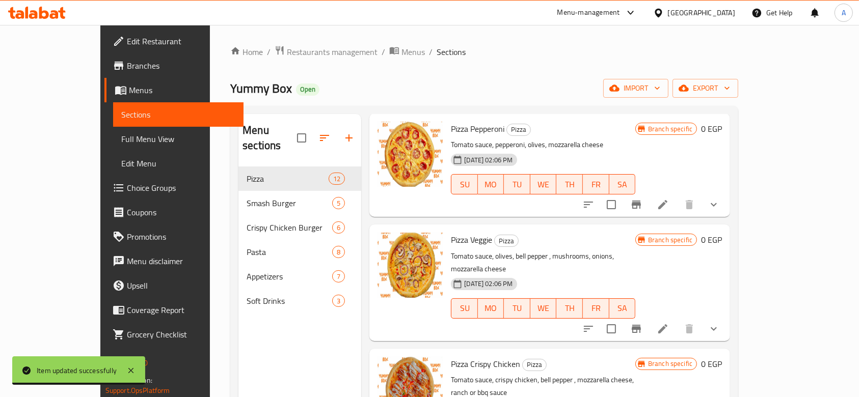
click at [669, 199] on icon at bounding box center [663, 205] width 12 height 12
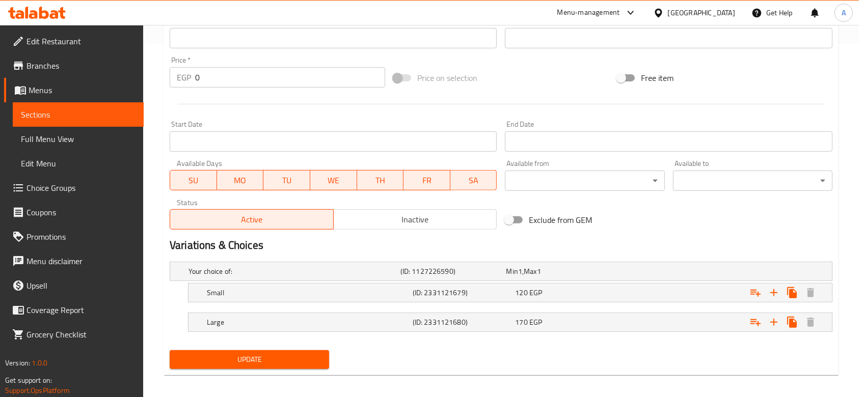
scroll to position [359, 0]
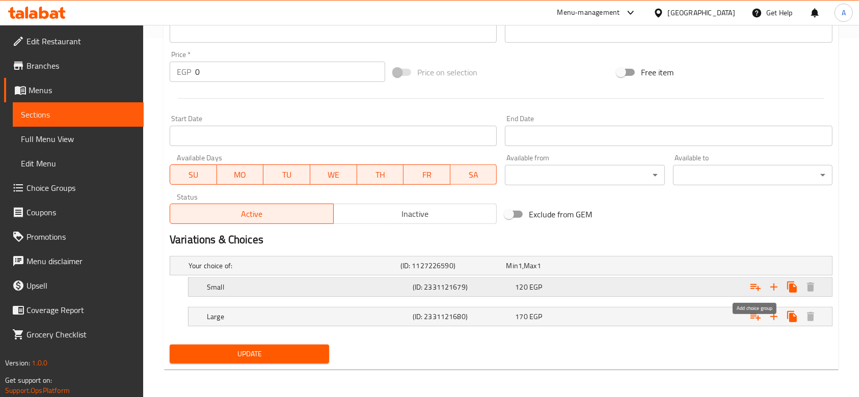
click at [757, 283] on icon "Expand" at bounding box center [755, 287] width 12 height 12
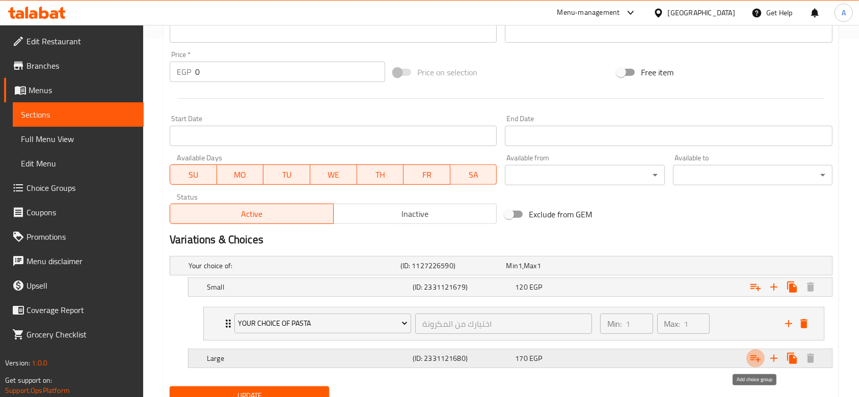
click at [755, 364] on button "Expand" at bounding box center [755, 358] width 18 height 18
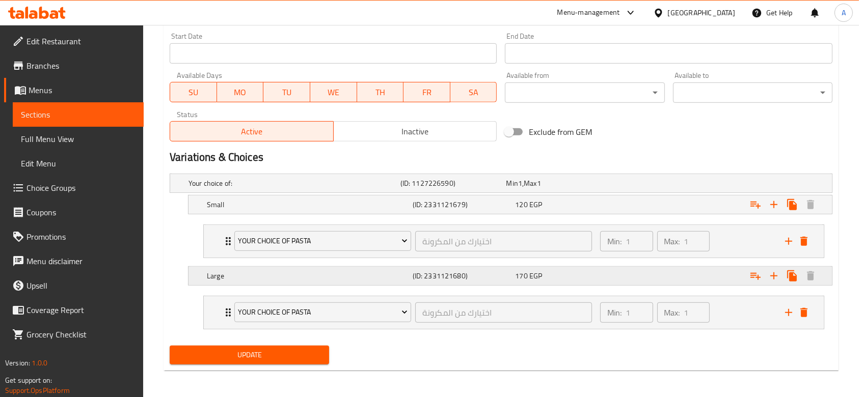
scroll to position [443, 0]
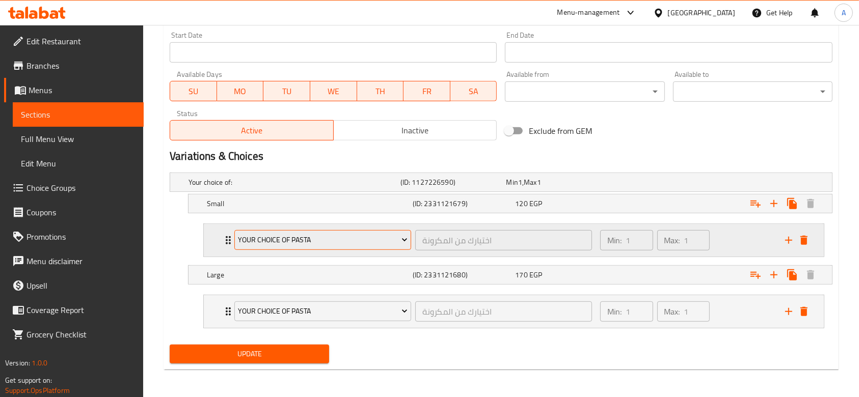
click at [369, 244] on span "Your Choice Of Pasta" at bounding box center [322, 240] width 169 height 13
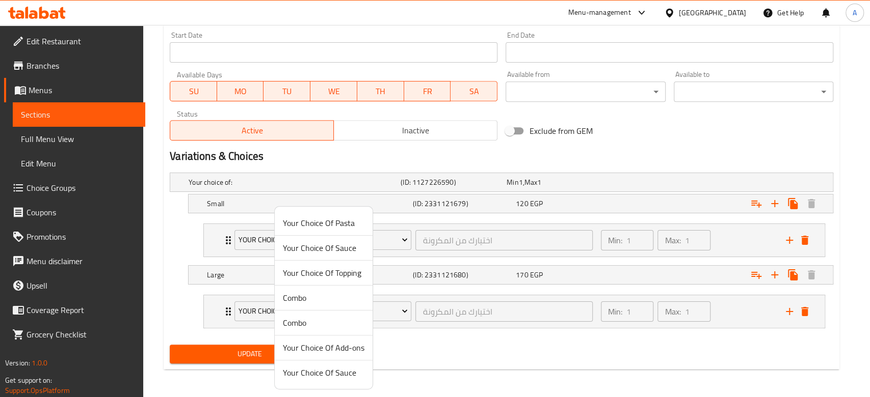
click at [330, 295] on span "Combo" at bounding box center [324, 298] width 82 height 12
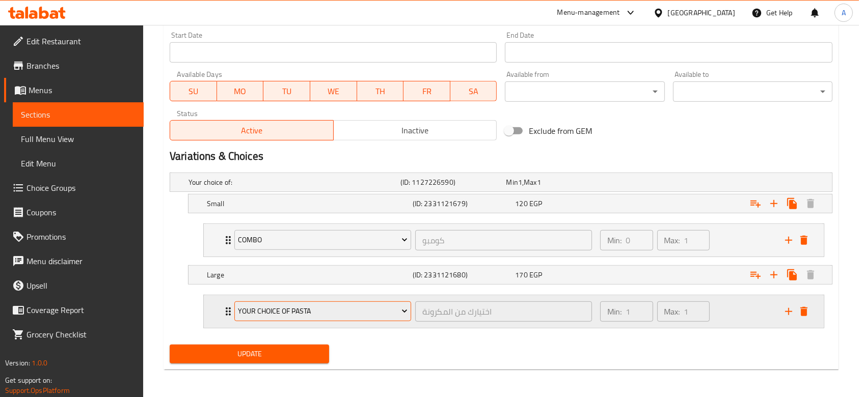
click at [337, 309] on span "Your Choice Of Pasta" at bounding box center [322, 311] width 169 height 13
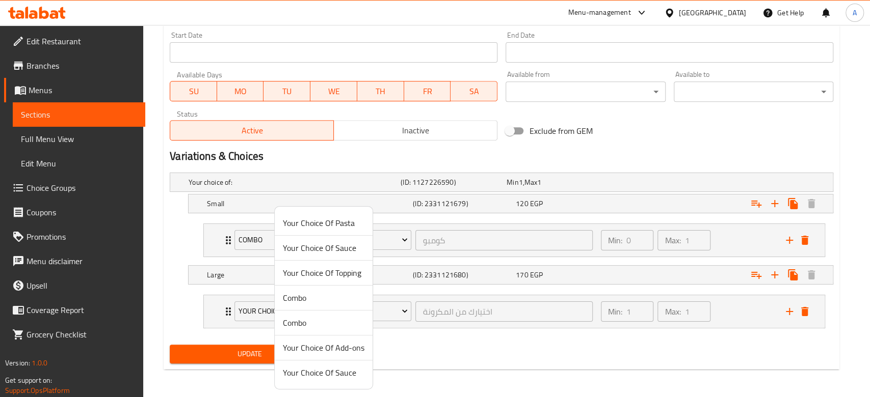
click at [317, 309] on li "Combo" at bounding box center [324, 298] width 98 height 25
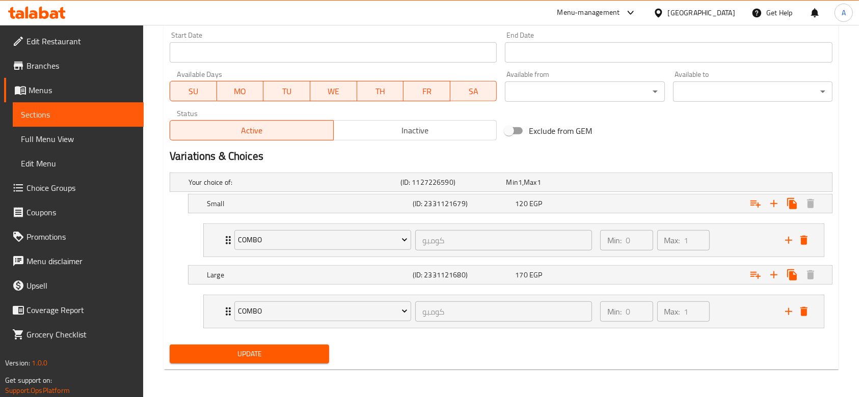
click at [284, 351] on span "Update" at bounding box center [249, 354] width 143 height 13
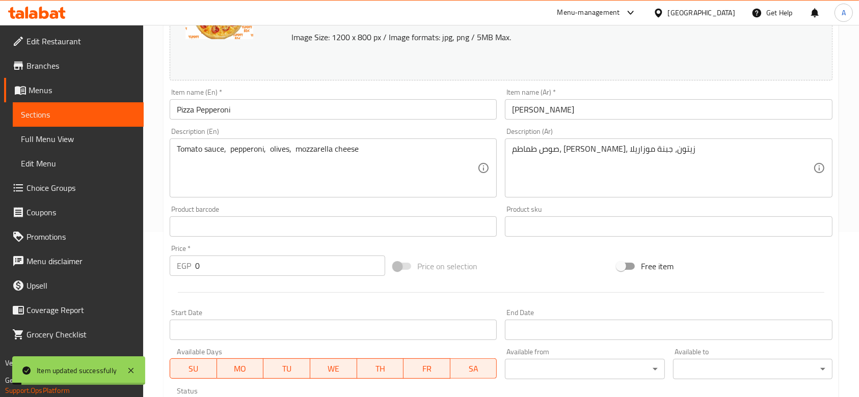
scroll to position [0, 0]
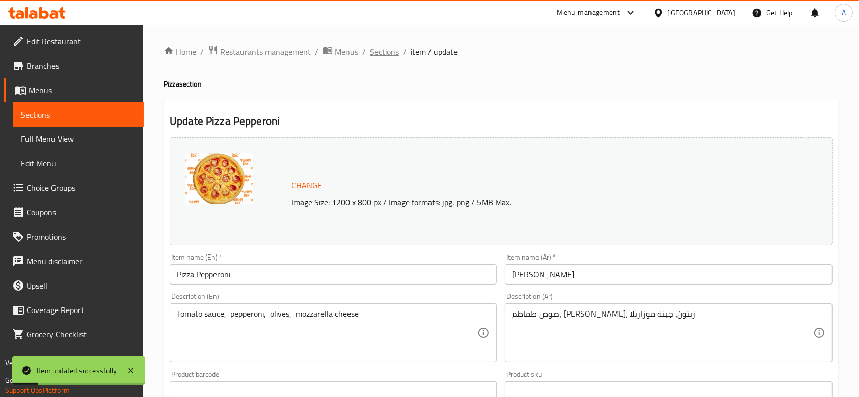
click at [387, 55] on span "Sections" at bounding box center [384, 52] width 29 height 12
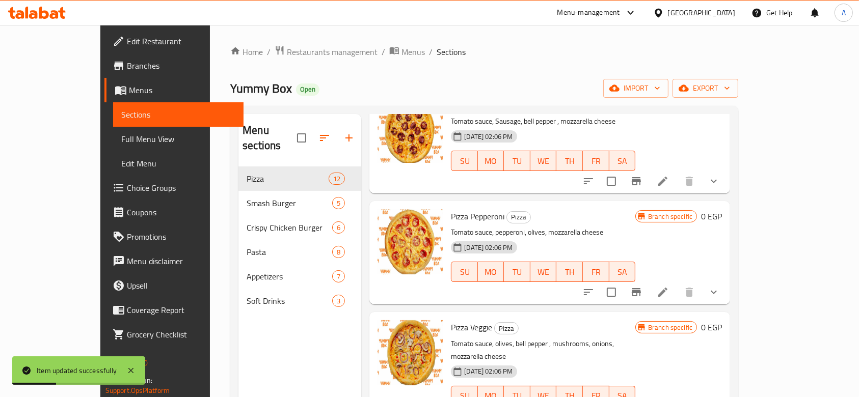
scroll to position [272, 0]
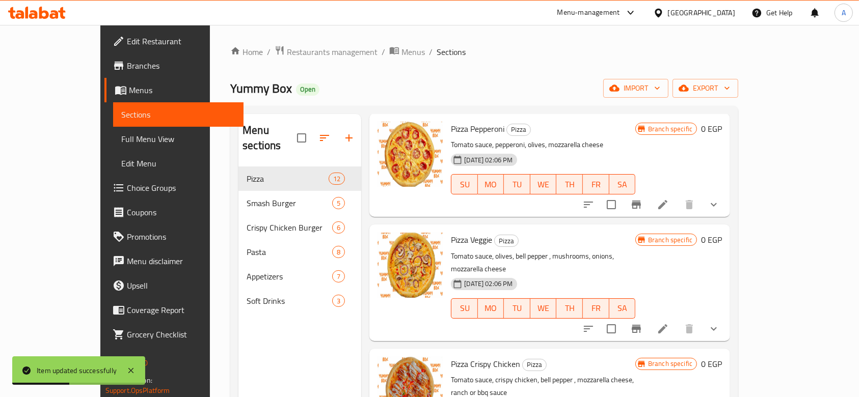
click at [726, 193] on button "show more" at bounding box center [714, 205] width 24 height 24
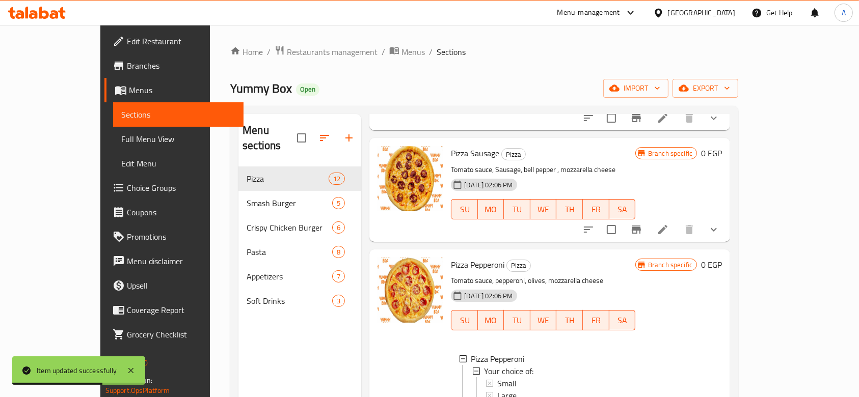
scroll to position [68, 0]
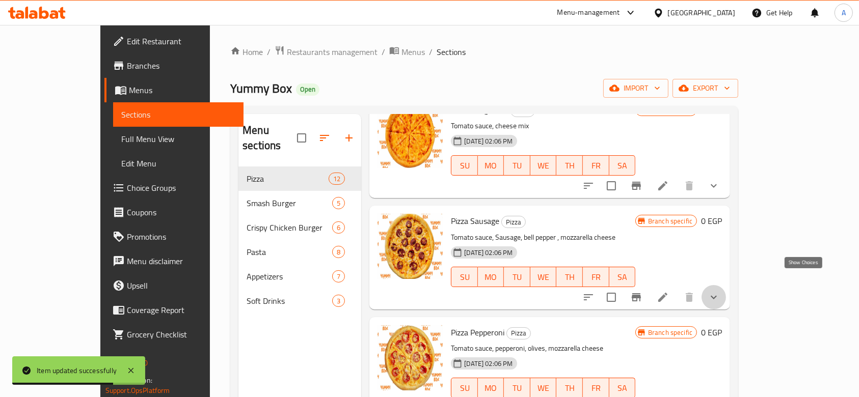
click at [720, 291] on icon "show more" at bounding box center [714, 297] width 12 height 12
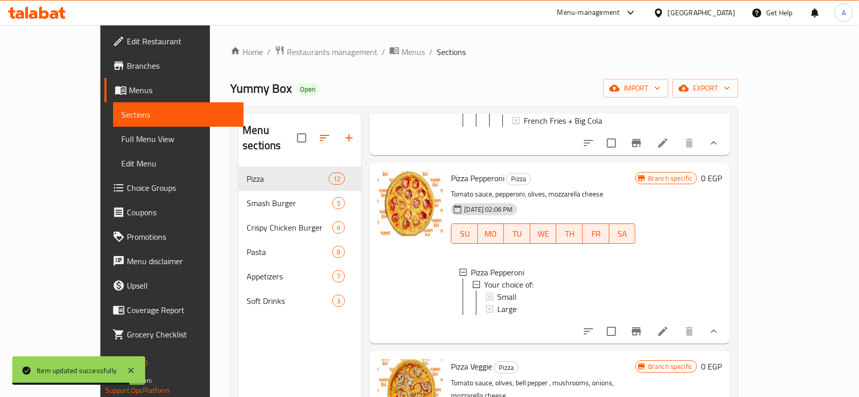
scroll to position [408, 0]
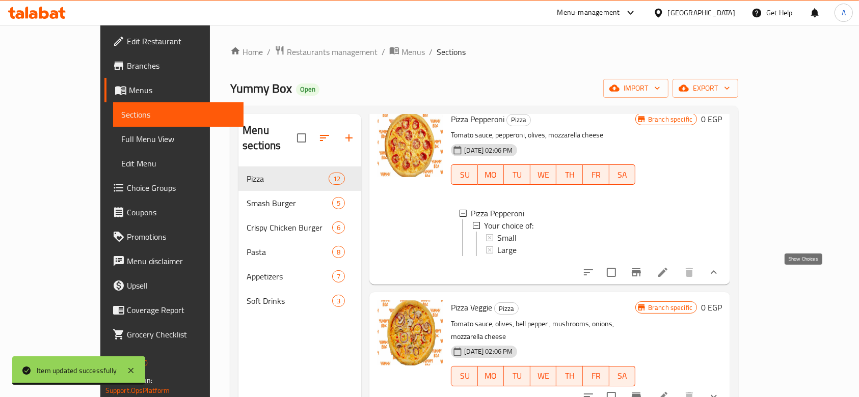
click at [720, 275] on icon "show more" at bounding box center [714, 272] width 12 height 12
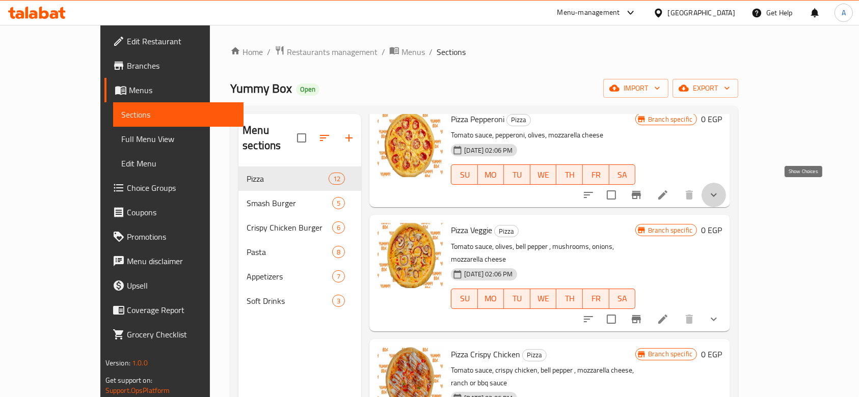
click at [720, 194] on icon "show more" at bounding box center [714, 195] width 12 height 12
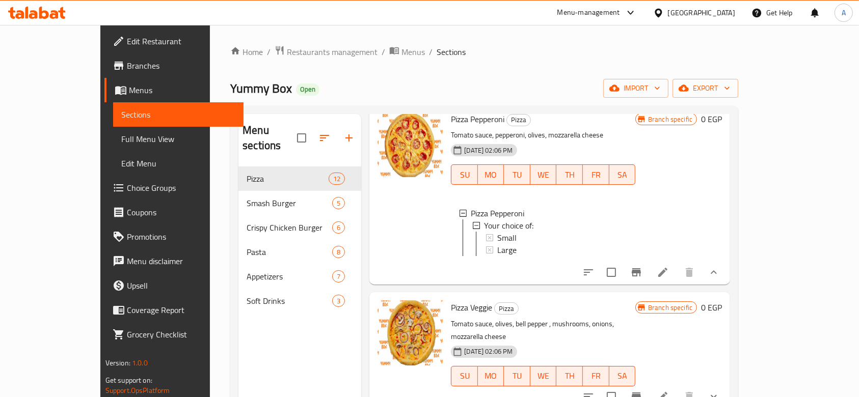
click at [726, 271] on button "show more" at bounding box center [714, 272] width 24 height 24
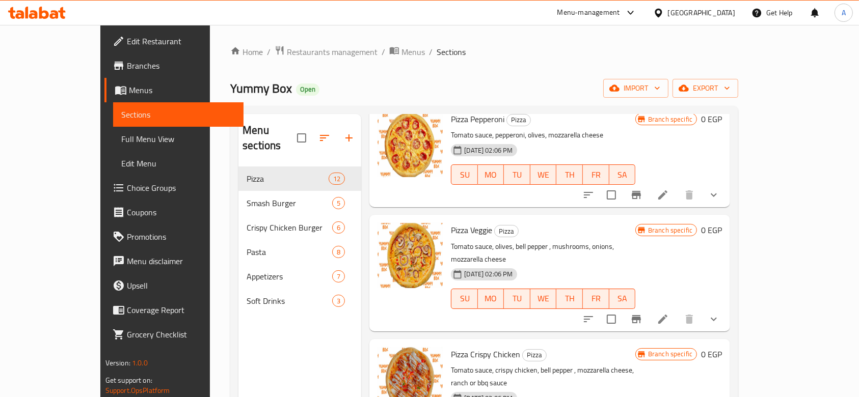
click at [726, 198] on button "show more" at bounding box center [714, 195] width 24 height 24
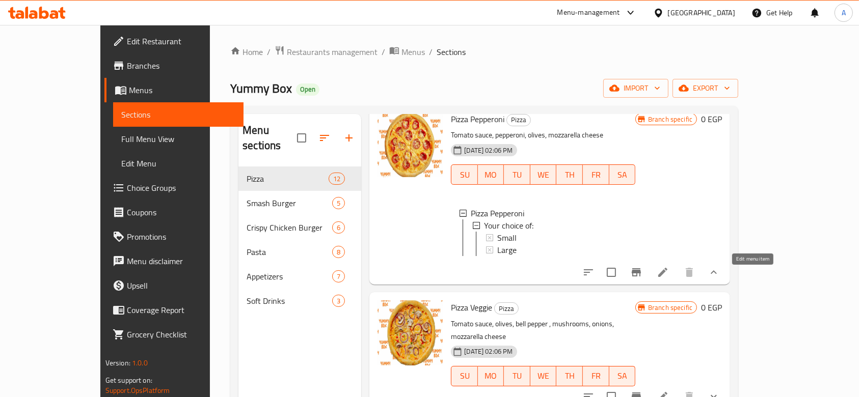
click at [669, 276] on icon at bounding box center [663, 272] width 12 height 12
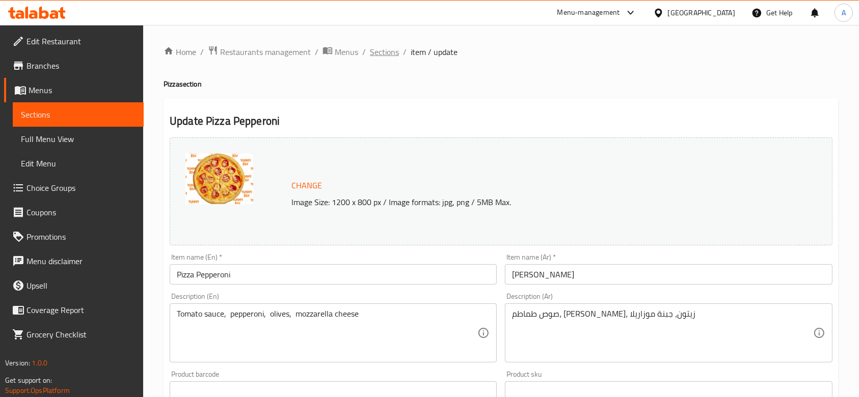
click at [385, 51] on span "Sections" at bounding box center [384, 52] width 29 height 12
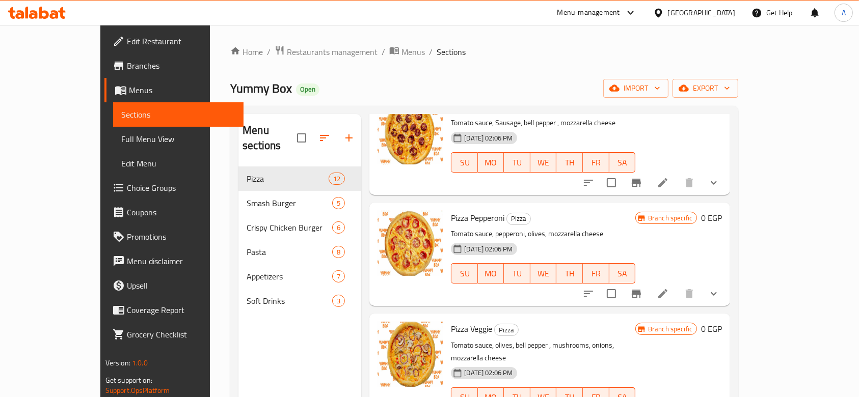
scroll to position [204, 0]
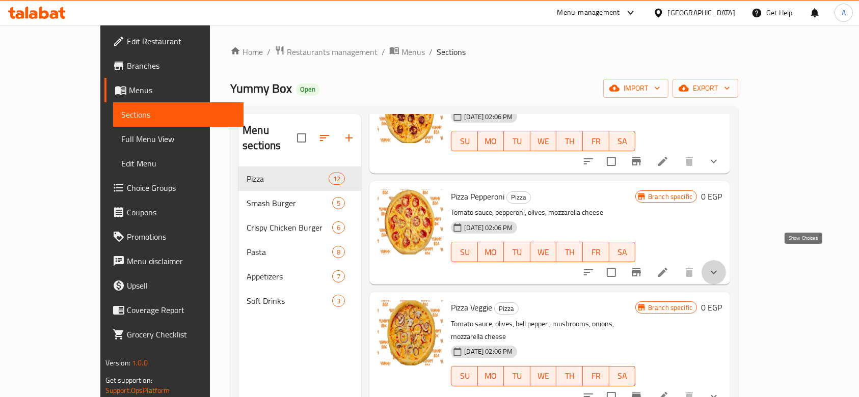
click at [720, 266] on icon "show more" at bounding box center [714, 272] width 12 height 12
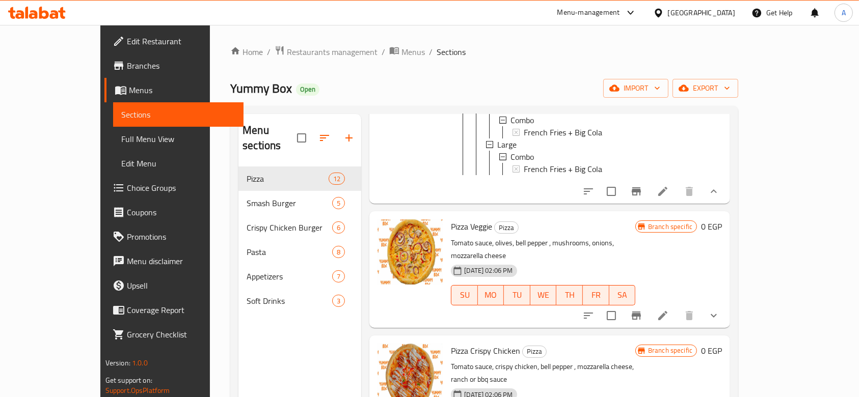
scroll to position [408, 0]
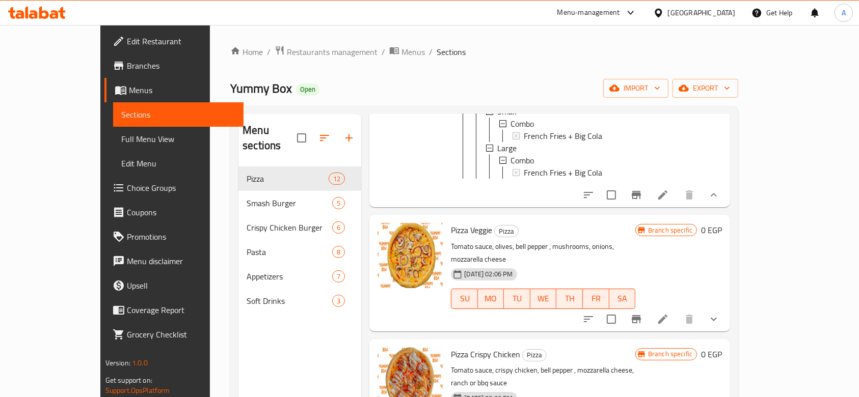
click at [669, 313] on icon at bounding box center [663, 319] width 12 height 12
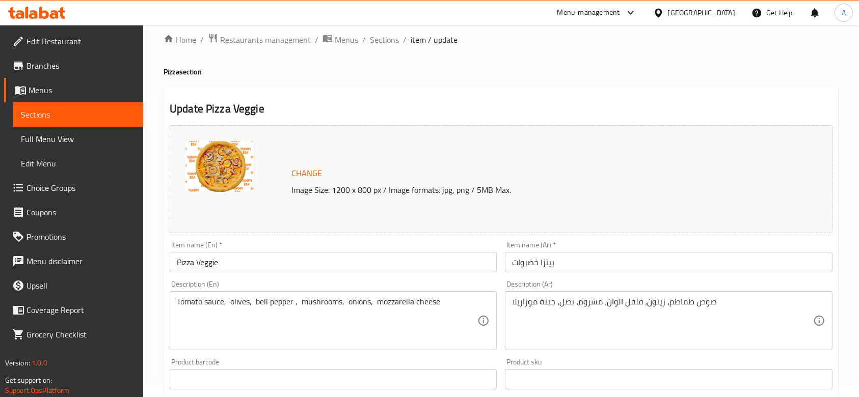
scroll to position [359, 0]
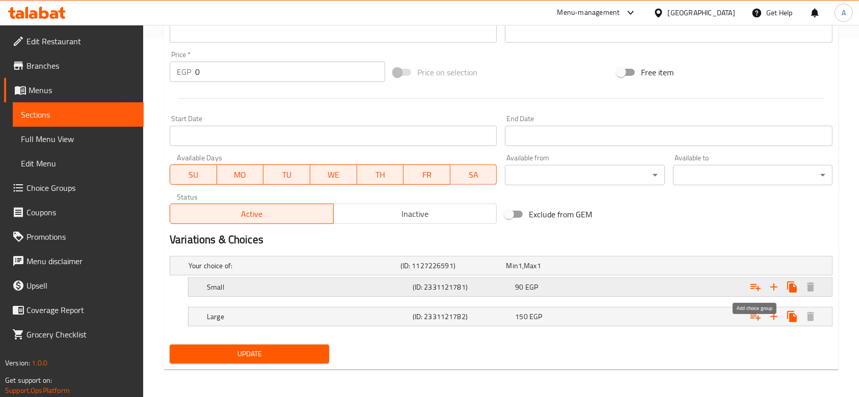
click at [756, 286] on icon "Expand" at bounding box center [755, 287] width 10 height 7
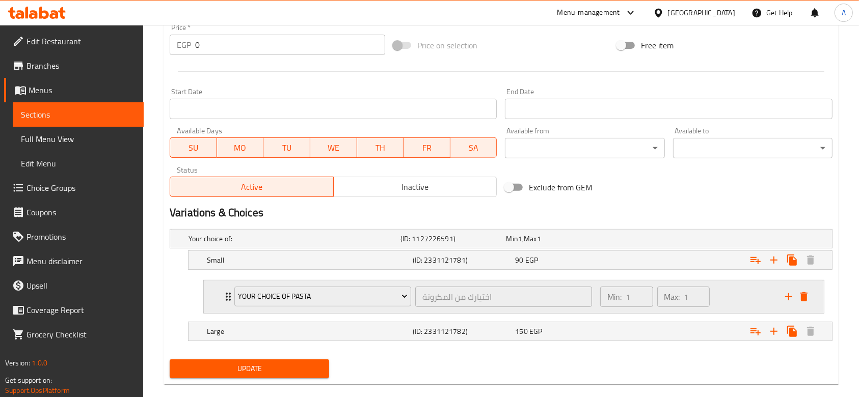
scroll to position [401, 0]
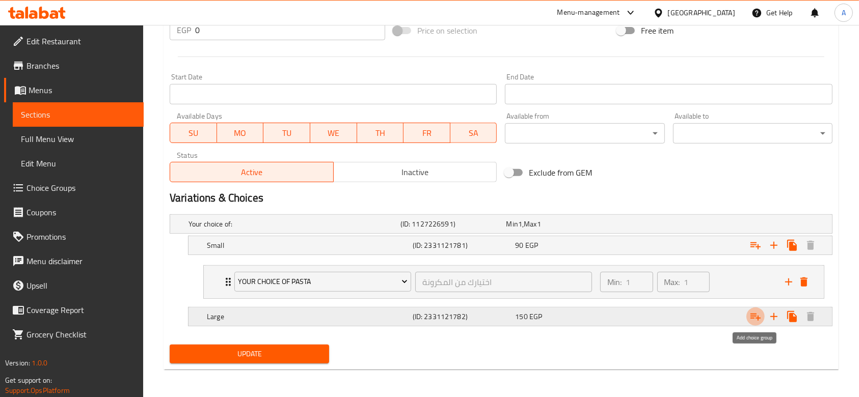
click at [754, 311] on icon "Expand" at bounding box center [755, 317] width 12 height 12
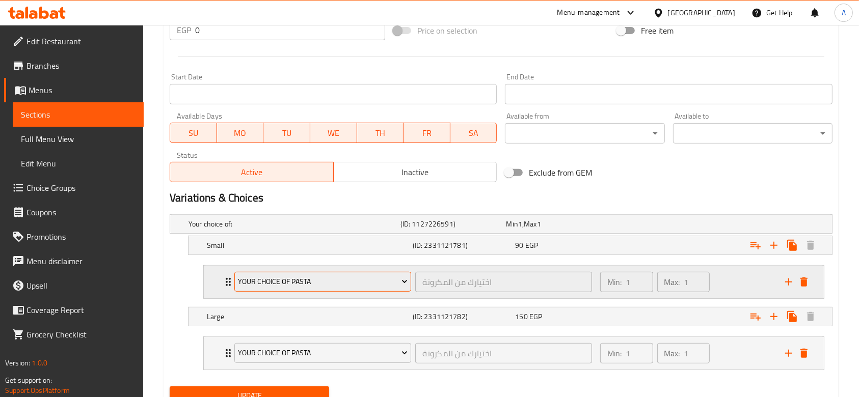
click at [388, 279] on span "Your Choice Of Pasta" at bounding box center [322, 282] width 169 height 13
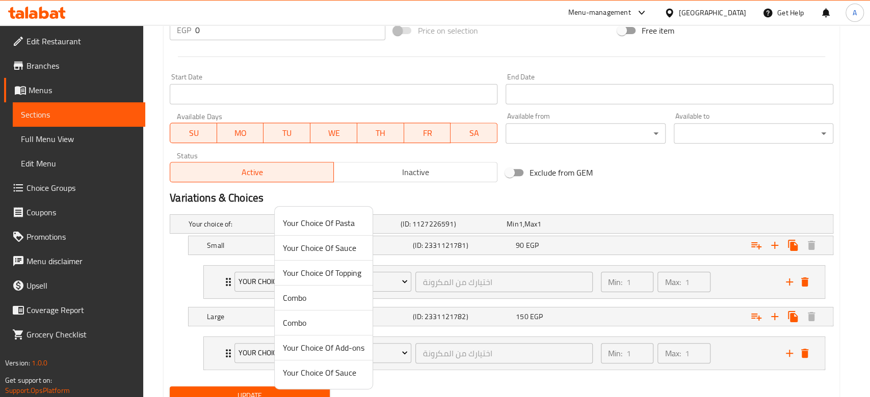
click at [317, 295] on span "Combo" at bounding box center [324, 298] width 82 height 12
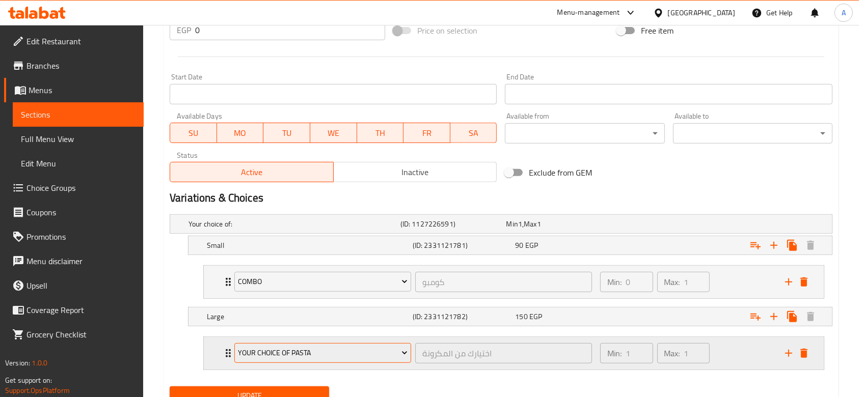
click at [334, 344] on button "Your Choice Of Pasta" at bounding box center [322, 353] width 177 height 20
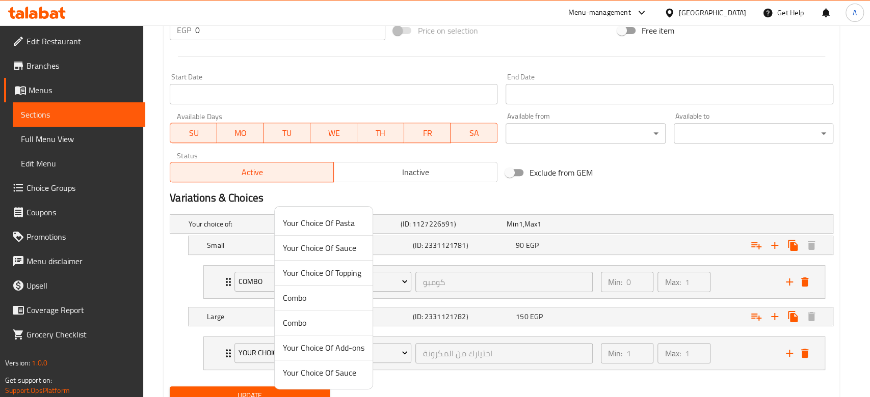
click at [319, 300] on span "Combo" at bounding box center [324, 298] width 82 height 12
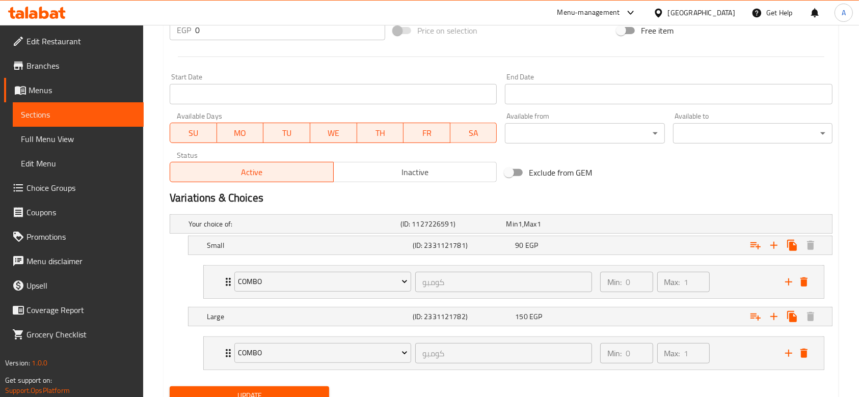
click at [313, 393] on span "Update" at bounding box center [249, 396] width 143 height 13
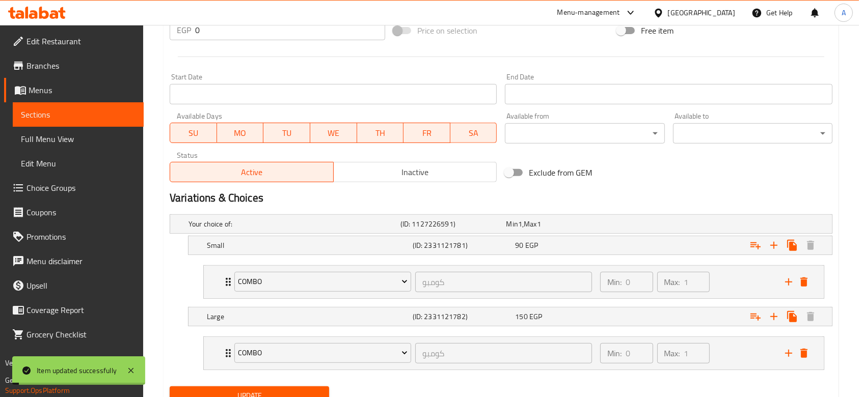
scroll to position [0, 0]
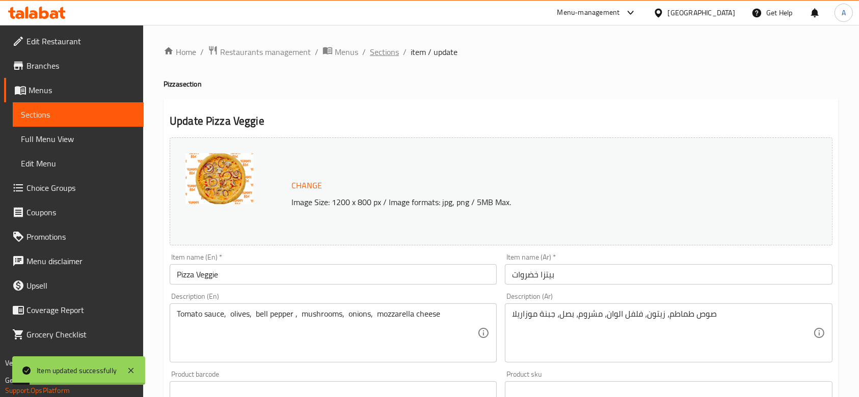
click at [387, 49] on span "Sections" at bounding box center [384, 52] width 29 height 12
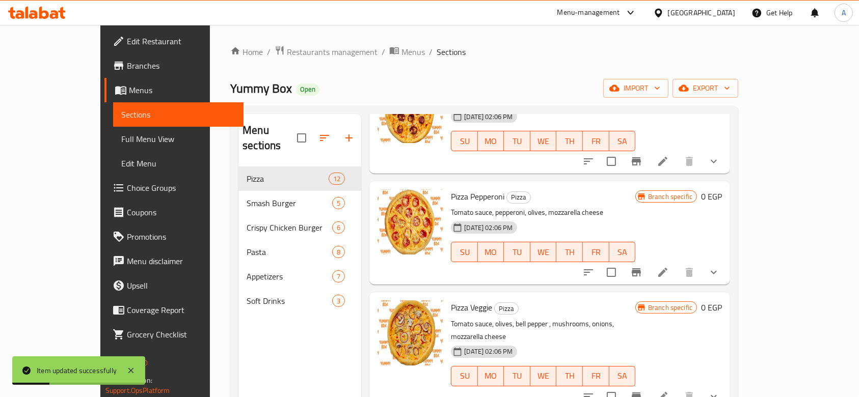
scroll to position [272, 0]
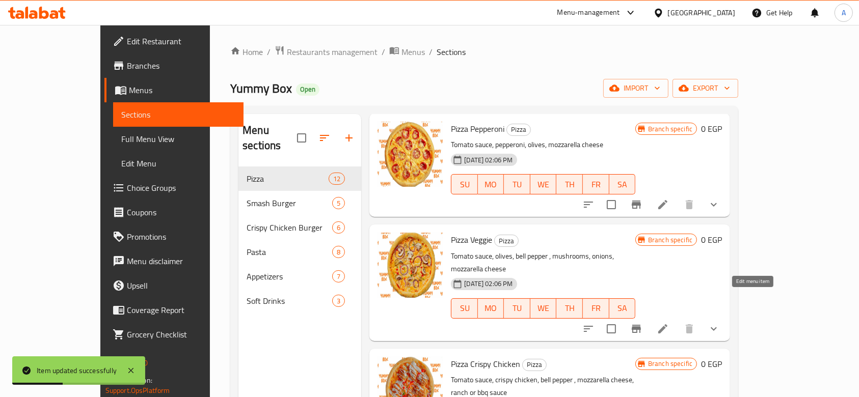
click at [667, 325] on icon at bounding box center [662, 329] width 9 height 9
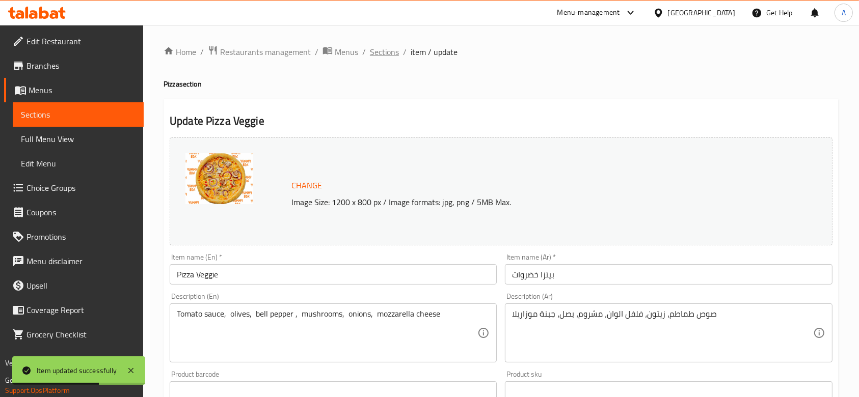
click at [373, 50] on span "Sections" at bounding box center [384, 52] width 29 height 12
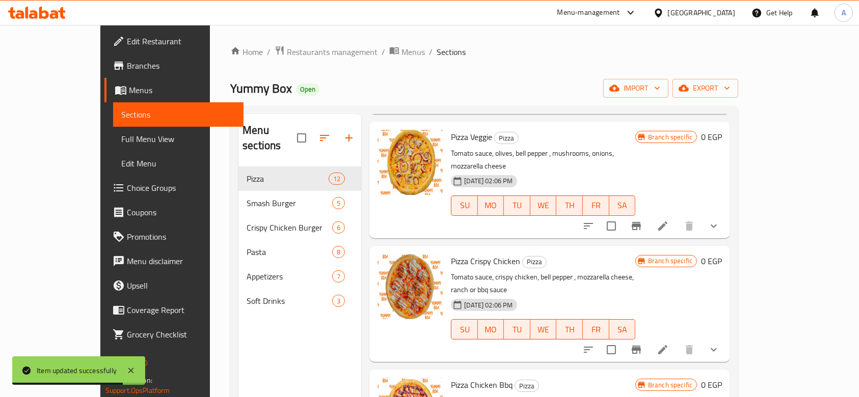
scroll to position [408, 0]
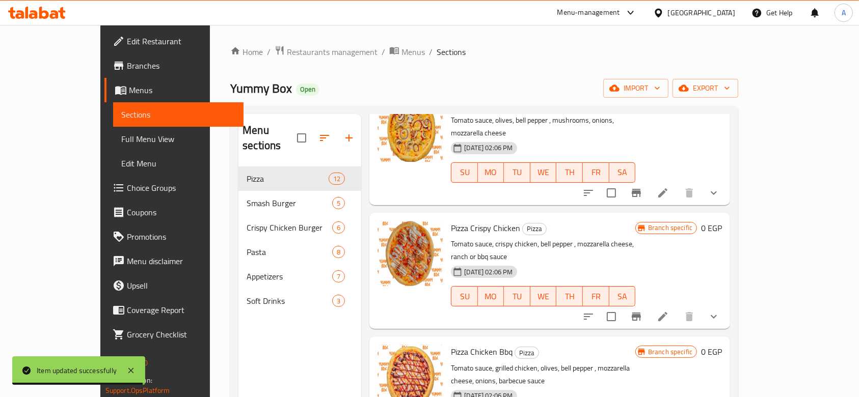
click at [677, 308] on li at bounding box center [663, 317] width 29 height 18
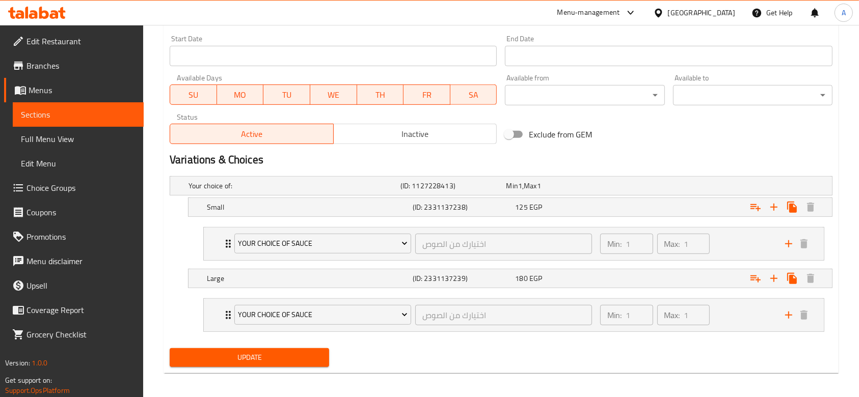
scroll to position [443, 0]
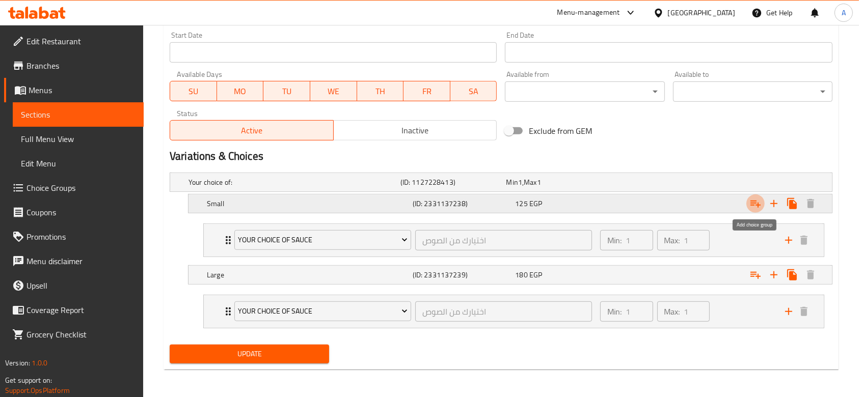
click at [756, 207] on icon "Expand" at bounding box center [755, 204] width 12 height 12
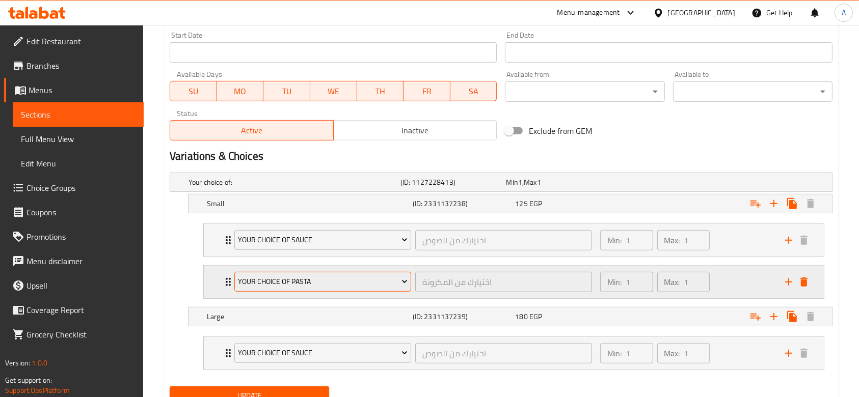
click at [342, 281] on span "Your Choice Of Pasta" at bounding box center [322, 282] width 169 height 13
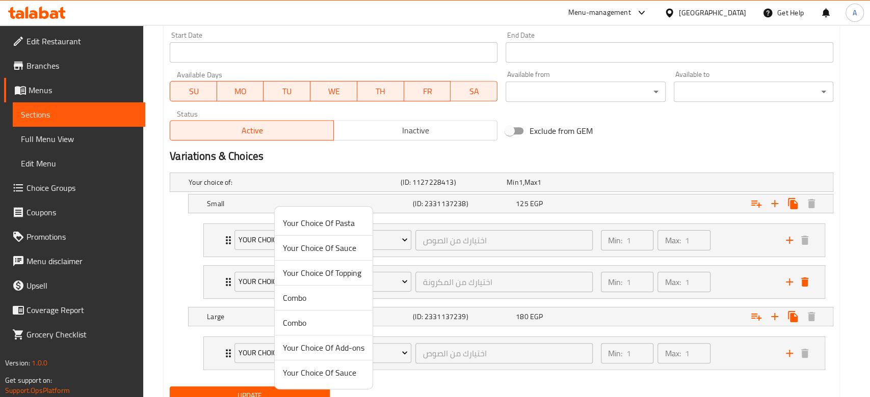
click at [324, 293] on span "Combo" at bounding box center [324, 298] width 82 height 12
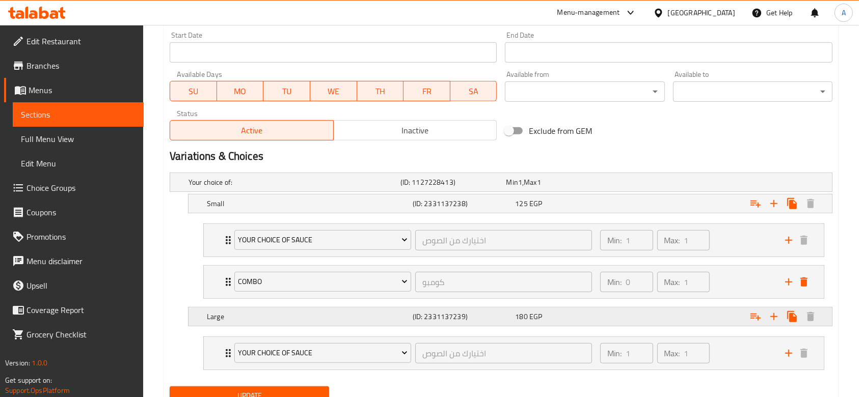
click at [748, 318] on button "Expand" at bounding box center [755, 317] width 18 height 18
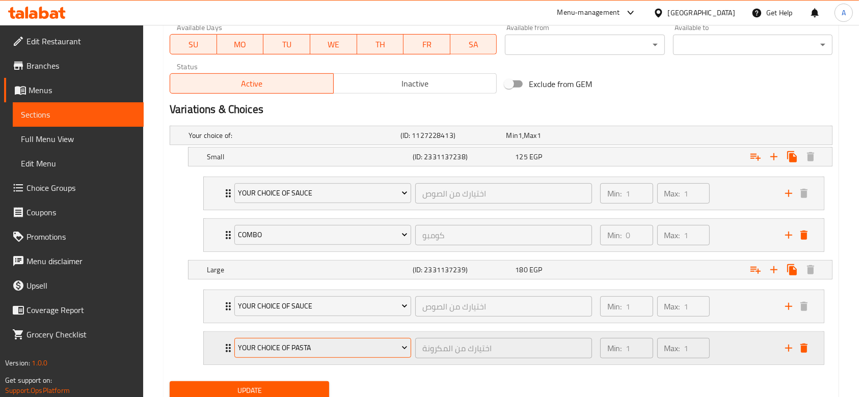
scroll to position [526, 0]
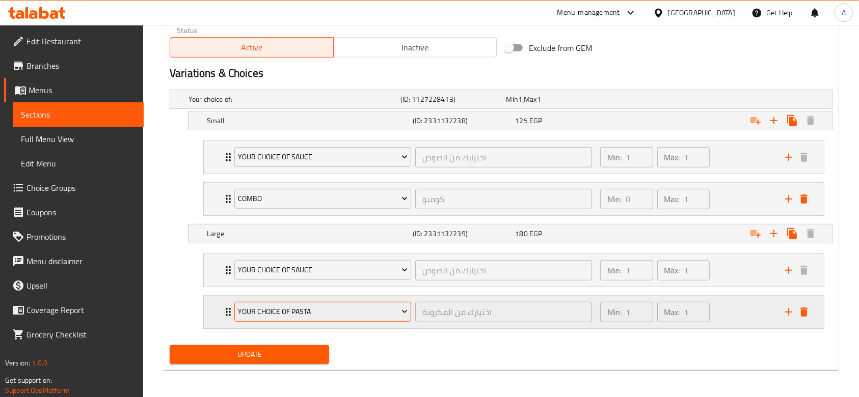
click at [360, 302] on button "Your Choice Of Pasta" at bounding box center [322, 312] width 177 height 20
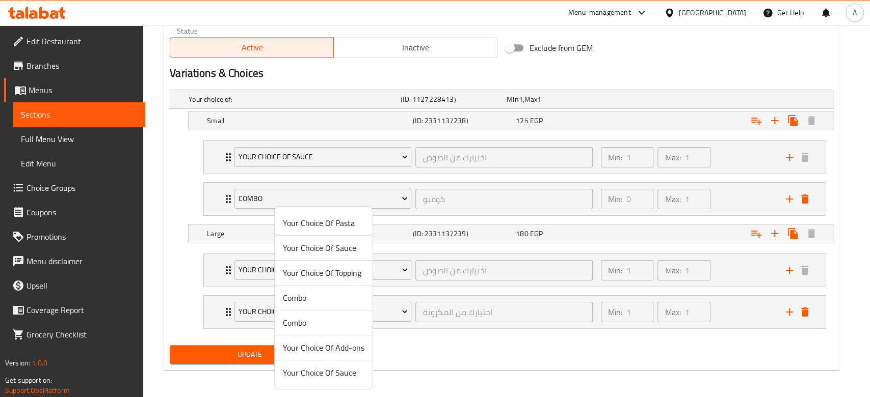
click at [326, 300] on span "Combo" at bounding box center [324, 298] width 82 height 12
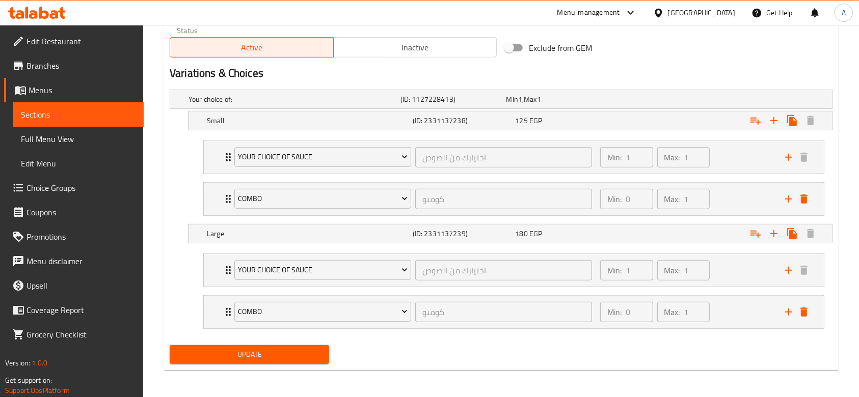
click at [317, 346] on button "Update" at bounding box center [249, 354] width 159 height 19
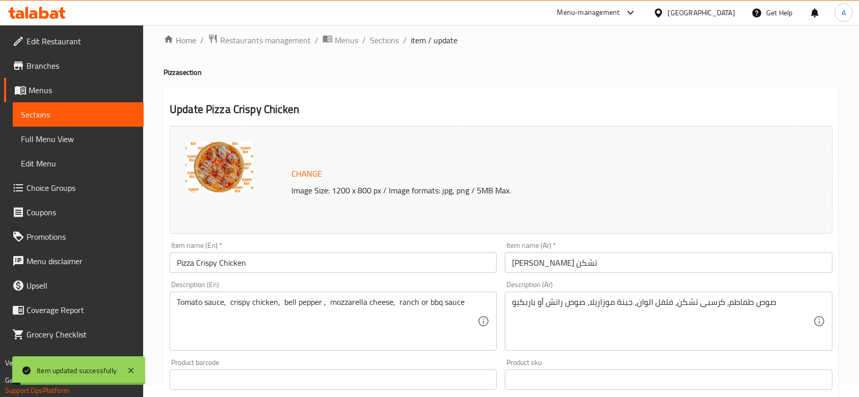
scroll to position [0, 0]
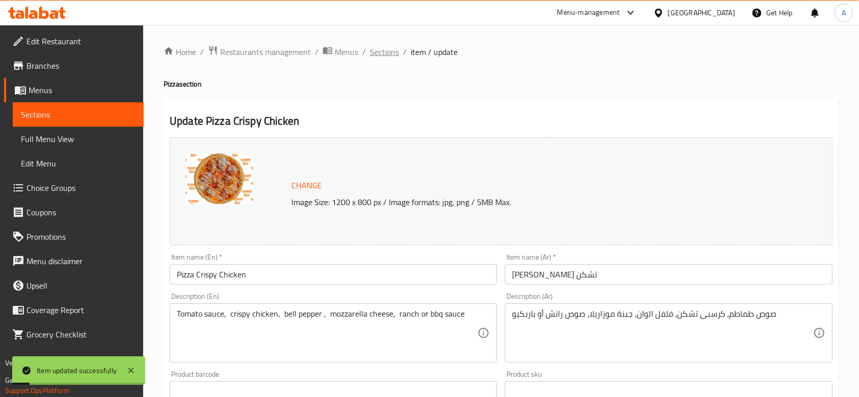
click at [391, 53] on span "Sections" at bounding box center [384, 52] width 29 height 12
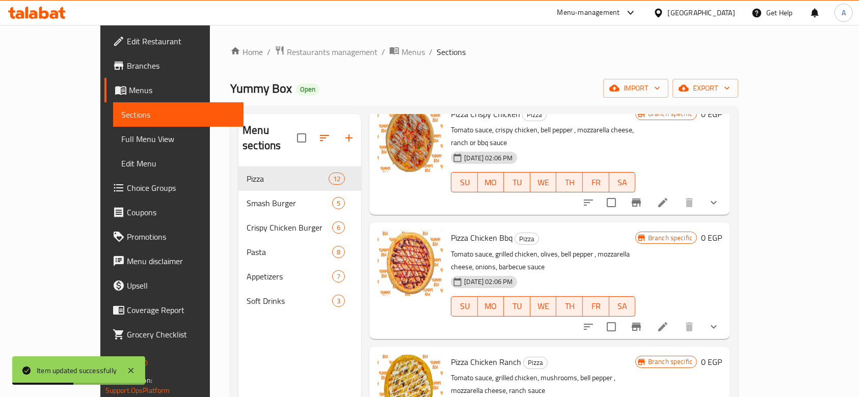
scroll to position [543, 0]
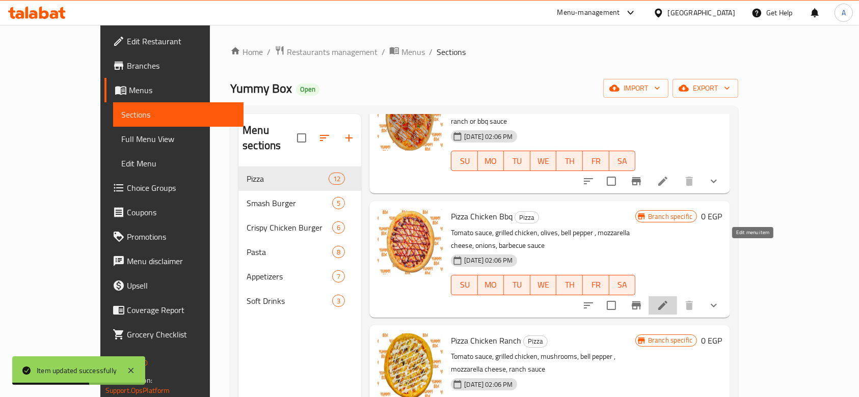
click at [669, 300] on icon at bounding box center [663, 306] width 12 height 12
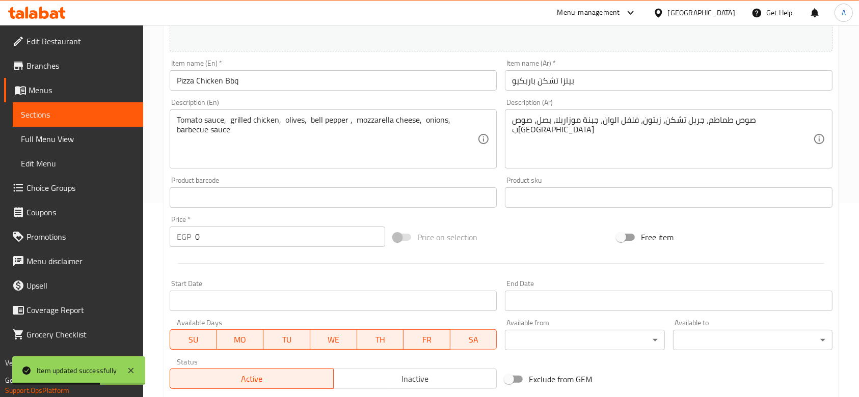
scroll to position [359, 0]
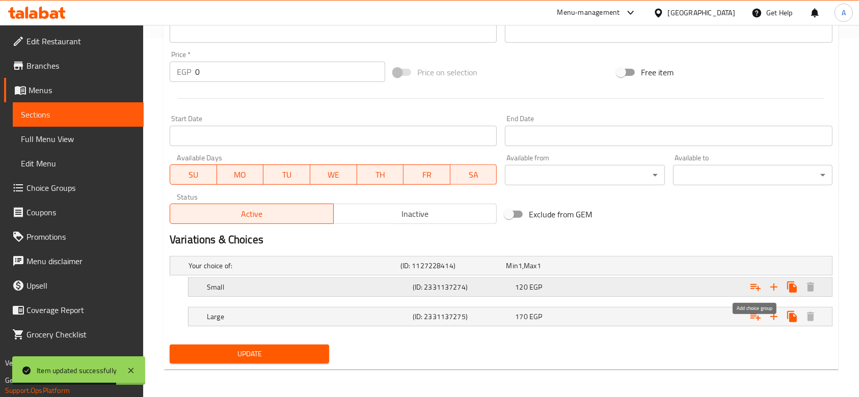
click at [750, 287] on icon "Expand" at bounding box center [755, 287] width 12 height 12
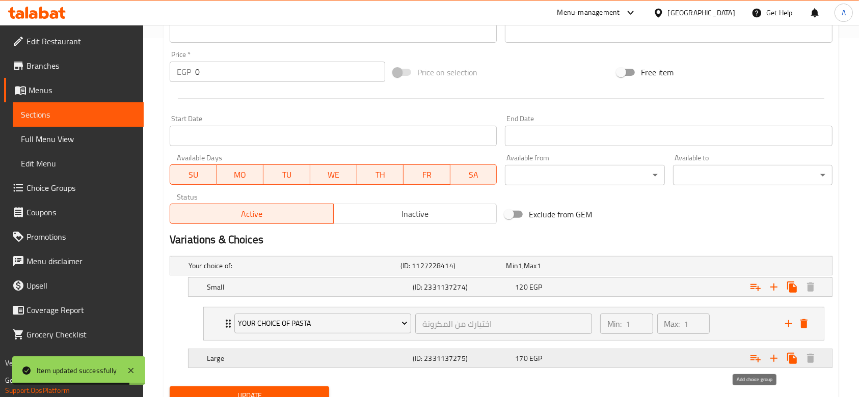
click at [757, 354] on icon "Expand" at bounding box center [755, 359] width 12 height 12
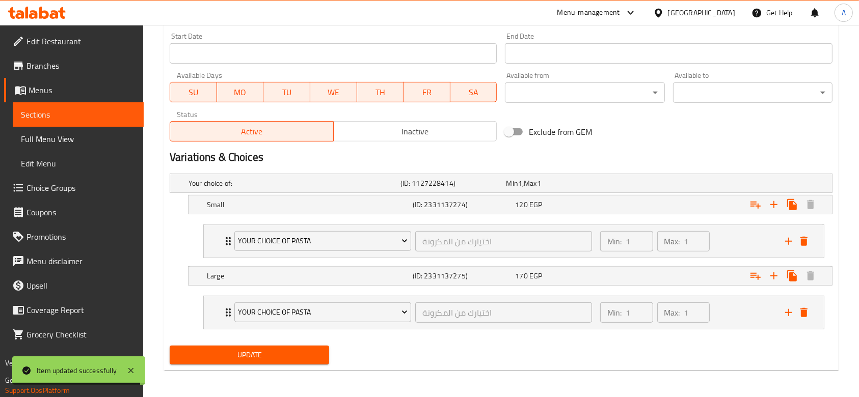
scroll to position [443, 0]
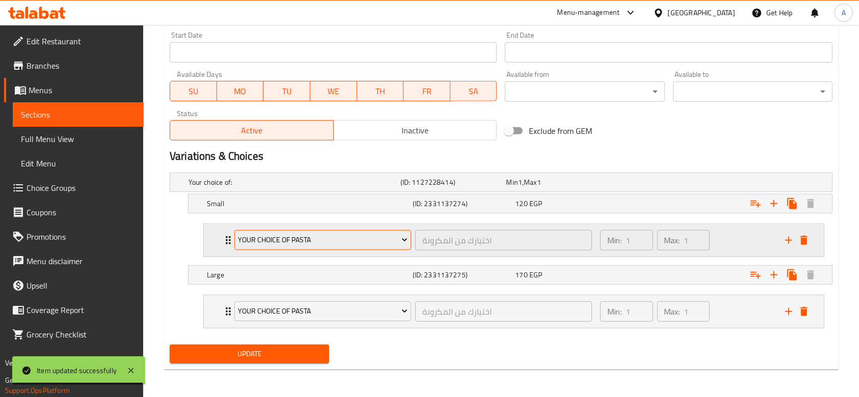
click at [344, 236] on span "Your Choice Of Pasta" at bounding box center [322, 240] width 169 height 13
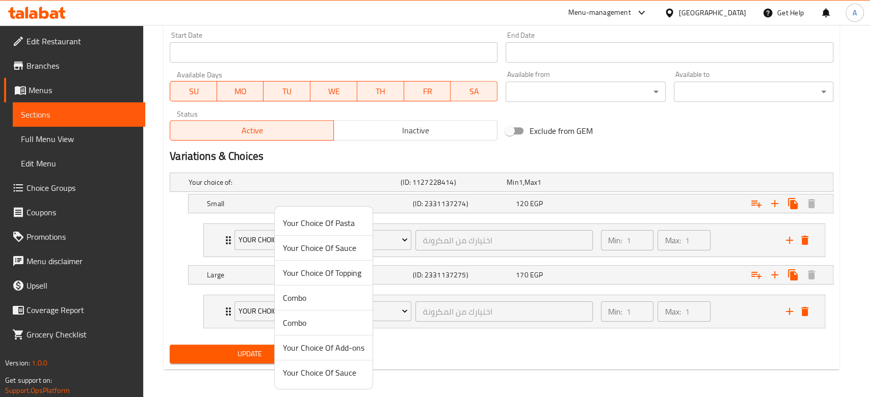
click at [315, 300] on span "Combo" at bounding box center [324, 298] width 82 height 12
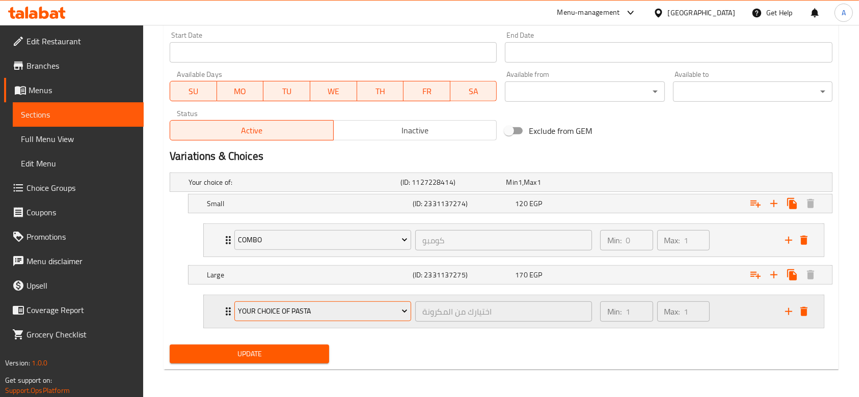
click at [318, 307] on span "Your Choice Of Pasta" at bounding box center [322, 311] width 169 height 13
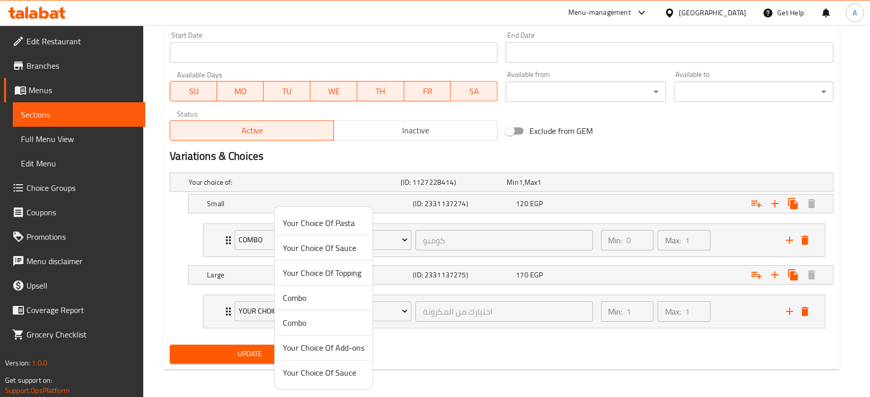
click at [306, 303] on span "Combo" at bounding box center [324, 298] width 82 height 12
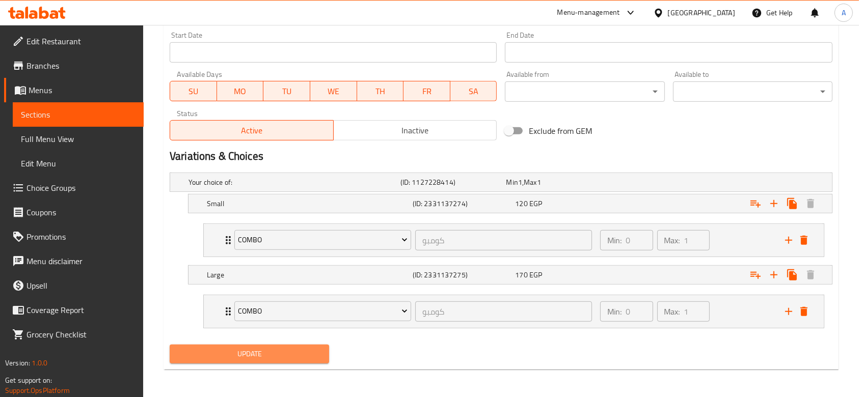
click at [312, 352] on span "Update" at bounding box center [249, 354] width 143 height 13
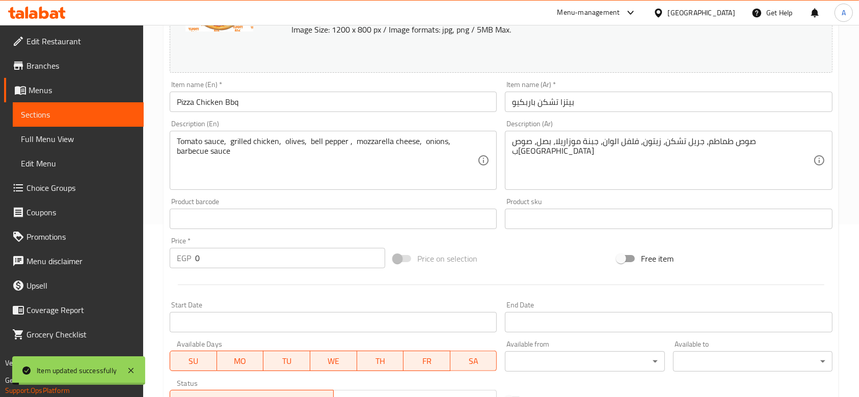
scroll to position [0, 0]
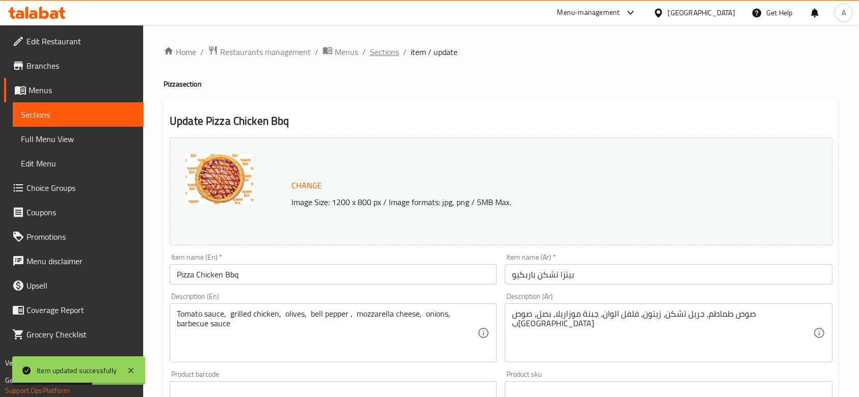
click at [388, 57] on span "Sections" at bounding box center [384, 52] width 29 height 12
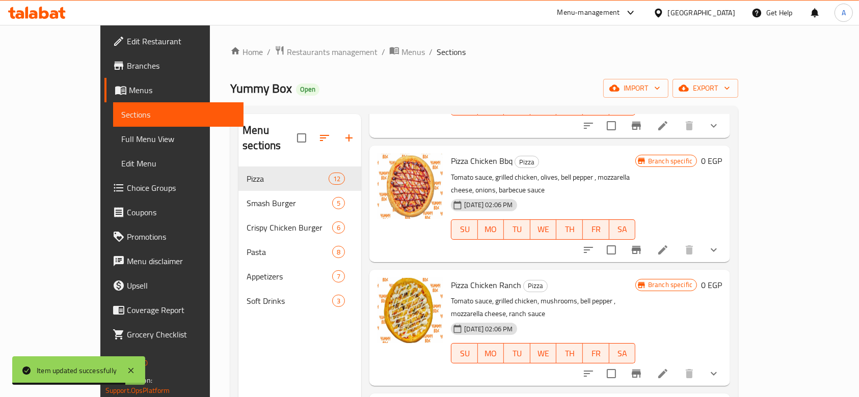
scroll to position [611, 0]
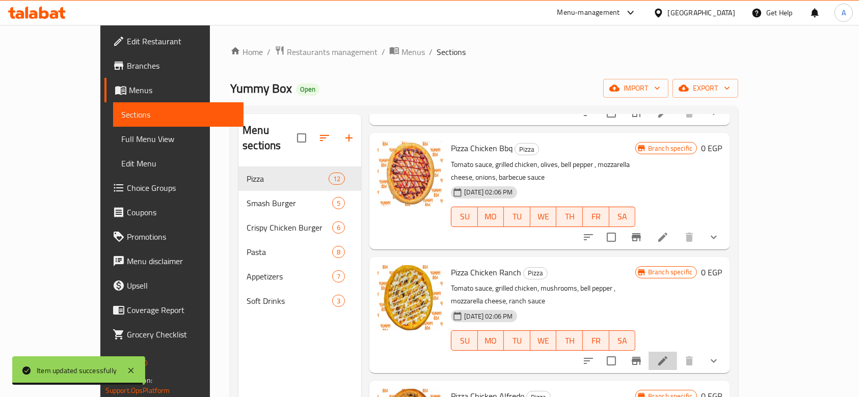
click at [677, 352] on li at bounding box center [663, 361] width 29 height 18
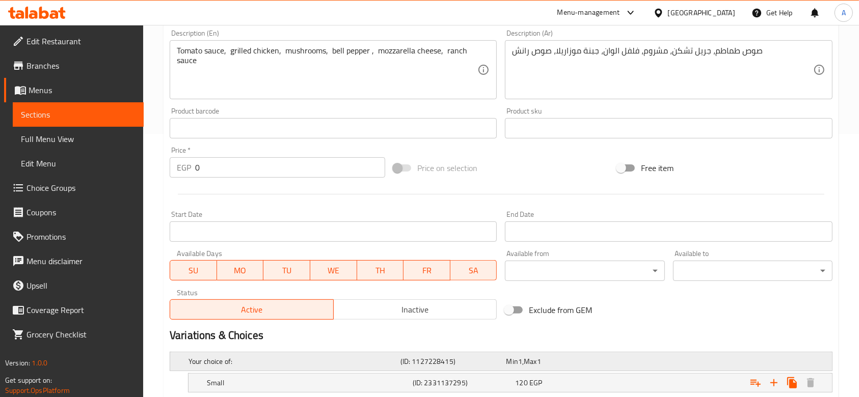
scroll to position [359, 0]
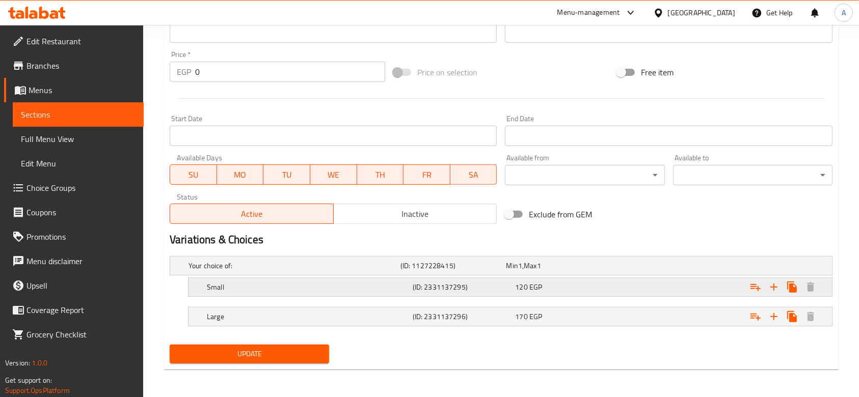
click at [757, 290] on icon "Expand" at bounding box center [755, 287] width 12 height 12
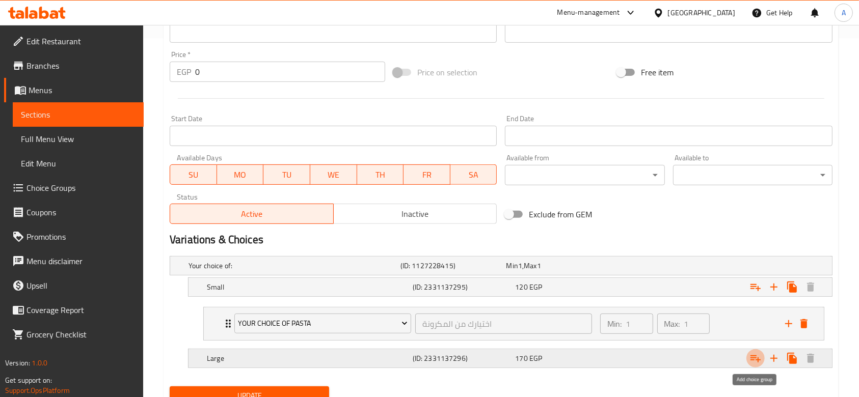
click at [755, 358] on icon "Expand" at bounding box center [755, 359] width 12 height 12
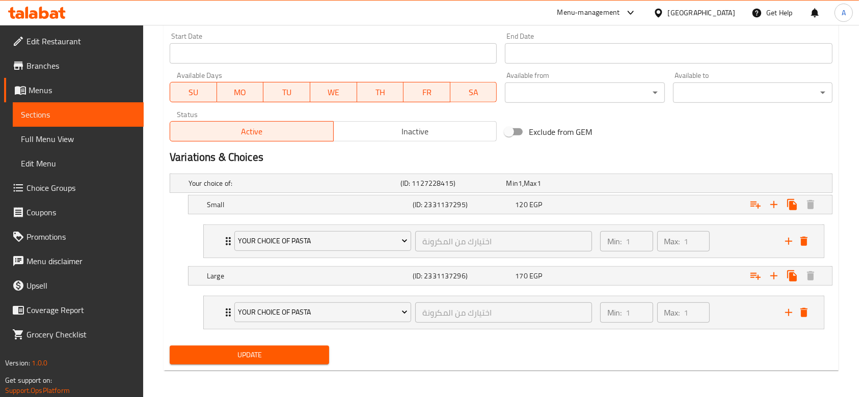
scroll to position [443, 0]
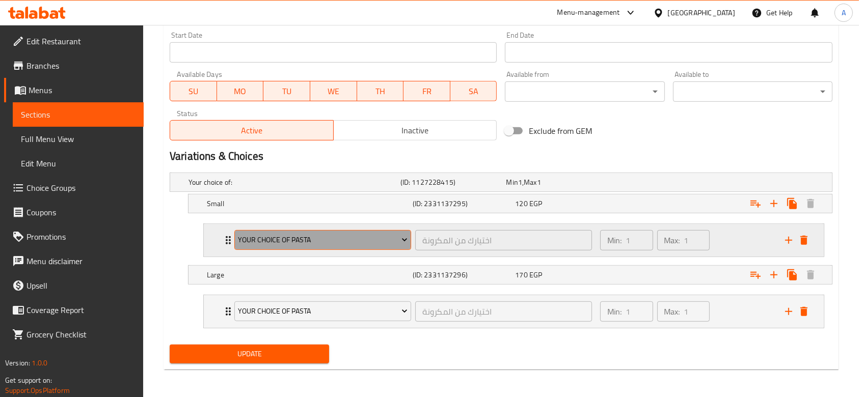
click at [349, 244] on span "Your Choice Of Pasta" at bounding box center [322, 240] width 169 height 13
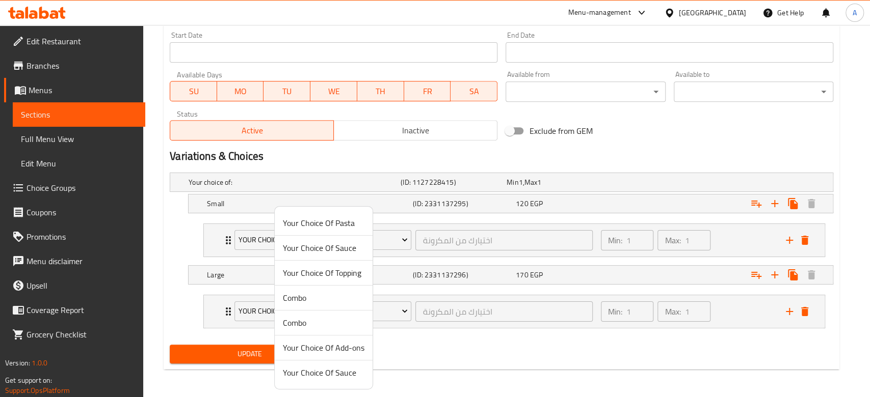
click at [324, 298] on span "Combo" at bounding box center [324, 298] width 82 height 12
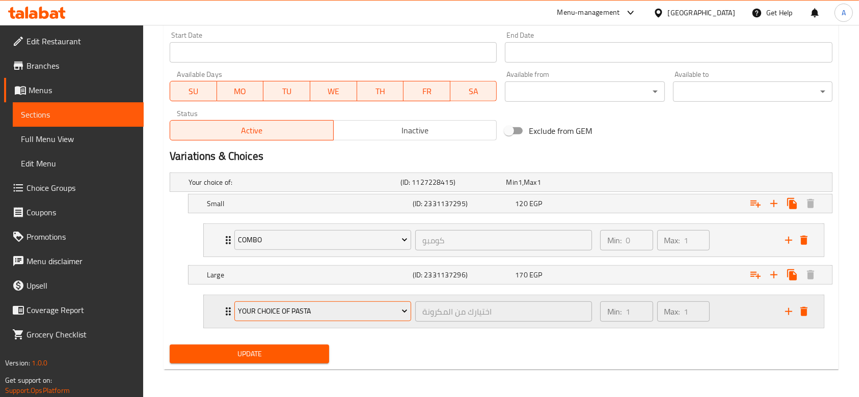
click at [329, 313] on span "Your Choice Of Pasta" at bounding box center [322, 311] width 169 height 13
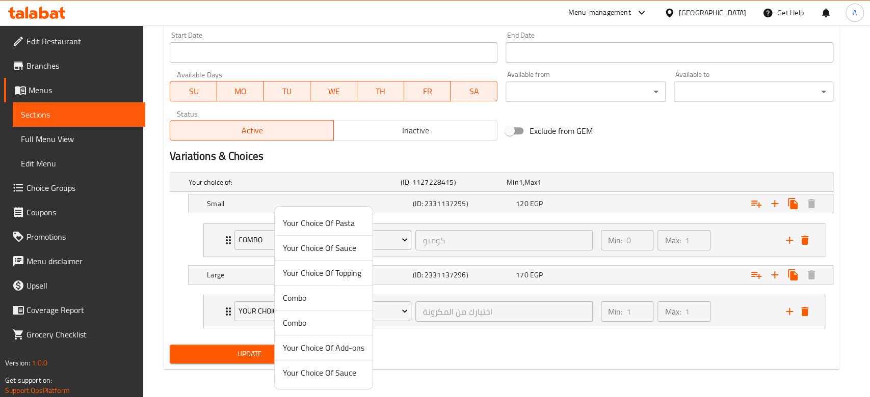
click at [317, 301] on span "Combo" at bounding box center [324, 298] width 82 height 12
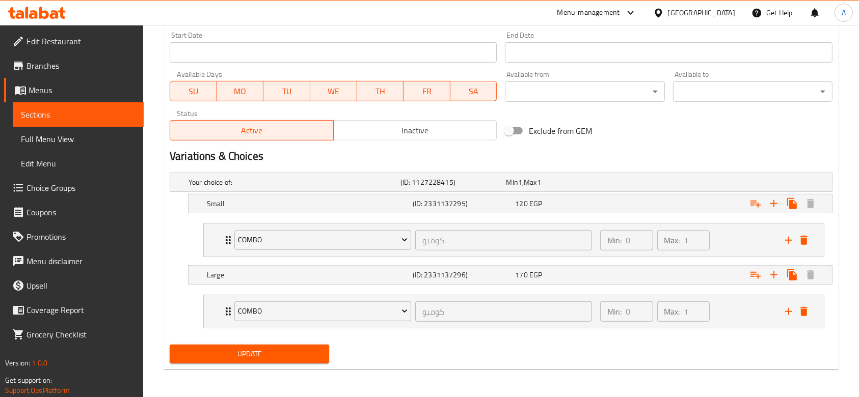
click at [319, 346] on button "Update" at bounding box center [249, 354] width 159 height 19
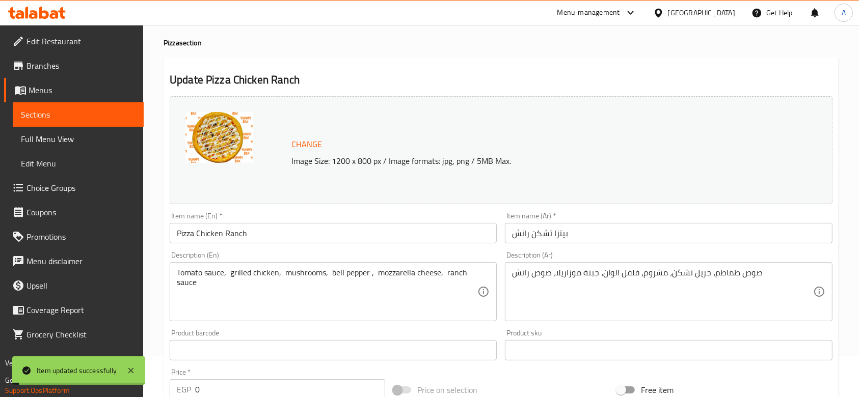
scroll to position [0, 0]
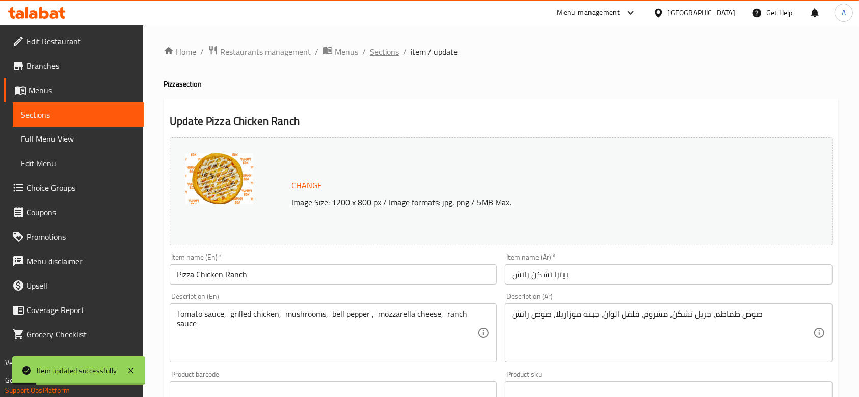
click at [390, 51] on span "Sections" at bounding box center [384, 52] width 29 height 12
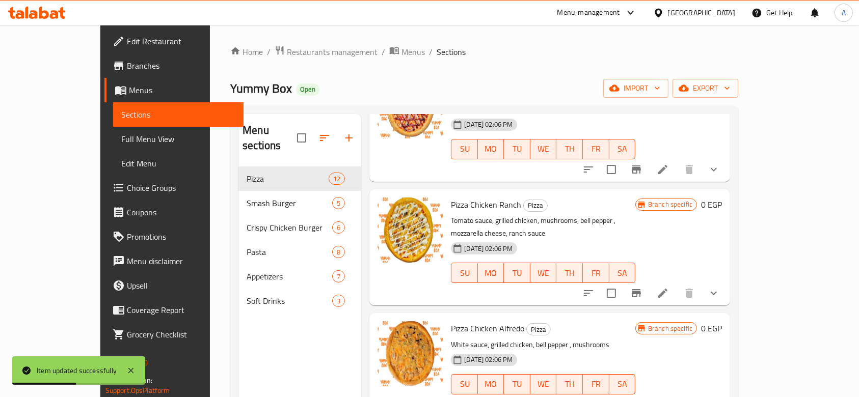
scroll to position [747, 0]
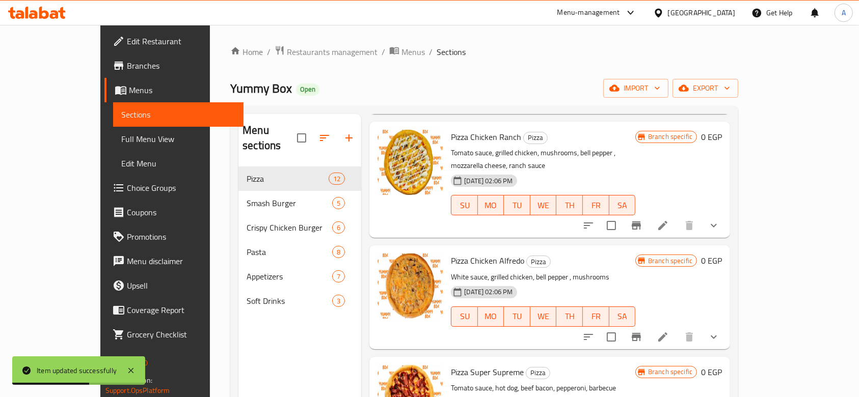
click at [667, 333] on icon at bounding box center [662, 337] width 9 height 9
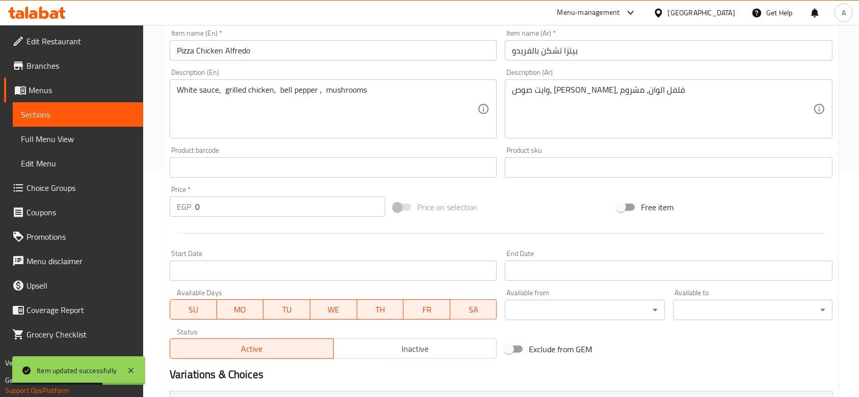
scroll to position [359, 0]
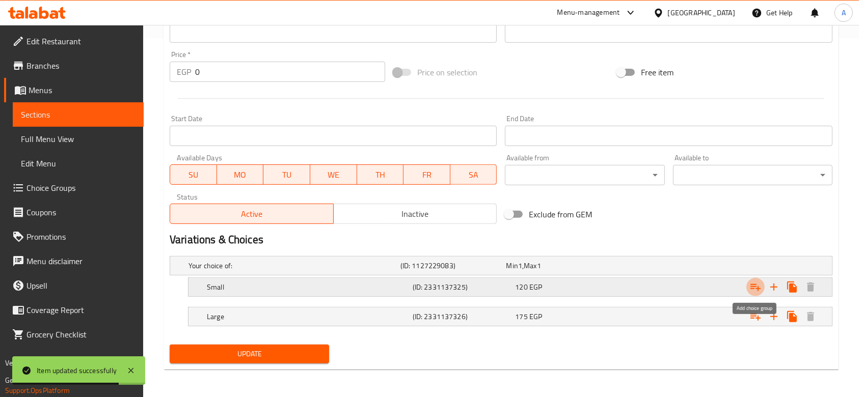
click at [758, 289] on icon "Expand" at bounding box center [755, 287] width 12 height 12
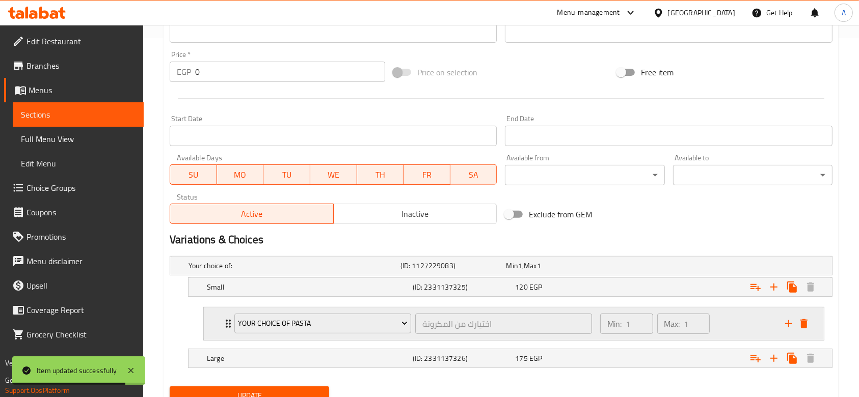
scroll to position [401, 0]
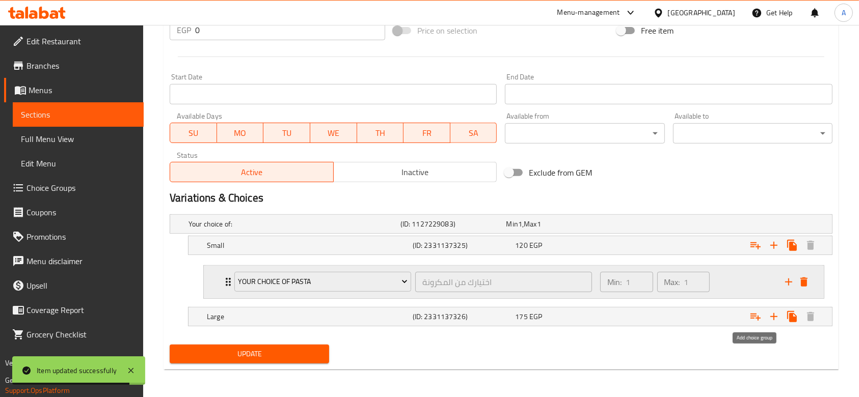
click at [758, 312] on icon "Expand" at bounding box center [755, 317] width 12 height 12
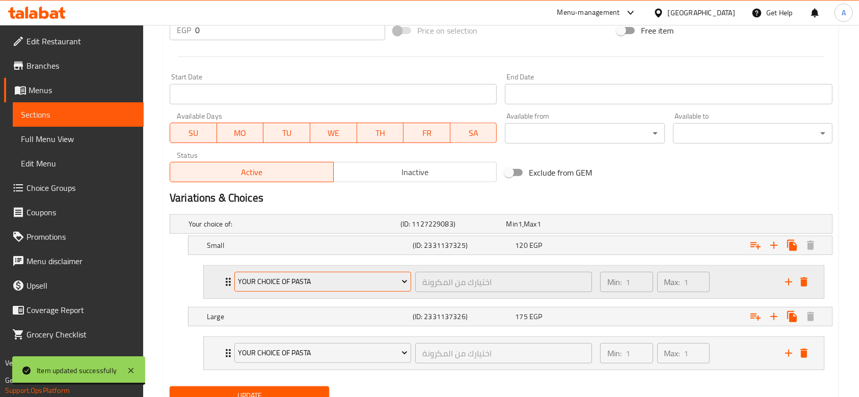
click at [385, 276] on span "Your Choice Of Pasta" at bounding box center [322, 282] width 169 height 13
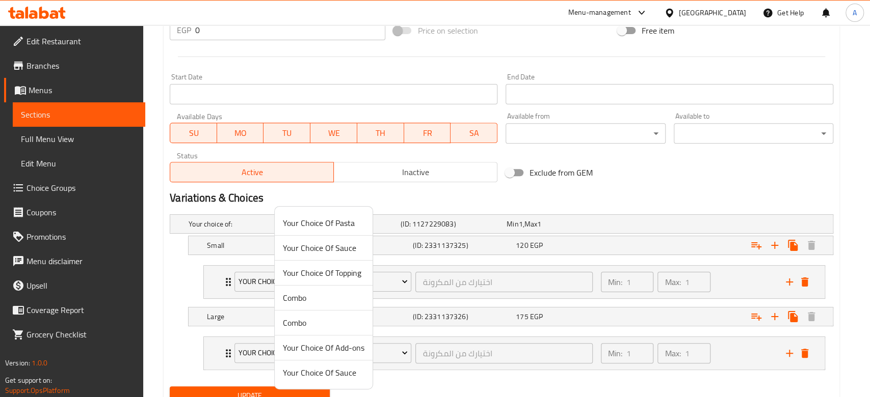
click at [338, 292] on span "Combo" at bounding box center [324, 298] width 82 height 12
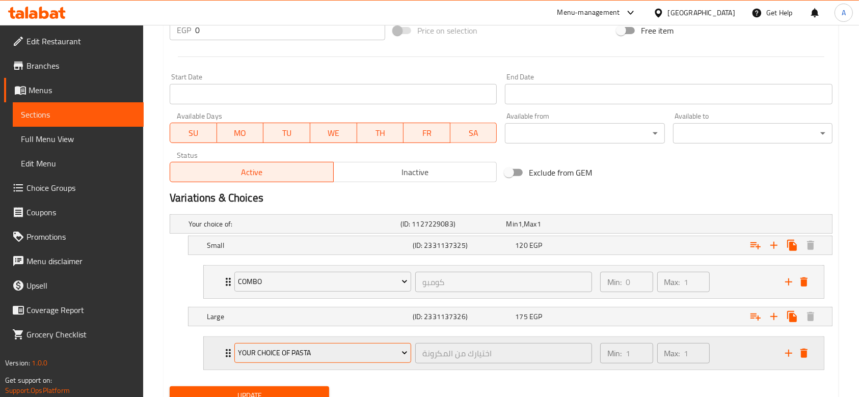
click at [352, 359] on button "Your Choice Of Pasta" at bounding box center [322, 353] width 177 height 20
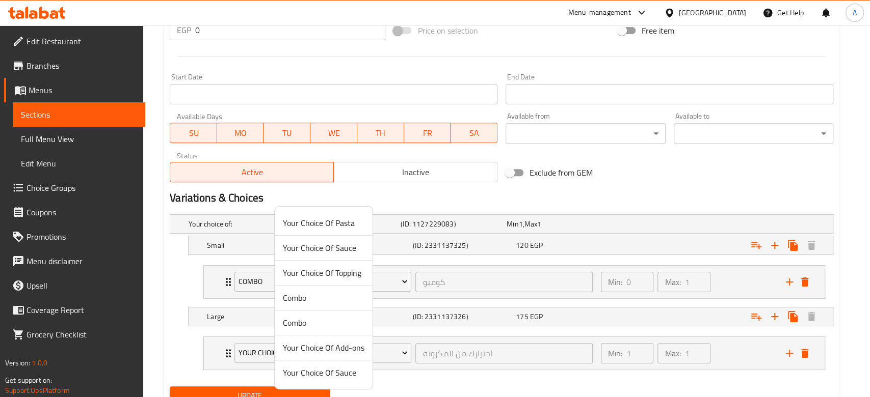
click at [329, 301] on span "Combo" at bounding box center [324, 298] width 82 height 12
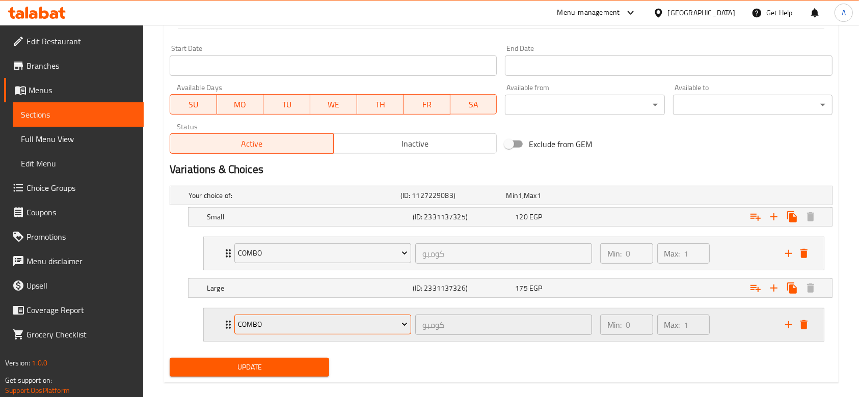
scroll to position [443, 0]
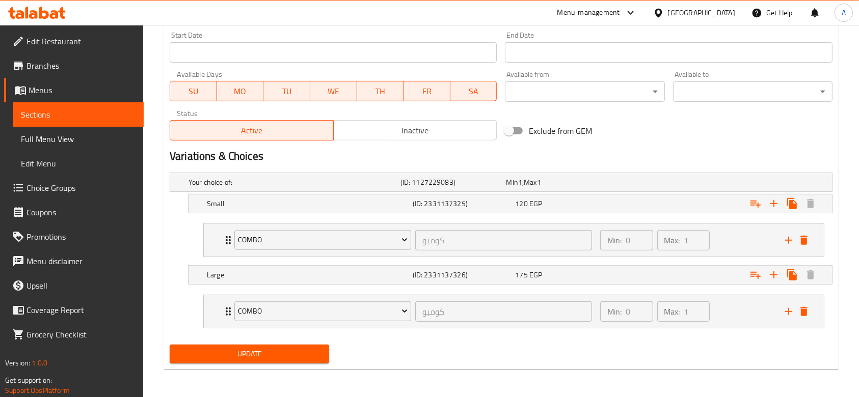
click at [316, 350] on span "Update" at bounding box center [249, 354] width 143 height 13
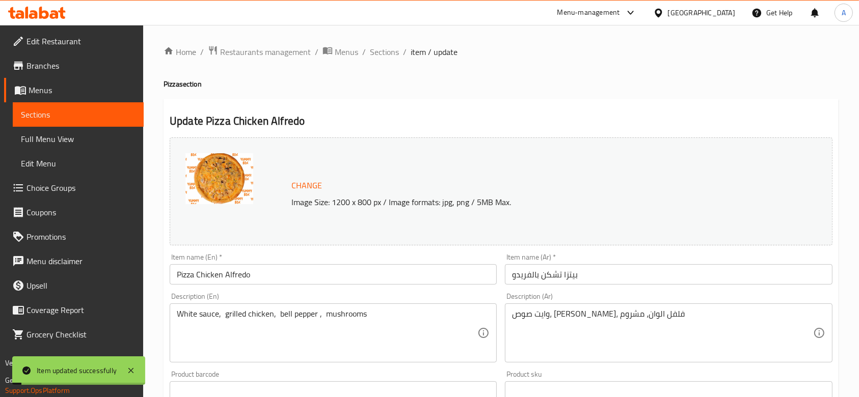
scroll to position [0, 0]
click at [394, 55] on span "Sections" at bounding box center [384, 52] width 29 height 12
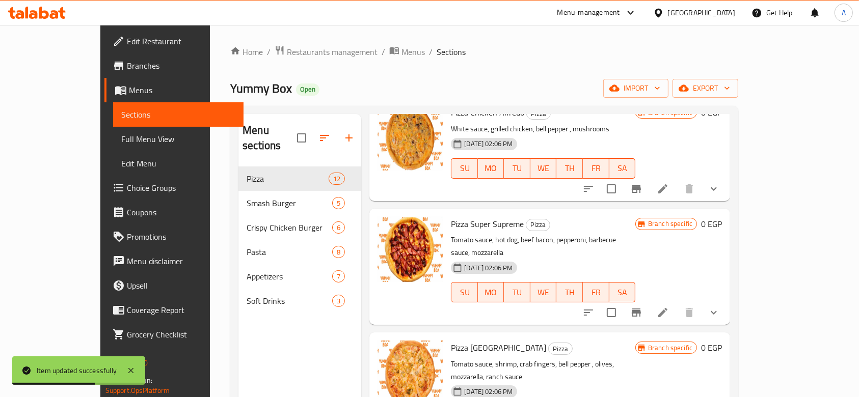
scroll to position [883, 0]
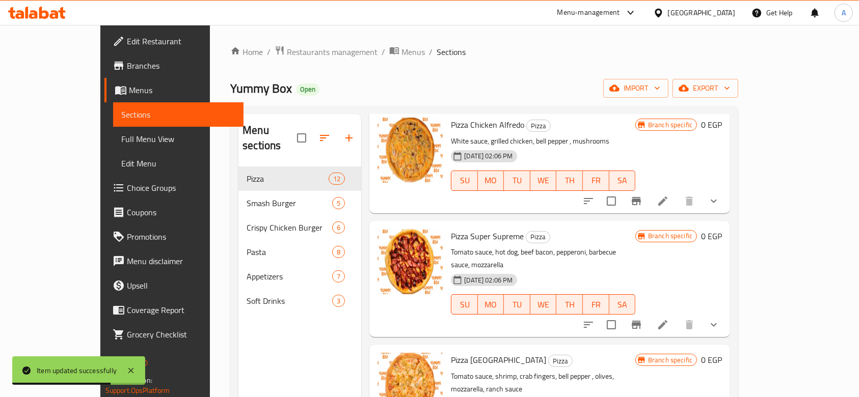
click at [677, 316] on li at bounding box center [663, 325] width 29 height 18
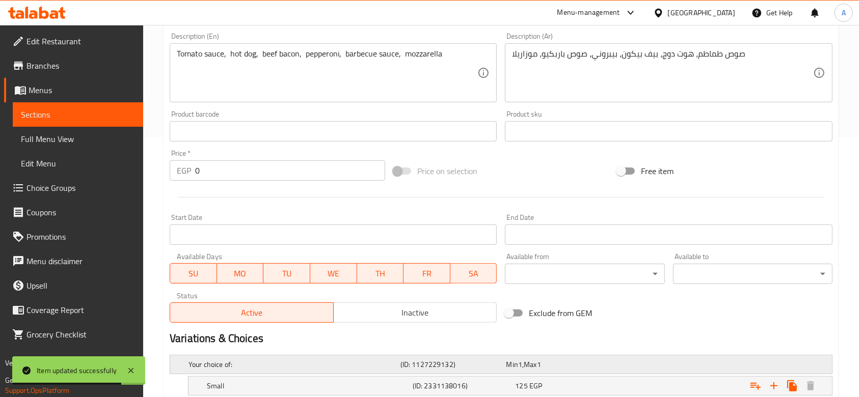
scroll to position [359, 0]
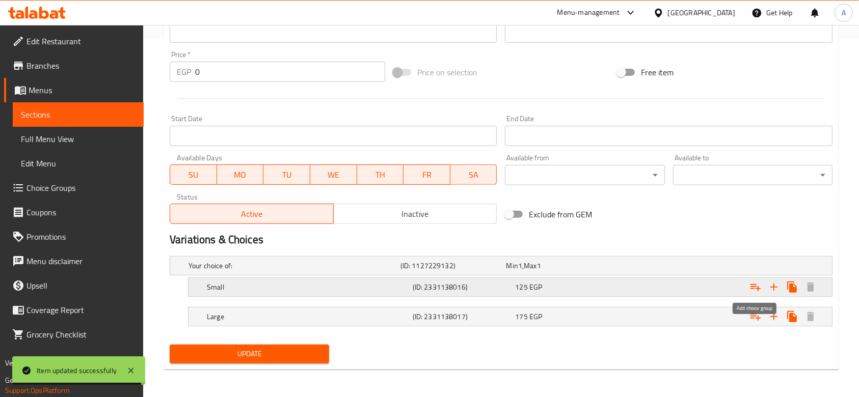
click at [751, 287] on icon "Expand" at bounding box center [755, 287] width 12 height 12
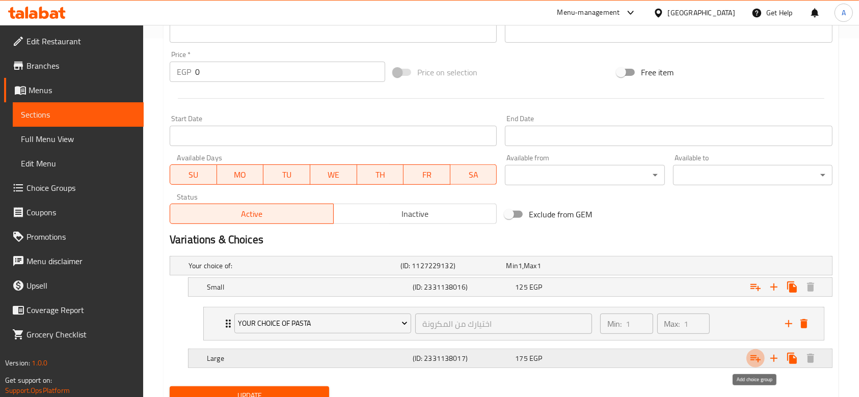
click at [750, 360] on icon "Expand" at bounding box center [755, 359] width 12 height 12
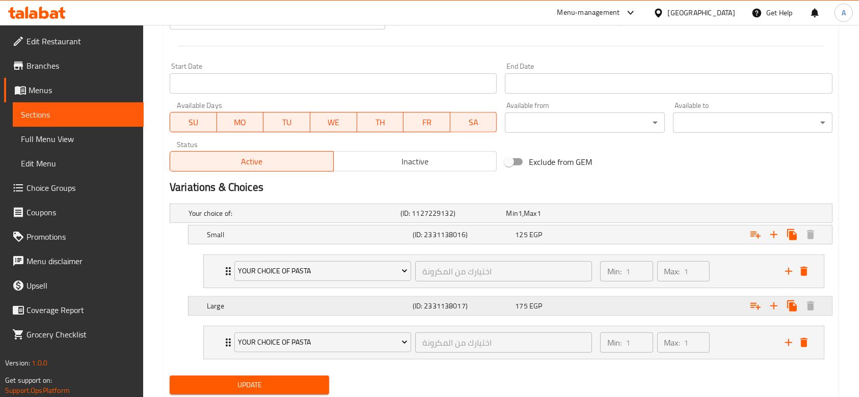
scroll to position [443, 0]
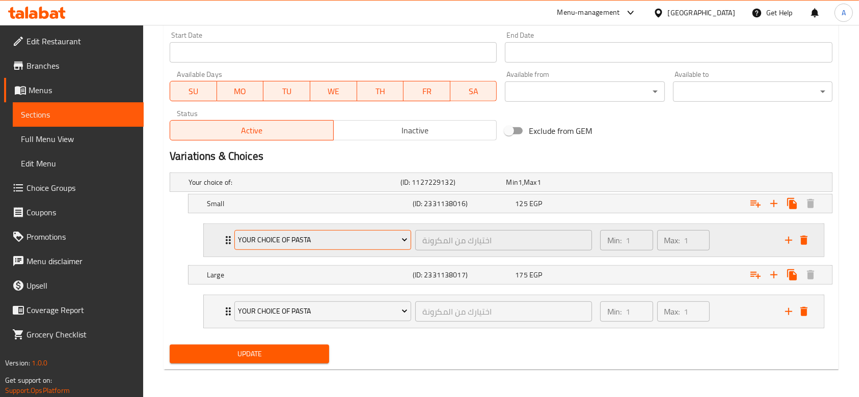
click at [386, 235] on span "Your Choice Of Pasta" at bounding box center [322, 240] width 169 height 13
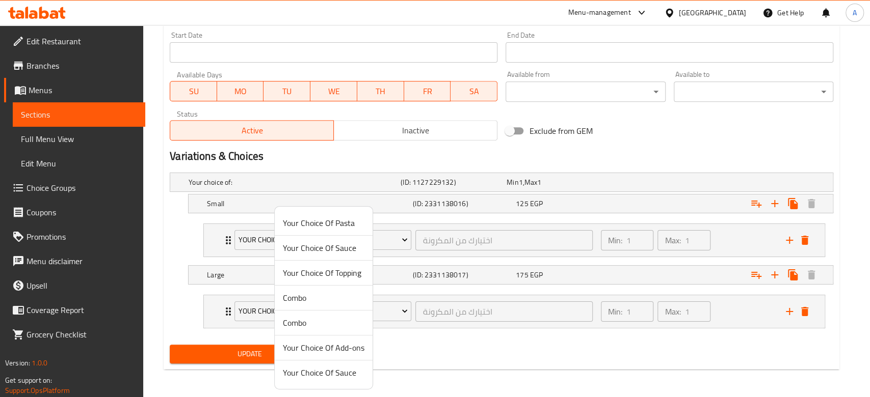
click at [352, 292] on span "Combo" at bounding box center [324, 298] width 82 height 12
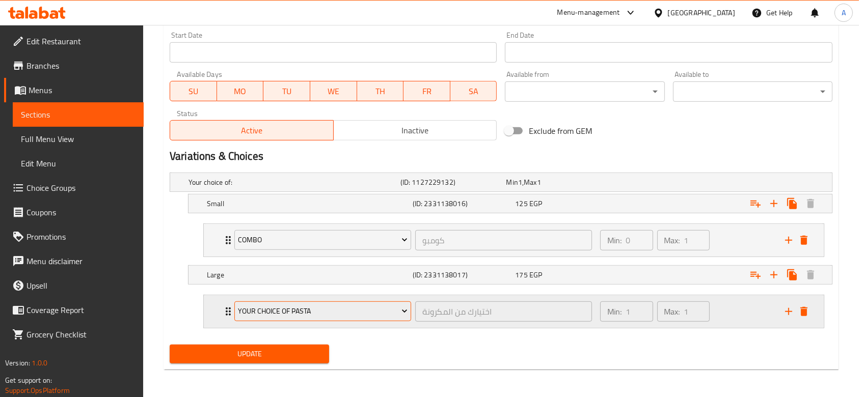
click at [355, 312] on span "Your Choice Of Pasta" at bounding box center [322, 311] width 169 height 13
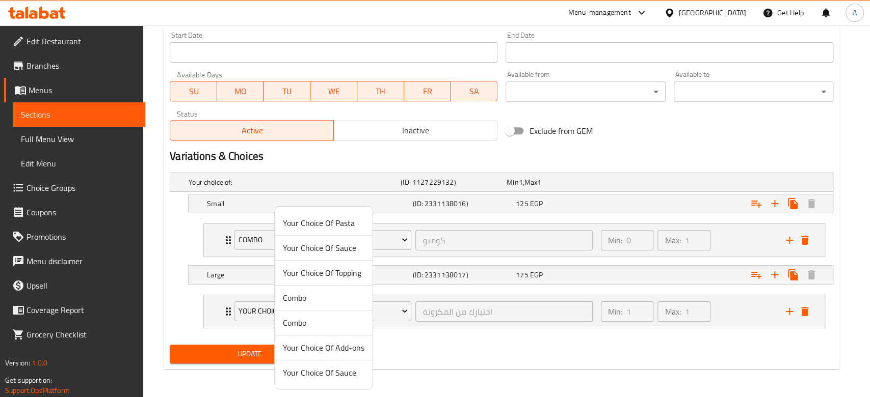
click at [322, 306] on li "Combo" at bounding box center [324, 298] width 98 height 25
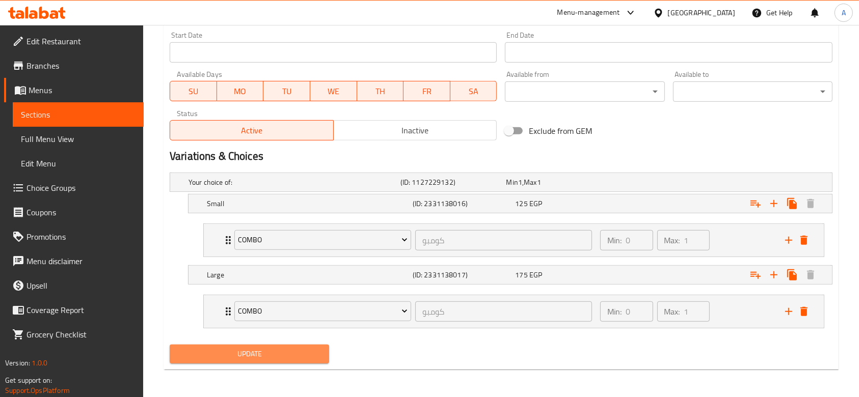
click at [314, 345] on button "Update" at bounding box center [249, 354] width 159 height 19
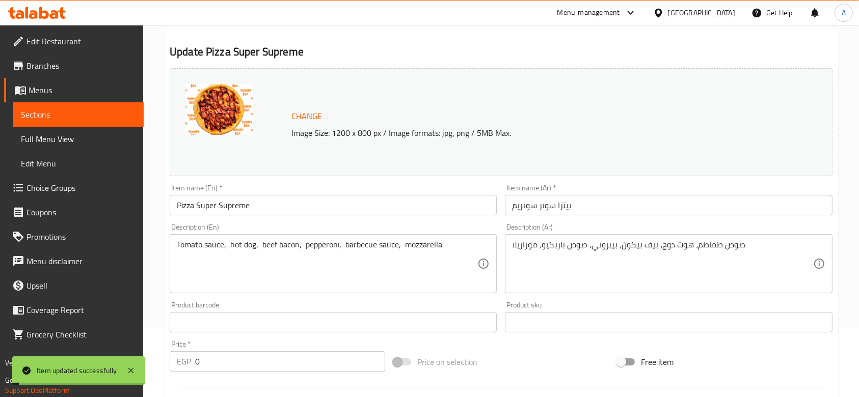
scroll to position [0, 0]
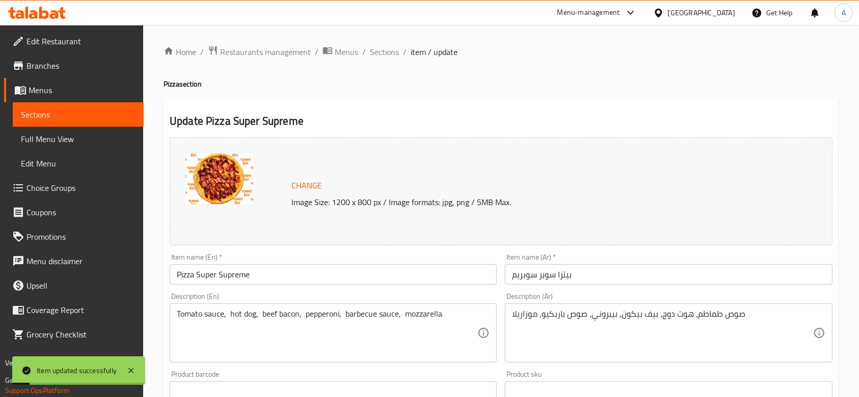
click at [375, 58] on span "Sections" at bounding box center [384, 52] width 29 height 12
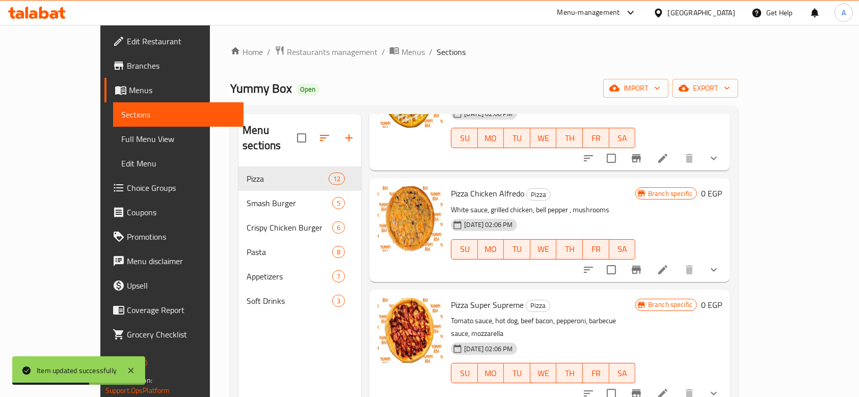
scroll to position [827, 0]
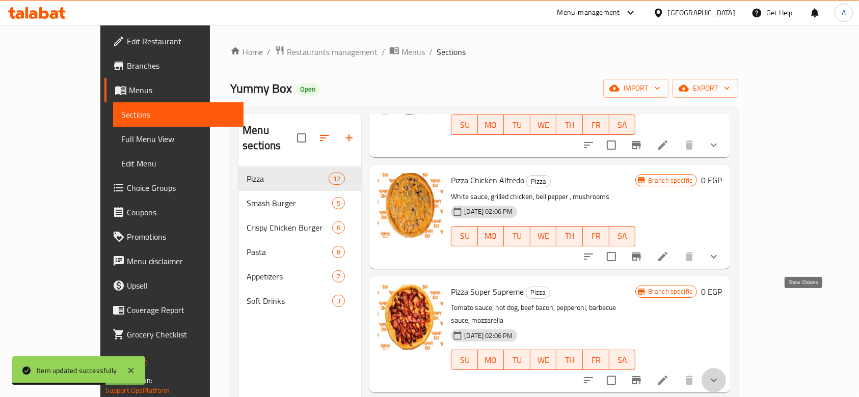
click at [720, 374] on icon "show more" at bounding box center [714, 380] width 12 height 12
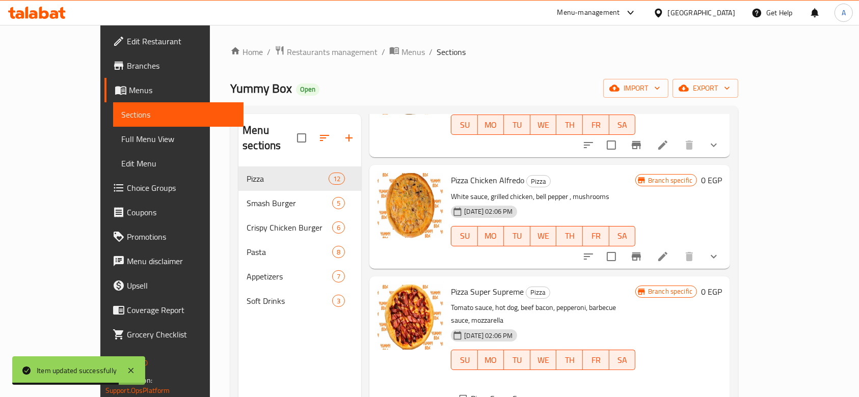
click at [726, 245] on button "show more" at bounding box center [714, 257] width 24 height 24
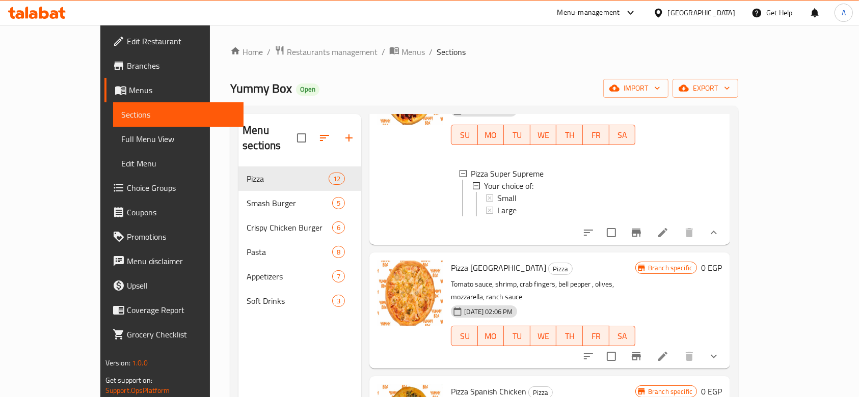
scroll to position [1188, 0]
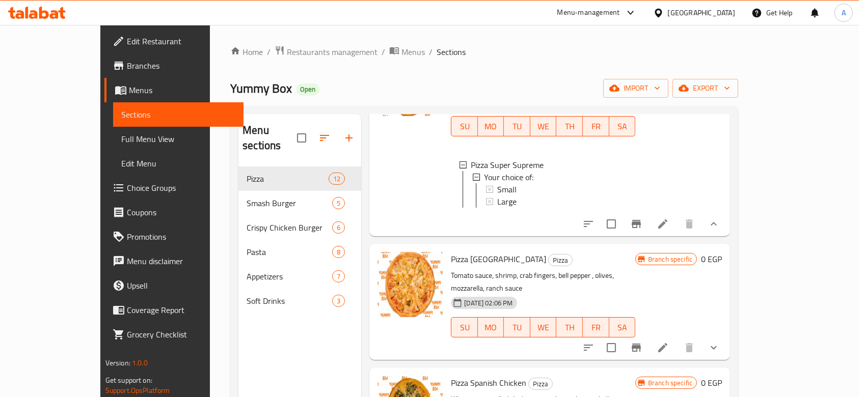
click at [669, 342] on icon at bounding box center [663, 348] width 12 height 12
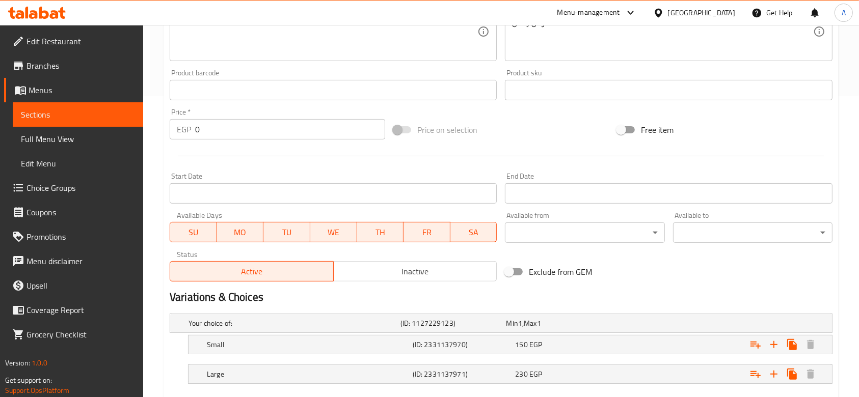
scroll to position [359, 0]
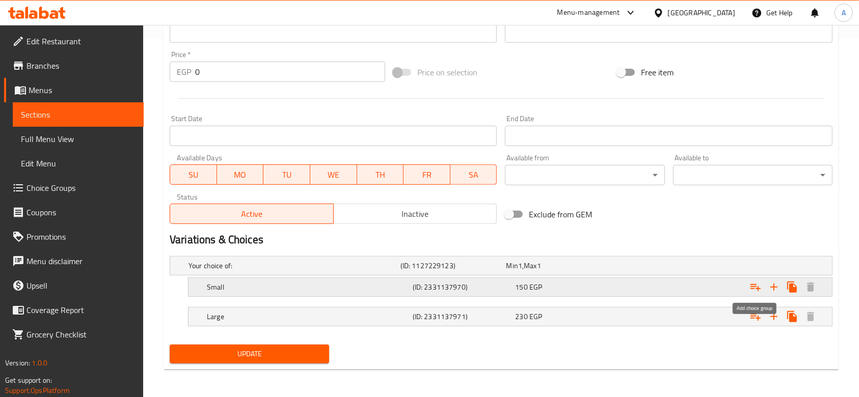
click at [750, 289] on icon "Expand" at bounding box center [755, 287] width 12 height 12
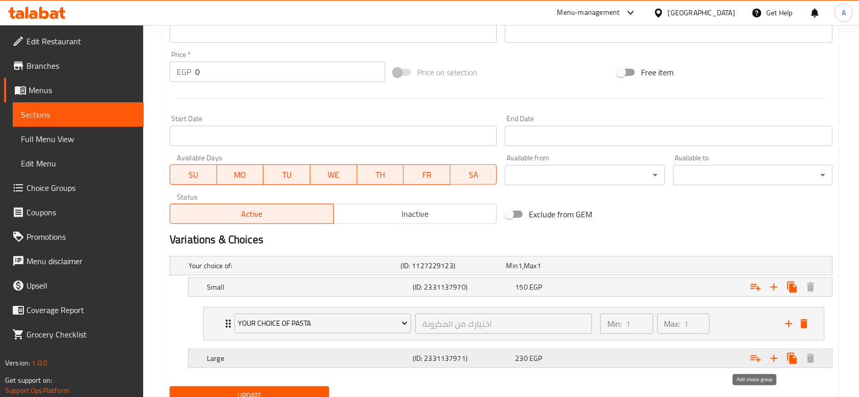
click at [755, 356] on icon "Expand" at bounding box center [755, 359] width 10 height 7
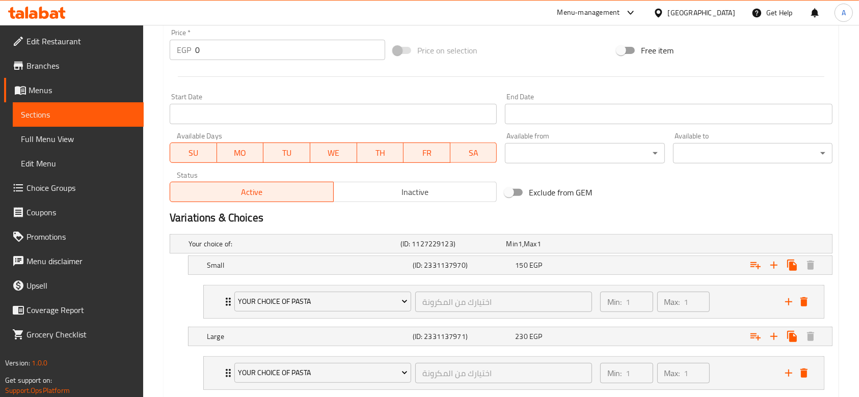
scroll to position [443, 0]
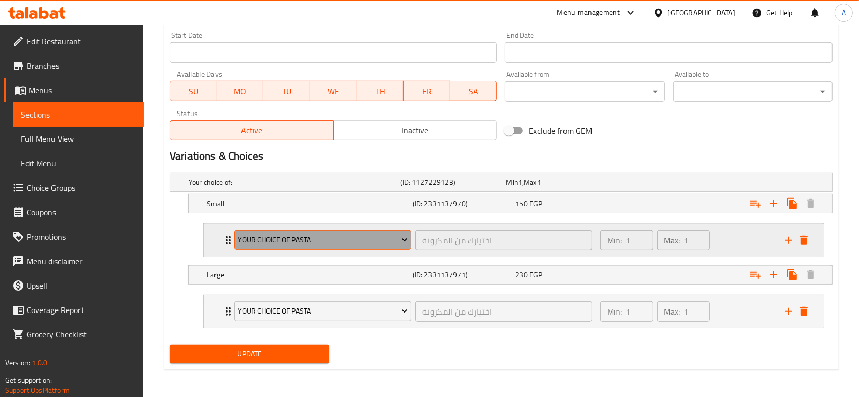
click at [269, 244] on span "Your Choice Of Pasta" at bounding box center [322, 240] width 169 height 13
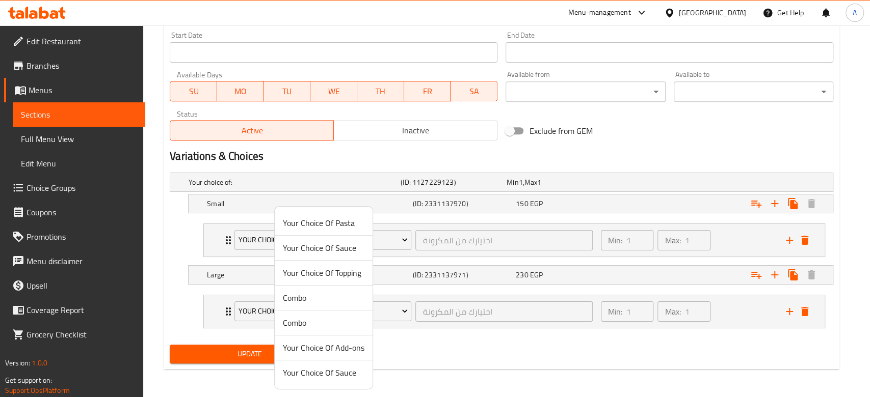
click at [291, 294] on span "Combo" at bounding box center [324, 298] width 82 height 12
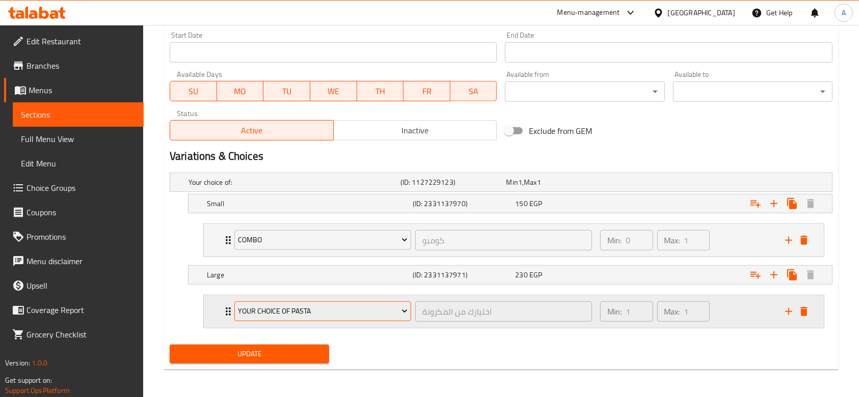
click at [292, 309] on span "Your Choice Of Pasta" at bounding box center [322, 311] width 169 height 13
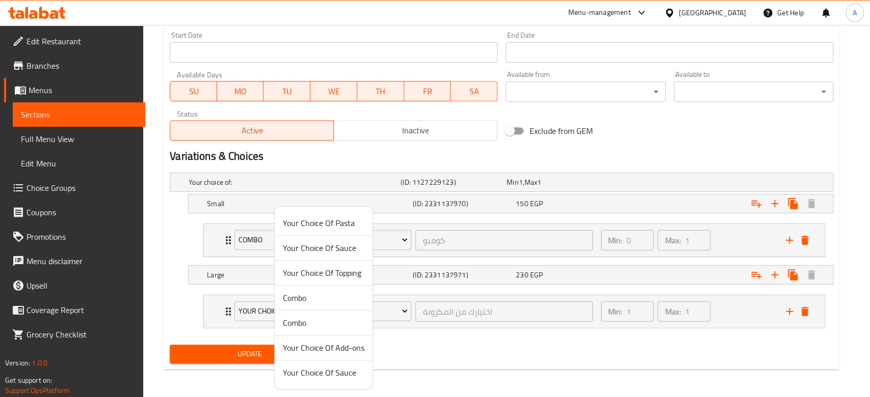
click at [292, 303] on span "Combo" at bounding box center [324, 298] width 82 height 12
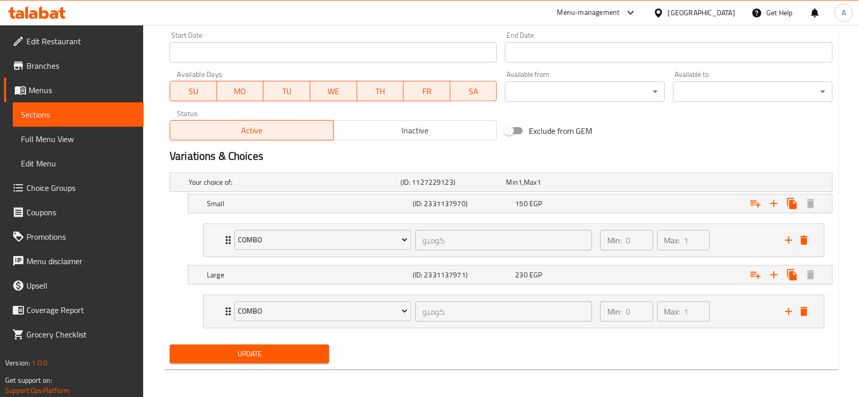
click at [304, 345] on button "Update" at bounding box center [249, 354] width 159 height 19
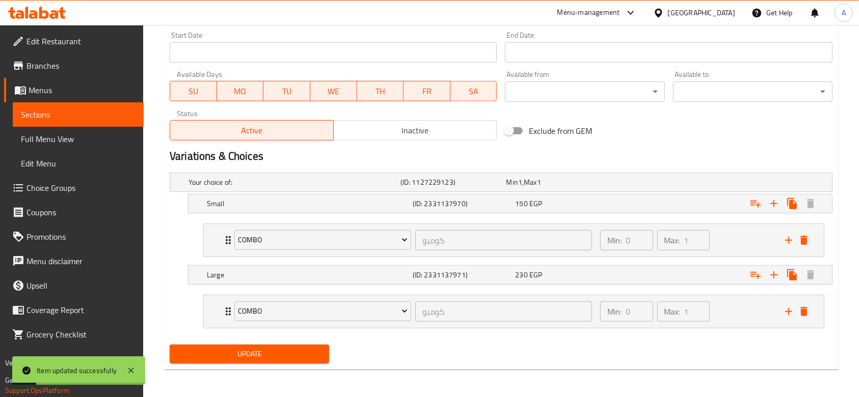
scroll to position [0, 0]
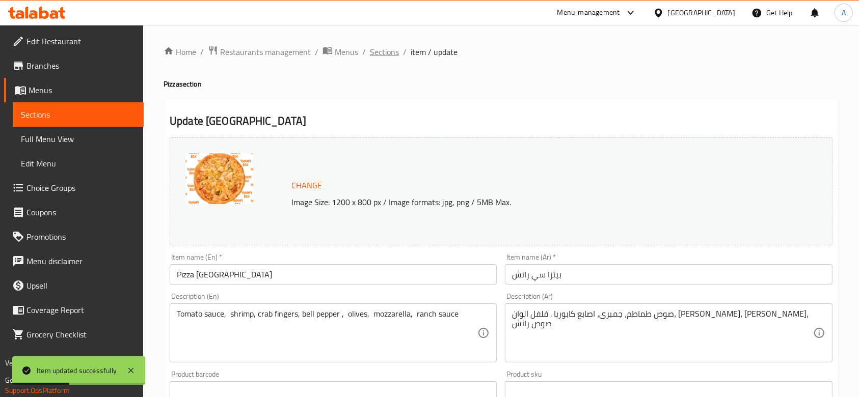
click at [391, 51] on span "Sections" at bounding box center [384, 52] width 29 height 12
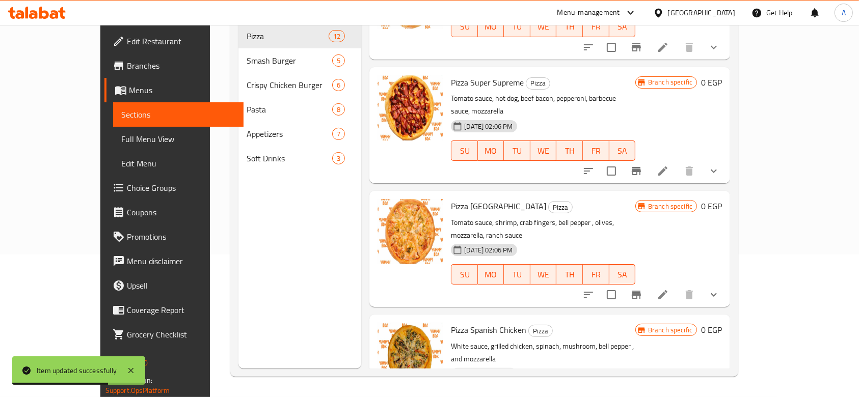
scroll to position [827, 0]
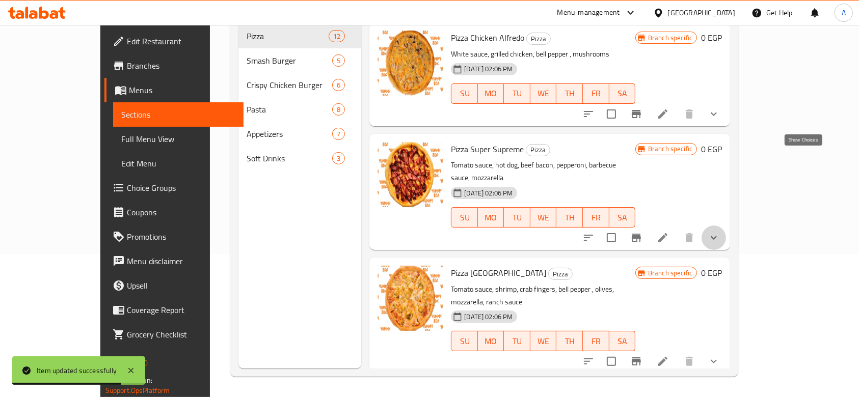
click at [720, 232] on icon "show more" at bounding box center [714, 238] width 12 height 12
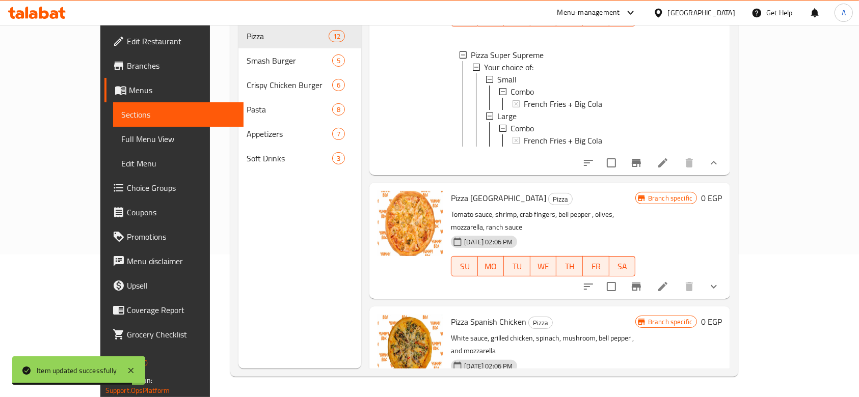
scroll to position [1031, 0]
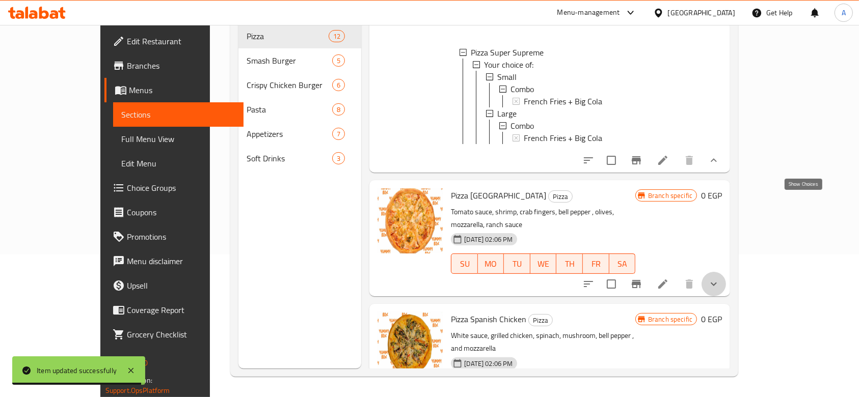
click at [720, 278] on icon "show more" at bounding box center [714, 284] width 12 height 12
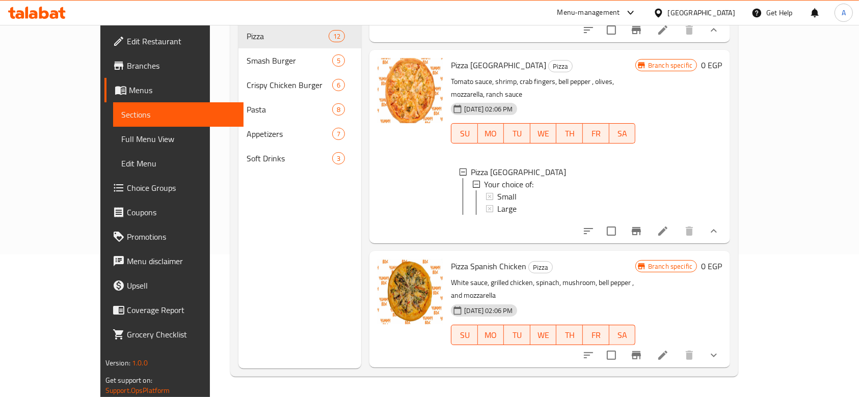
scroll to position [1167, 0]
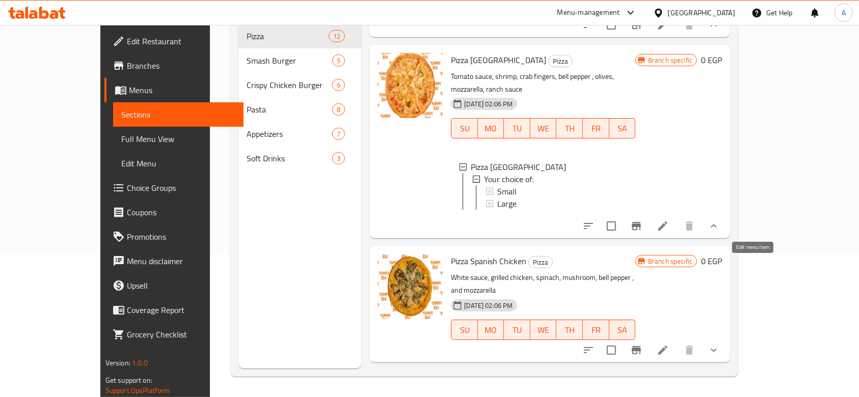
click at [669, 344] on icon at bounding box center [663, 350] width 12 height 12
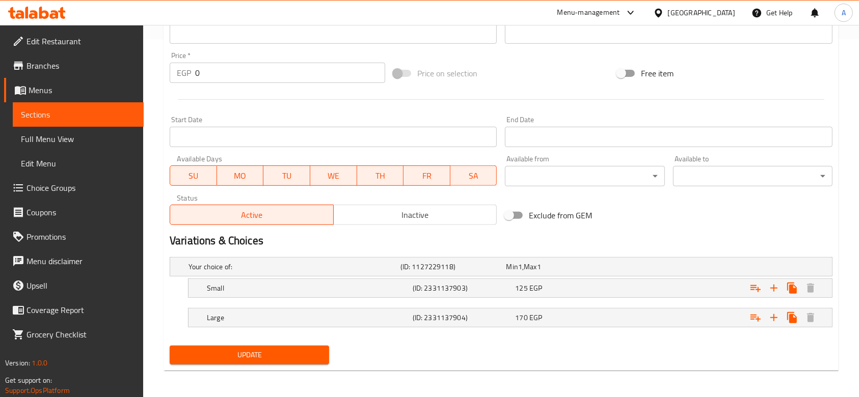
scroll to position [359, 0]
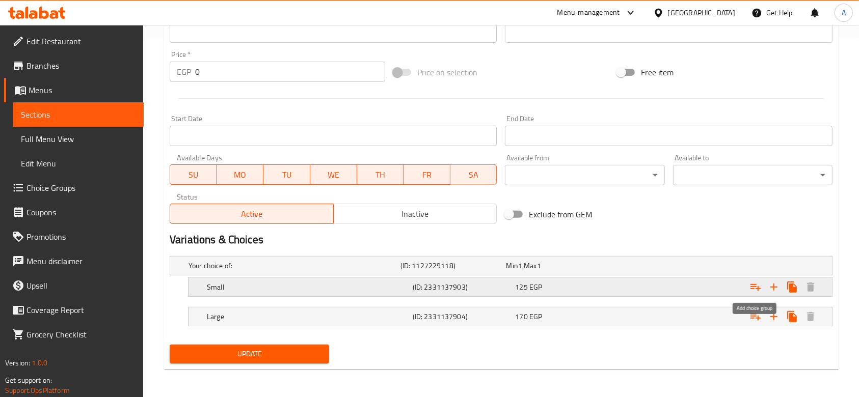
click at [752, 281] on icon "Expand" at bounding box center [755, 287] width 12 height 12
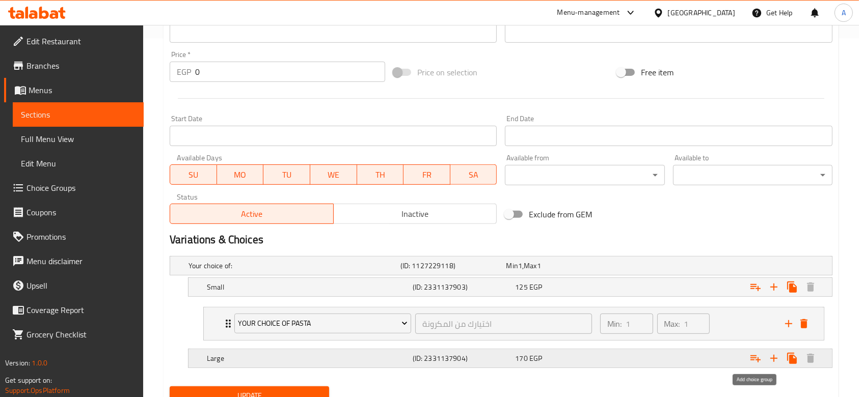
click at [757, 357] on icon "Expand" at bounding box center [755, 359] width 12 height 12
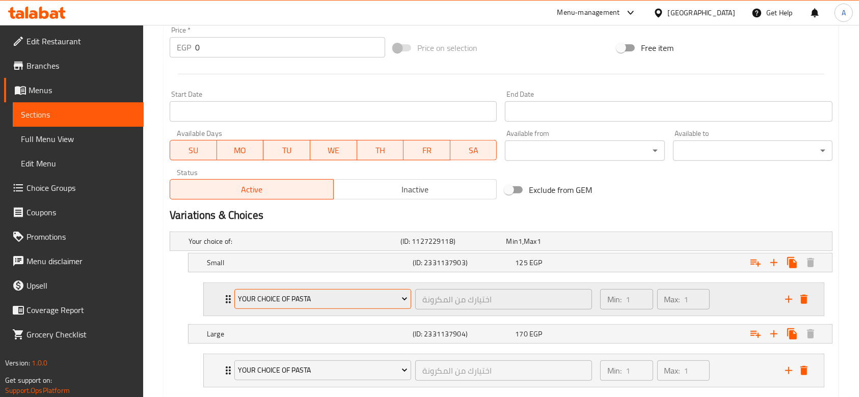
scroll to position [443, 0]
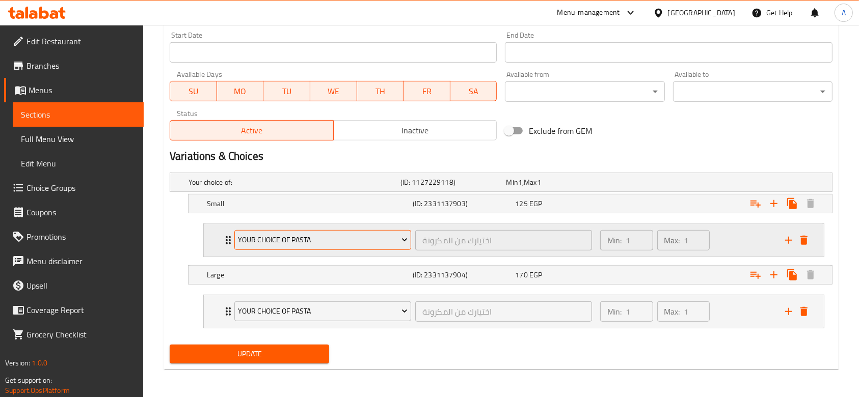
click at [340, 230] on button "Your Choice Of Pasta" at bounding box center [322, 240] width 177 height 20
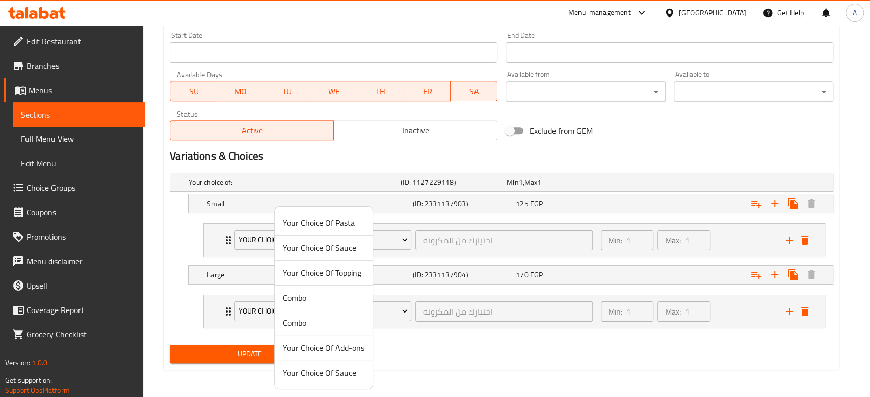
click at [338, 295] on span "Combo" at bounding box center [324, 298] width 82 height 12
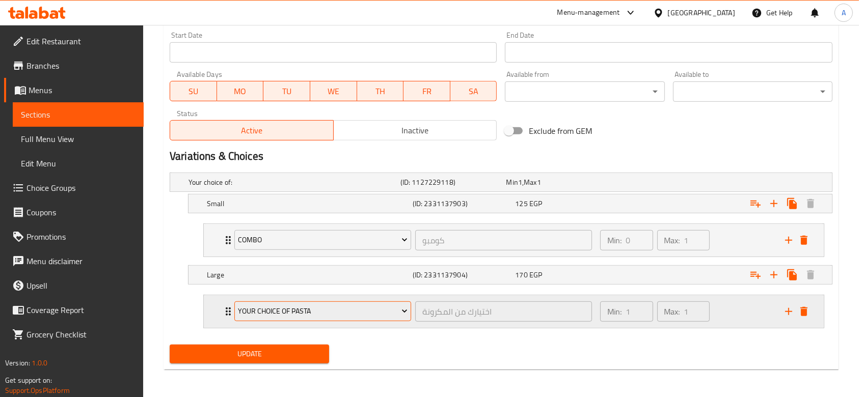
click at [343, 312] on span "Your Choice Of Pasta" at bounding box center [322, 311] width 169 height 13
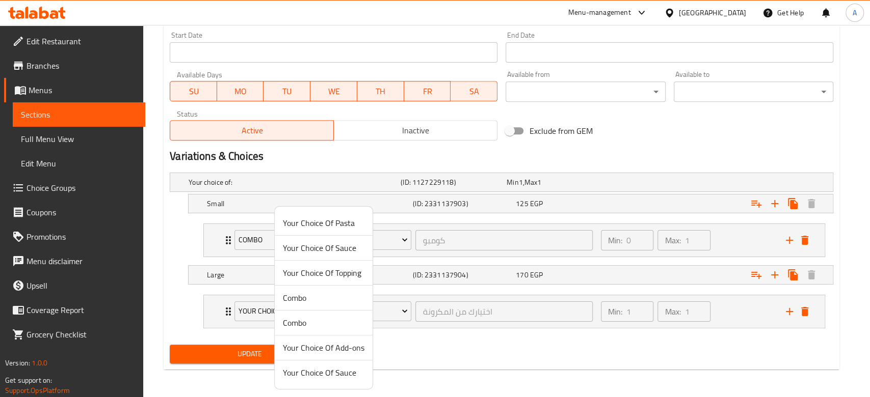
click at [325, 296] on span "Combo" at bounding box center [324, 298] width 82 height 12
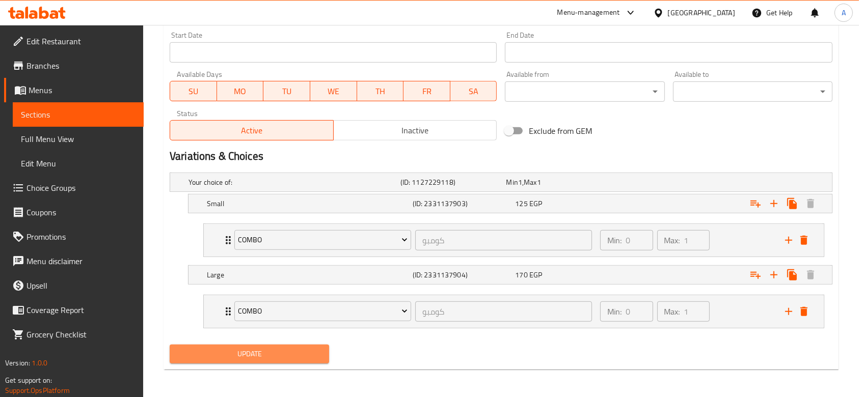
click at [306, 346] on button "Update" at bounding box center [249, 354] width 159 height 19
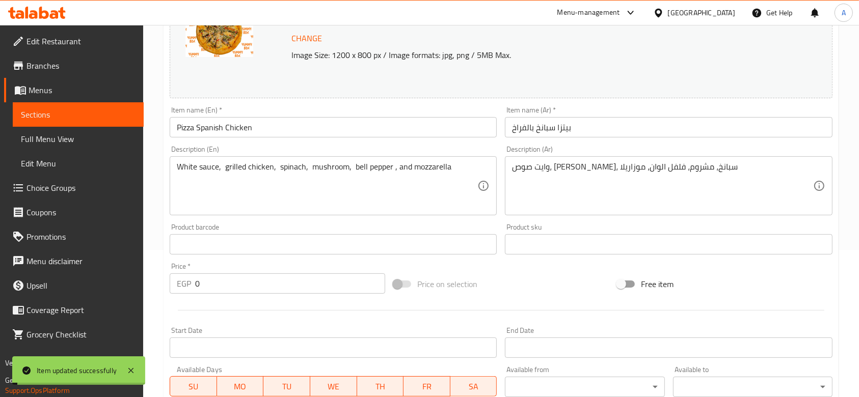
scroll to position [0, 0]
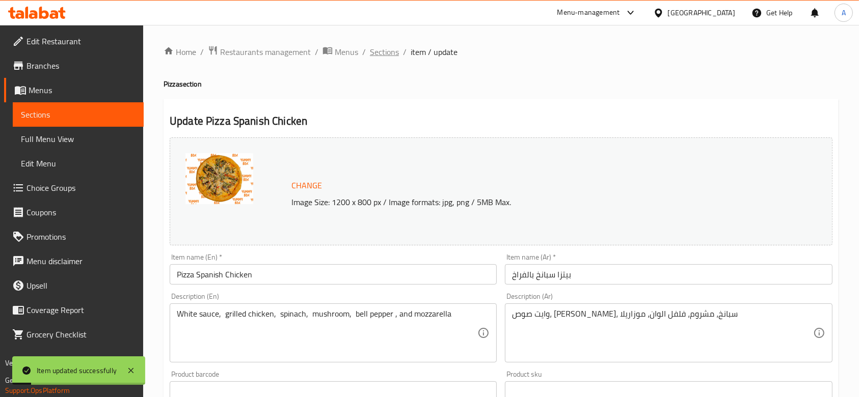
click at [391, 54] on span "Sections" at bounding box center [384, 52] width 29 height 12
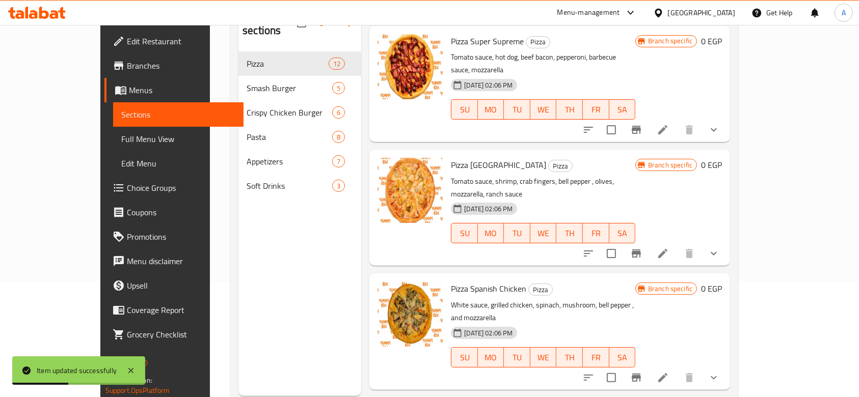
scroll to position [143, 0]
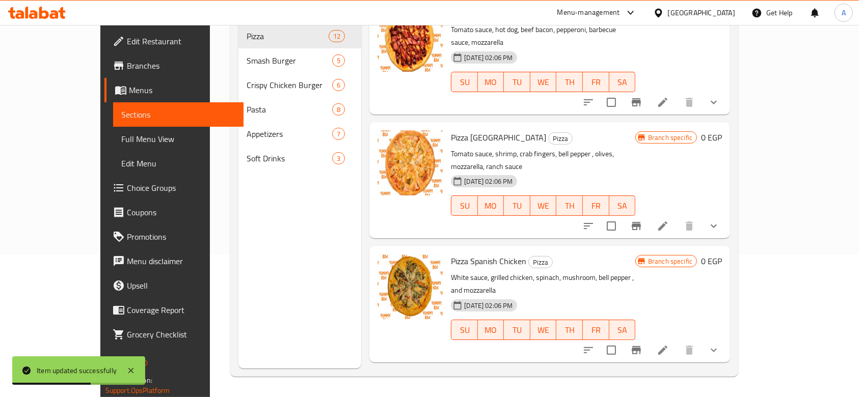
click at [726, 214] on button "show more" at bounding box center [714, 226] width 24 height 24
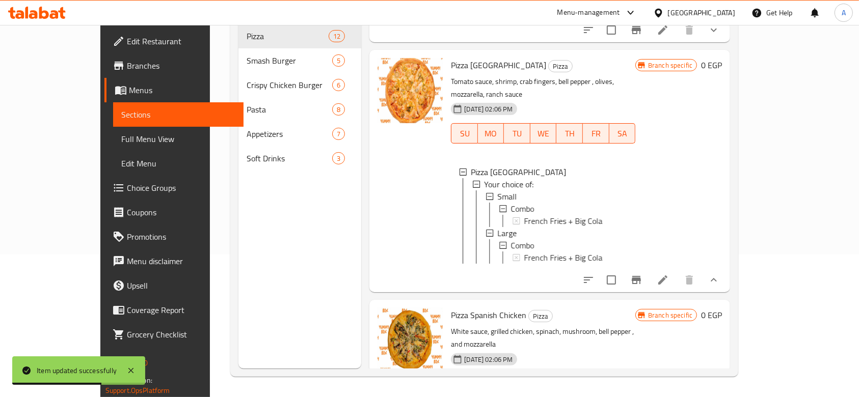
scroll to position [1100, 0]
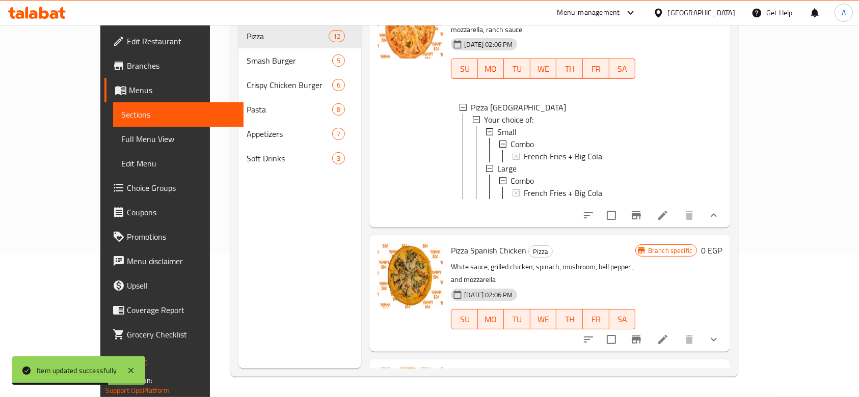
click at [720, 334] on icon "show more" at bounding box center [714, 340] width 12 height 12
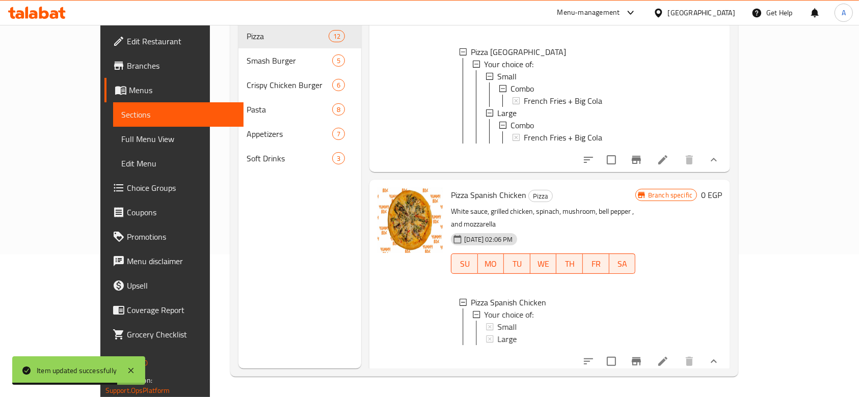
scroll to position [1188, 0]
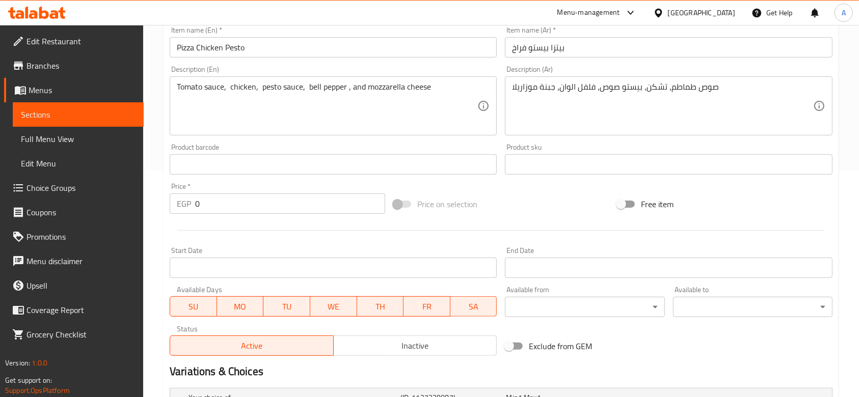
scroll to position [359, 0]
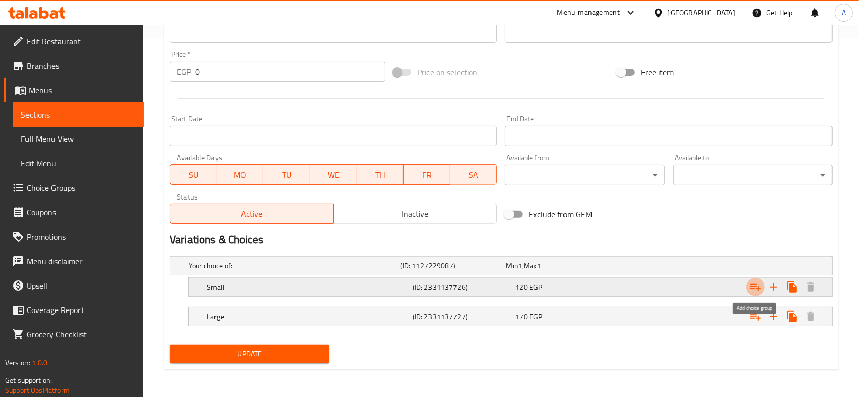
click at [750, 281] on icon "Expand" at bounding box center [755, 287] width 12 height 12
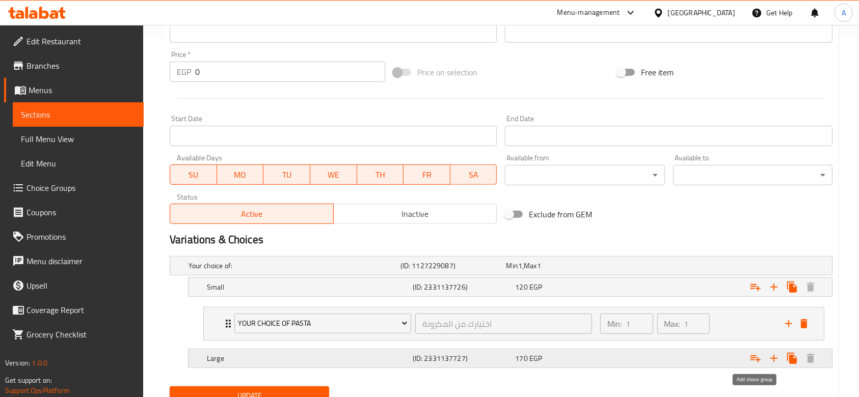
click at [755, 356] on icon "Expand" at bounding box center [755, 359] width 12 height 12
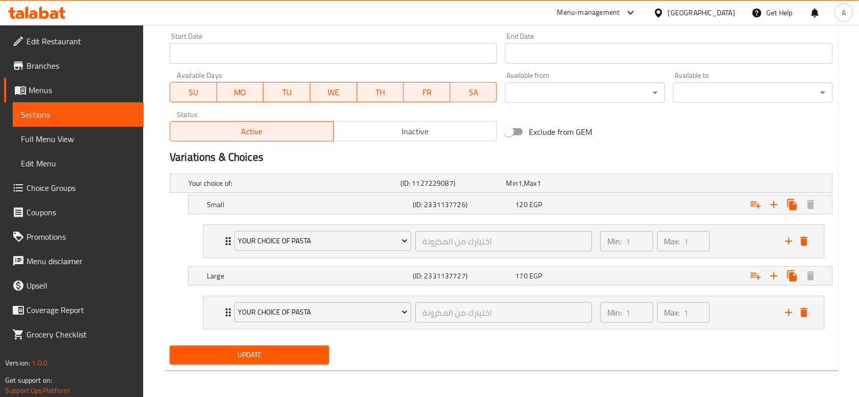
scroll to position [443, 0]
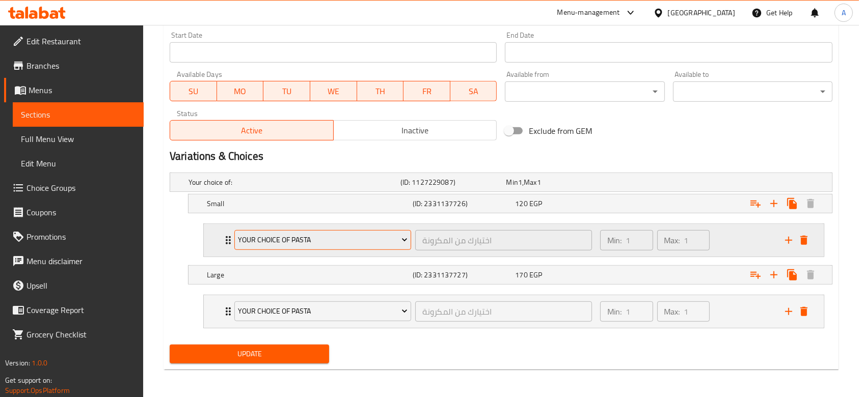
click at [378, 235] on span "Your Choice Of Pasta" at bounding box center [322, 240] width 169 height 13
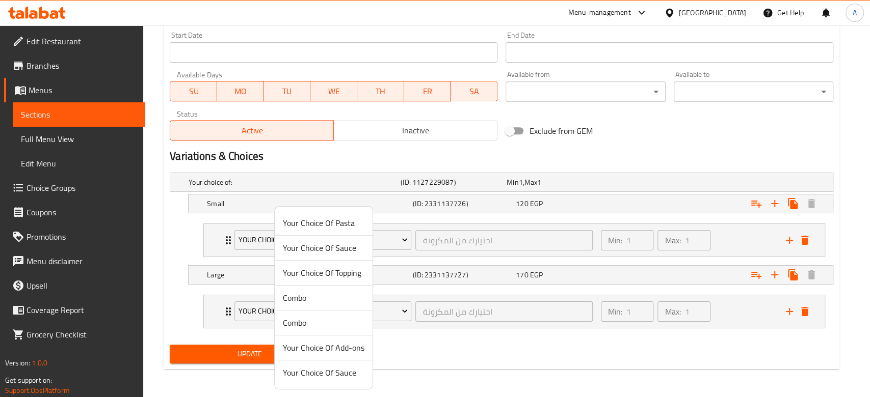
click at [352, 295] on span "Combo" at bounding box center [324, 298] width 82 height 12
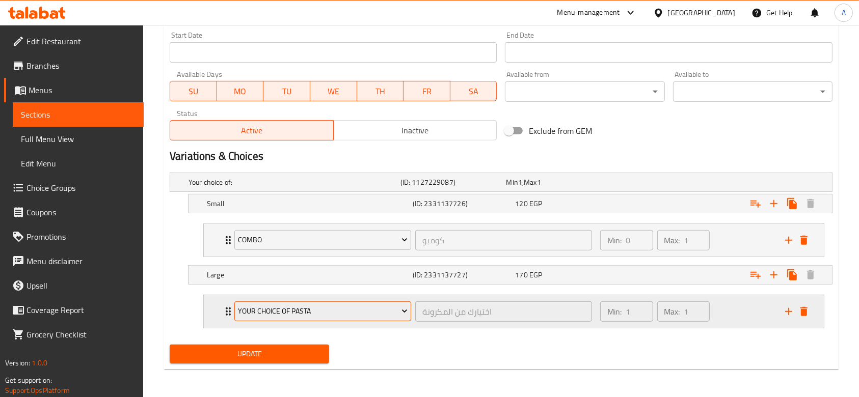
click at [357, 311] on span "Your Choice Of Pasta" at bounding box center [322, 311] width 169 height 13
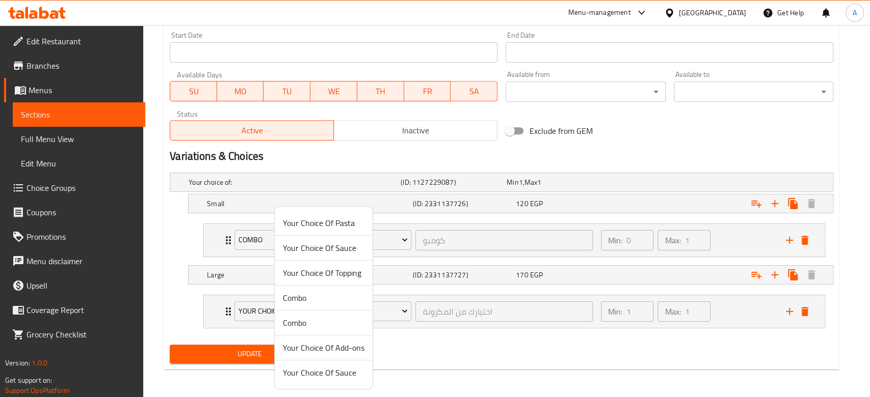
click at [333, 295] on span "Combo" at bounding box center [324, 298] width 82 height 12
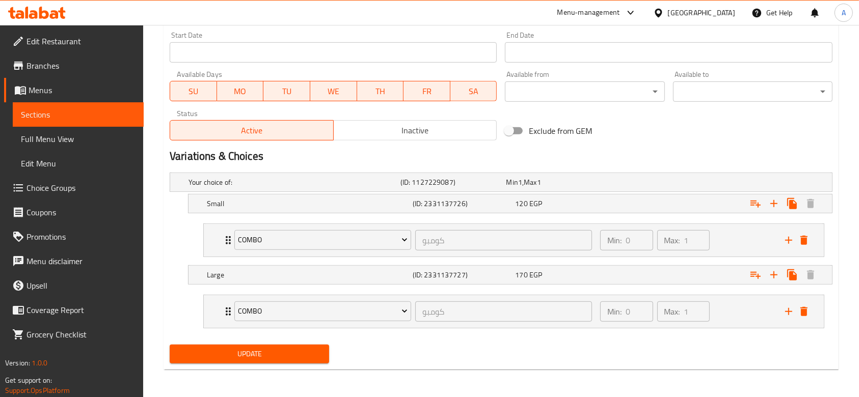
click at [303, 351] on span "Update" at bounding box center [249, 354] width 143 height 13
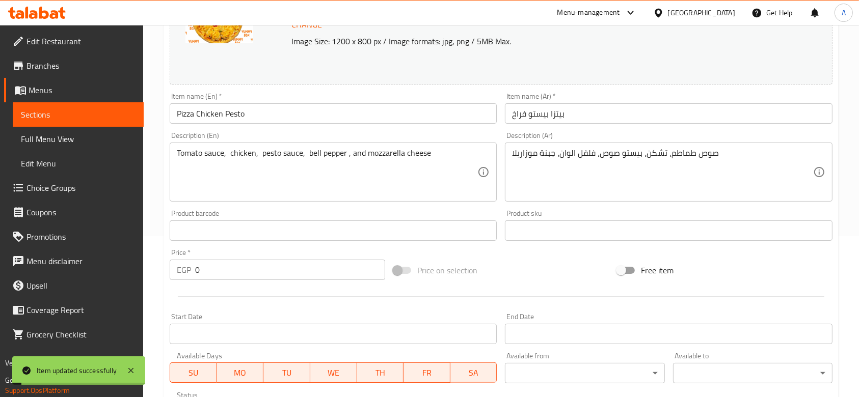
scroll to position [0, 0]
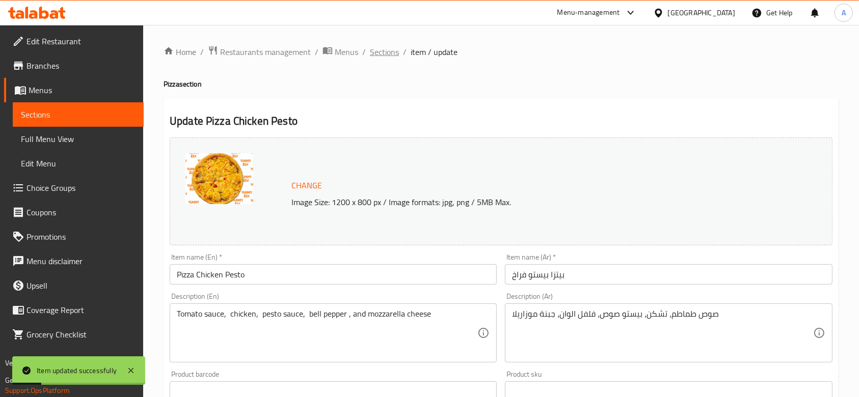
click at [388, 55] on span "Sections" at bounding box center [384, 52] width 29 height 12
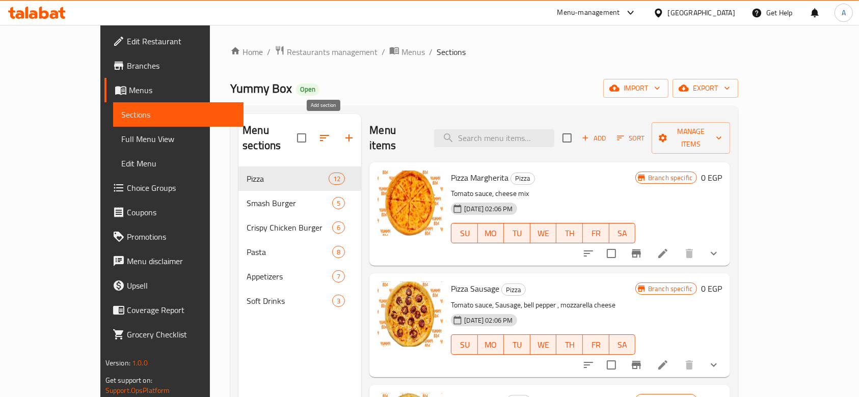
click at [337, 131] on button "button" at bounding box center [349, 138] width 24 height 24
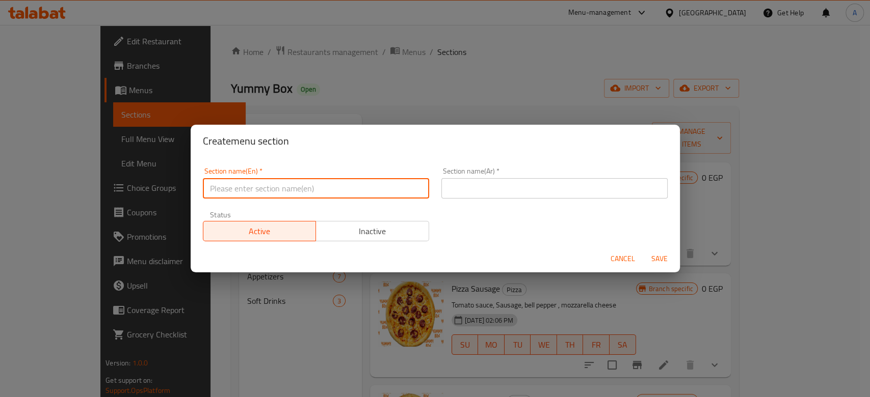
drag, startPoint x: 313, startPoint y: 193, endPoint x: 305, endPoint y: 197, distance: 9.1
click at [312, 193] on input "text" at bounding box center [316, 188] width 226 height 20
type input "New Offers!"
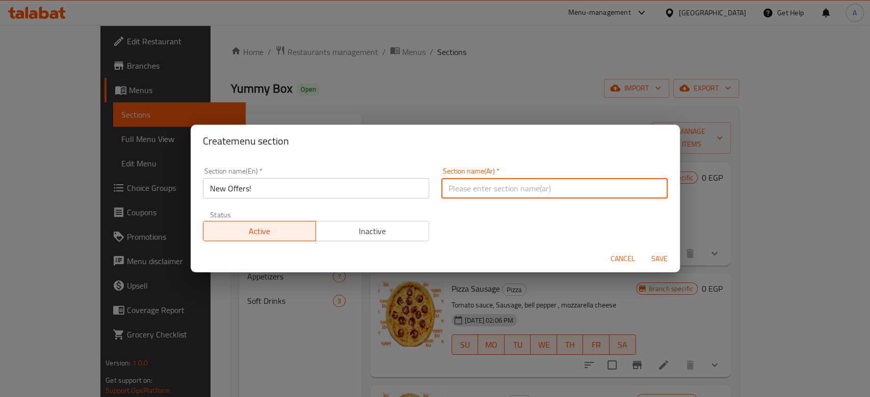
click at [530, 197] on input "text" at bounding box center [554, 188] width 226 height 20
type input "عروض جديدة!"
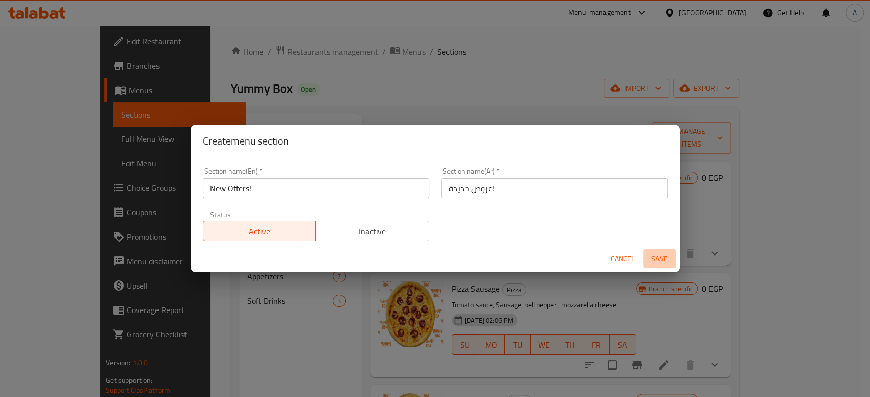
click at [662, 263] on span "Save" at bounding box center [659, 259] width 24 height 13
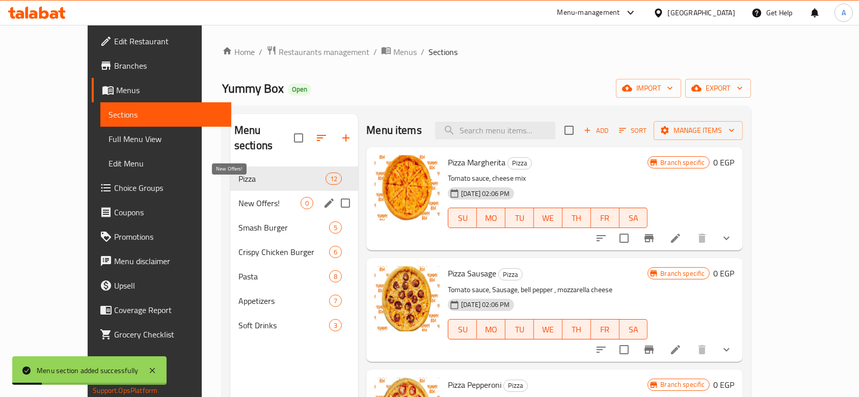
click at [242, 197] on span "New Offers!" at bounding box center [269, 203] width 62 height 12
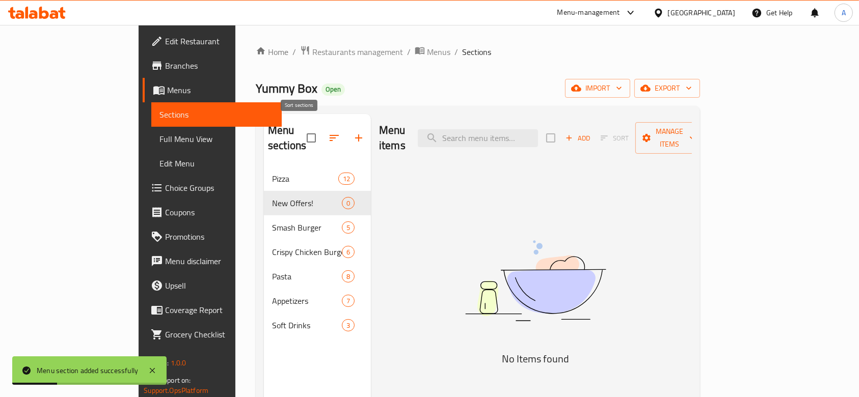
click at [330, 135] on icon "button" at bounding box center [334, 138] width 9 height 6
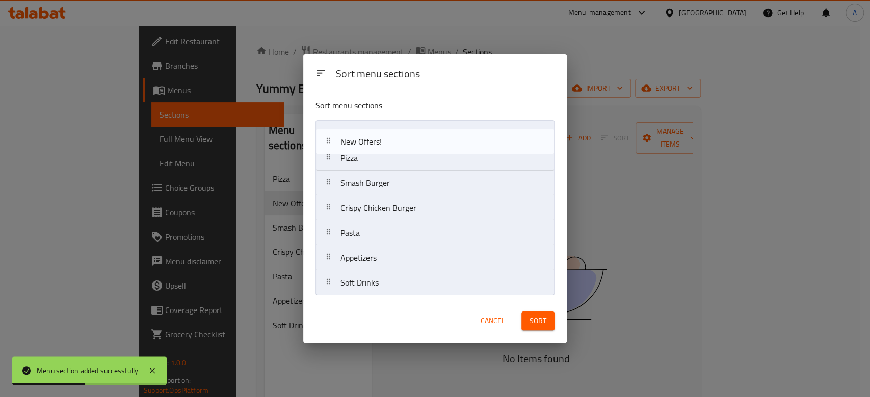
drag, startPoint x: 331, startPoint y: 157, endPoint x: 331, endPoint y: 132, distance: 25.5
click at [331, 133] on nav "Pizza New Offers! Smash Burger Crispy Chicken Burger Pasta Appetizers Soft Drin…" at bounding box center [434, 208] width 239 height 176
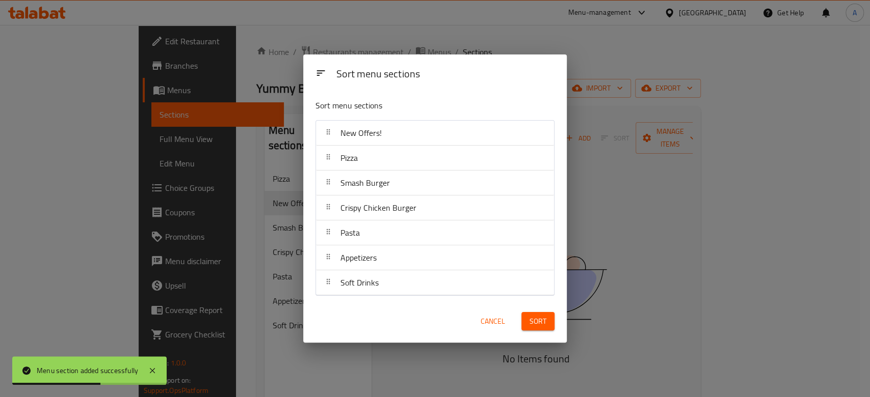
click at [544, 318] on span "Sort" at bounding box center [537, 321] width 17 height 13
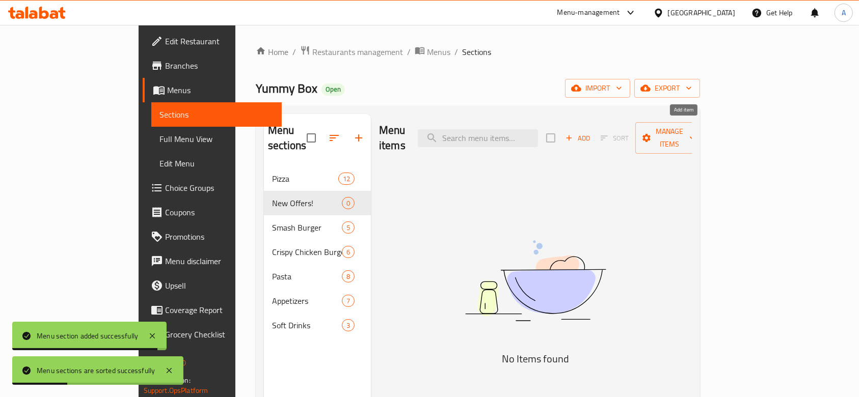
click at [574, 133] on icon "button" at bounding box center [568, 137] width 9 height 9
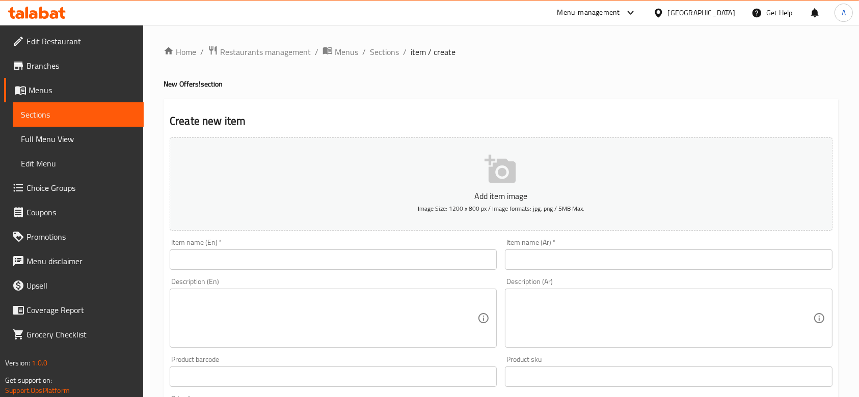
click at [289, 253] on input "text" at bounding box center [333, 260] width 327 height 20
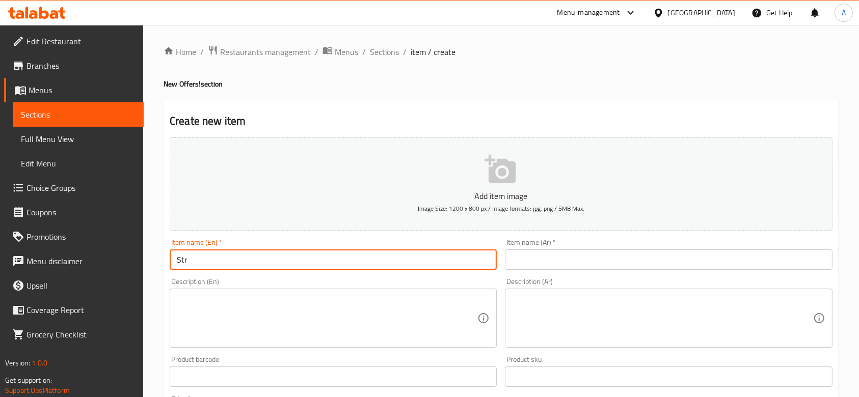
type input "Strips Offer"
click at [563, 262] on input "text" at bounding box center [668, 260] width 327 height 20
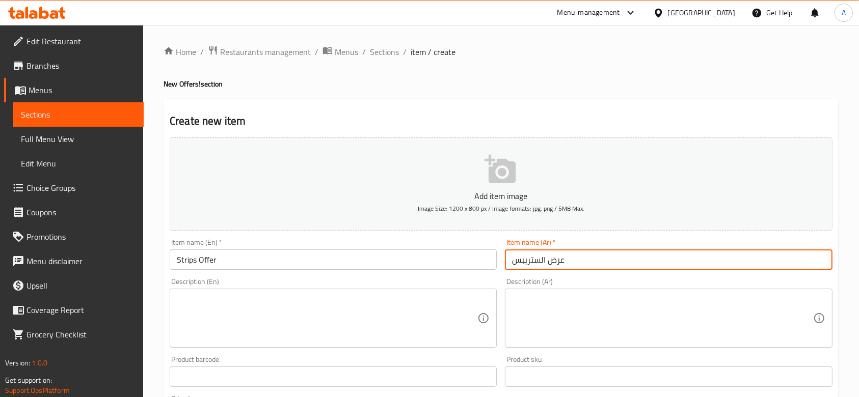
type input "عرض الستريبس"
click at [401, 304] on textarea at bounding box center [327, 318] width 301 height 48
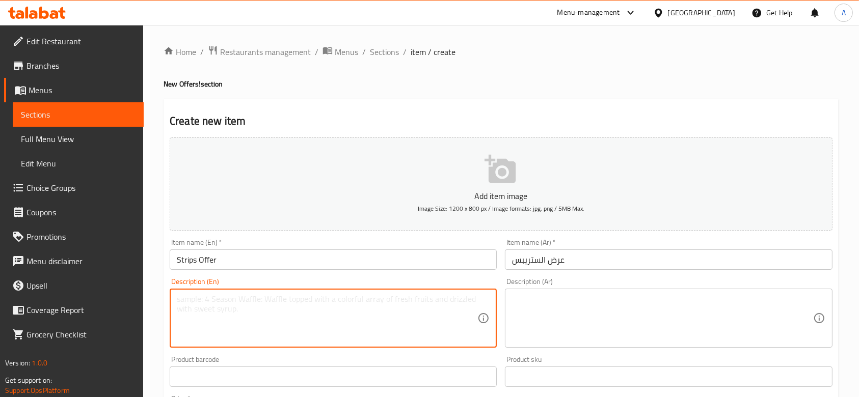
paste textarea "3 Crispy chicken strips+ 1 Packet Fries+ 1 Brioche Bread + 1 Juice + Ketchup"
click at [250, 302] on textarea "3 Crispy chicken strips+ 1 Packet Fries+ 1 Brioche Bread + 1 Juice + Ketchup" at bounding box center [327, 318] width 301 height 48
type textarea "3 Crispy chicken strips + 1 Packet Fries+ 1 Brioche Bread + 1 Juice + Ketchup"
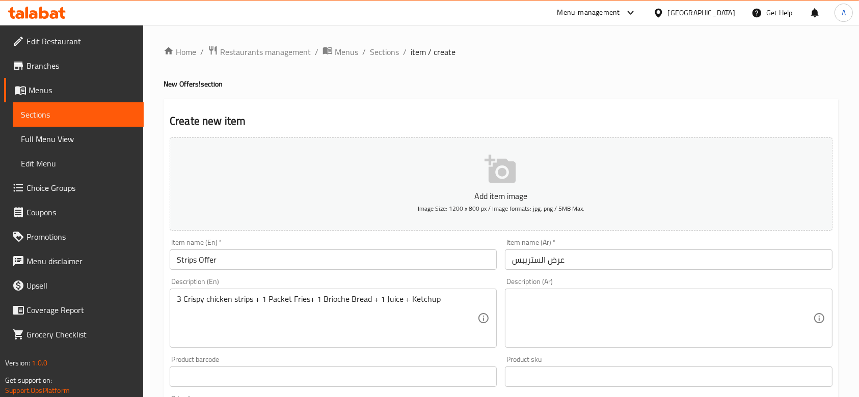
click at [440, 283] on div "Description (En) 3 Crispy chicken strips + 1 Packet Fries+ 1 Brioche Bread + 1 …" at bounding box center [333, 313] width 327 height 70
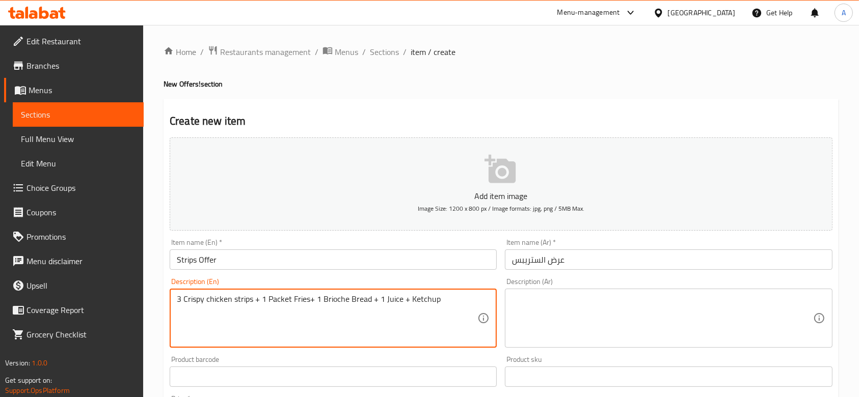
click at [394, 297] on textarea "3 Crispy chicken strips + 1 Packet Fries+ 1 Brioche Bread + 1 Juice + Ketchup" at bounding box center [327, 318] width 301 height 48
click at [571, 301] on textarea at bounding box center [662, 318] width 301 height 48
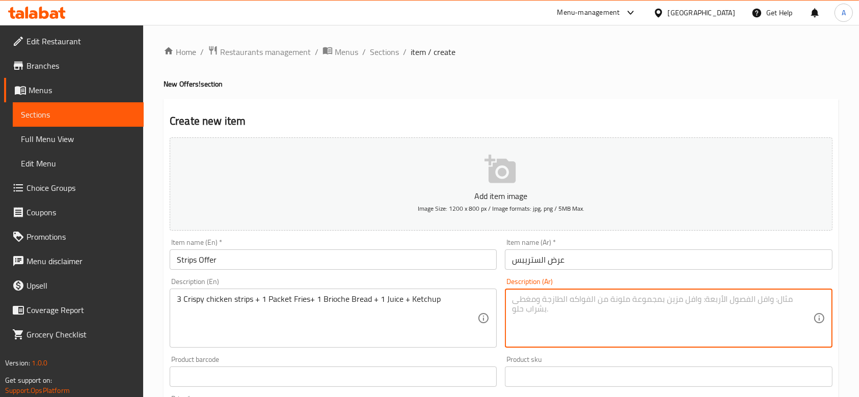
paste textarea "3 شرائح دجاج مقرمشة + 1 عبوة بطاطس مقلية + 1 خبز بريوش + 1 عصير + كاتشب"
drag, startPoint x: 715, startPoint y: 299, endPoint x: 781, endPoint y: 304, distance: 66.4
click at [781, 304] on textarea "3 شرائح دجاج مقرمشة + 1 عبوة بطاطس مقلية + 1 خبز بريوش + 1 عصير + كاتشب" at bounding box center [662, 318] width 301 height 48
type textarea "3 قطع ستريبس + 1 عبوة بطاطس مقلية + 1 خبز بريوش + 1 عصير + كاتشب"
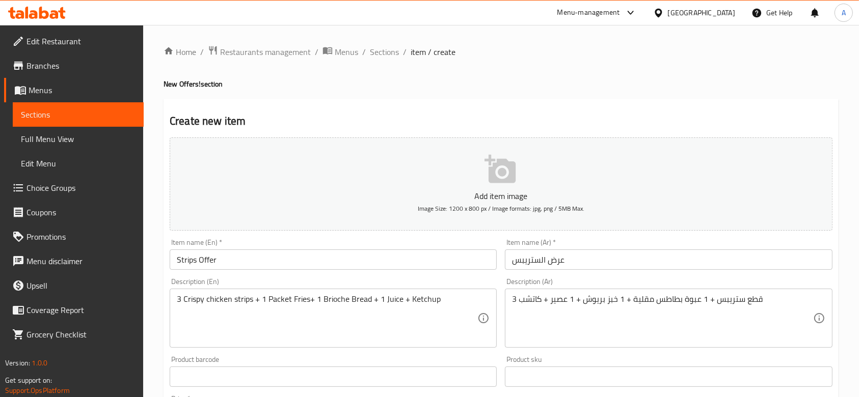
click at [844, 253] on div "Home / Restaurants management / Menus / Sections / item / create New Offers! se…" at bounding box center [501, 372] width 716 height 695
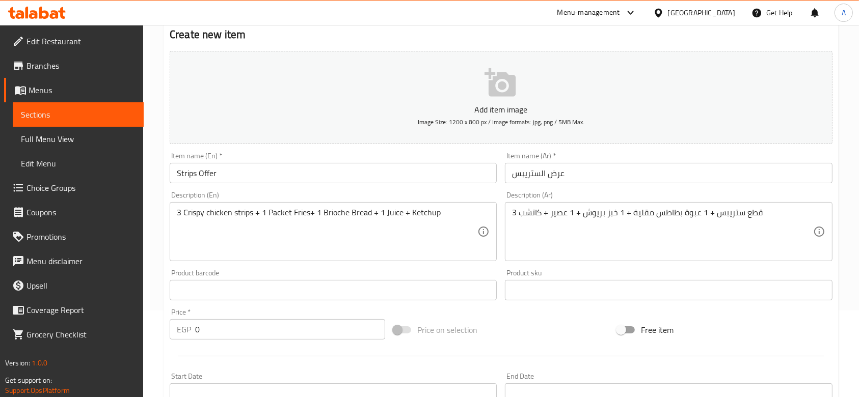
scroll to position [136, 0]
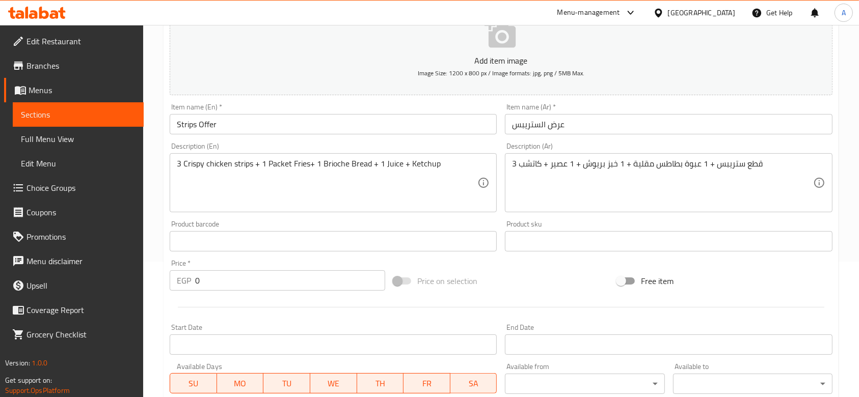
click at [249, 265] on div "Price   * EGP 0 Price *" at bounding box center [278, 275] width 216 height 31
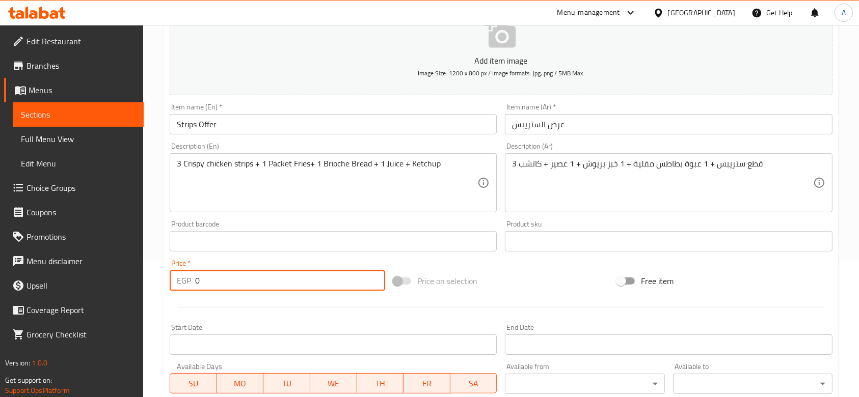
drag, startPoint x: 245, startPoint y: 277, endPoint x: 195, endPoint y: 269, distance: 50.5
click at [195, 269] on div "Price   * EGP 0 Price *" at bounding box center [278, 275] width 216 height 31
type input "160"
click at [204, 256] on div "Price   * EGP 160 Price *" at bounding box center [278, 275] width 224 height 39
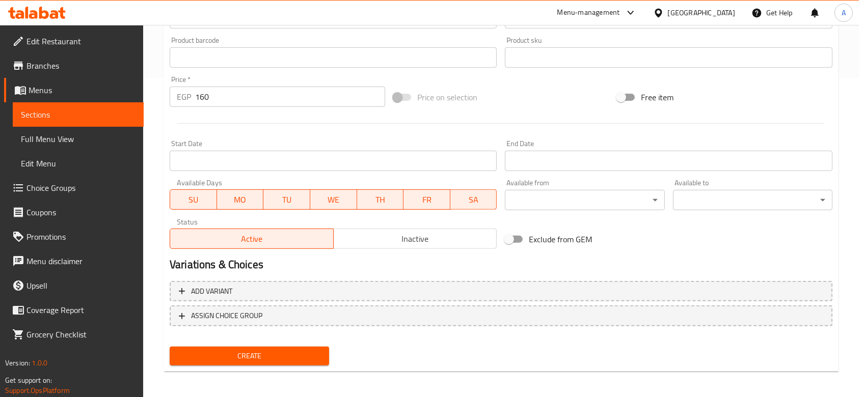
scroll to position [322, 0]
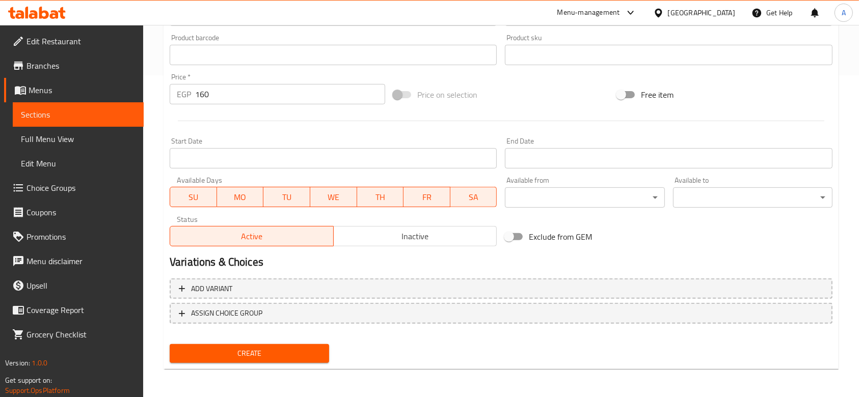
click at [254, 347] on span "Create" at bounding box center [249, 353] width 143 height 13
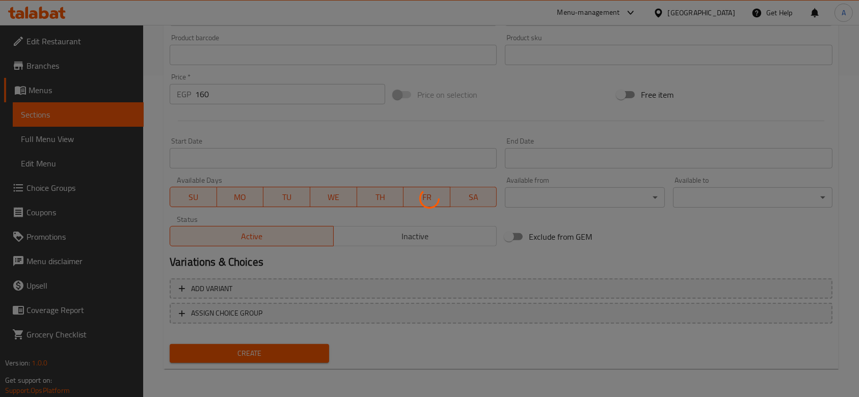
type input "0"
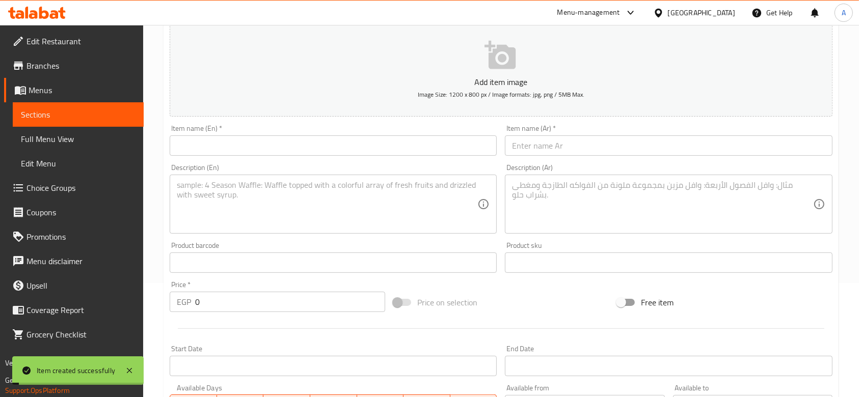
scroll to position [0, 0]
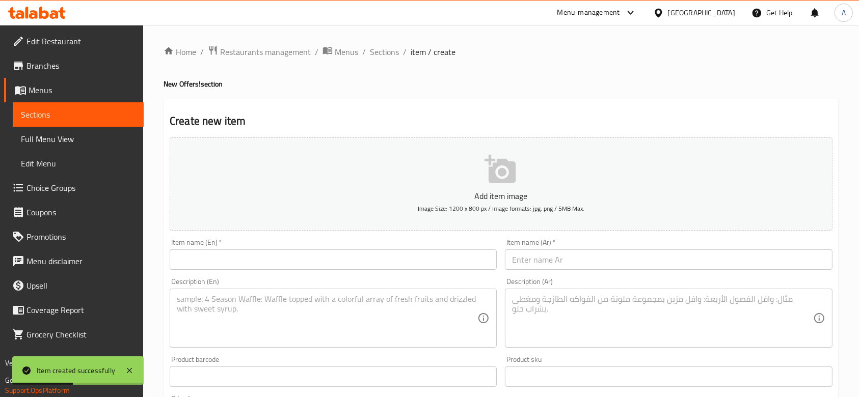
click at [306, 256] on input "text" at bounding box center [333, 260] width 327 height 20
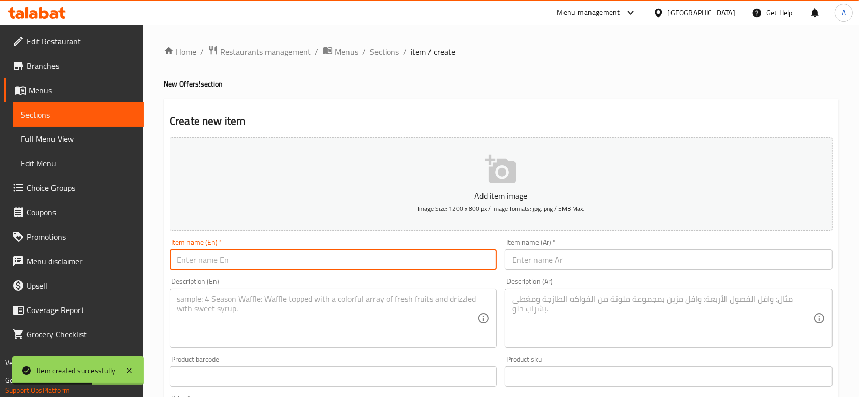
paste input "Couples Crispy Chicken Sandwitch"
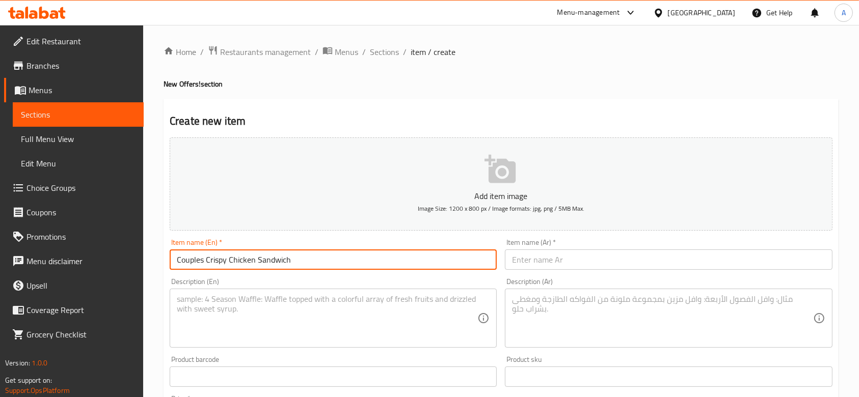
type input "Couples Crispy Chicken Sandwich"
click at [607, 264] on input "text" at bounding box center [668, 260] width 327 height 20
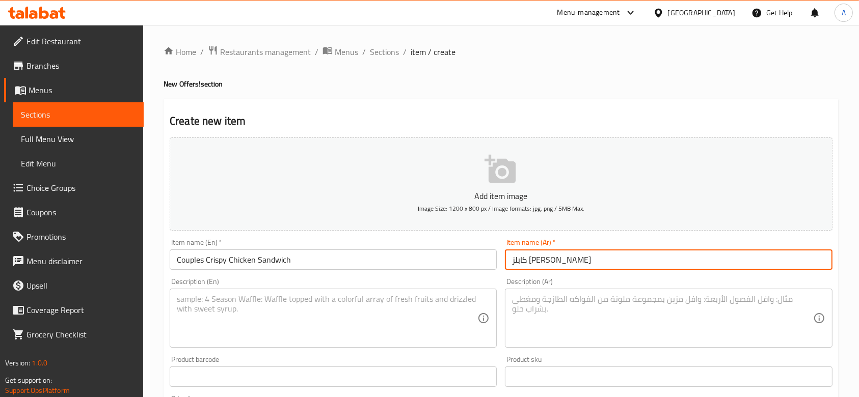
click at [512, 259] on input "كابلز كريسبي تشيكن" at bounding box center [668, 260] width 327 height 20
type input "عرض كابلز كريسبي تشيكن"
click at [614, 234] on div "Add item image Image Size: 1200 x 800 px / Image formats: jpg, png / 5MB Max." at bounding box center [501, 183] width 671 height 101
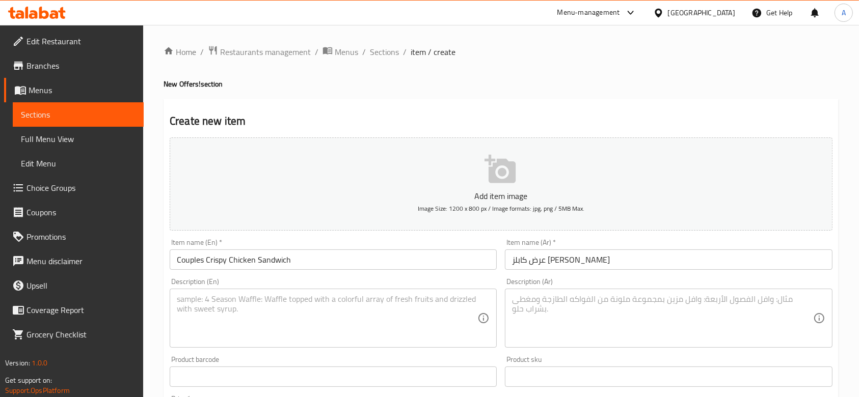
click at [346, 264] on input "Couples Crispy Chicken Sandwich" at bounding box center [333, 260] width 327 height 20
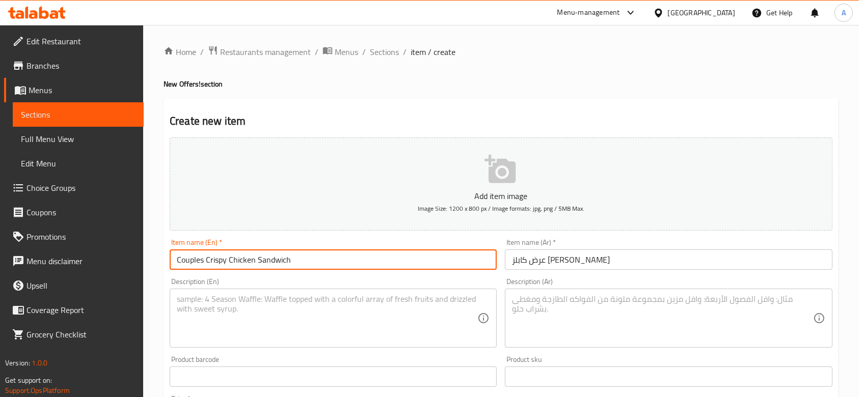
type input "Couples Crispy Chicken Sandwich"
click at [595, 264] on input "عرض كابلز كريسبي تشيكن" at bounding box center [668, 260] width 327 height 20
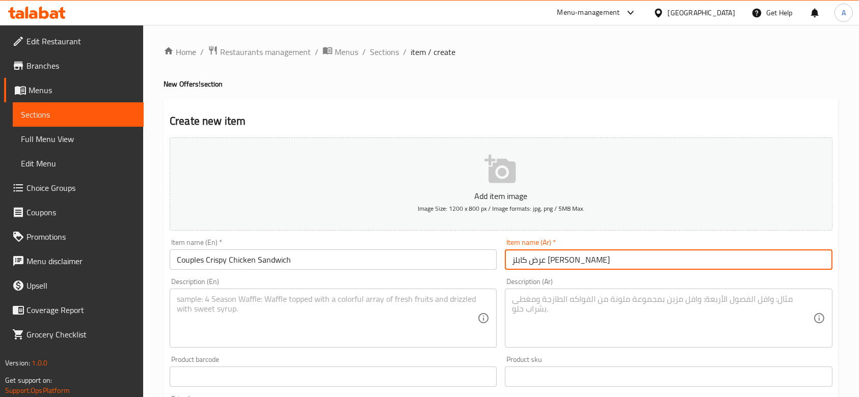
click at [595, 264] on input "عرض كابلز كريسبي تشيكن" at bounding box center [668, 260] width 327 height 20
click at [515, 263] on input "كابلز كريسبي تشيكن" at bounding box center [668, 260] width 327 height 20
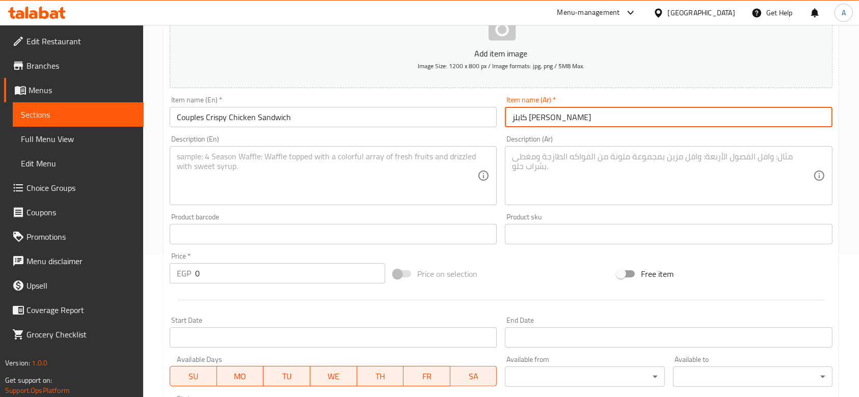
scroll to position [204, 0]
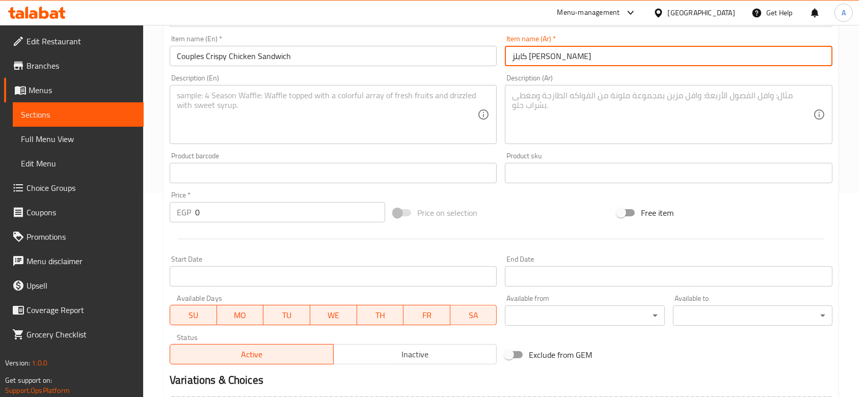
type input "كابلز كريسبي تشيكن"
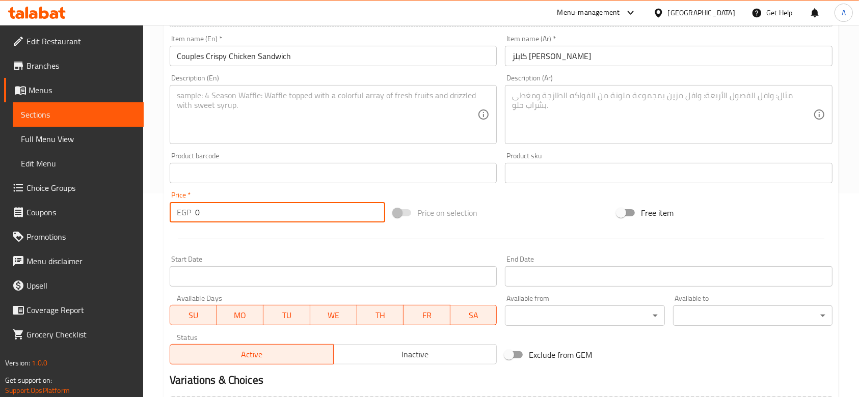
drag, startPoint x: 234, startPoint y: 200, endPoint x: 181, endPoint y: 201, distance: 53.0
click at [181, 201] on div "Price   * EGP 0 Price *" at bounding box center [278, 207] width 216 height 31
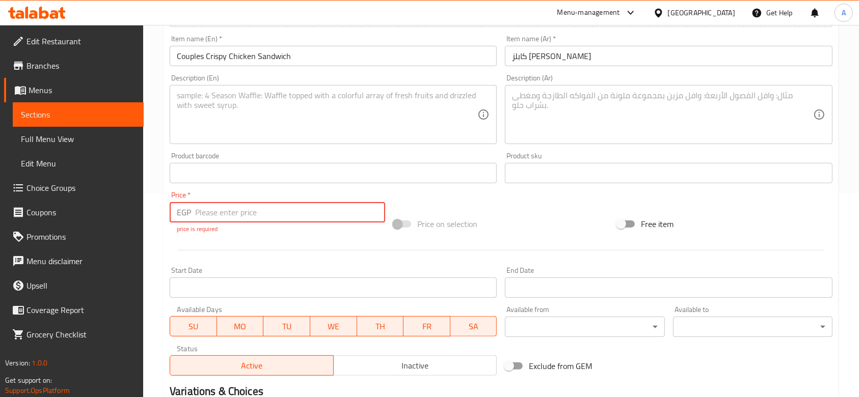
paste input "360"
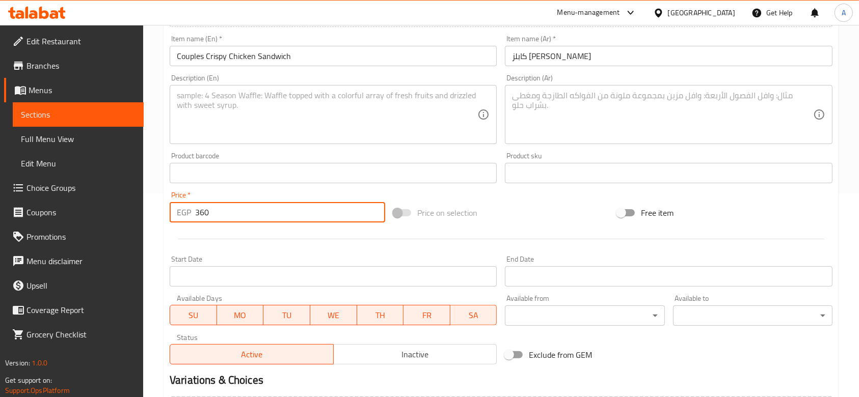
type input "360"
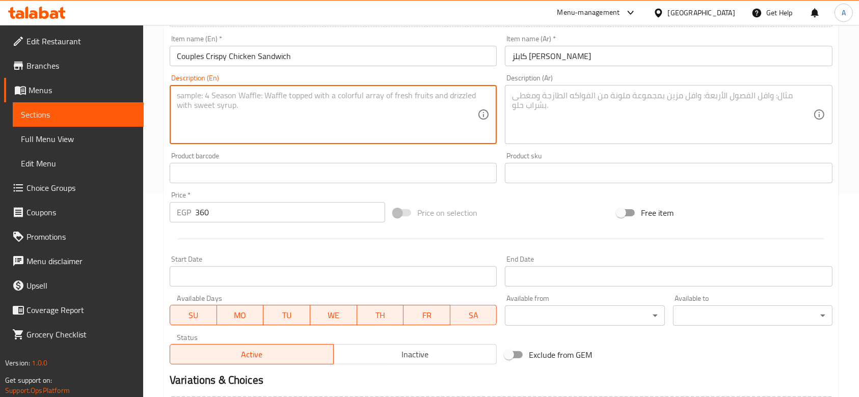
click at [278, 122] on textarea at bounding box center [327, 115] width 301 height 48
paste textarea "2 Crispy Chicken + 2 Packet Fries + 2 Big Cola"
type textarea "2 Crispy Chicken + 2 Packet Fries + 2 Big Cola"
click at [527, 98] on textarea at bounding box center [662, 115] width 301 height 48
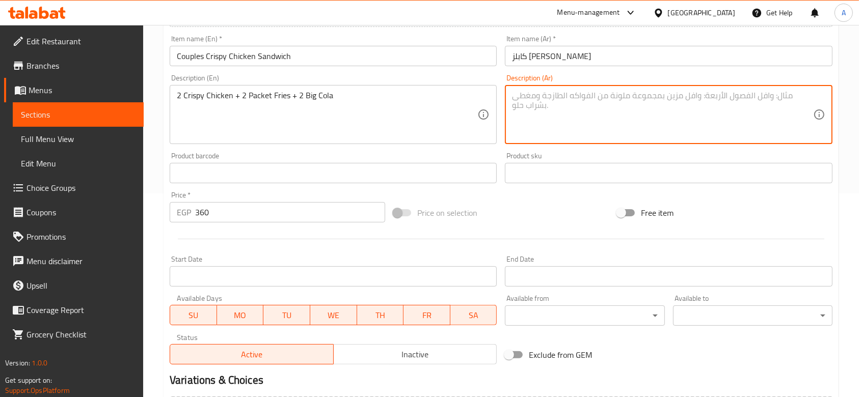
paste textarea "2 دجاج مقرمش + 2 بطاطس مقلية + 2 كولا كبيرة"
type textarea "2 دجاج مقرمش + 2 بطاطس مقلية + 2 كولا كبيرة"
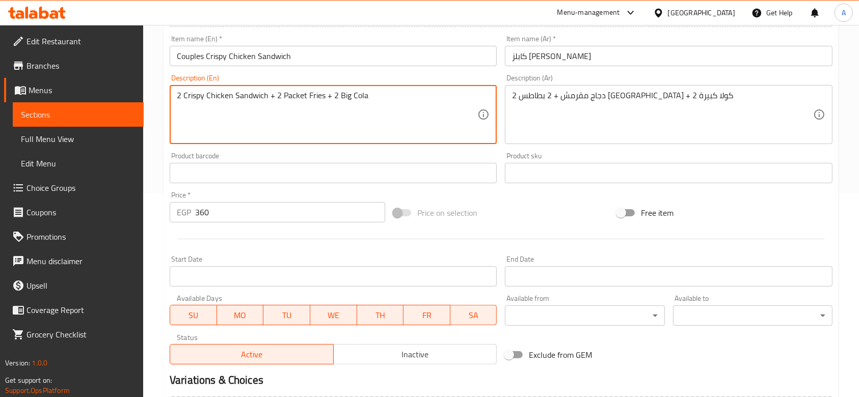
click at [256, 111] on textarea "2 Crispy Chicken Sandwich + 2 Packet Fries + 2 Big Cola" at bounding box center [327, 115] width 301 height 48
type textarea "2 Crispy Chicken Sandwich + 2 Packet Fries + 2 Big Cola"
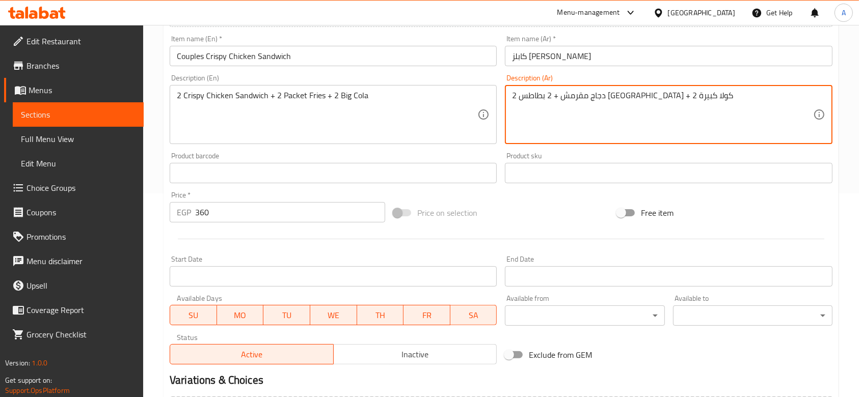
click at [562, 100] on textarea "2 دجاج مقرمش + 2 بطاطس مقلية + 2 كولا كبيرة" at bounding box center [662, 115] width 301 height 48
paste textarea "اندويتش دجاج مقرمش + 2 عبوة بطاطس مقلية + 2 كولا كبيرة"
type textarea "2 ساندويتش دجاج مقرمش + 2 عبوة بطاطس مقلية + 2 كولا كبيرة"
click at [574, 149] on div "Product sku Product sku" at bounding box center [668, 167] width 335 height 39
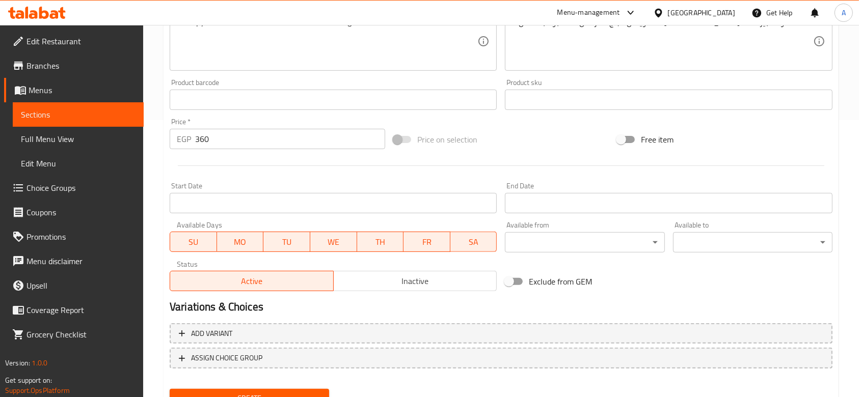
scroll to position [322, 0]
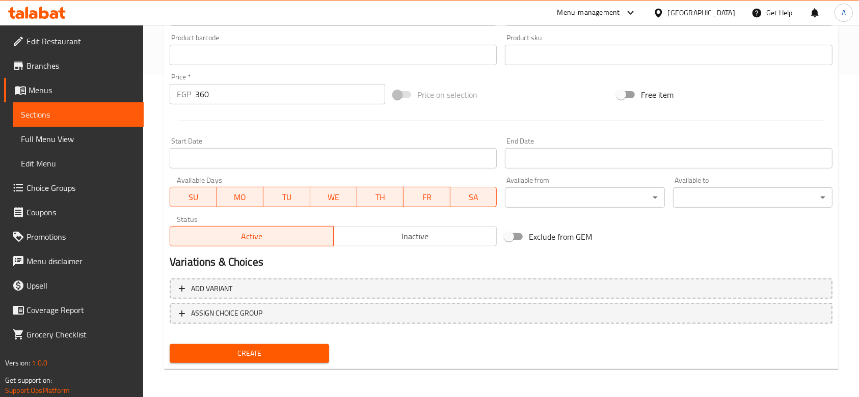
click at [313, 361] on button "Create" at bounding box center [249, 353] width 159 height 19
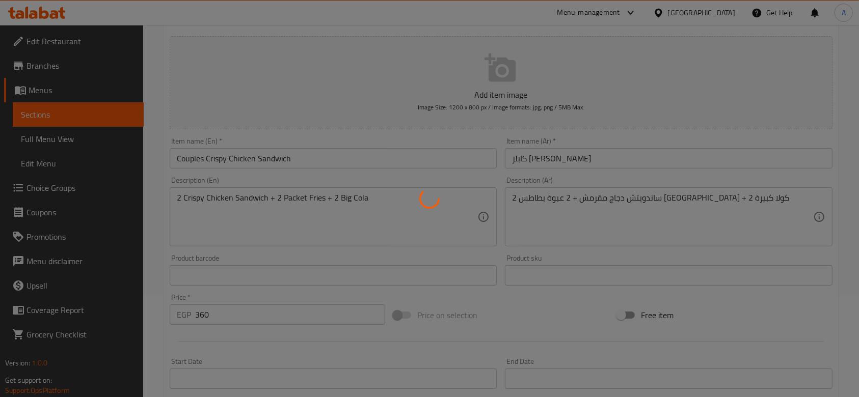
scroll to position [0, 0]
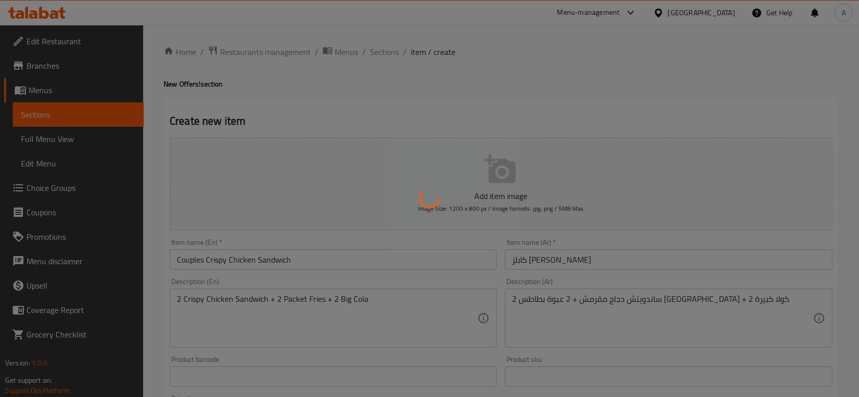
type input "0"
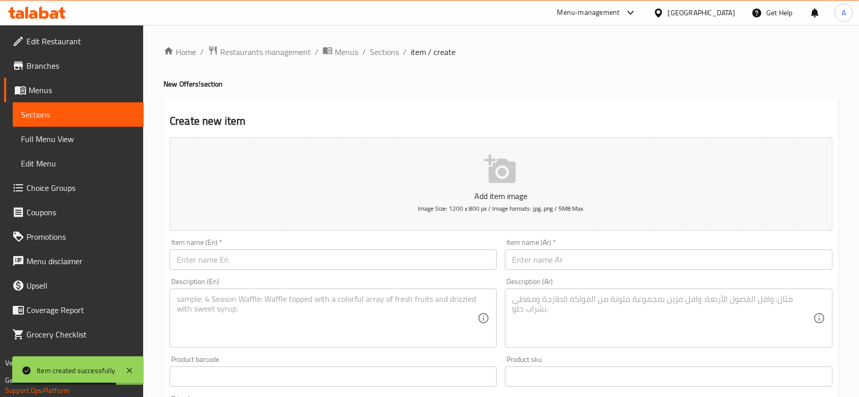
click at [319, 265] on input "text" at bounding box center [333, 260] width 327 height 20
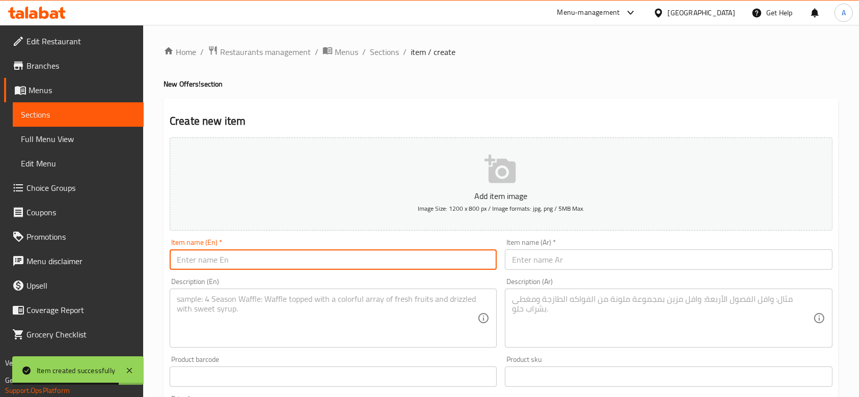
paste input "Couples Beef Sandwitch"
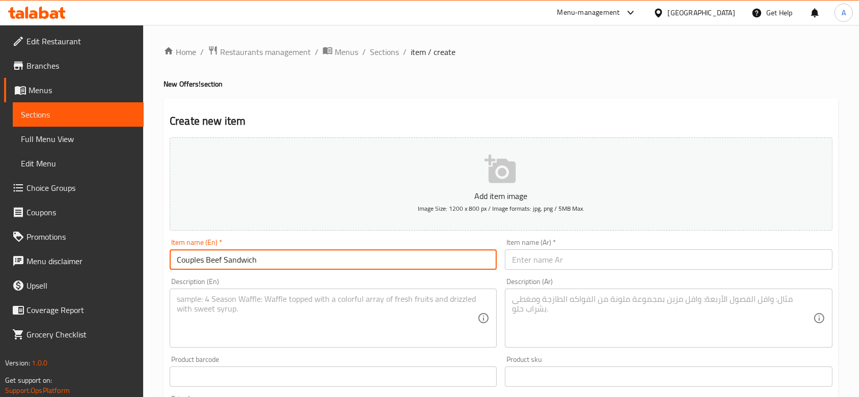
type input "Couples Beef Sandwich"
click at [576, 259] on input "text" at bounding box center [668, 260] width 327 height 20
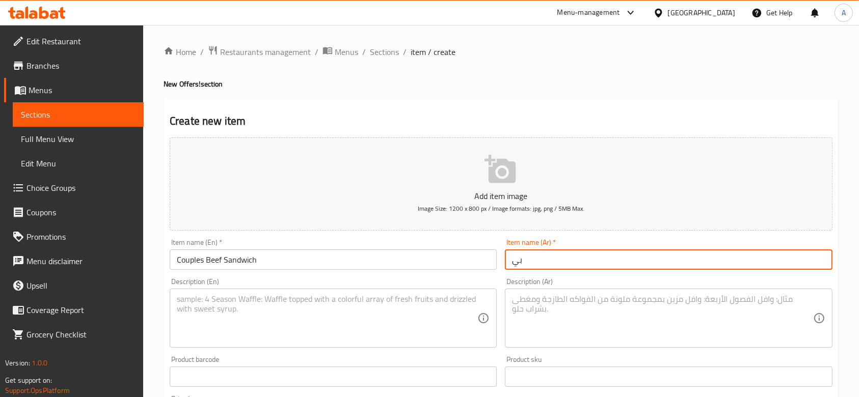
type input "ب"
type input "كابلز بيف ساندوتش"
click at [575, 244] on div "Item name (Ar)   * كابلز بيف ساندوتش Item name (Ar) *" at bounding box center [668, 254] width 327 height 31
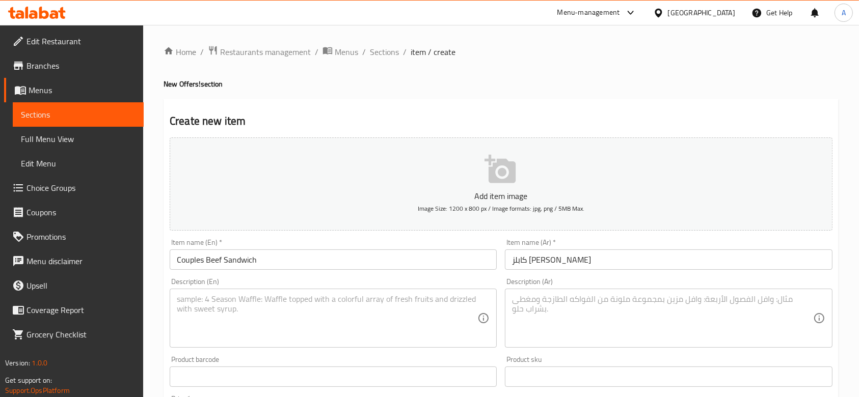
click at [340, 300] on textarea at bounding box center [327, 318] width 301 height 48
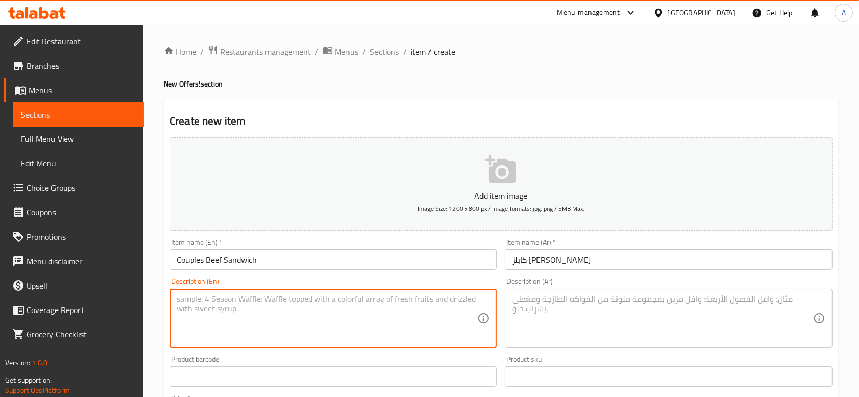
paste textarea "2 Classic Beef Smash Burger + 2 Crispy Chicken + 2 Packet Fries + 2 Big Cola"
click at [408, 303] on textarea "2 Classic Beef Smash Burger + 2 Crispy Chicken + 2 Packet Fries + 2 Big Cola" at bounding box center [327, 318] width 301 height 48
paste textarea
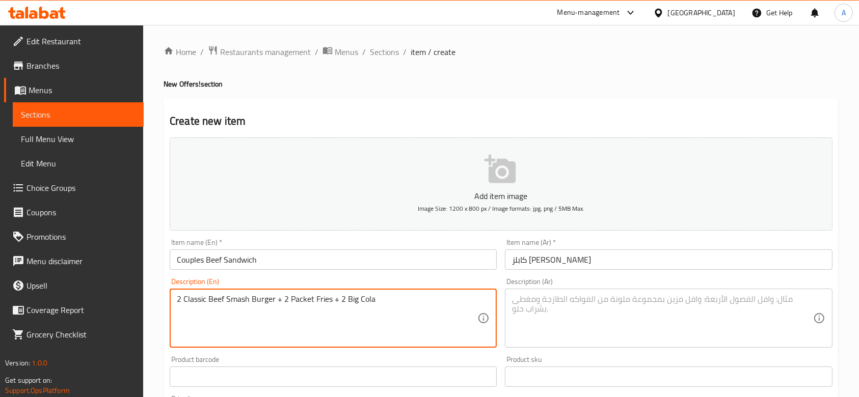
type textarea "2 Classic Beef Smash Burger + 2 Packet Fries + 2 Big Cola"
click at [544, 290] on div "Description (Ar)" at bounding box center [668, 318] width 327 height 59
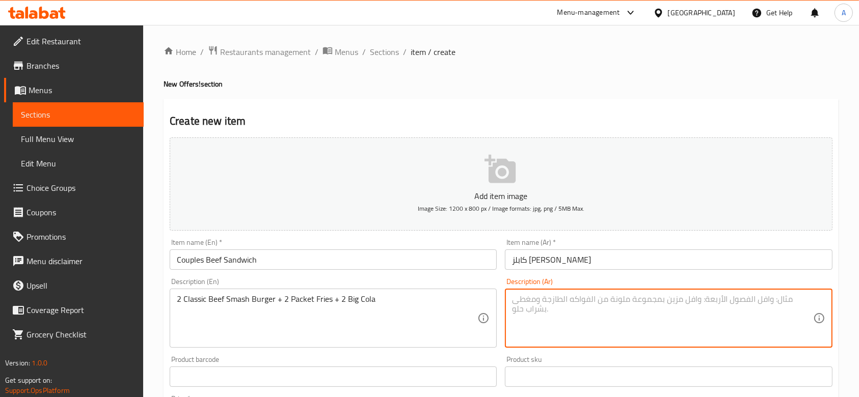
paste textarea "2 برجر لحم بقري كلاسيكي + 2 بطاطس مقلية + 2 كولا كبيرة"
drag, startPoint x: 633, startPoint y: 301, endPoint x: 713, endPoint y: 303, distance: 79.5
click at [713, 303] on textarea "2 برجر لحم بقري كلاسيكي + 2 بطاطس مقلية + 2 كولا كبيرة" at bounding box center [662, 318] width 301 height 48
type textarea "2 كلاسيك سماش برجر + 2 بطاطس مقلية + 2 كولا كبيرة"
click at [693, 281] on div "Description (Ar) 2 كلاسيك سماش برجر + 2 بطاطس مقلية + 2 كولا كبيرة Description …" at bounding box center [668, 313] width 327 height 70
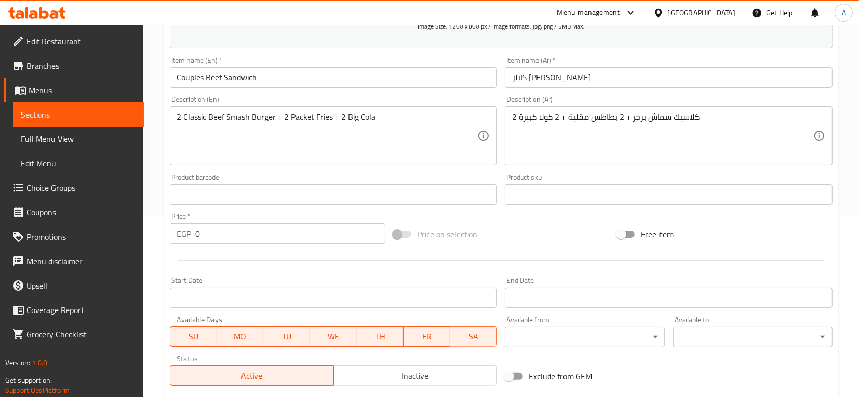
scroll to position [204, 0]
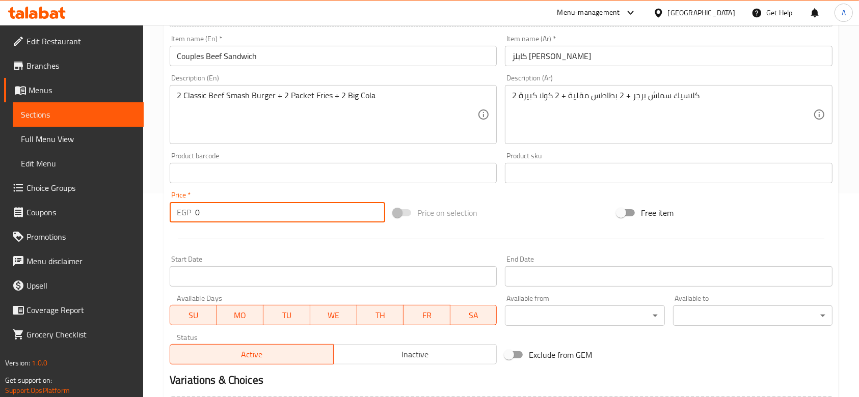
drag, startPoint x: 227, startPoint y: 218, endPoint x: 194, endPoint y: 214, distance: 32.8
click at [194, 214] on div "EGP 0 Price *" at bounding box center [278, 212] width 216 height 20
type input "360"
click at [153, 226] on div "Home / Restaurants management / Menus / Sections / item / create New Offers! se…" at bounding box center [501, 168] width 716 height 695
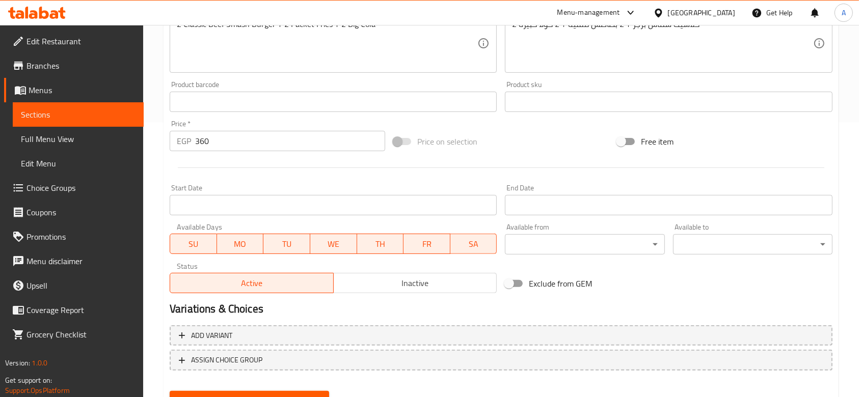
scroll to position [322, 0]
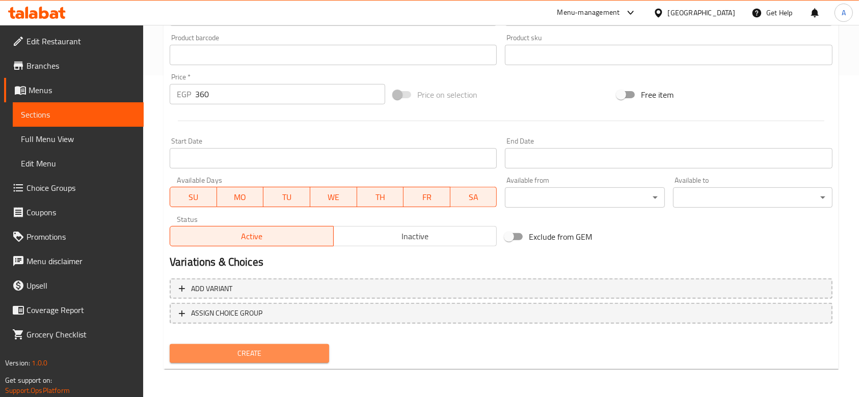
click at [228, 353] on span "Create" at bounding box center [249, 353] width 143 height 13
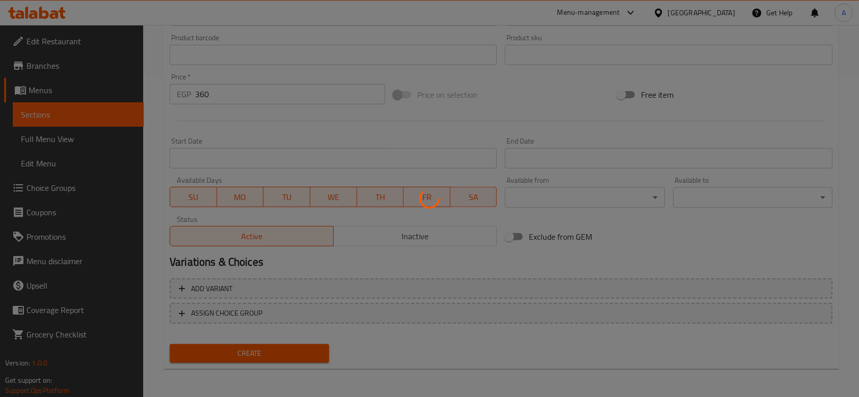
type input "0"
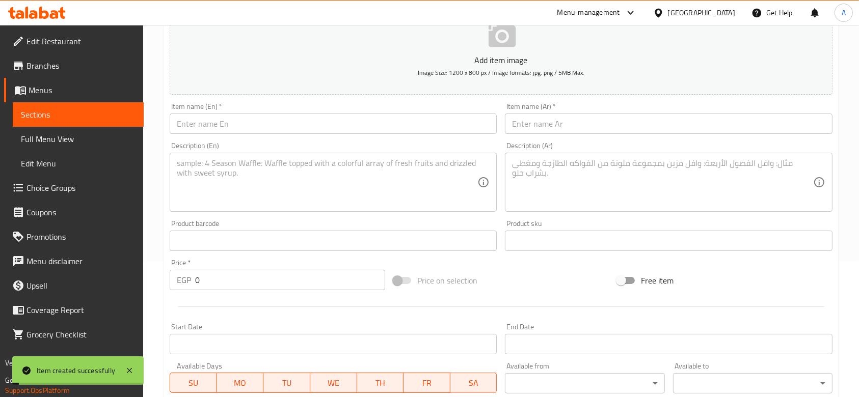
scroll to position [0, 0]
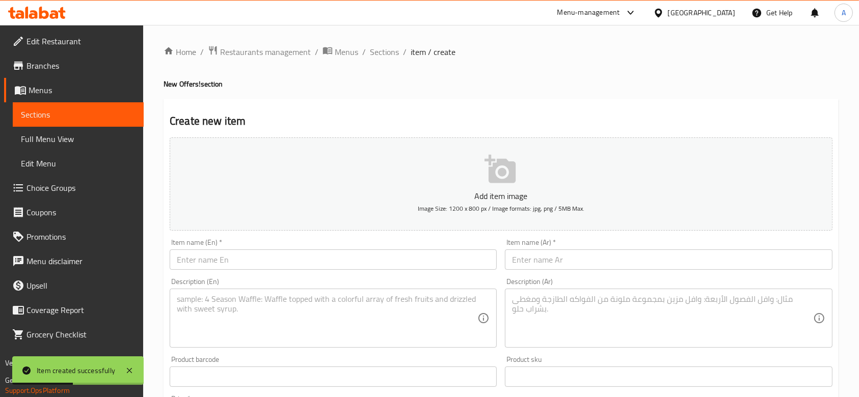
click at [359, 326] on textarea at bounding box center [327, 318] width 301 height 48
paste textarea "1 Classic Beef Smash Burger + 1 Crispy Chicken Burger + 2 Packet Fries + 2 Big …"
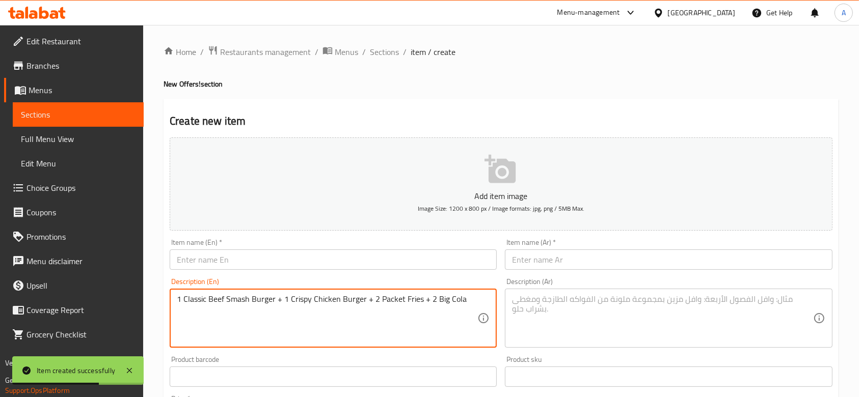
type textarea "1 Classic Beef Smash Burger + 1 Crispy Chicken Burger + 2 Packet Fries + 2 Big …"
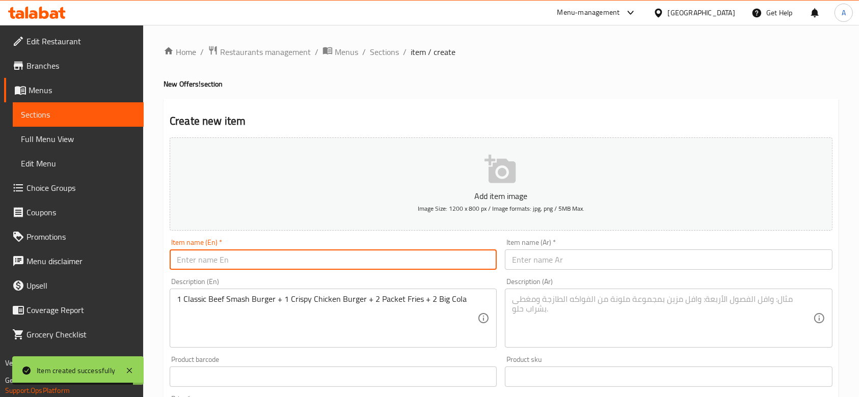
click at [353, 255] on input "text" at bounding box center [333, 260] width 327 height 20
paste input "Couples Mix Sandwitch"
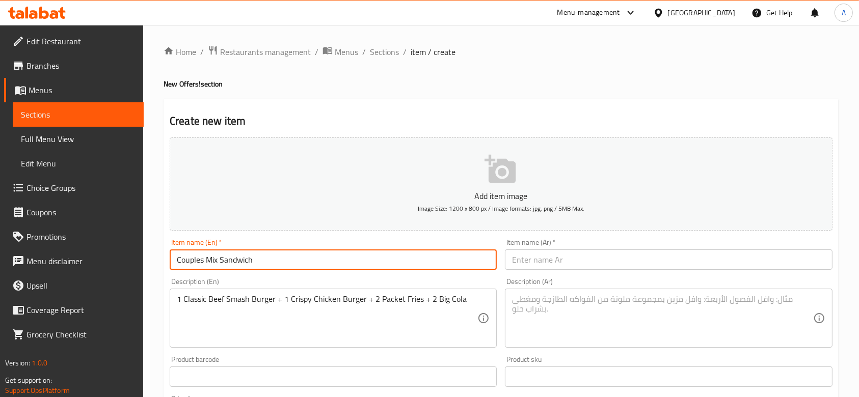
type input "Couples Mix Sandwich"
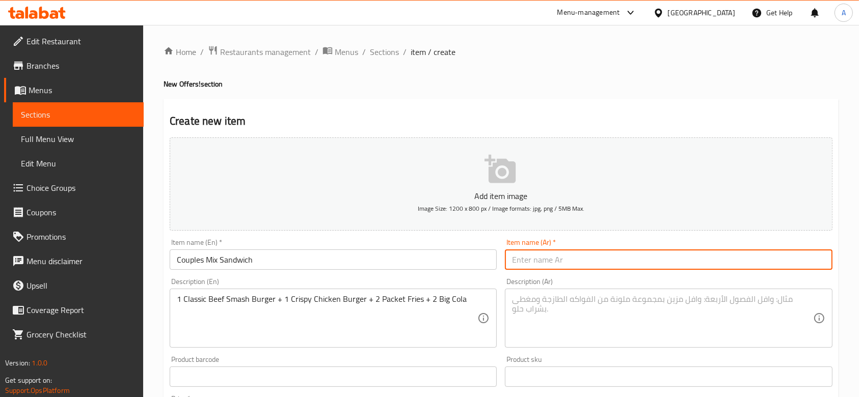
click at [567, 261] on input "text" at bounding box center [668, 260] width 327 height 20
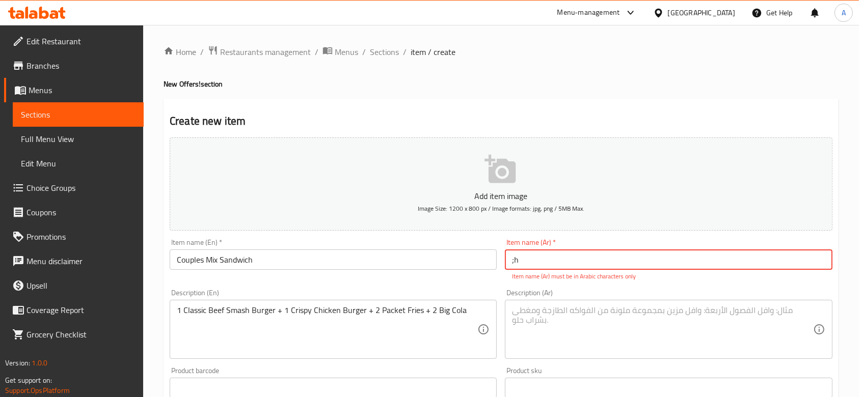
type input ";"
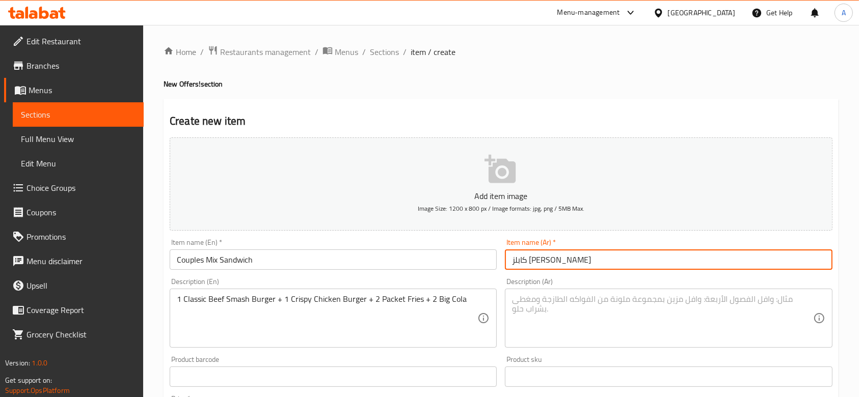
type input "كابلز ميكس ساندوتش"
click at [573, 285] on div "Description (Ar) Description (Ar)" at bounding box center [668, 313] width 327 height 70
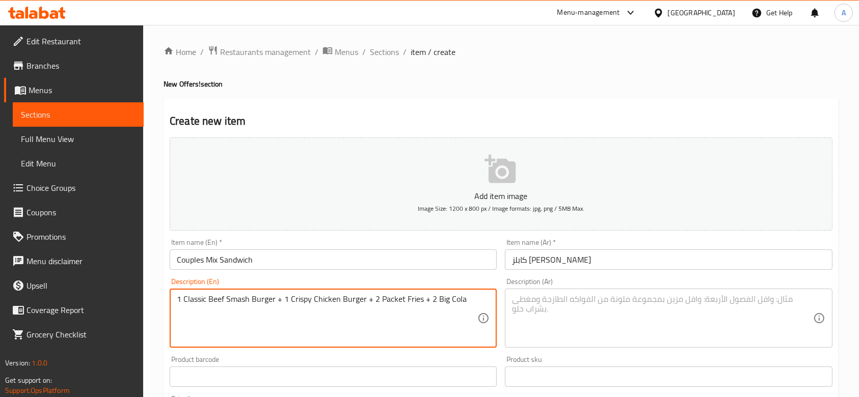
click at [395, 304] on textarea "1 Classic Beef Smash Burger + 1 Crispy Chicken Burger + 2 Packet Fries + 2 Big …" at bounding box center [327, 318] width 301 height 48
click at [640, 324] on textarea at bounding box center [662, 318] width 301 height 48
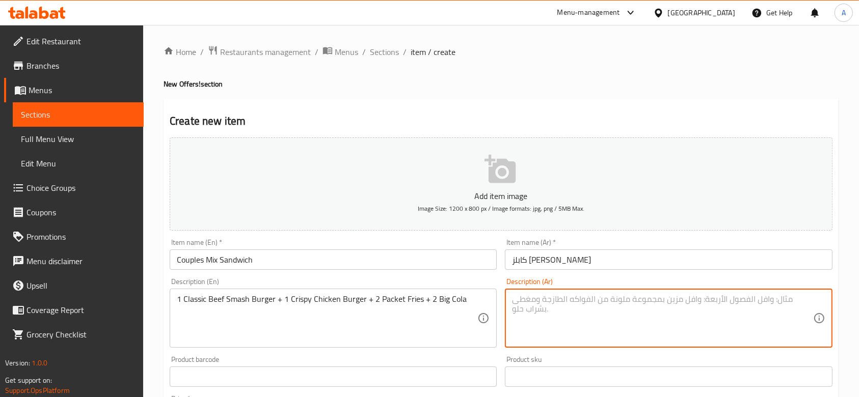
paste textarea "1 برجر لحم بقري كلاسيكي + 1 برجر دجاج مقرمش + 2 بطاطس مقلية + 2 كولا كبيرة"
drag, startPoint x: 709, startPoint y: 303, endPoint x: 787, endPoint y: 305, distance: 78.0
click at [787, 305] on textarea "1 برجر لحم بقري كلاسيكي + 1 برجر دجاج مقرمش + 2 بطاطس مقلية + 2 كولا كبيرة" at bounding box center [662, 318] width 301 height 48
type textarea "1 كلاسيك سماش برجر + 1 برجر دجاج مقرمش + 2 بطاطس مقلية + 2 كولا كبيرة"
click at [619, 279] on div "Description (Ar) 1 كلاسيك سماش برجر + 1 برجر دجاج مقرمش + 2 بطاطس مقلية + 2 كول…" at bounding box center [668, 313] width 327 height 70
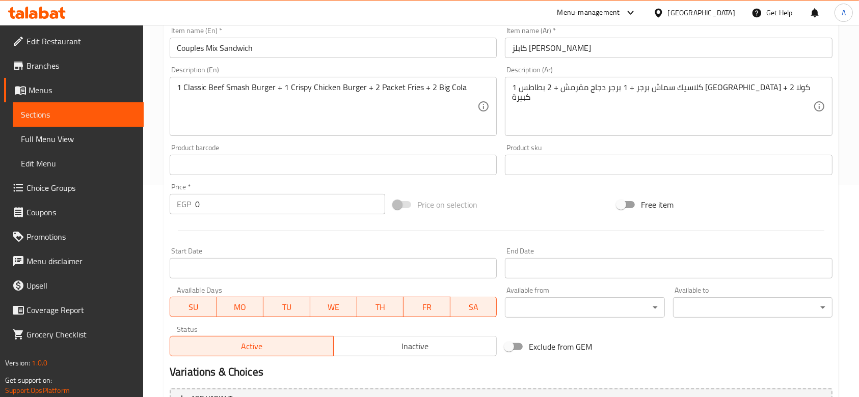
scroll to position [322, 0]
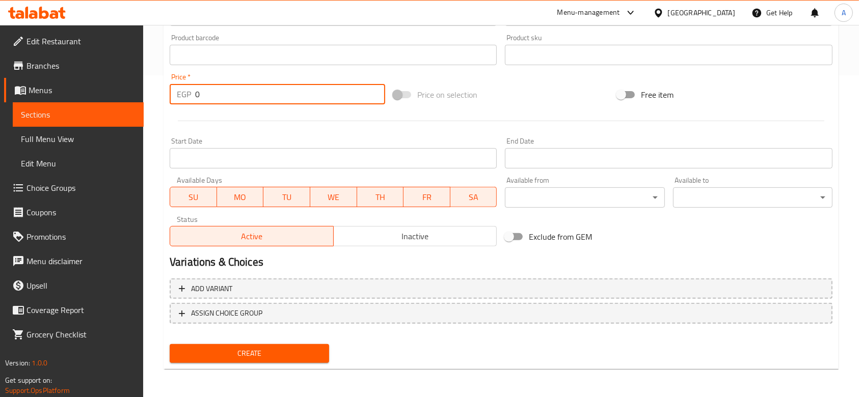
drag, startPoint x: 204, startPoint y: 104, endPoint x: 187, endPoint y: 106, distance: 16.4
click at [187, 106] on div "Price   * EGP 0 Price *" at bounding box center [278, 88] width 224 height 39
type input "360"
click at [228, 117] on div at bounding box center [501, 121] width 671 height 25
click at [286, 359] on span "Create" at bounding box center [249, 353] width 143 height 13
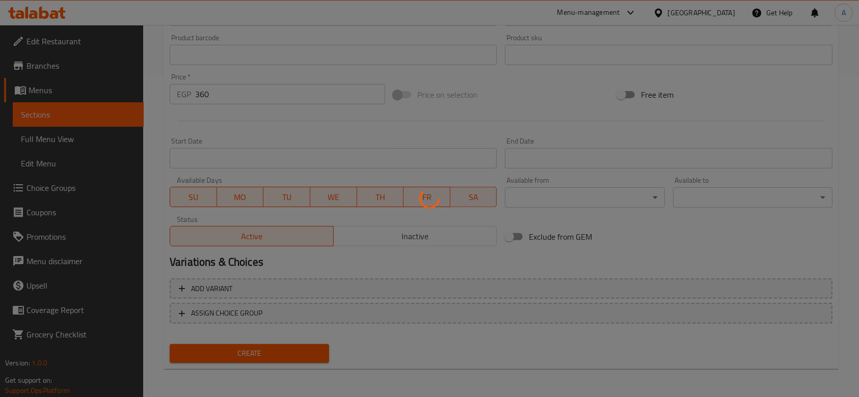
type input "0"
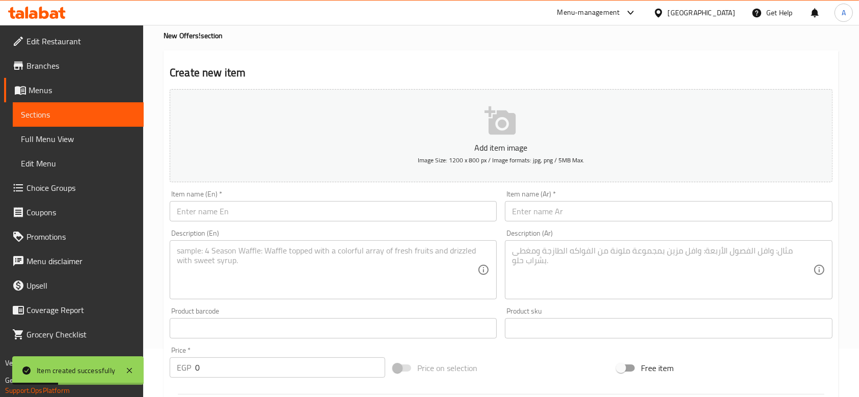
scroll to position [0, 0]
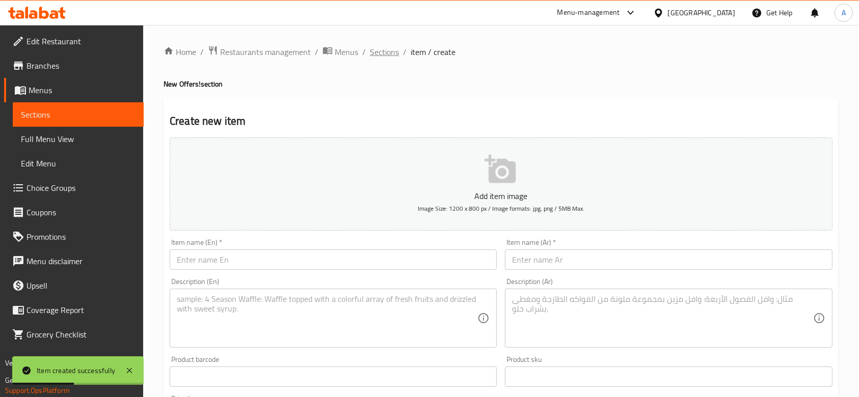
click at [383, 55] on span "Sections" at bounding box center [384, 52] width 29 height 12
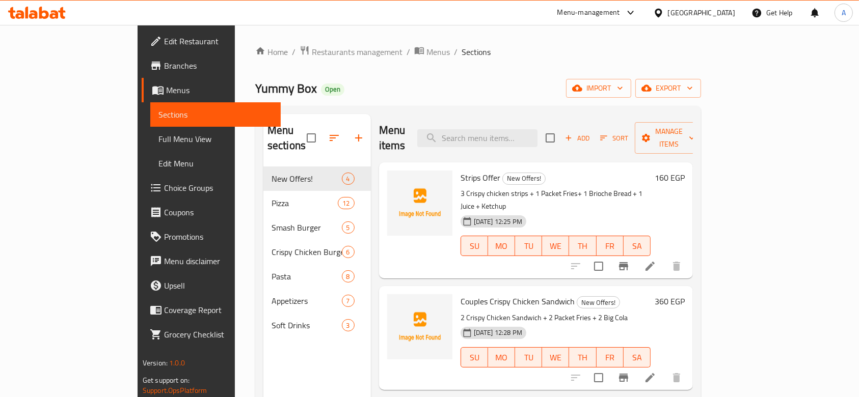
click at [594, 137] on button "Add" at bounding box center [577, 138] width 33 height 16
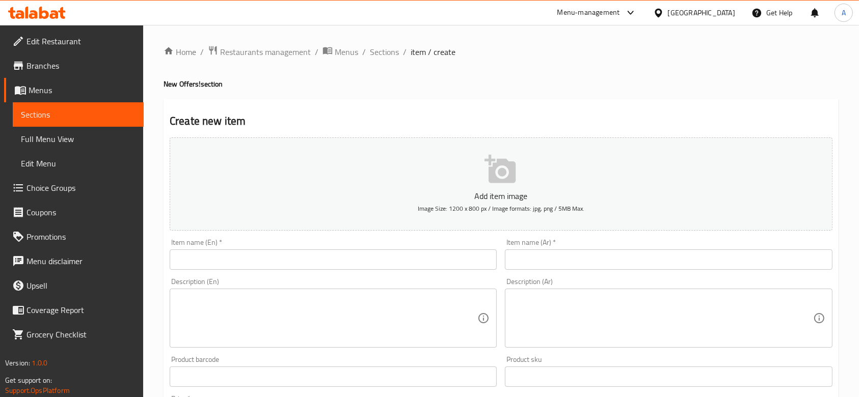
click at [352, 258] on input "text" at bounding box center [333, 260] width 327 height 20
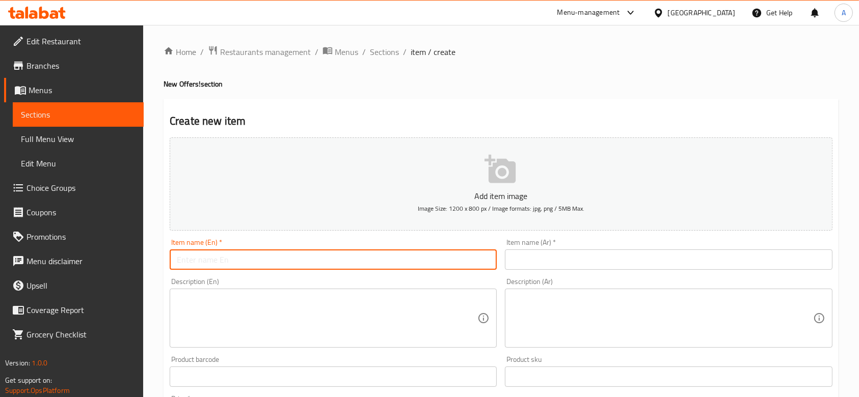
paste input "Couples Pizza"
type input "Couples Pizza"
click at [537, 263] on input "text" at bounding box center [668, 260] width 327 height 20
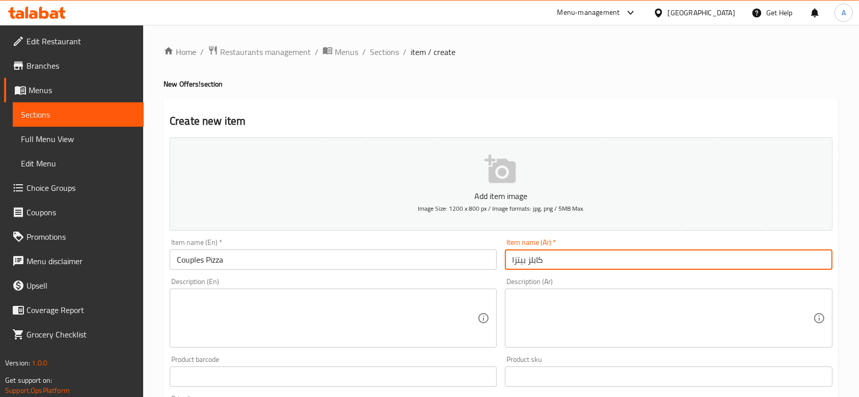
type input "كابلز بيتزا"
click at [227, 335] on textarea at bounding box center [327, 318] width 301 height 48
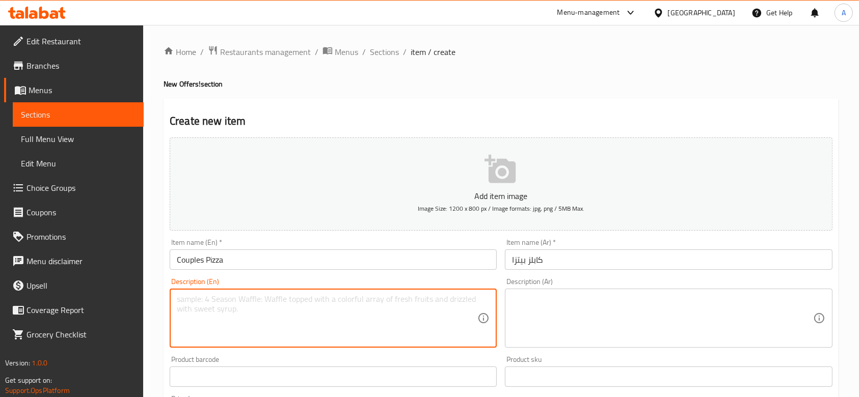
paste textarea "Pizza Chicken Ranch + Pizza Margherita + 2 Packet Fries + 2 Big Cola"
type textarea "Pizza Chicken Ranch + Pizza Margherita + 2 Packet Fries + 2 Big Cola"
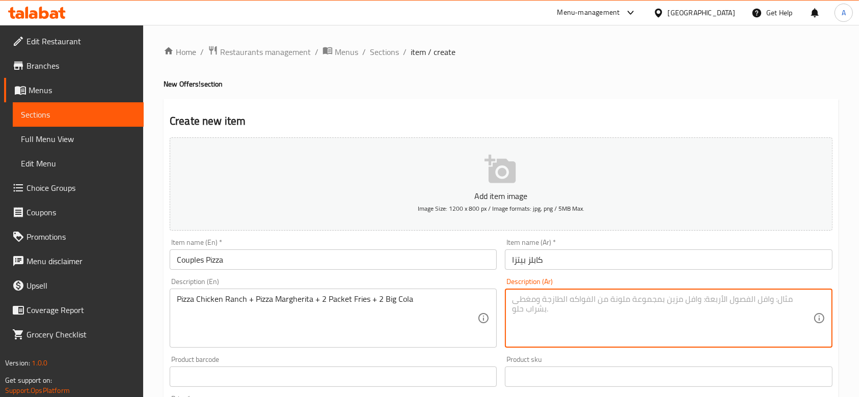
click at [578, 335] on textarea at bounding box center [662, 318] width 301 height 48
paste textarea "بيتزا دجاج رانش + بيتزا مارجريتا + 2 بطاطس مقلية + 2 كولا كبيرة"
type textarea "بيتزا دجاج رانش + بيتزا مارجريتا + 2 بطاطس مقلية + 2 كولا كبيرة"
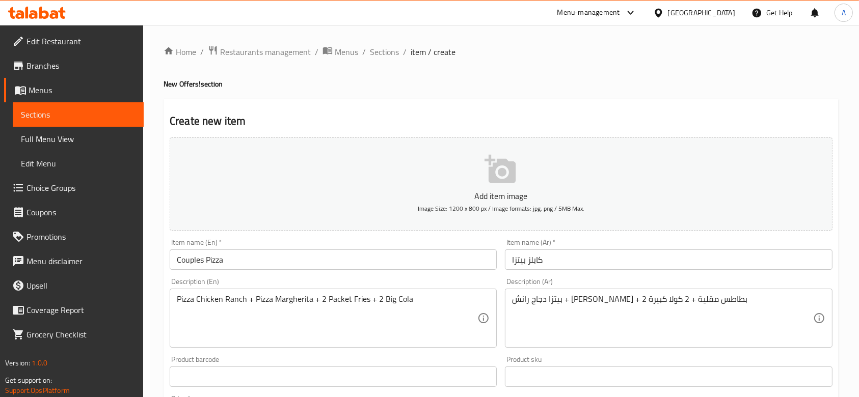
click at [501, 272] on div "Item name (Ar)   * كابلز بيتزا Item name (Ar) *" at bounding box center [668, 254] width 335 height 39
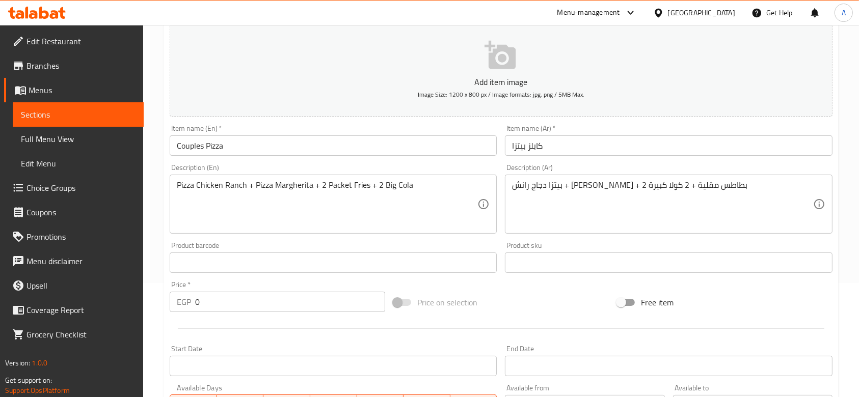
scroll to position [136, 0]
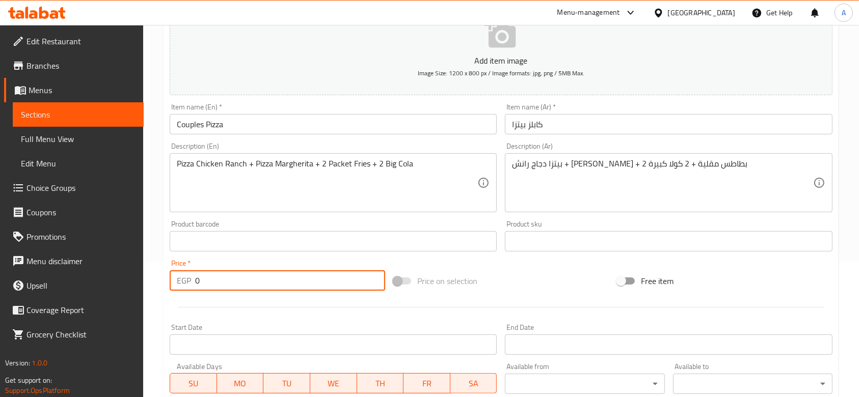
drag, startPoint x: 232, startPoint y: 276, endPoint x: 182, endPoint y: 271, distance: 50.7
click at [182, 271] on div "EGP 0 Price *" at bounding box center [278, 281] width 216 height 20
type input "470"
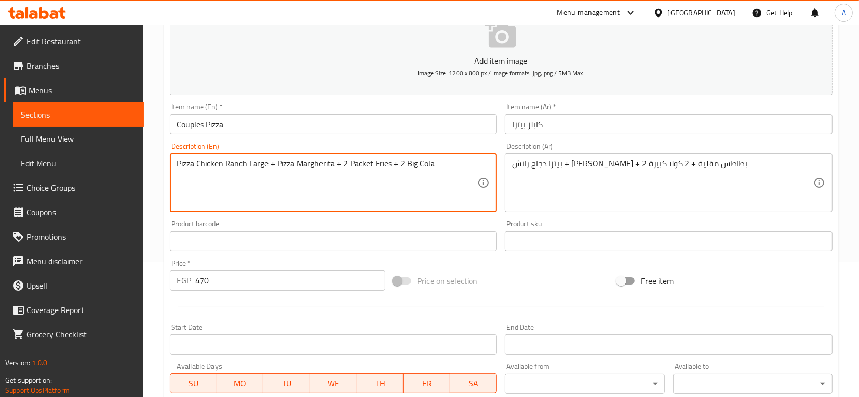
click at [333, 166] on textarea "Pizza Chicken Ranch Large + Pizza Margherita + 2 Packet Fries + 2 Big Cola" at bounding box center [327, 183] width 301 height 48
type textarea "Pizza Chicken Ranch Large + Pizza Margherita Large + 2 Packet Fries + 2 Big Cola"
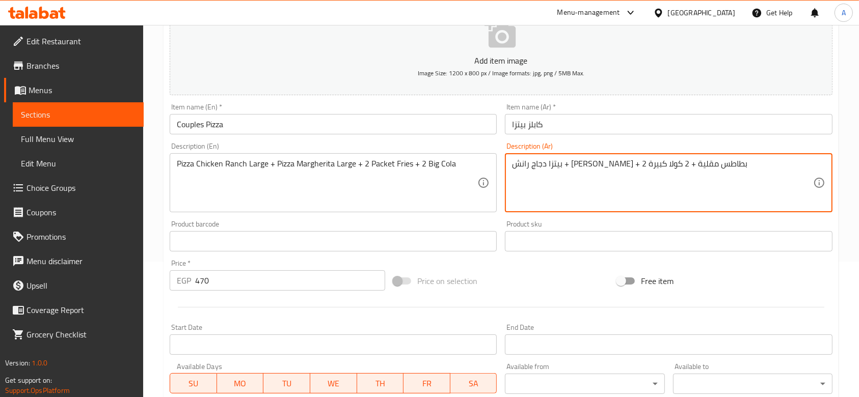
click at [558, 166] on textarea "بيتزا دجاج رانش + بيتزا مارجريتا + 2 بطاطس مقلية + 2 كولا كبيرة" at bounding box center [662, 183] width 301 height 48
paste textarea "كبيرة + بيتزا مارجريتا كبيرة + 2 عبوة بطاطس مقلية + 2 كولا كبيرة"
type textarea "بيتزا دجاج رانش كبيرة + بيتزا مارجريتا كبيرة + 2 عبوة بطاطس مقلية + 2 كولا كبيرة"
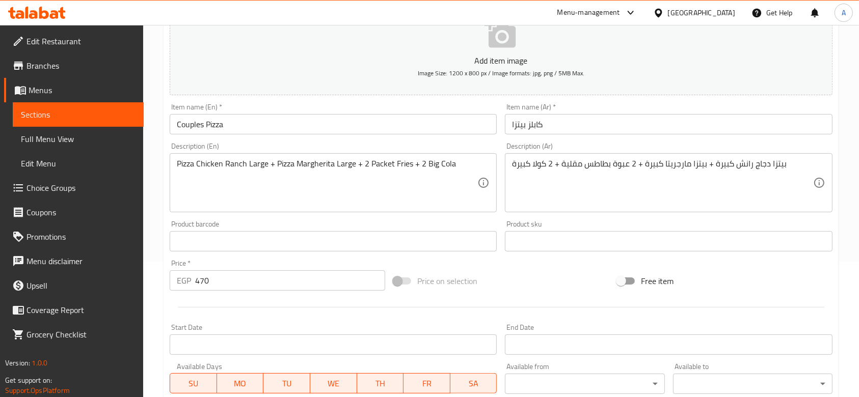
click at [583, 142] on div "Description (Ar) بيتزا دجاج رانش كبيرة + بيتزا مارجريتا كبيرة + 2 عبوة بطاطس مق…" at bounding box center [668, 178] width 335 height 78
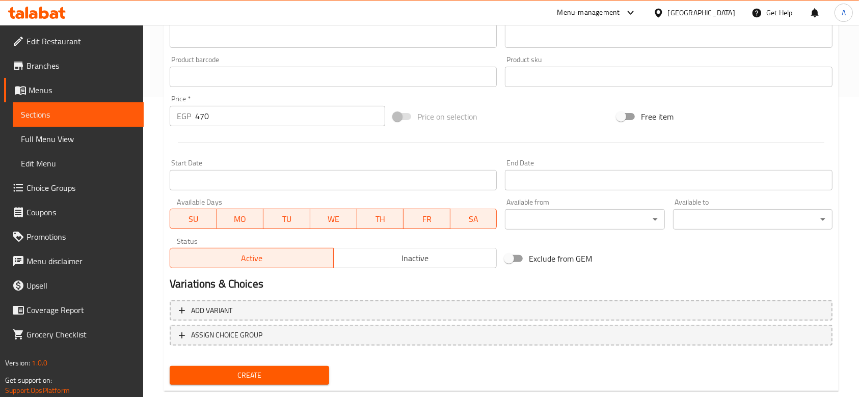
scroll to position [322, 0]
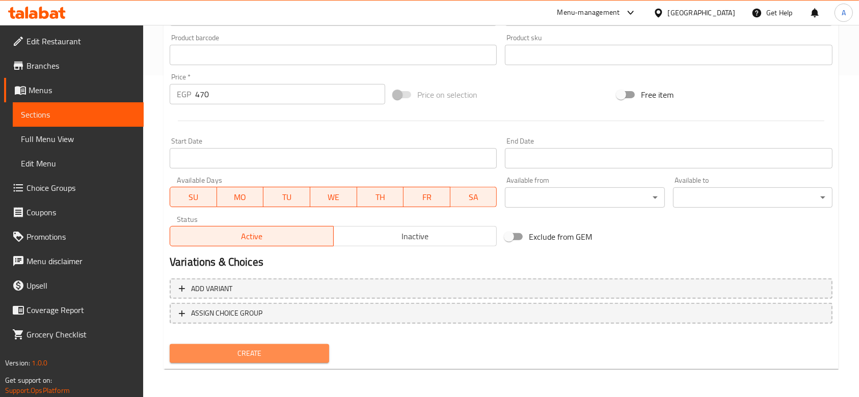
click at [320, 349] on span "Create" at bounding box center [249, 353] width 143 height 13
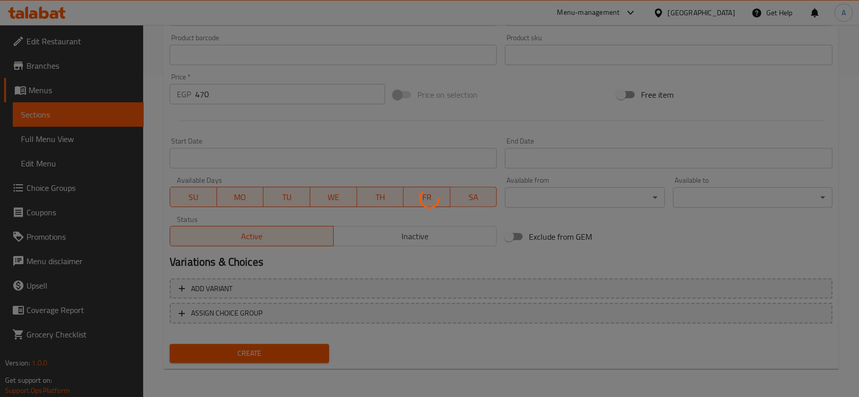
type input "0"
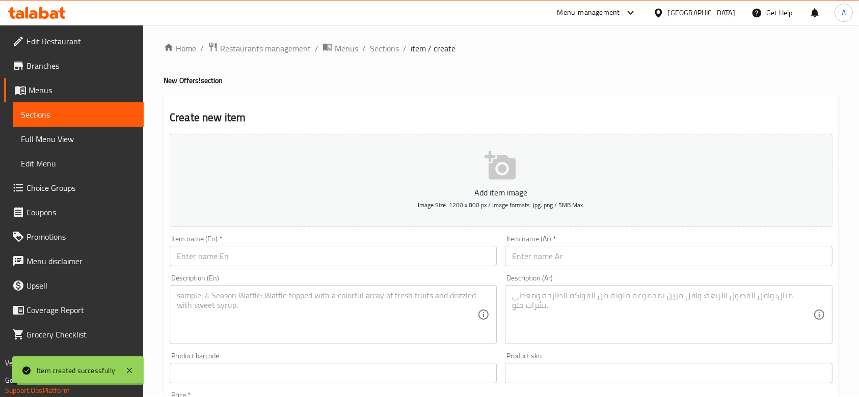
scroll to position [0, 0]
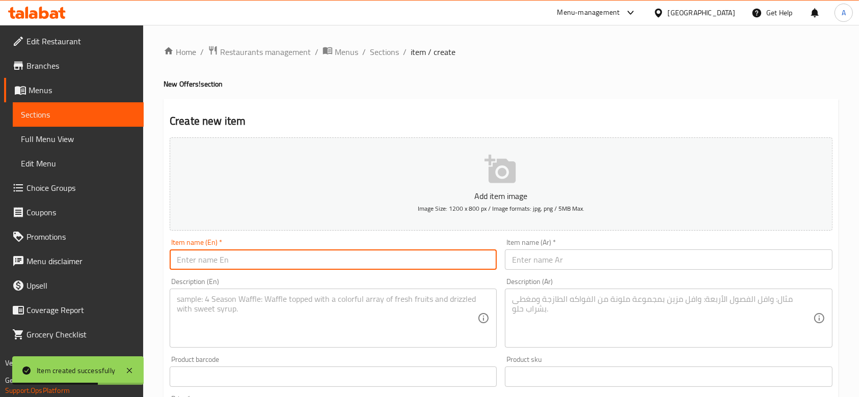
click at [334, 261] on input "text" at bounding box center [333, 260] width 327 height 20
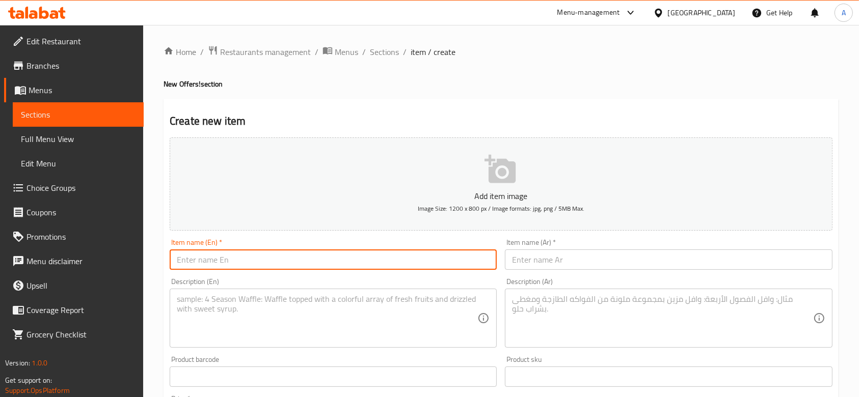
paste input "Couples Pasta"
type input "Couples Pasta"
click at [631, 265] on input "text" at bounding box center [668, 260] width 327 height 20
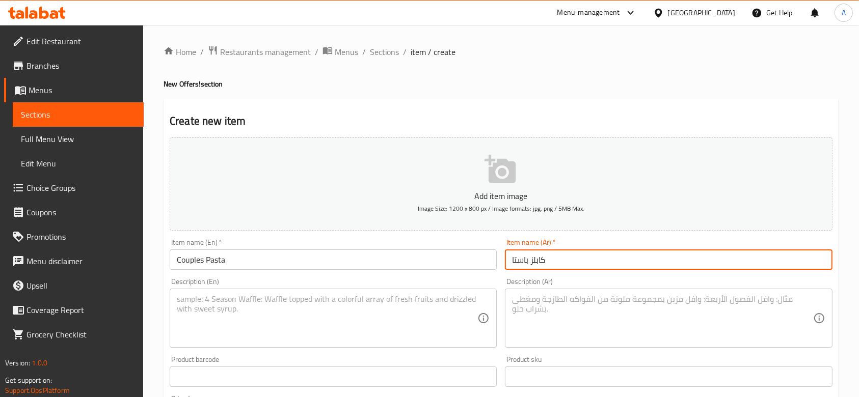
type input "كابلز باستا"
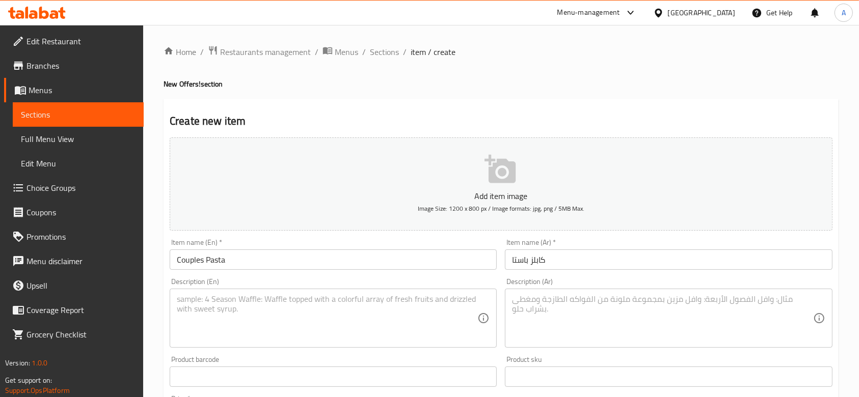
click at [668, 238] on div "Item name (Ar)   * كابلز باستا Item name (Ar) *" at bounding box center [668, 254] width 335 height 39
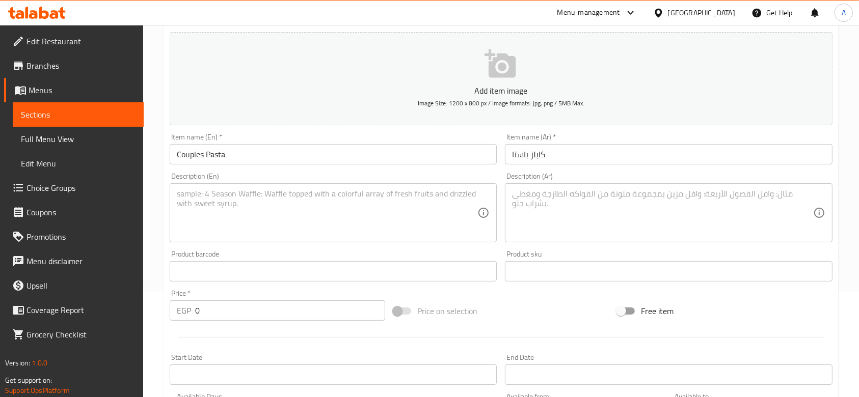
scroll to position [204, 0]
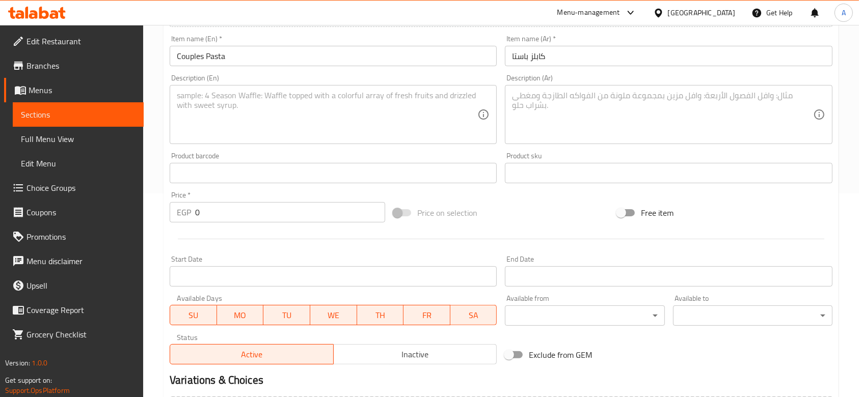
drag, startPoint x: 239, startPoint y: 225, endPoint x: 233, endPoint y: 224, distance: 5.7
click at [236, 225] on div "Price   * EGP 0 Price *" at bounding box center [278, 206] width 224 height 39
drag, startPoint x: 216, startPoint y: 217, endPoint x: 183, endPoint y: 212, distance: 33.4
click at [183, 212] on div "EGP 0 Price *" at bounding box center [278, 212] width 216 height 20
paste input "415"
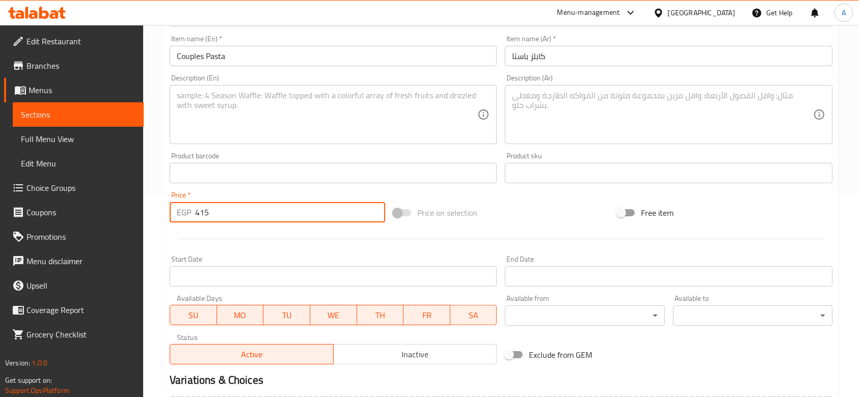
type input "415"
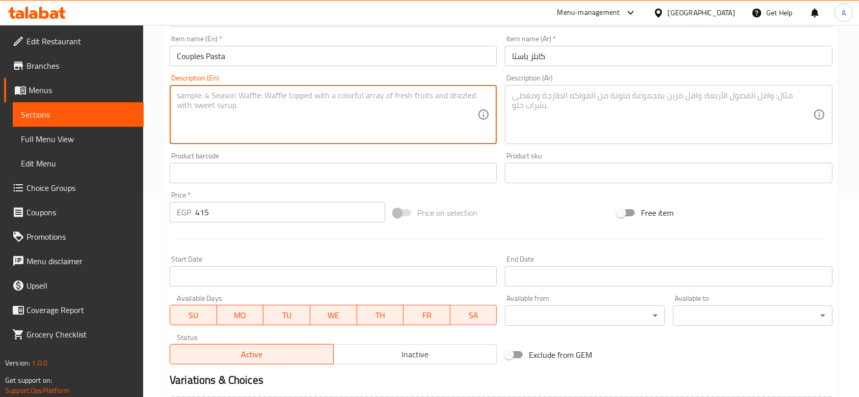
click at [285, 121] on textarea at bounding box center [327, 115] width 301 height 48
paste textarea "Large Pasta Grilled Chicken + Pasta Meat Balls + 2 Big Cola"
type textarea "Large Pasta Grilled Chicken + Pasta Meat Balls + 2 Big Cola"
click at [574, 100] on textarea at bounding box center [662, 115] width 301 height 48
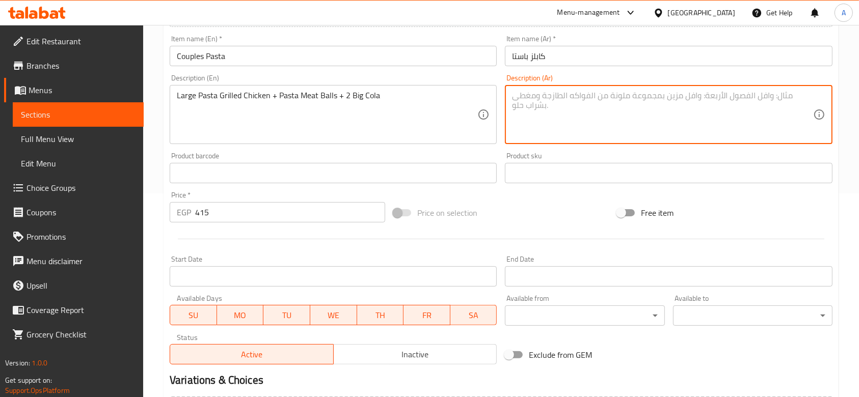
paste textarea "معكرونة كبيرة دجاج مشوي + معكرونة كرات لحم + 2 كولا كبيرة"
drag, startPoint x: 714, startPoint y: 99, endPoint x: 719, endPoint y: 101, distance: 5.5
click at [719, 101] on textarea "معكرونة كبيرة دجاج مشوي + معكرونة كرات لحم + 2 كولا كبيرة" at bounding box center [662, 115] width 301 height 48
click at [617, 95] on textarea "مكرونة كبيرة دجاج مشوي + معكرونة كرات لحم + 2 كولا كبيرة" at bounding box center [662, 115] width 301 height 48
type textarea "مكرونة كبيرة دجاج مشوي + مكرونة كرات لحم + 2 كولا كبيرة"
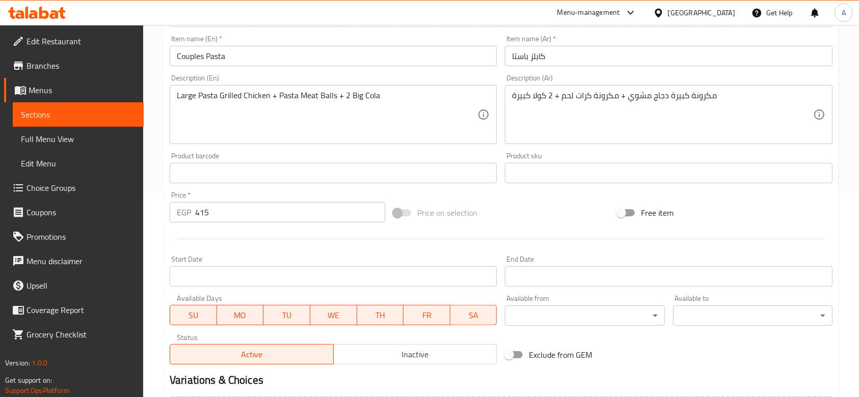
click at [605, 69] on div "Item name (Ar)   * كابلز باستا Item name (Ar) *" at bounding box center [668, 50] width 335 height 39
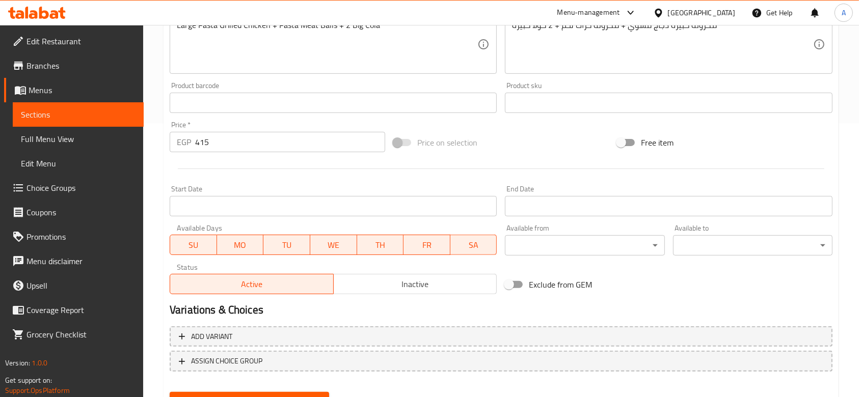
scroll to position [322, 0]
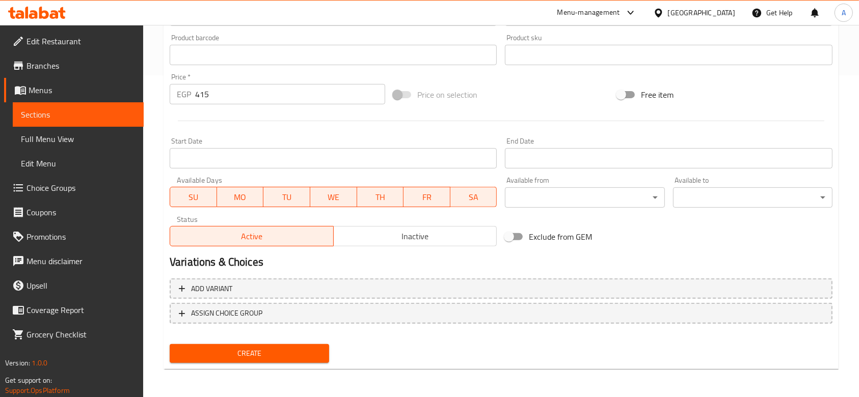
click at [300, 353] on span "Create" at bounding box center [249, 353] width 143 height 13
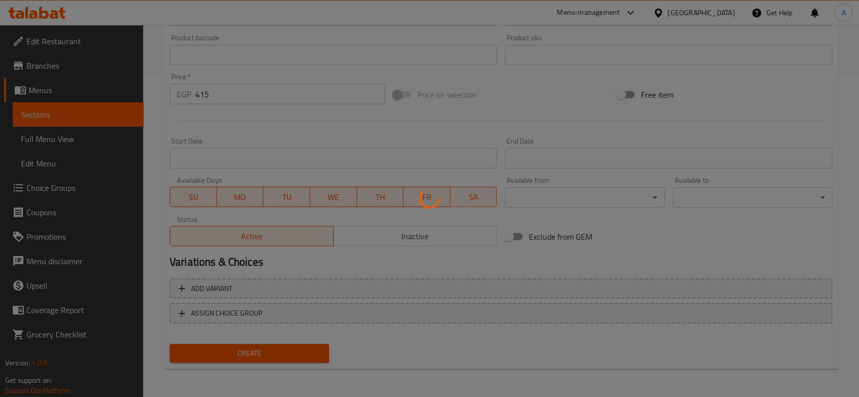
type input "0"
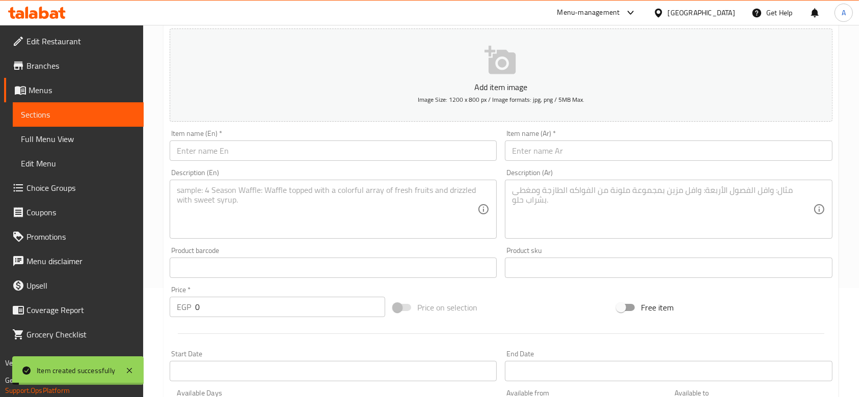
scroll to position [0, 0]
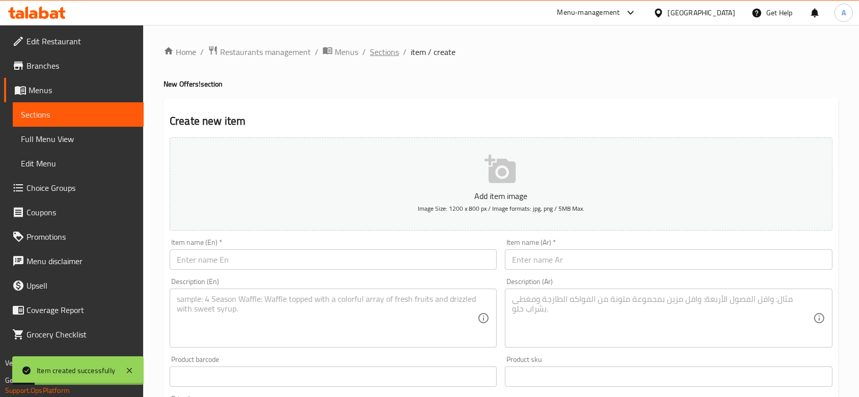
click at [385, 46] on span "Sections" at bounding box center [384, 52] width 29 height 12
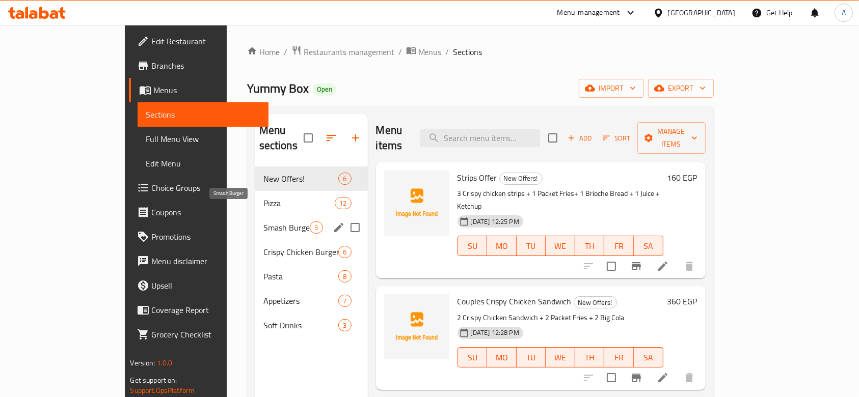
click at [263, 222] on span "Smash Burger" at bounding box center [286, 228] width 47 height 12
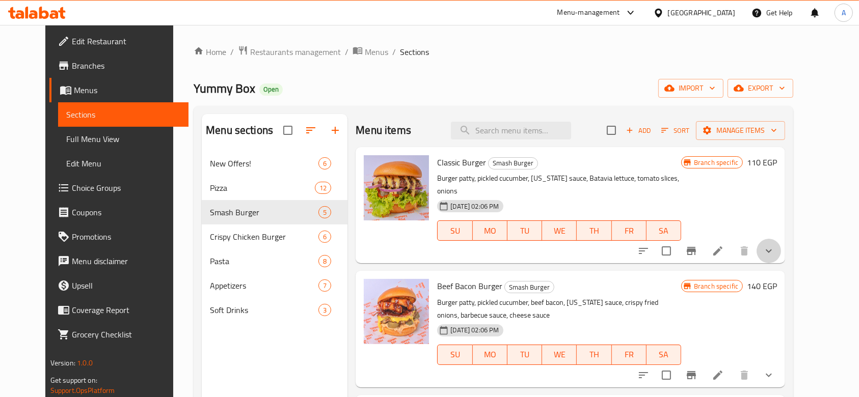
click at [781, 239] on button "show more" at bounding box center [769, 251] width 24 height 24
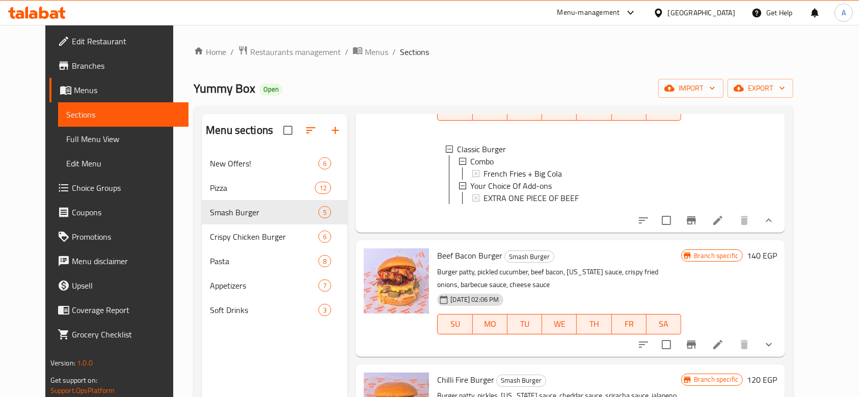
scroll to position [136, 0]
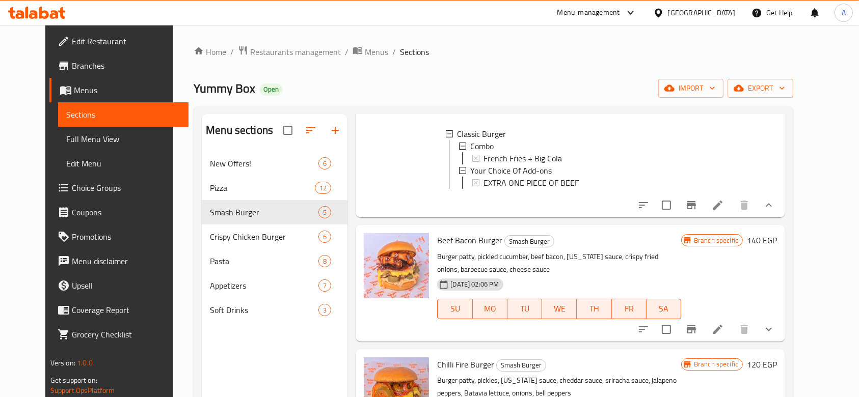
click at [775, 206] on icon "show more" at bounding box center [769, 205] width 12 height 12
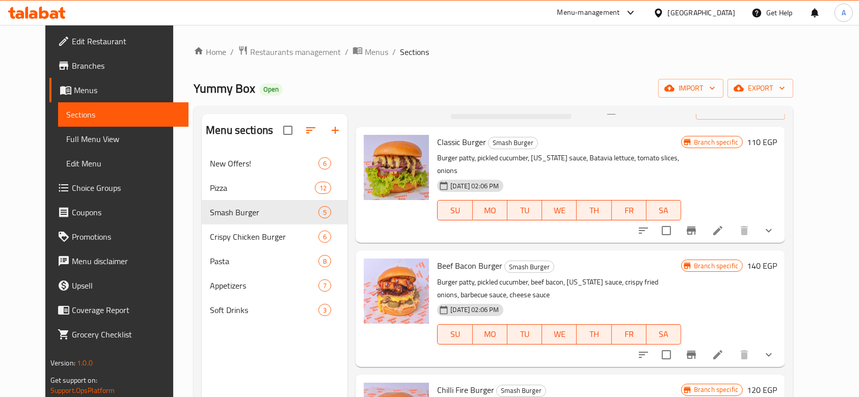
scroll to position [0, 0]
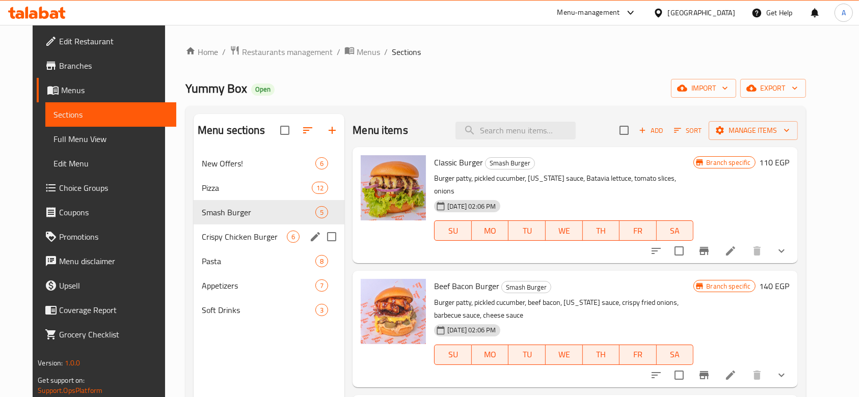
click at [233, 241] on span "Crispy Chicken Burger" at bounding box center [244, 237] width 85 height 12
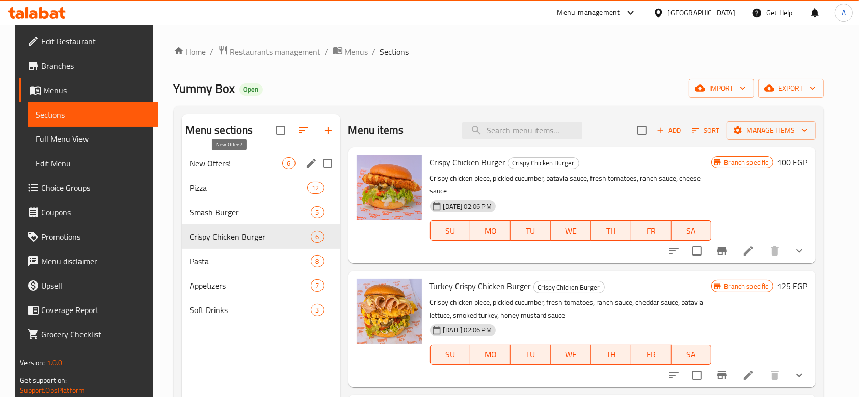
click at [250, 162] on span "New Offers!" at bounding box center [236, 163] width 93 height 12
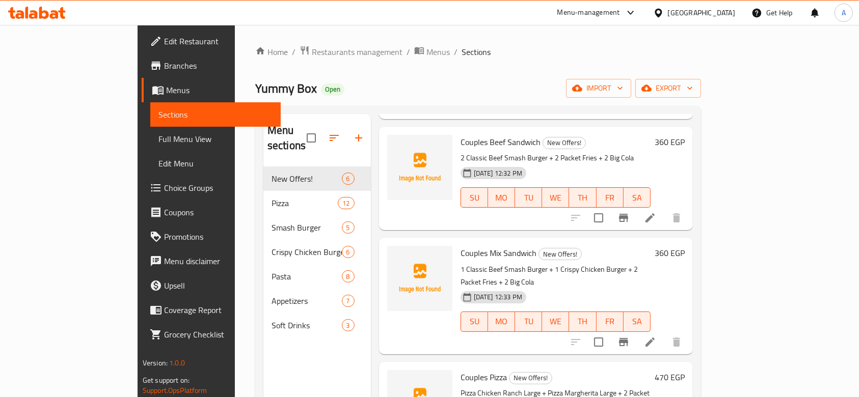
scroll to position [272, 0]
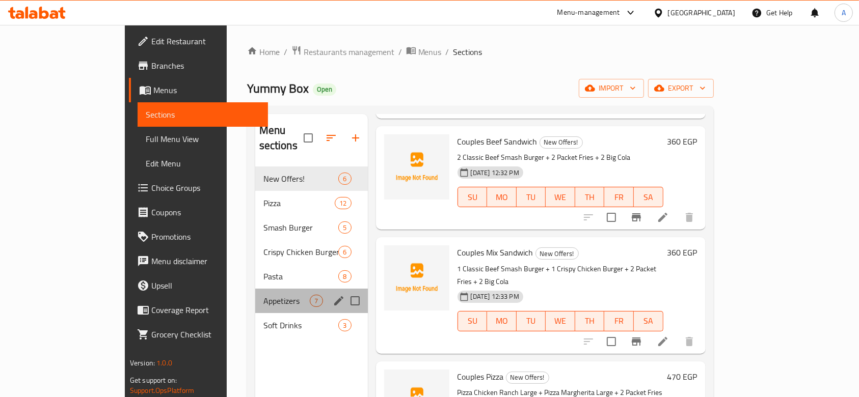
click at [255, 289] on div "Appetizers 7" at bounding box center [311, 301] width 113 height 24
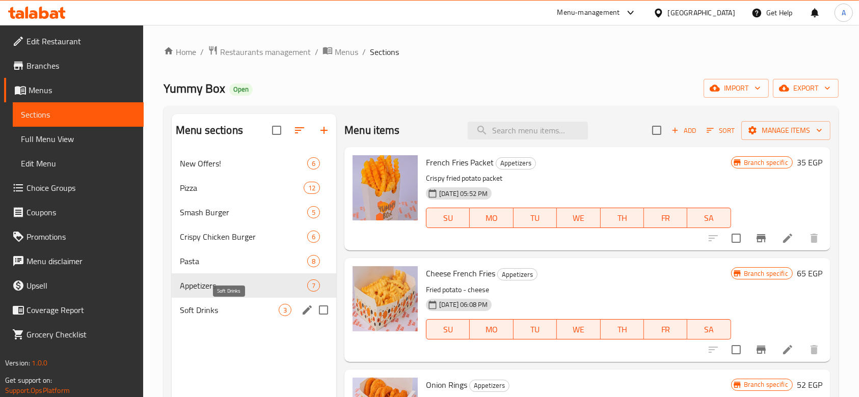
click at [249, 308] on span "Soft Drinks" at bounding box center [229, 310] width 99 height 12
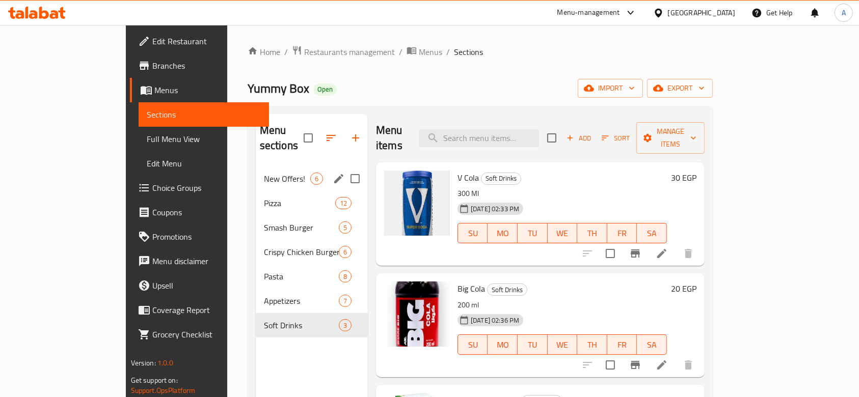
click at [264, 173] on span "New Offers!" at bounding box center [287, 179] width 46 height 12
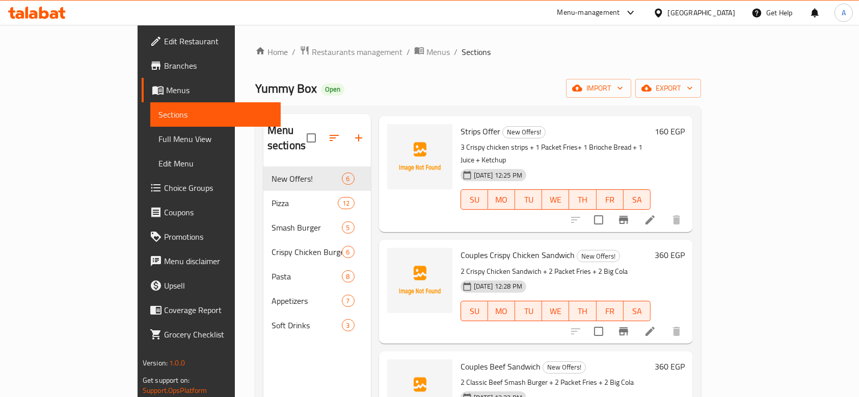
scroll to position [68, 0]
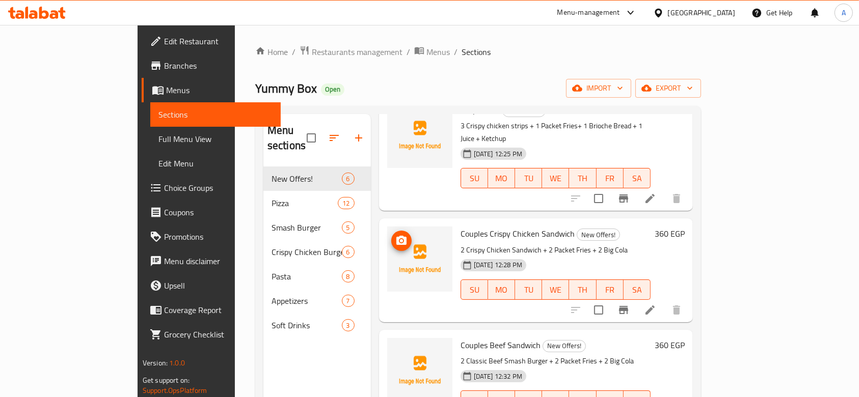
click at [396, 236] on icon "upload picture" at bounding box center [401, 240] width 10 height 9
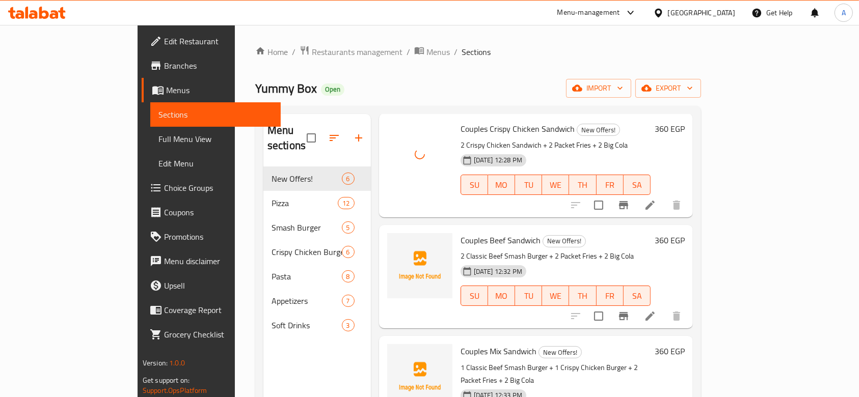
scroll to position [204, 0]
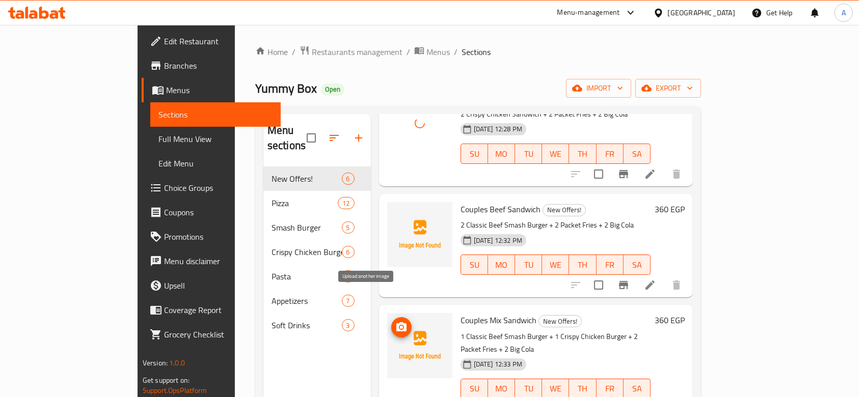
click at [396, 322] on icon "upload picture" at bounding box center [401, 326] width 10 height 9
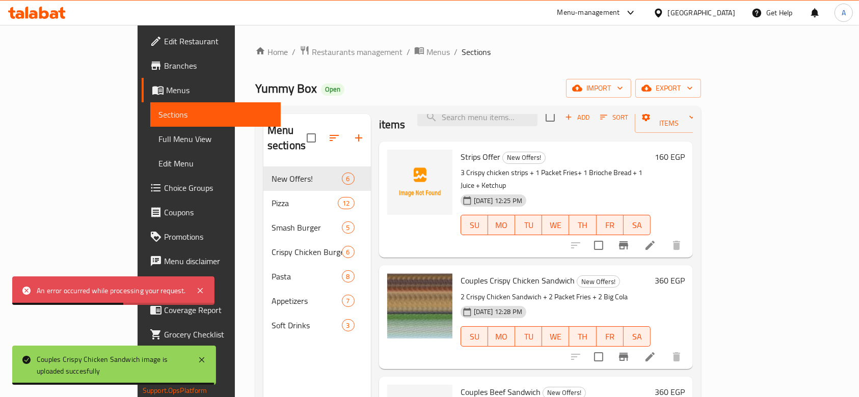
scroll to position [0, 0]
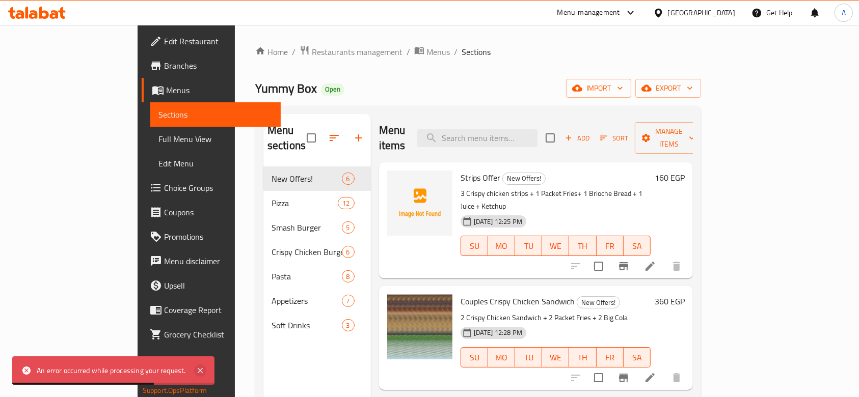
click at [204, 366] on icon at bounding box center [200, 371] width 12 height 12
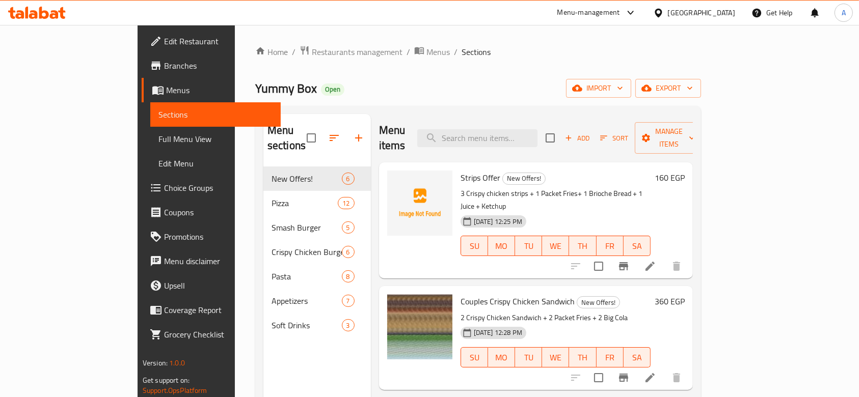
scroll to position [136, 0]
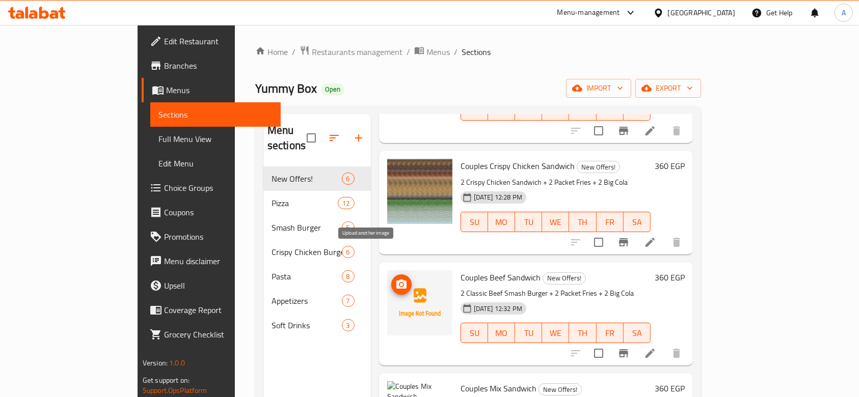
click at [391, 279] on span "upload picture" at bounding box center [401, 285] width 20 height 12
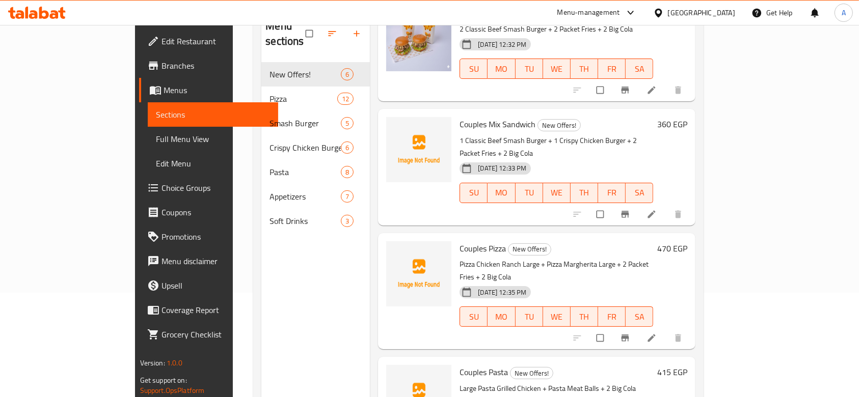
scroll to position [143, 0]
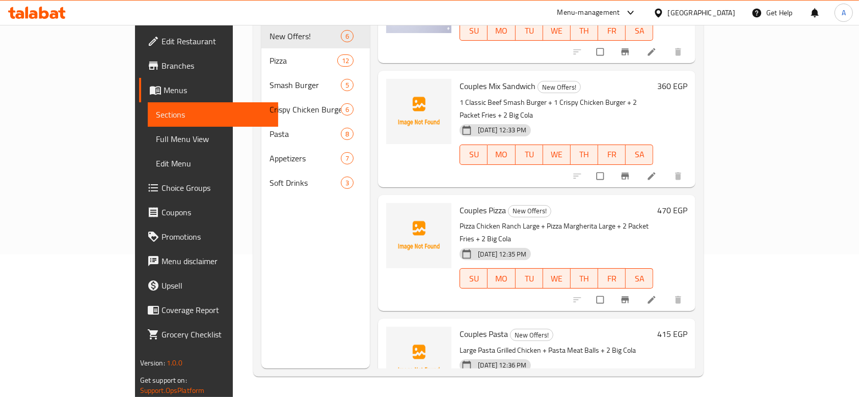
click at [261, 202] on div "Menu sections New Offers! 6 Pizza 12 Smash Burger 5 Crispy Chicken Burger 6 Pas…" at bounding box center [315, 169] width 109 height 397
click at [390, 88] on span "upload picture" at bounding box center [400, 93] width 20 height 10
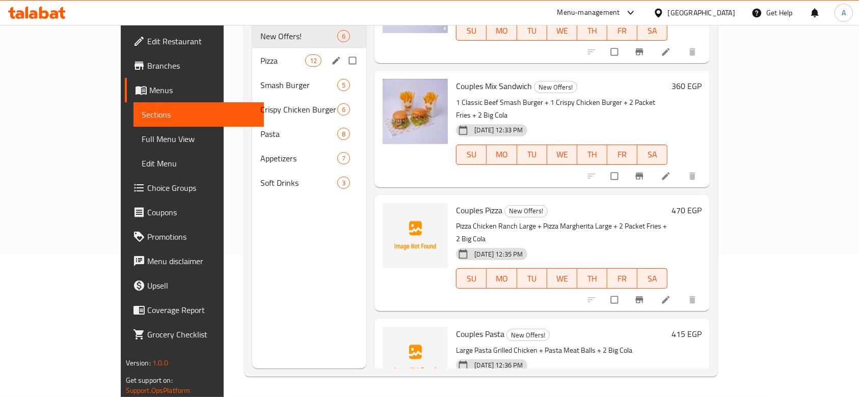
click at [260, 55] on span "Pizza" at bounding box center [282, 61] width 45 height 12
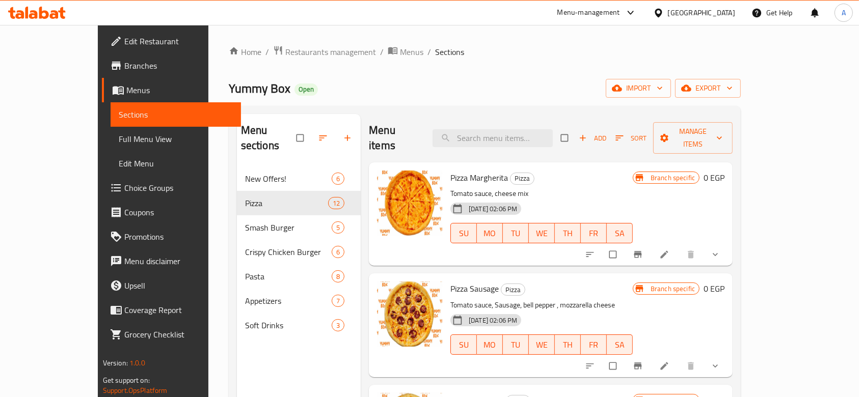
click at [505, 253] on div "Menu items Add Sort Manage items Pizza Margherita Pizza Tomato sauce, cheese mi…" at bounding box center [547, 312] width 372 height 397
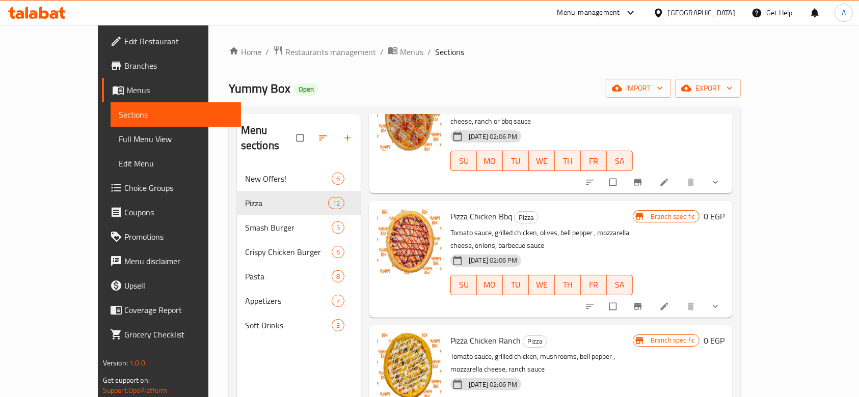
scroll to position [611, 0]
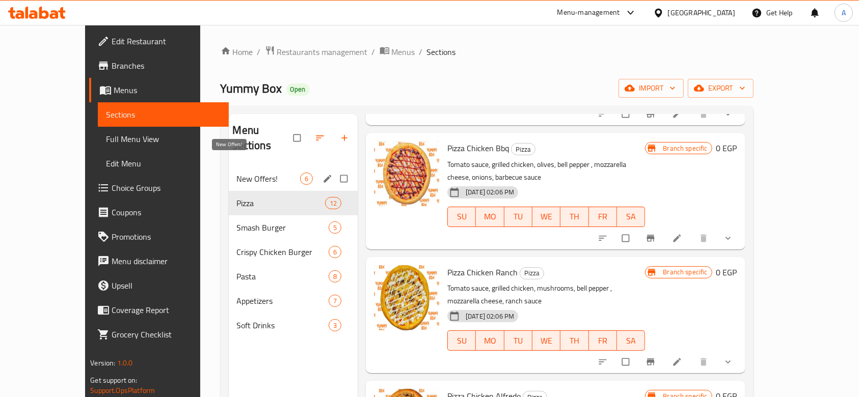
click at [248, 173] on span "New Offers!" at bounding box center [268, 179] width 63 height 12
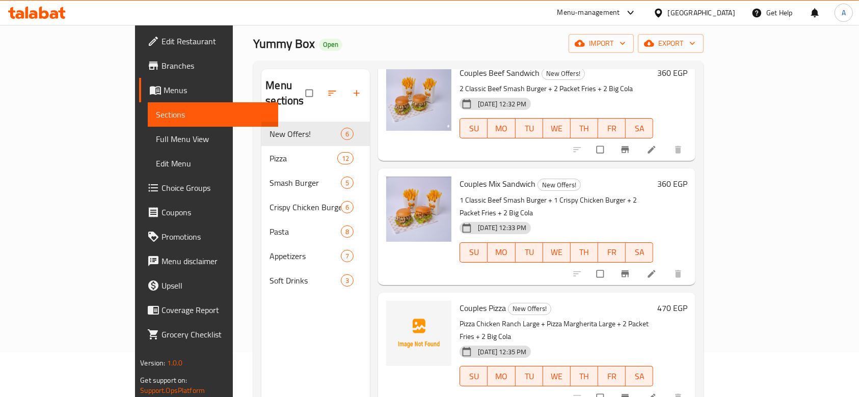
scroll to position [143, 0]
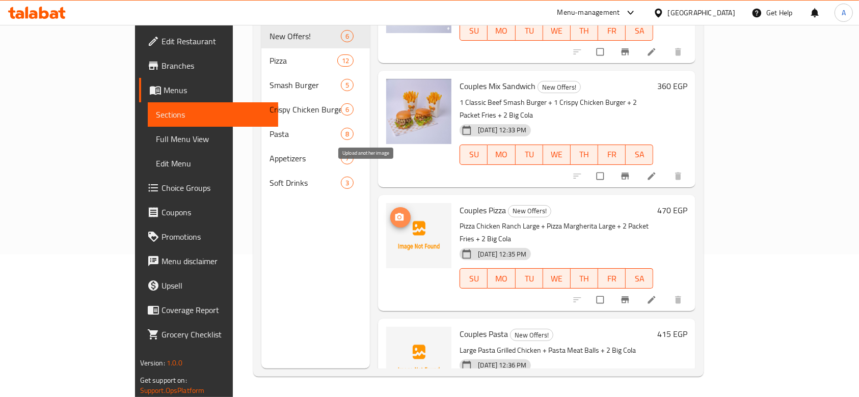
click at [390, 212] on span "upload picture" at bounding box center [400, 217] width 20 height 10
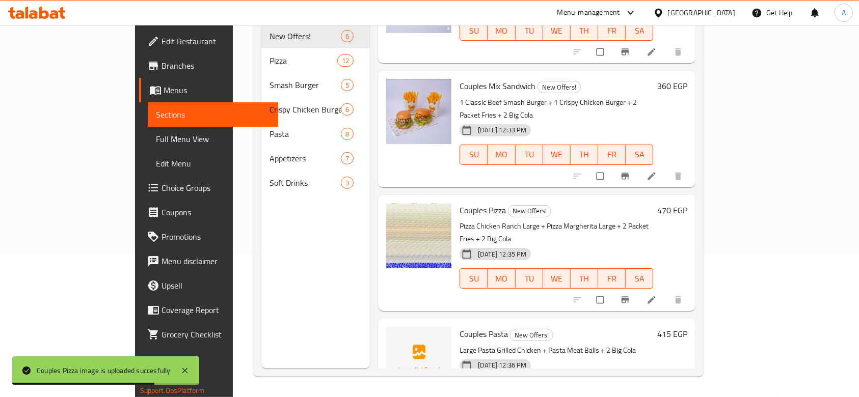
scroll to position [74, 0]
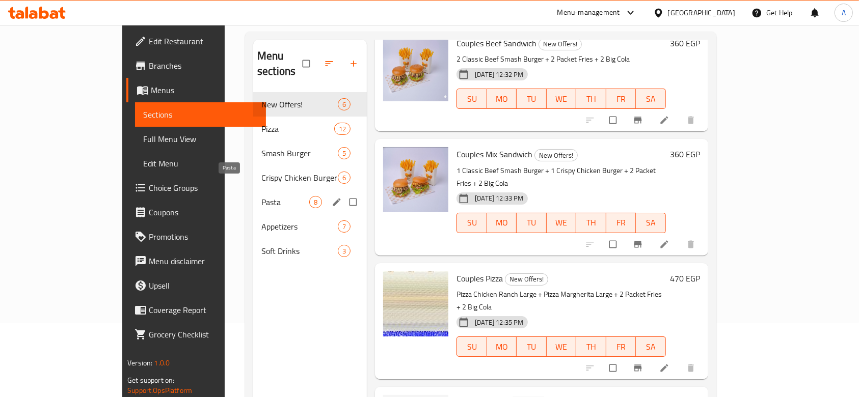
click at [261, 196] on span "Pasta" at bounding box center [285, 202] width 48 height 12
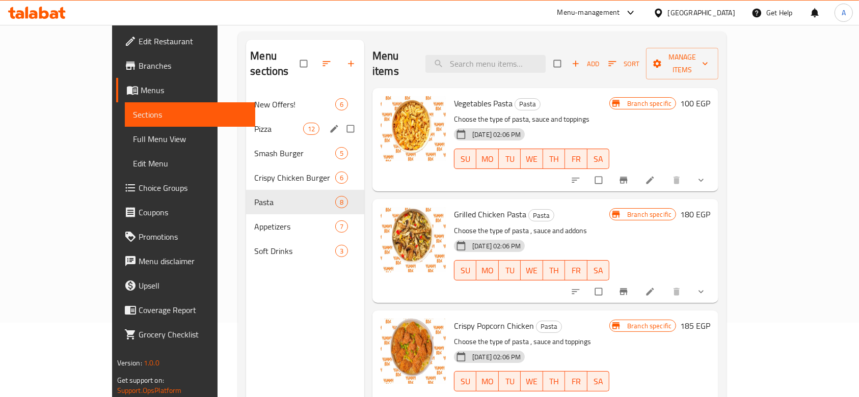
click at [246, 117] on div "Pizza 12" at bounding box center [305, 129] width 118 height 24
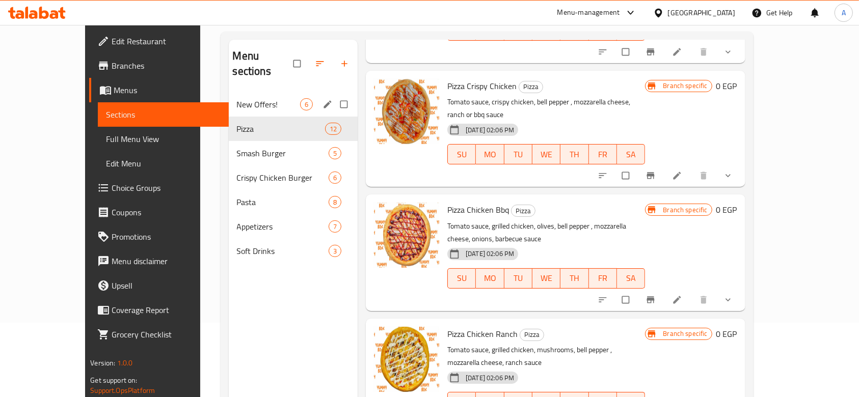
click at [237, 98] on span "New Offers!" at bounding box center [268, 104] width 63 height 12
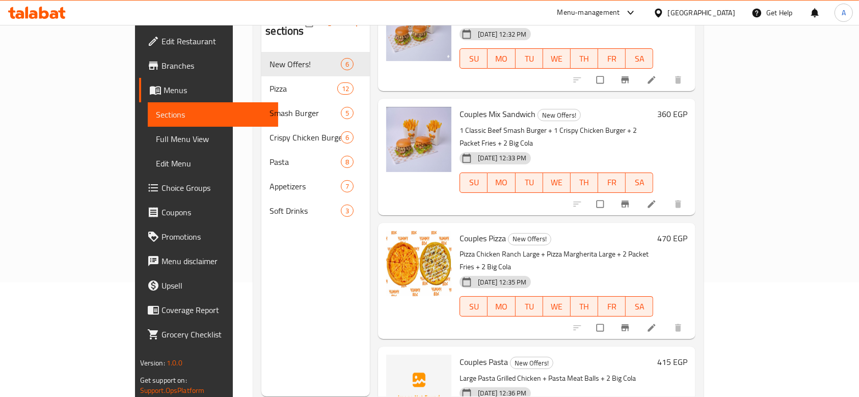
scroll to position [143, 0]
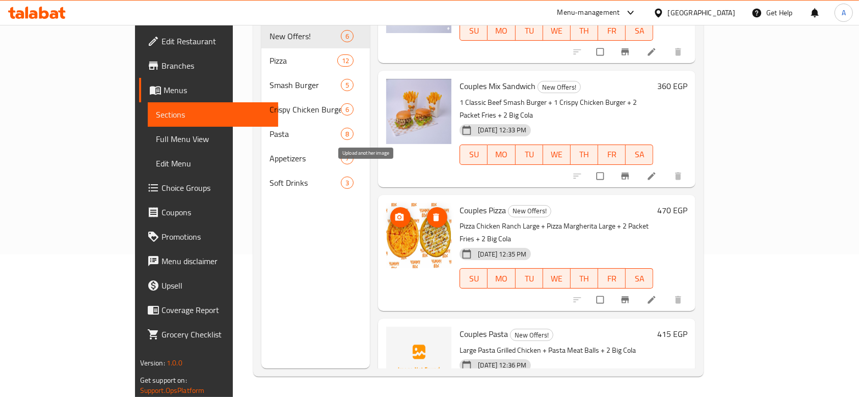
click at [394, 212] on icon "upload picture" at bounding box center [399, 217] width 10 height 10
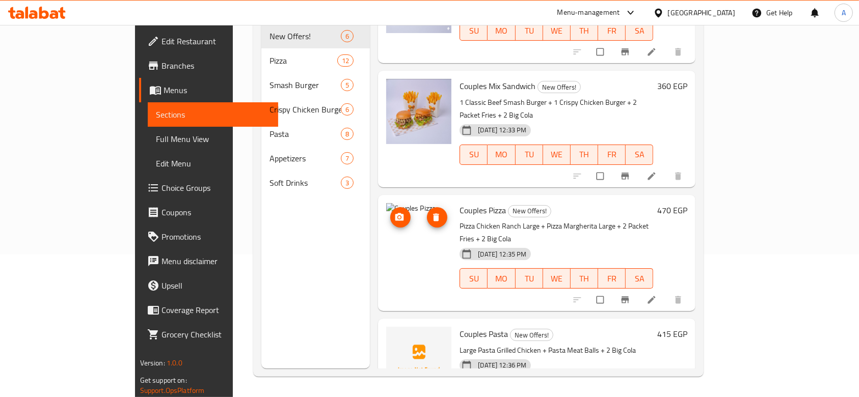
click at [390, 212] on span "upload picture" at bounding box center [400, 217] width 20 height 10
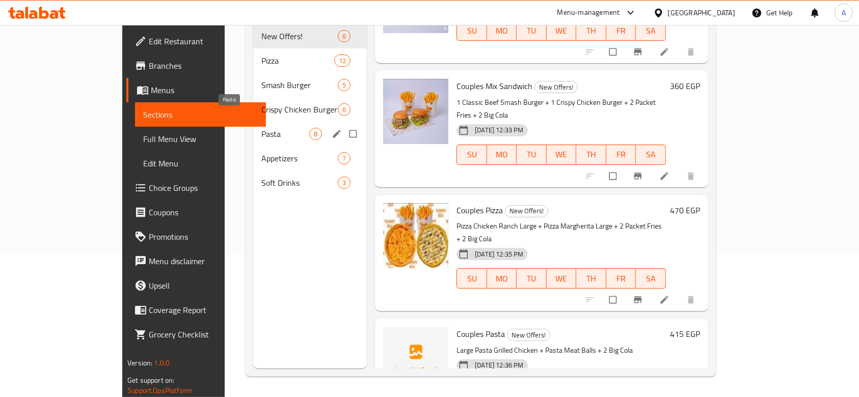
click at [261, 128] on span "Pasta" at bounding box center [285, 134] width 48 height 12
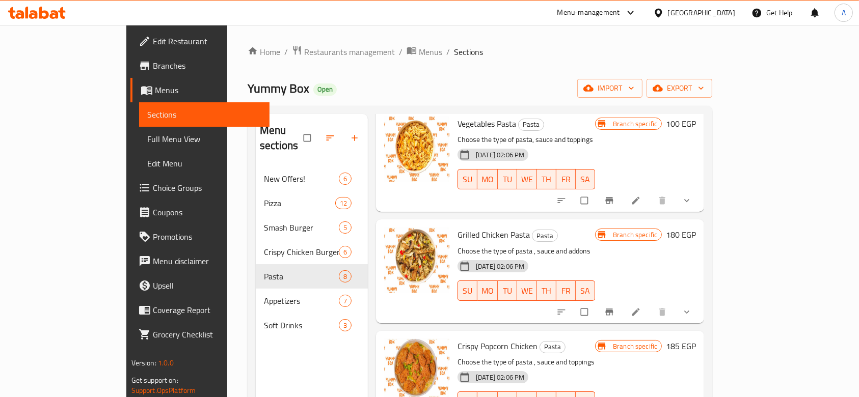
scroll to position [136, 0]
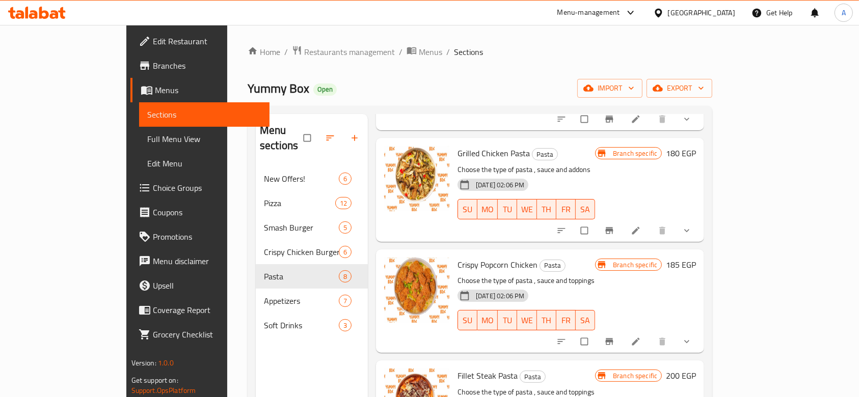
click at [313, 363] on div "Menu sections New Offers! 6 Pizza 12 Smash Burger 5 Crispy Chicken Burger 6 Pas…" at bounding box center [312, 312] width 112 height 397
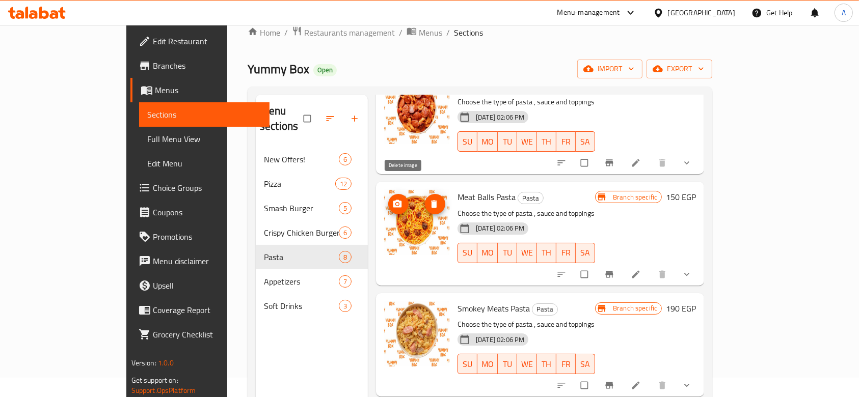
scroll to position [143, 0]
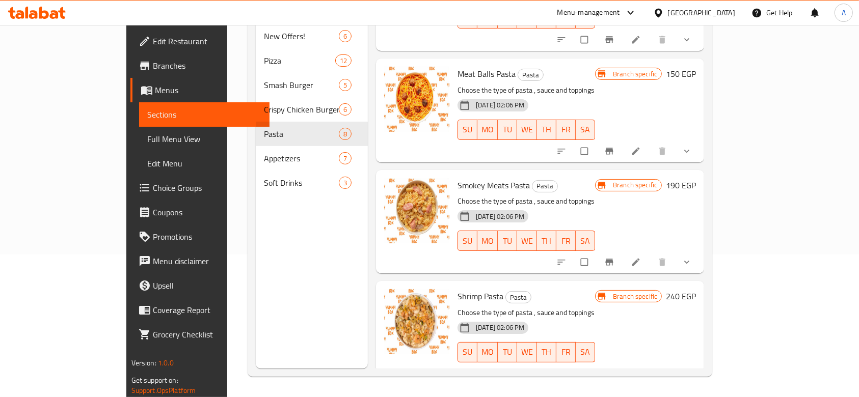
click at [271, 247] on div "Menu sections New Offers! 6 Pizza 12 Smash Burger 5 Crispy Chicken Burger 6 Pas…" at bounding box center [312, 169] width 112 height 397
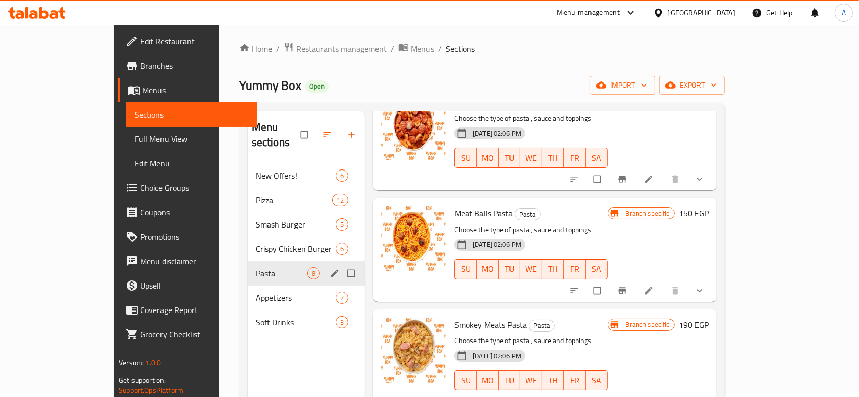
scroll to position [0, 0]
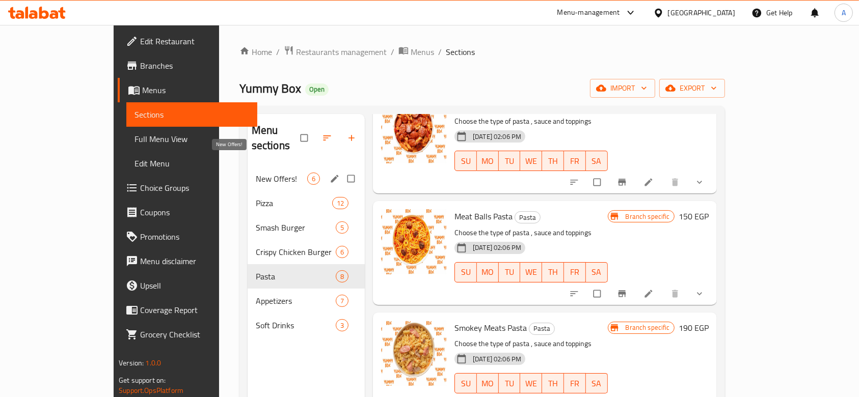
click at [256, 173] on span "New Offers!" at bounding box center [281, 179] width 51 height 12
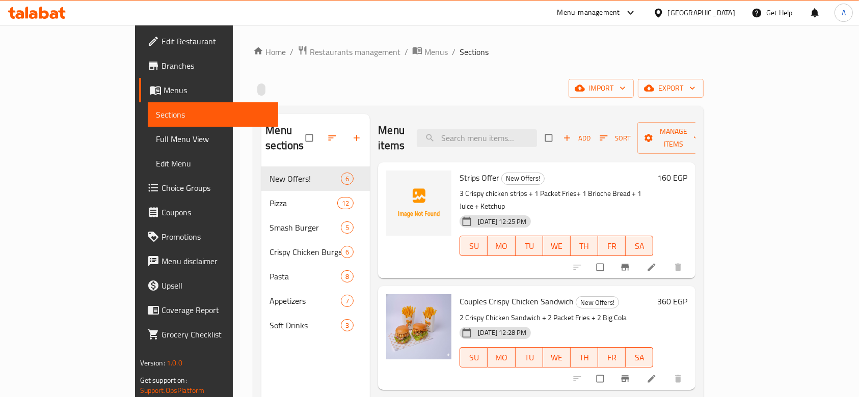
click at [620, 13] on div "Menu-management" at bounding box center [588, 13] width 63 height 12
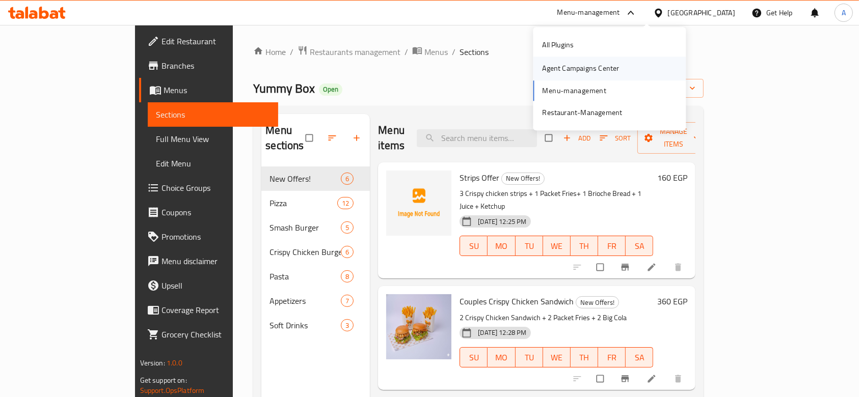
click at [610, 64] on div "Agent Campaigns Center" at bounding box center [580, 68] width 77 height 11
